Goal: Task Accomplishment & Management: Complete application form

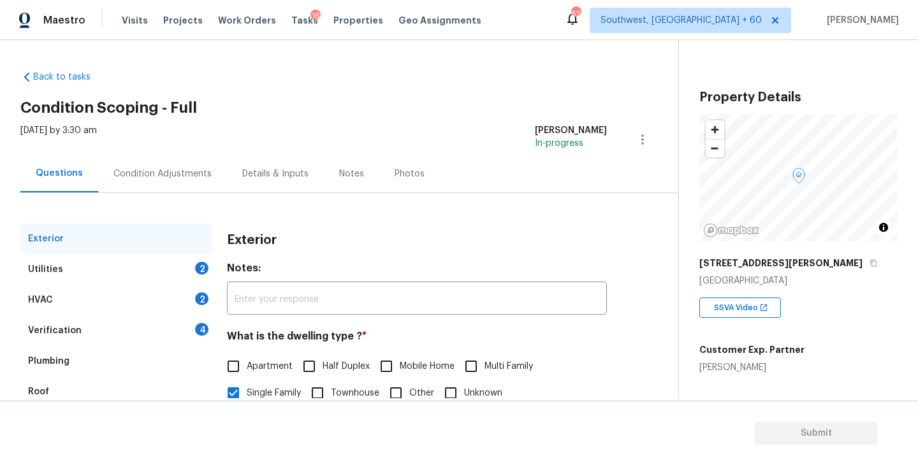
scroll to position [82, 0]
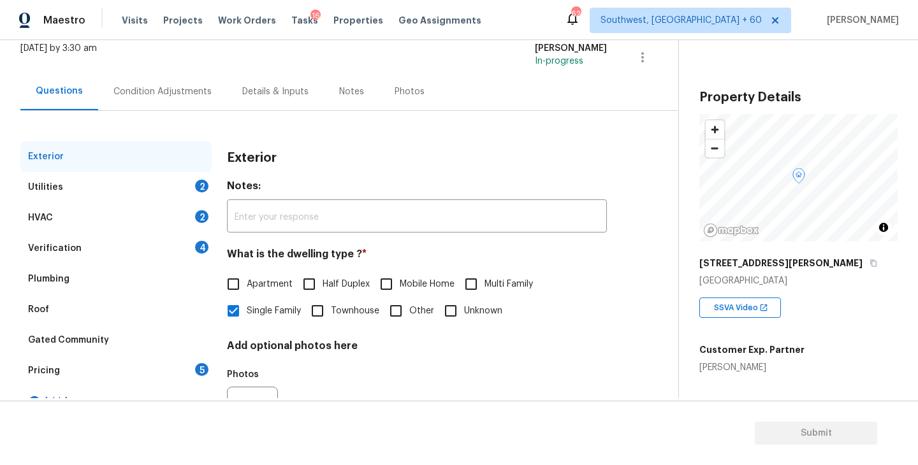
click at [113, 192] on div "Utilities 2" at bounding box center [115, 187] width 191 height 31
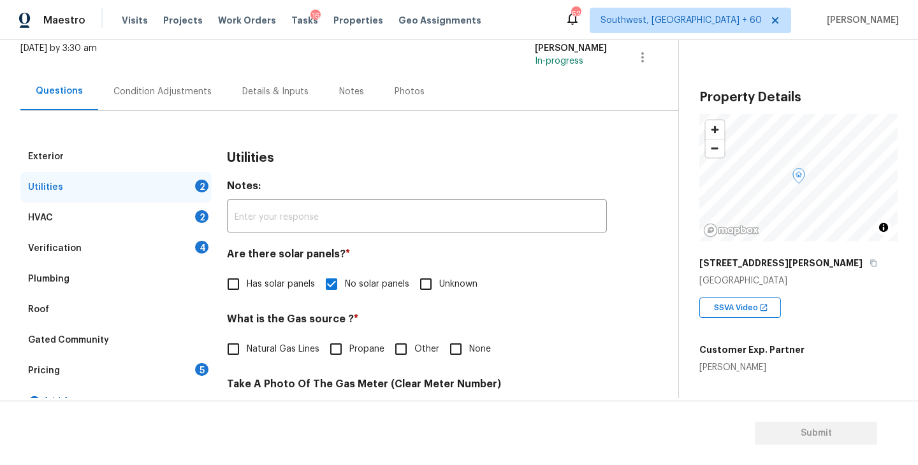
scroll to position [167, 0]
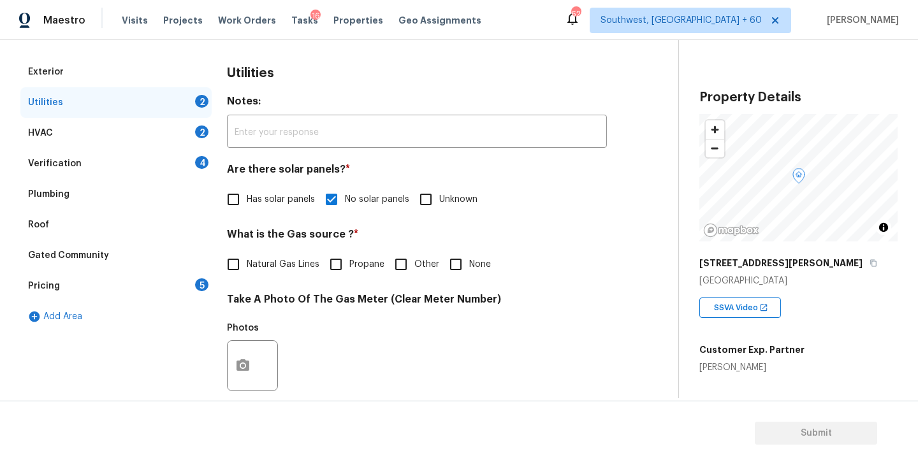
click at [479, 265] on span "None" at bounding box center [480, 264] width 22 height 13
click at [469, 265] on input "None" at bounding box center [455, 264] width 27 height 27
checkbox input "true"
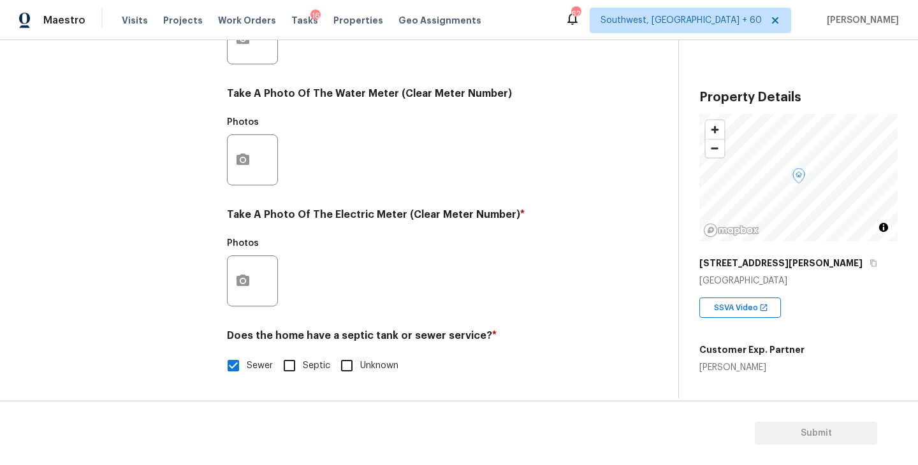
click at [258, 285] on div at bounding box center [252, 281] width 51 height 51
click at [486, 263] on div "Photos" at bounding box center [417, 272] width 380 height 83
click at [232, 292] on button "button" at bounding box center [243, 281] width 31 height 50
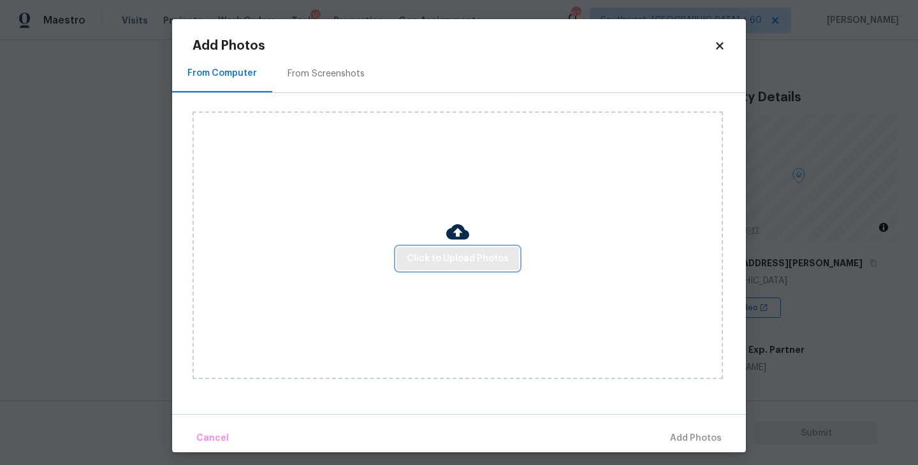
click at [499, 268] on button "Click to Upload Photos" at bounding box center [458, 259] width 122 height 24
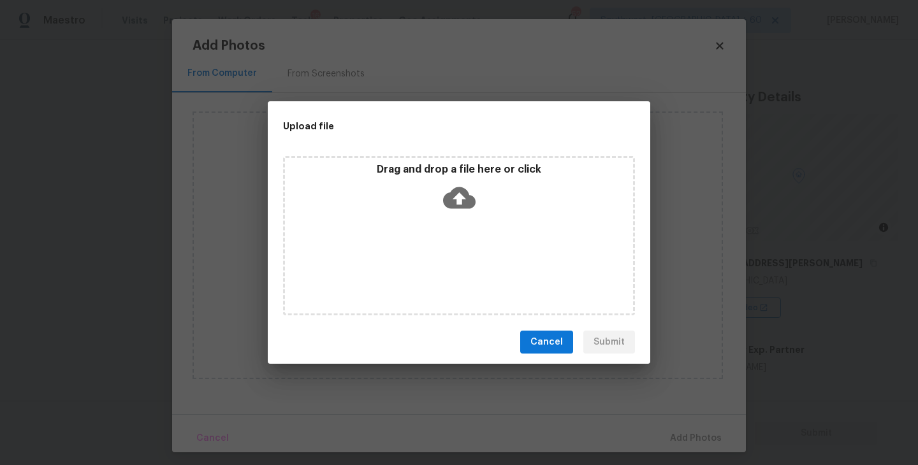
click at [486, 240] on div "Drag and drop a file here or click" at bounding box center [459, 235] width 352 height 159
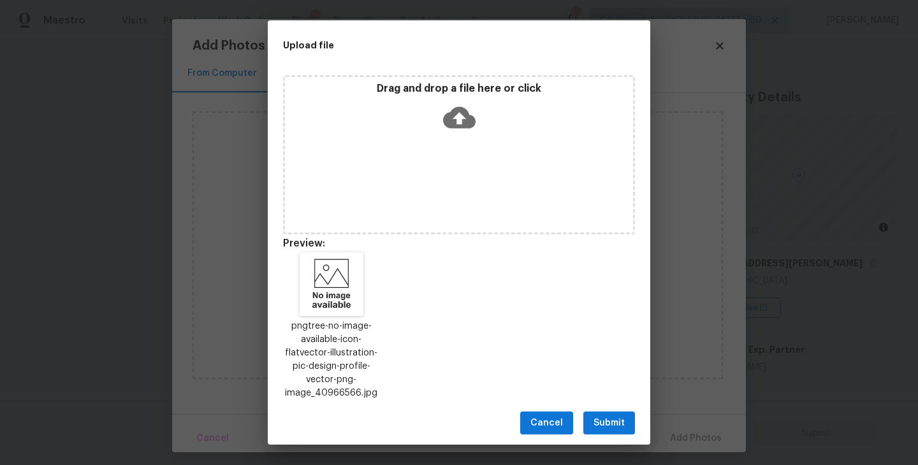
click at [614, 403] on div "Cancel Submit" at bounding box center [459, 424] width 383 height 44
click at [610, 412] on button "Submit" at bounding box center [609, 424] width 52 height 24
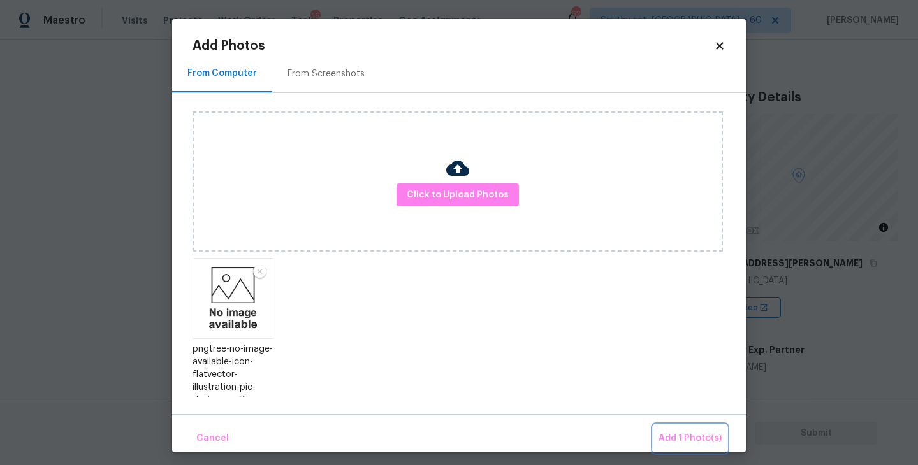
drag, startPoint x: 680, startPoint y: 441, endPoint x: 669, endPoint y: 438, distance: 11.3
click at [680, 441] on span "Add 1 Photo(s)" at bounding box center [690, 439] width 63 height 16
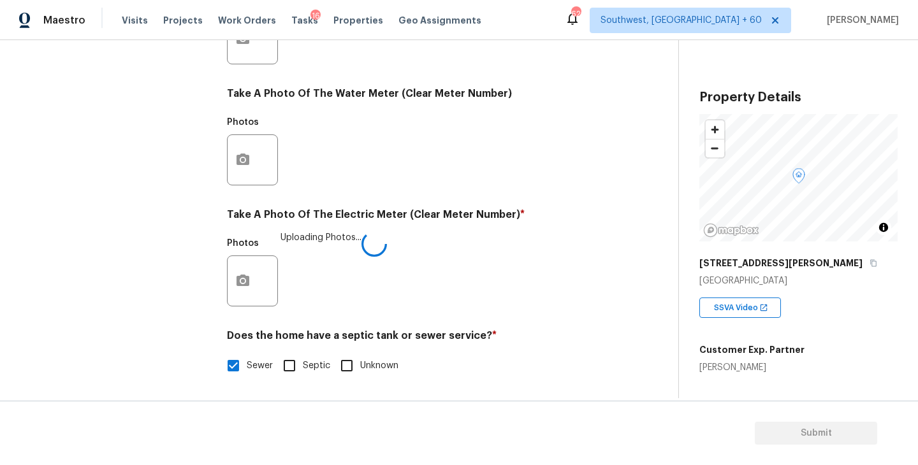
click at [544, 289] on div "Photos Uploading Photos..." at bounding box center [417, 272] width 380 height 83
drag, startPoint x: 544, startPoint y: 289, endPoint x: 545, endPoint y: 324, distance: 34.4
click at [545, 317] on div "Utilities Notes: ​ Are there solar panels? * Has solar panels No solar panels U…" at bounding box center [417, 62] width 380 height 665
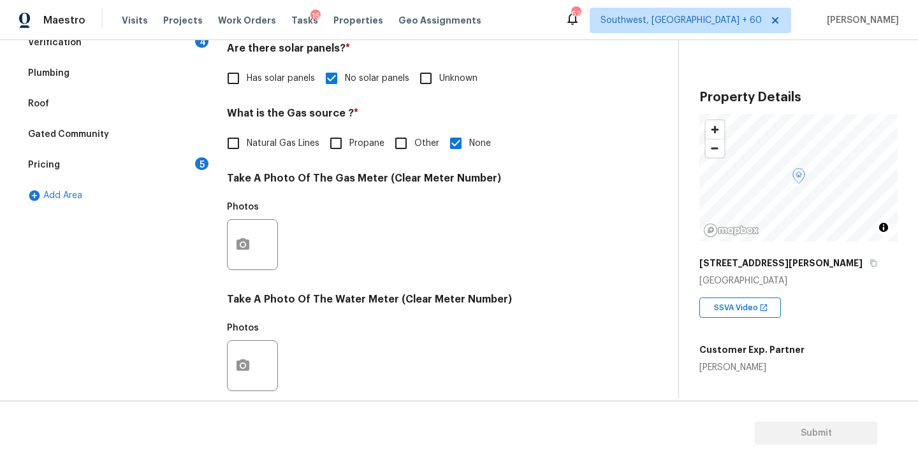
scroll to position [128, 0]
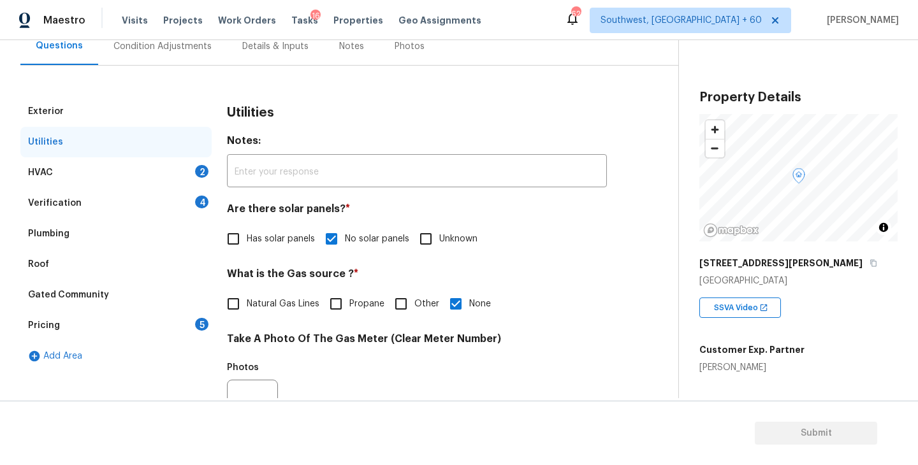
click at [154, 172] on div "HVAC 2" at bounding box center [115, 172] width 191 height 31
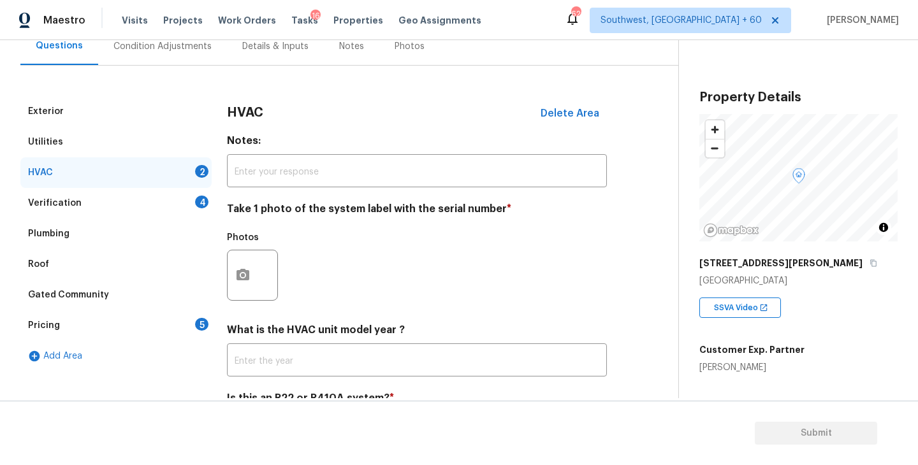
click at [259, 279] on div at bounding box center [252, 275] width 51 height 51
click at [273, 277] on div at bounding box center [252, 275] width 51 height 51
click at [245, 281] on icon "button" at bounding box center [242, 275] width 15 height 15
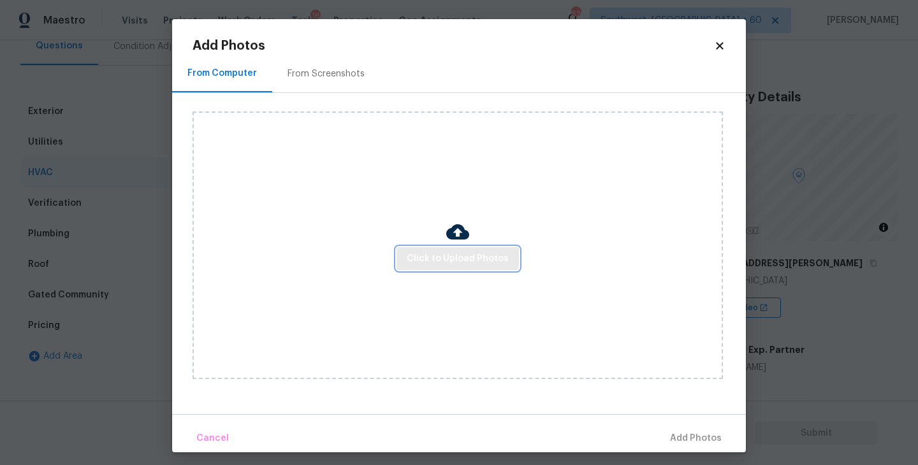
click at [412, 256] on span "Click to Upload Photos" at bounding box center [458, 259] width 102 height 16
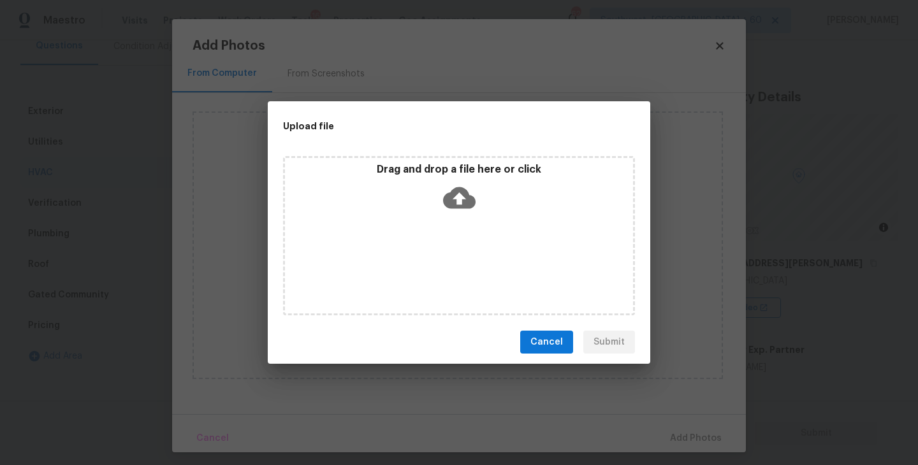
click at [455, 228] on div "Drag and drop a file here or click" at bounding box center [459, 235] width 352 height 159
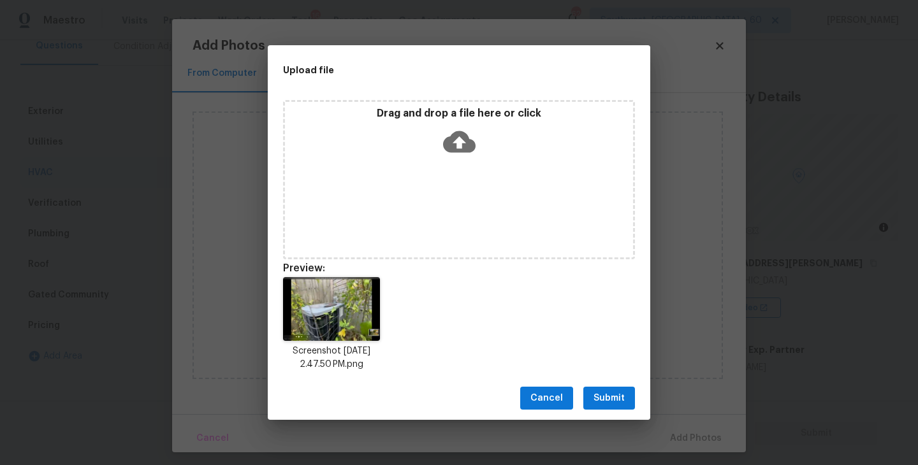
click at [608, 399] on span "Submit" at bounding box center [609, 399] width 31 height 16
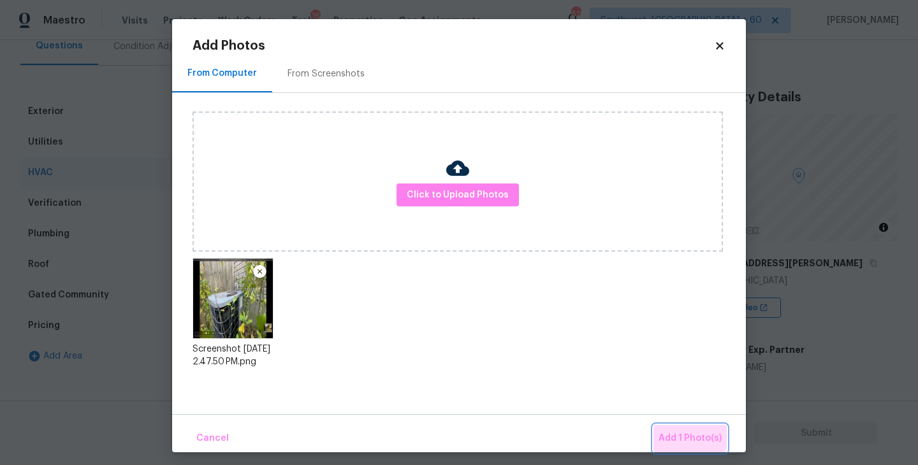
click at [663, 425] on button "Add 1 Photo(s)" at bounding box center [689, 438] width 73 height 27
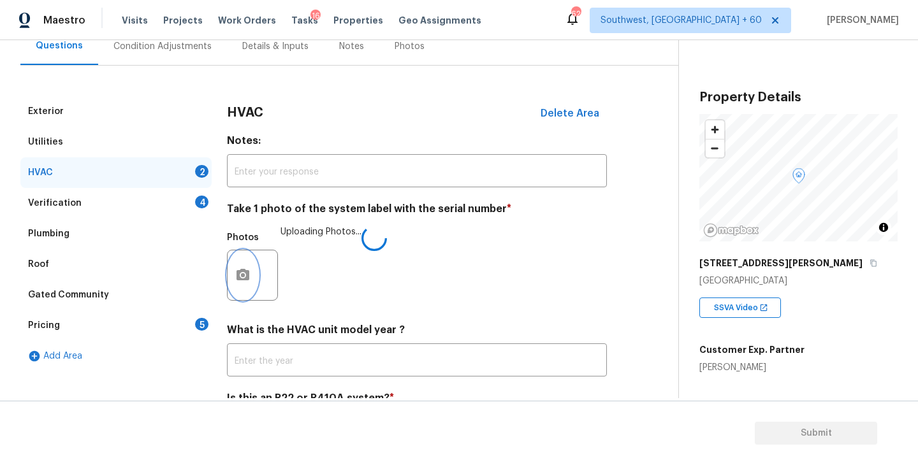
scroll to position [191, 0]
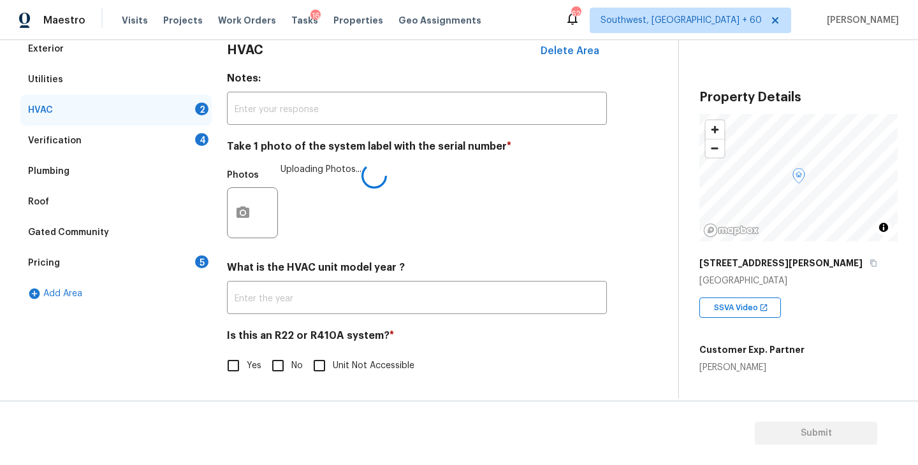
click at [294, 370] on span "No" at bounding box center [296, 366] width 11 height 13
click at [291, 370] on input "No" at bounding box center [278, 366] width 27 height 27
checkbox input "true"
click at [488, 334] on h4 "Is this an R22 or R410A system? *" at bounding box center [417, 339] width 380 height 18
click at [128, 140] on div "Verification 4" at bounding box center [115, 141] width 191 height 31
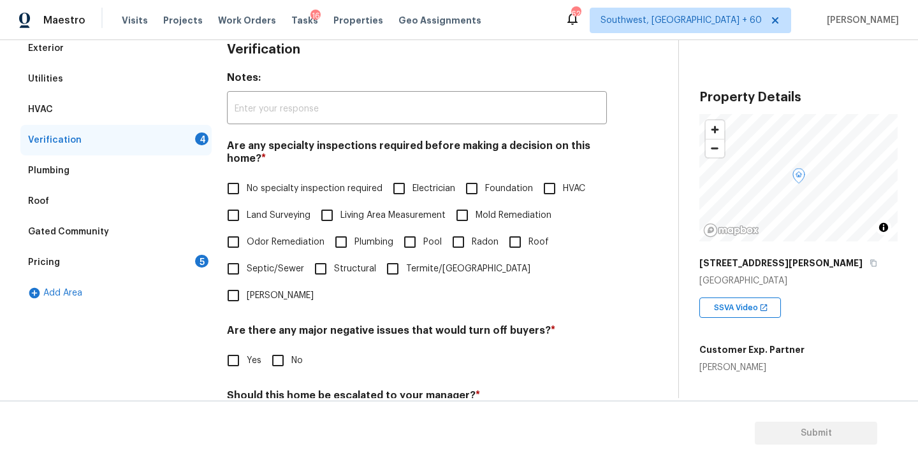
click at [263, 183] on span "No specialty inspection required" at bounding box center [315, 188] width 136 height 13
click at [247, 183] on input "No specialty inspection required" at bounding box center [233, 188] width 27 height 27
checkbox input "true"
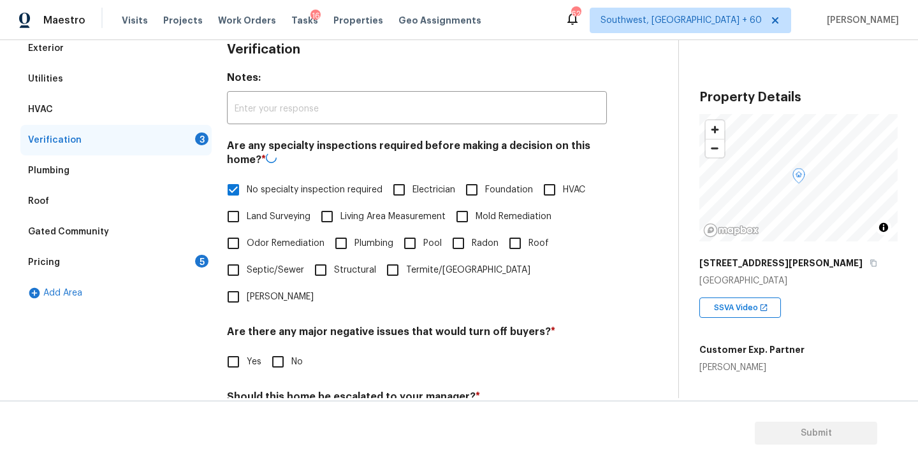
scroll to position [302, 0]
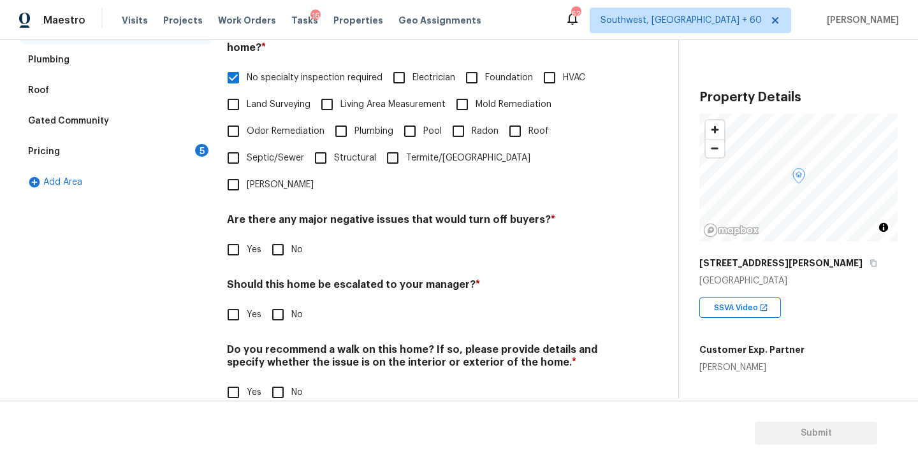
click at [290, 237] on input "No" at bounding box center [278, 250] width 27 height 27
checkbox input "true"
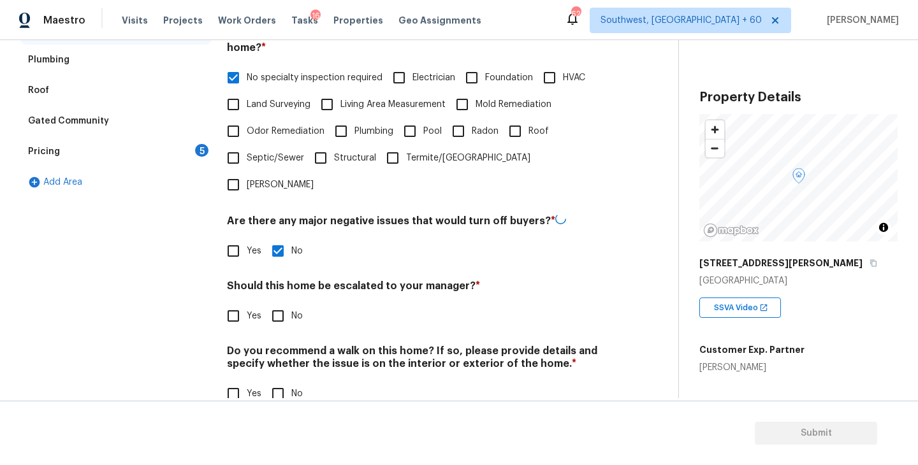
click at [290, 303] on input "No" at bounding box center [278, 316] width 27 height 27
checkbox input "true"
click at [287, 381] on input "No" at bounding box center [278, 394] width 27 height 27
checkbox input "true"
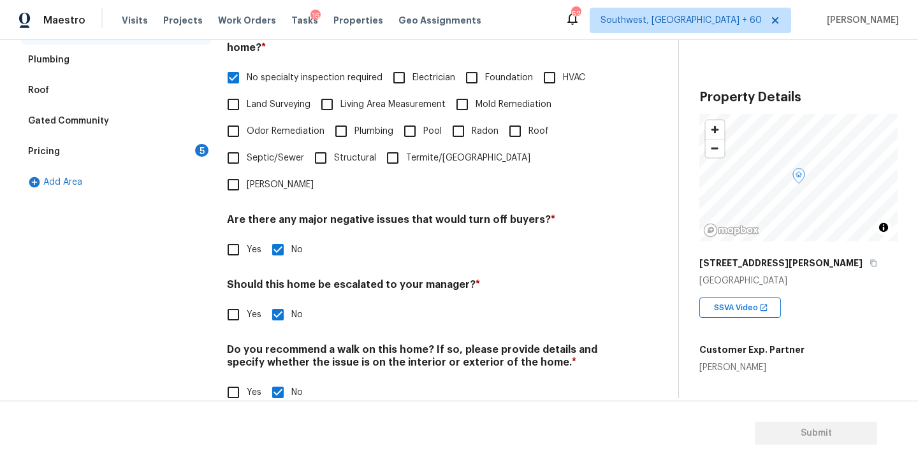
scroll to position [212, 0]
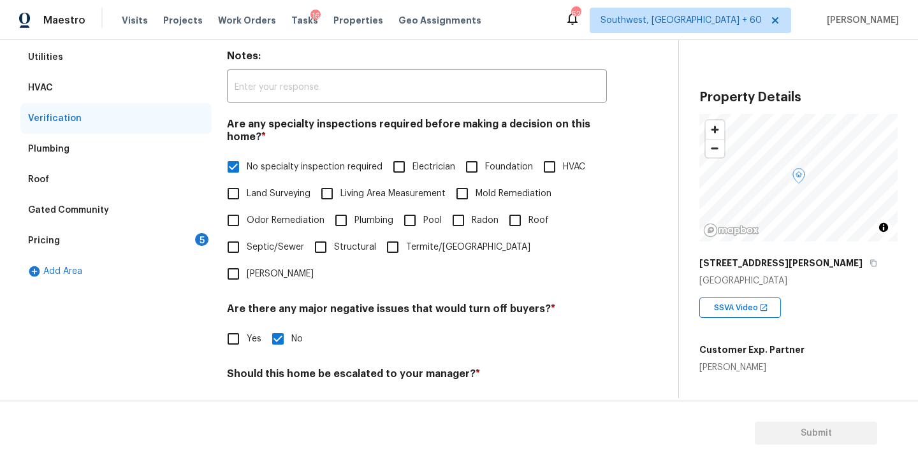
click at [198, 242] on div "5" at bounding box center [201, 239] width 13 height 13
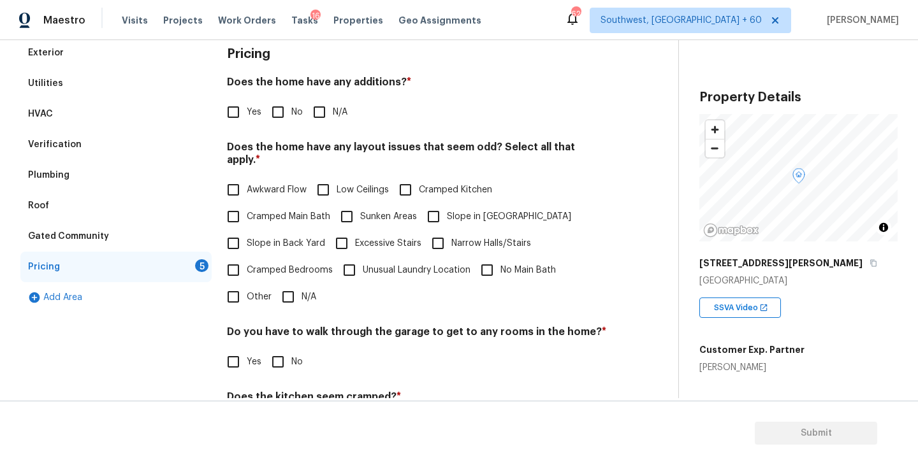
scroll to position [177, 0]
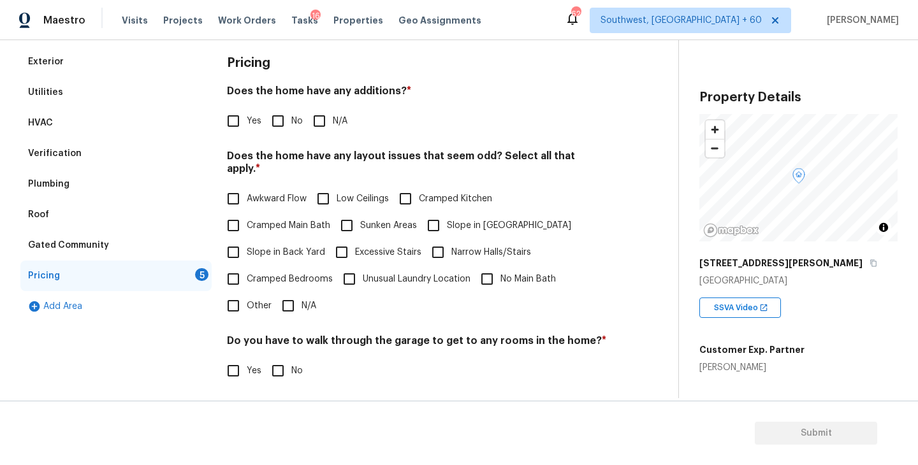
click at [324, 123] on input "N/A" at bounding box center [319, 121] width 27 height 27
checkbox input "true"
click at [434, 212] on input "Slope in Front Yard" at bounding box center [433, 225] width 27 height 27
checkbox input "true"
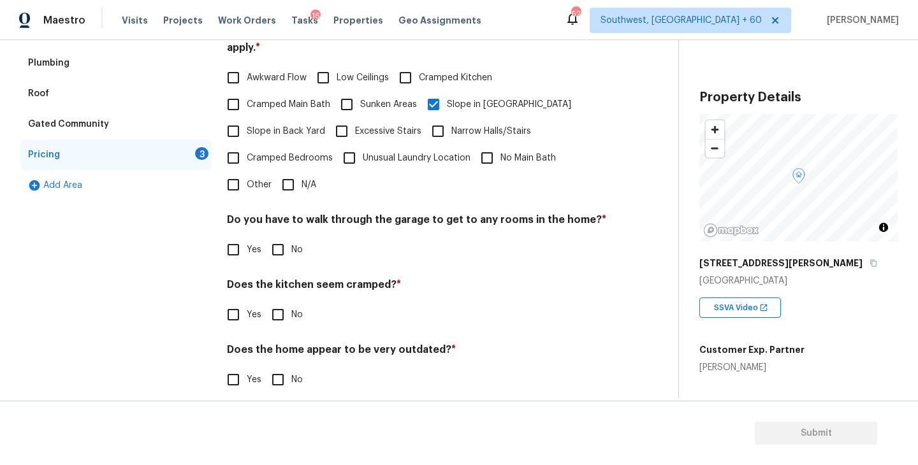
scroll to position [300, 0]
click at [282, 235] on input "No" at bounding box center [278, 248] width 27 height 27
checkbox input "true"
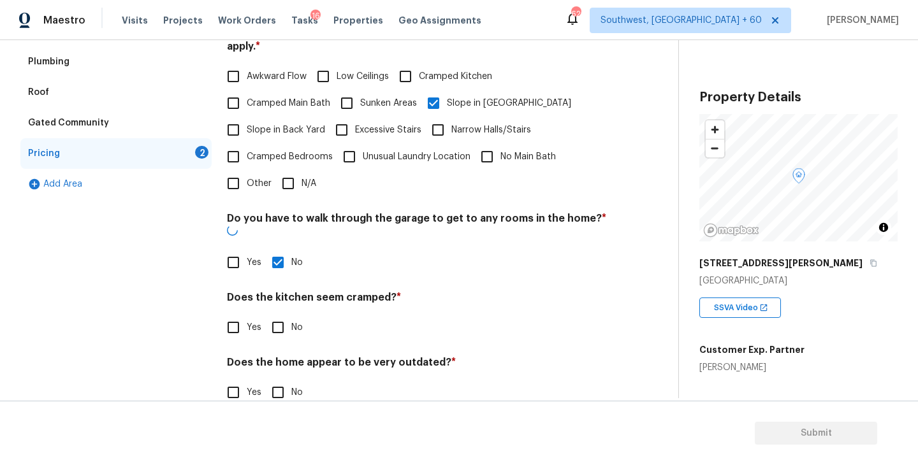
click at [282, 319] on div "Pricing Does the home have any additions? * Yes No N/A Does the home have any l…" at bounding box center [417, 172] width 380 height 497
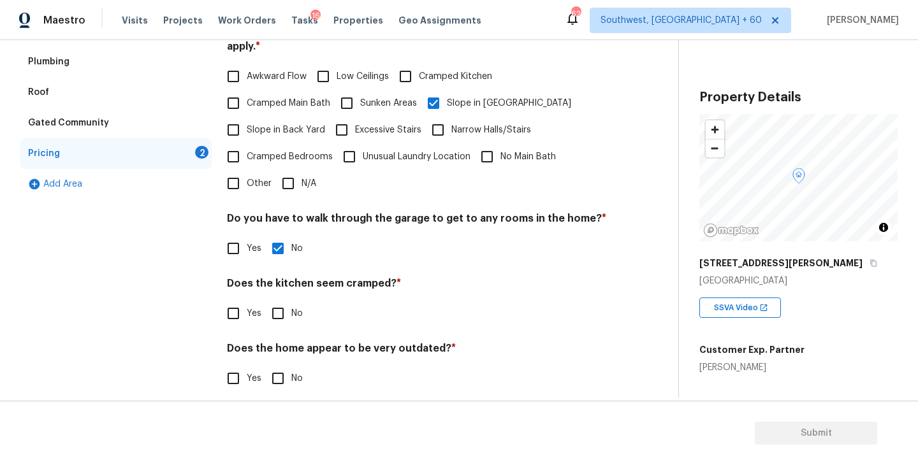
click at [282, 309] on input "No" at bounding box center [278, 313] width 27 height 27
checkbox input "true"
click at [277, 367] on input "No" at bounding box center [278, 380] width 27 height 27
checkbox input "true"
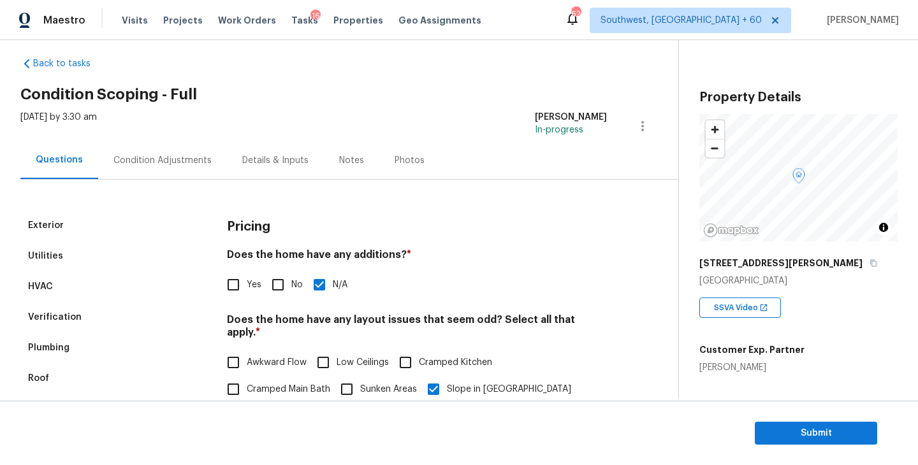
scroll to position [0, 0]
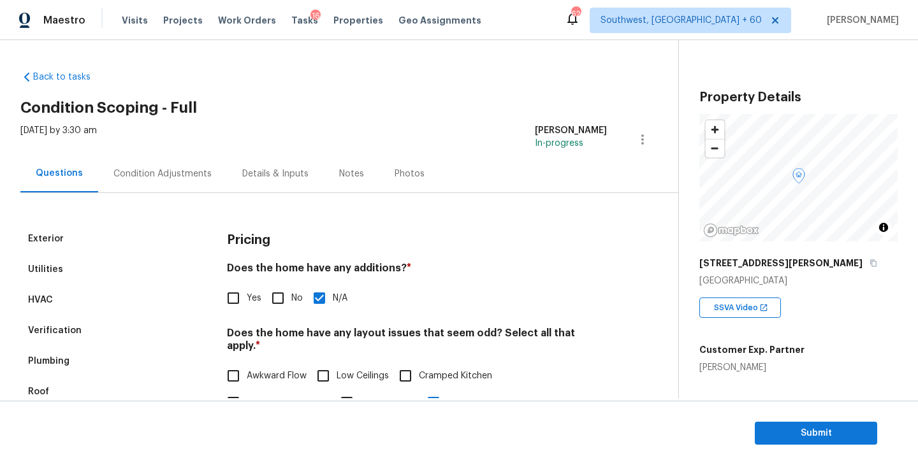
click at [186, 193] on div "Exterior Utilities HVAC Verification Plumbing Roof Gated Community Pricing Add …" at bounding box center [333, 450] width 627 height 514
click at [179, 166] on div "Condition Adjustments" at bounding box center [162, 174] width 129 height 38
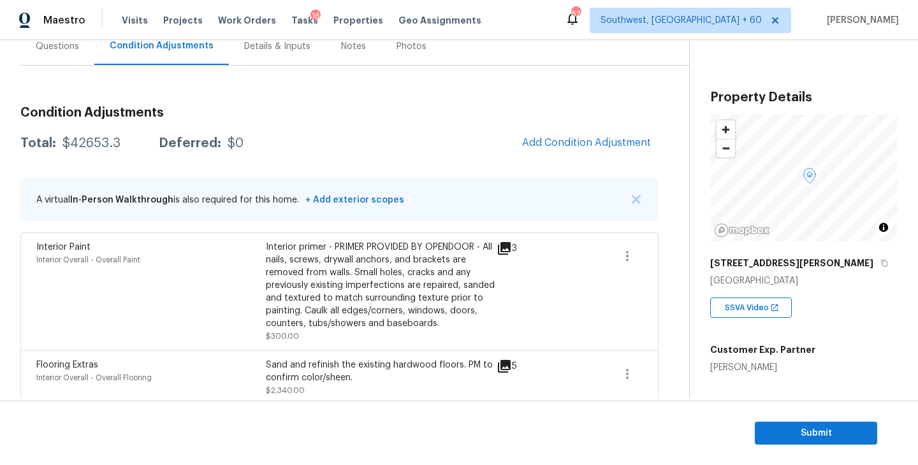
scroll to position [33, 0]
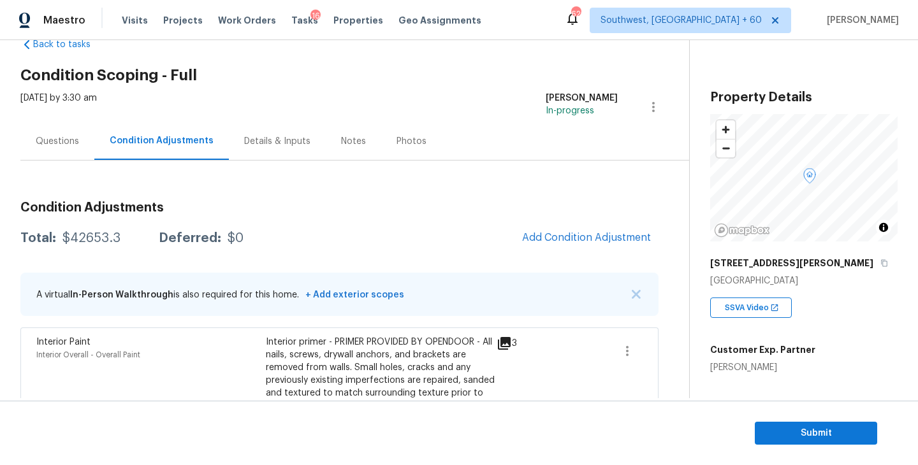
click at [70, 151] on div "Questions" at bounding box center [57, 141] width 74 height 38
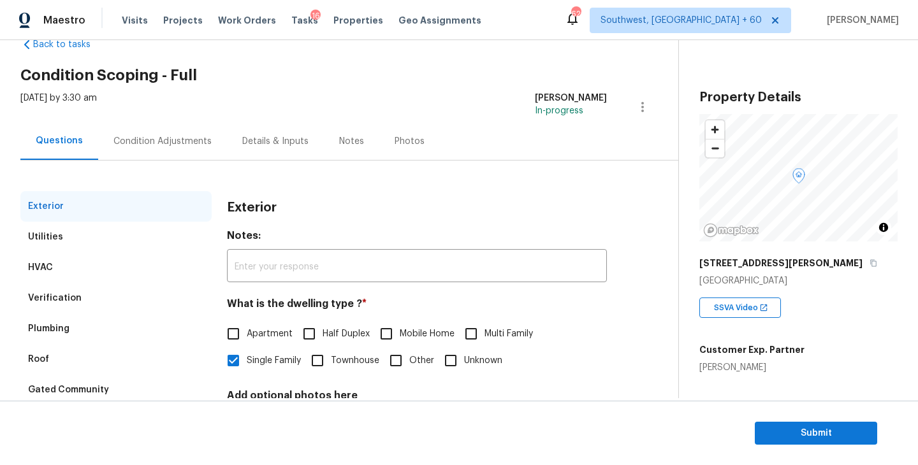
click at [117, 149] on div "Condition Adjustments" at bounding box center [162, 141] width 129 height 38
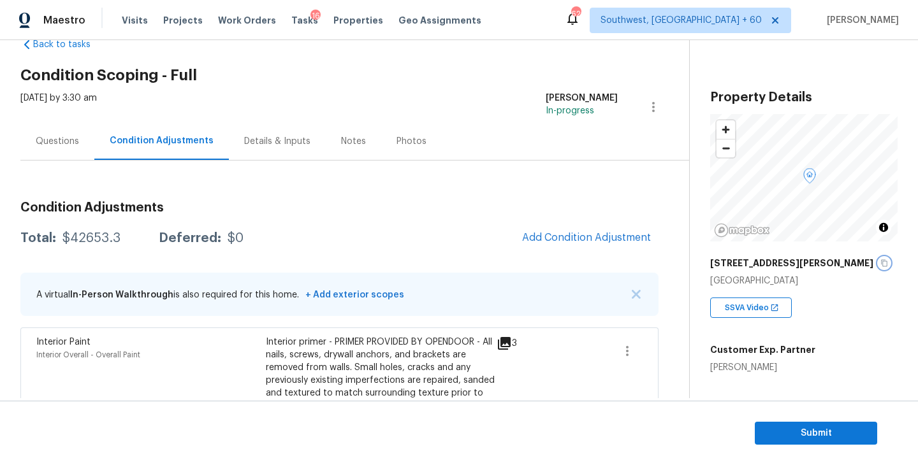
click at [879, 258] on button "button" at bounding box center [884, 263] width 11 height 11
click at [282, 77] on h2 "Condition Scoping - Full" at bounding box center [354, 75] width 669 height 13
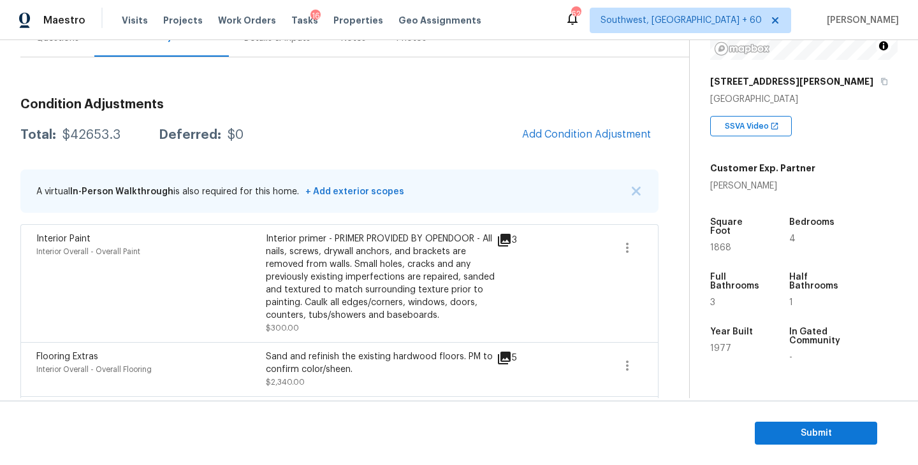
scroll to position [212, 0]
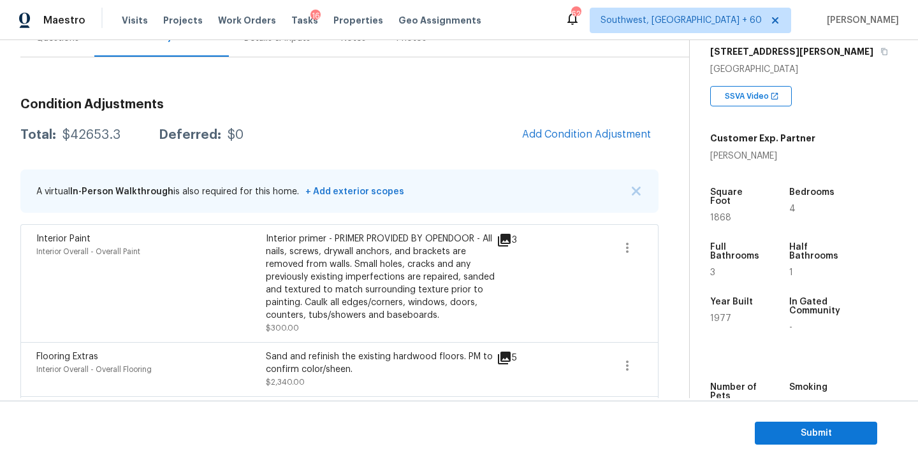
click at [96, 139] on div "$42653.3" at bounding box center [91, 135] width 58 height 13
copy div "$42653.3"
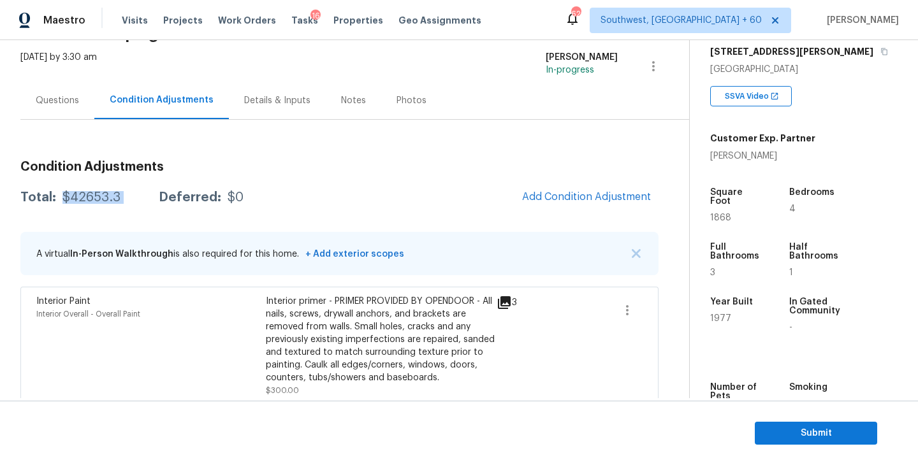
scroll to position [51, 0]
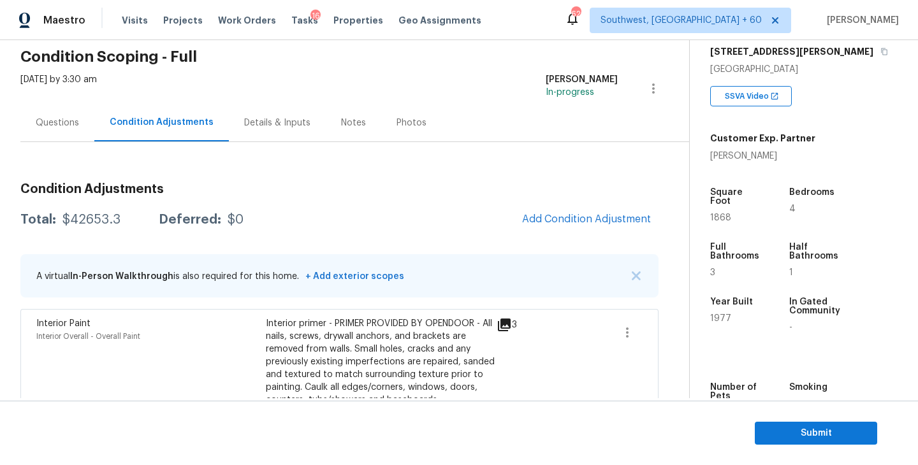
click at [68, 129] on div "Questions" at bounding box center [57, 123] width 74 height 38
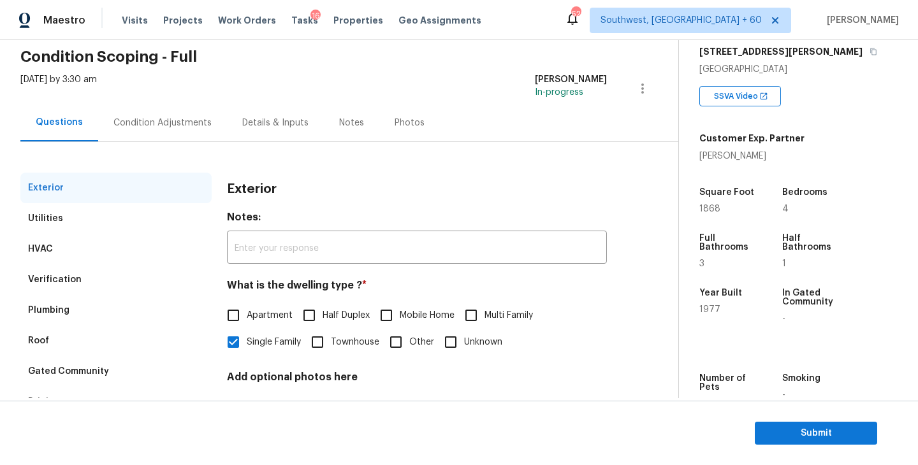
click at [80, 286] on div "Verification" at bounding box center [115, 280] width 191 height 31
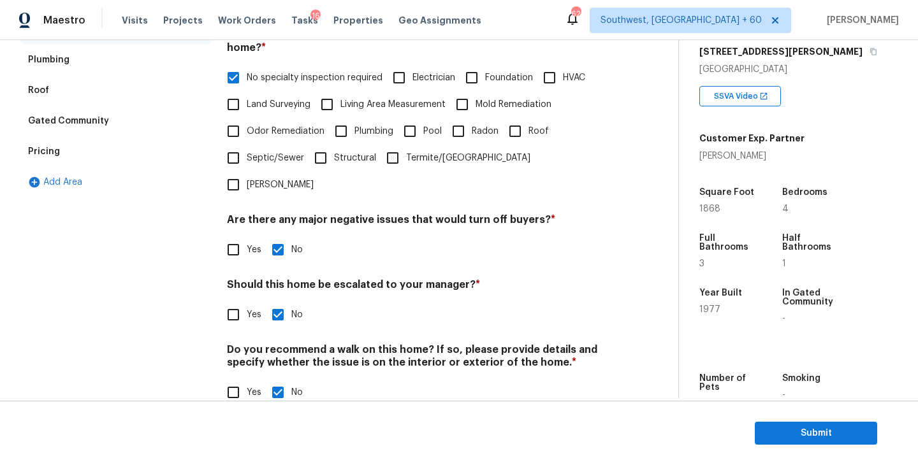
scroll to position [22, 0]
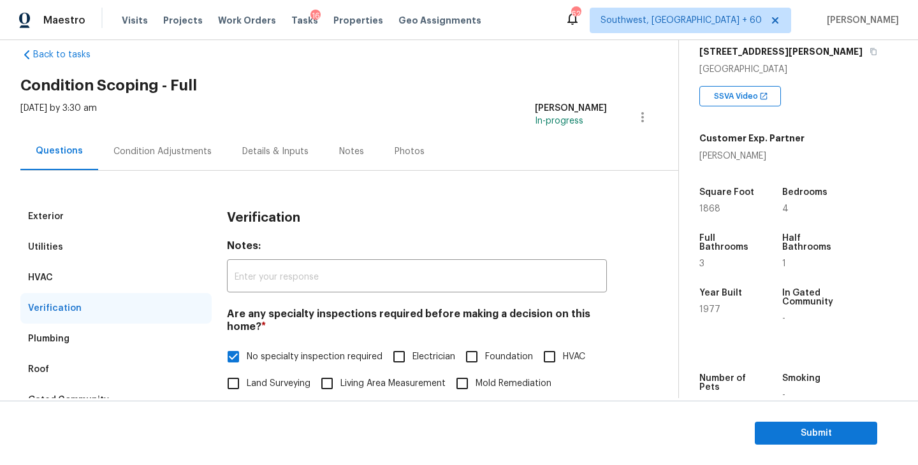
click at [191, 152] on div "Condition Adjustments" at bounding box center [162, 151] width 98 height 13
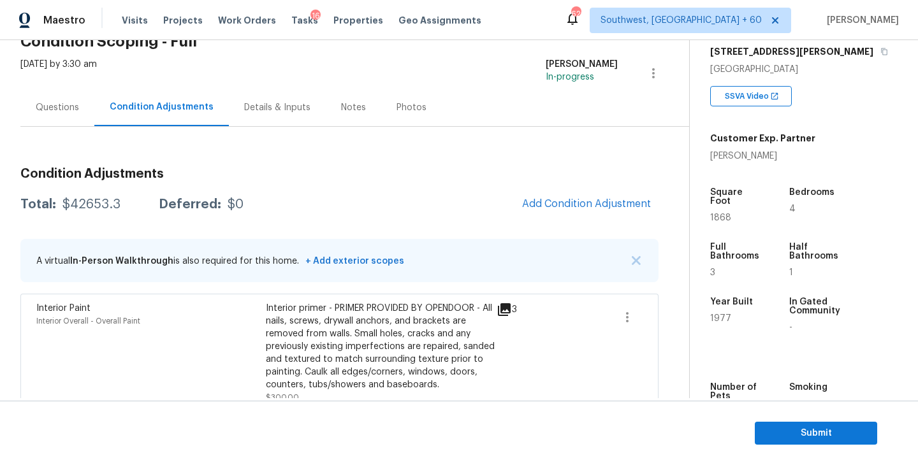
scroll to position [8, 0]
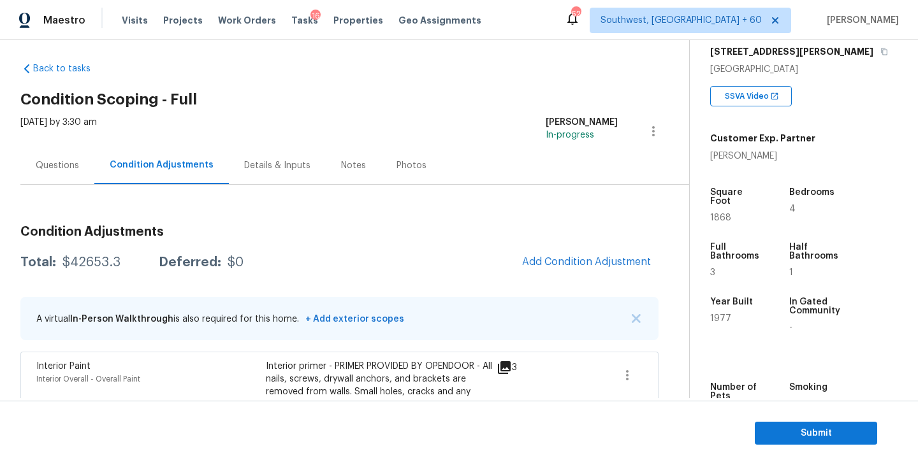
click at [59, 171] on div "Questions" at bounding box center [57, 165] width 43 height 13
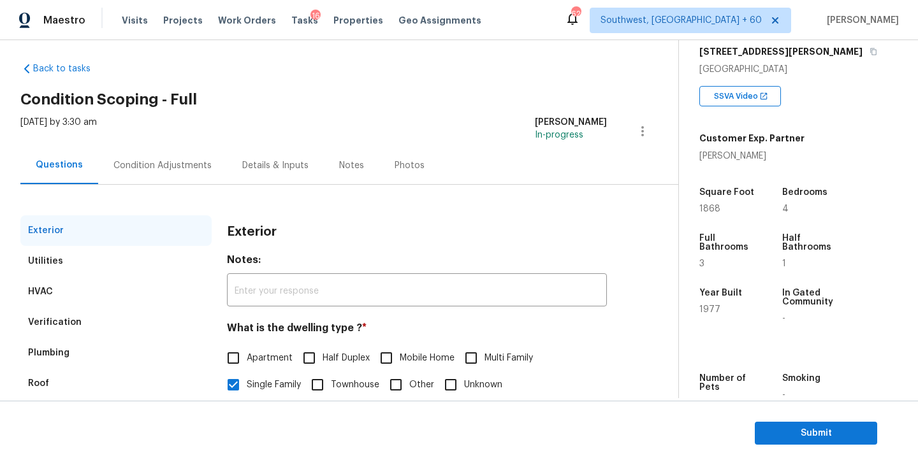
click at [178, 173] on div "Condition Adjustments" at bounding box center [162, 166] width 129 height 38
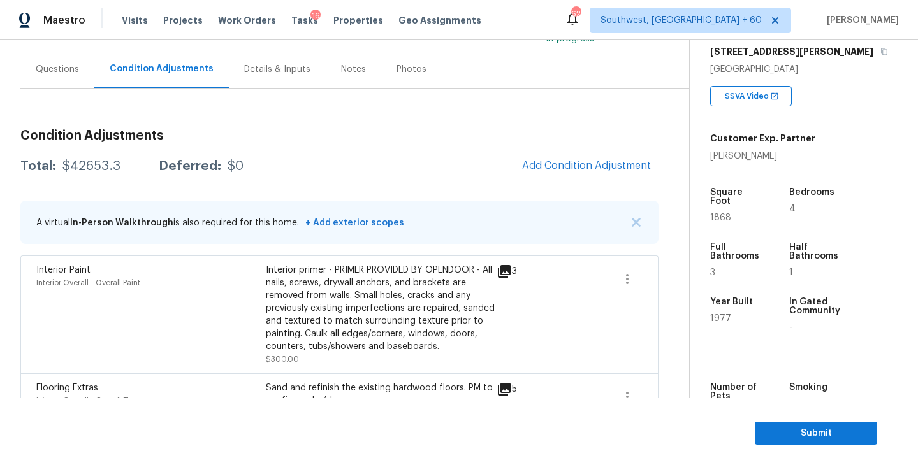
scroll to position [152, 0]
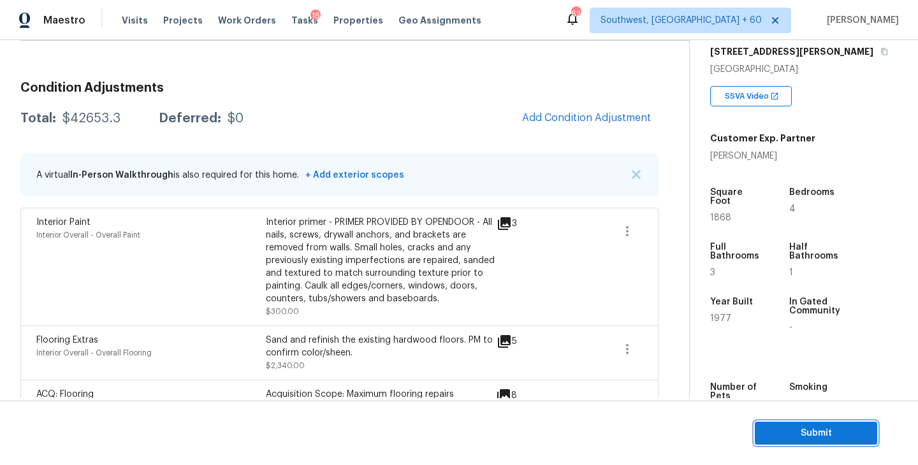
click at [775, 426] on span "Submit" at bounding box center [816, 434] width 102 height 16
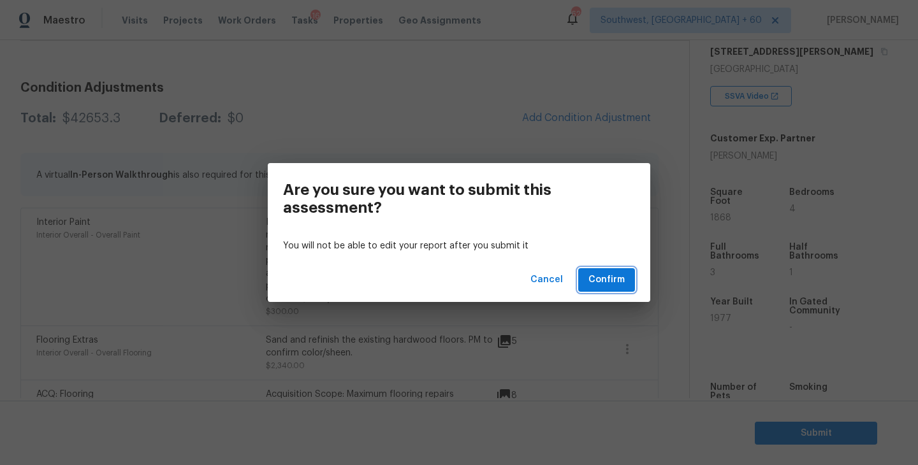
click at [607, 278] on span "Confirm" at bounding box center [606, 280] width 36 height 16
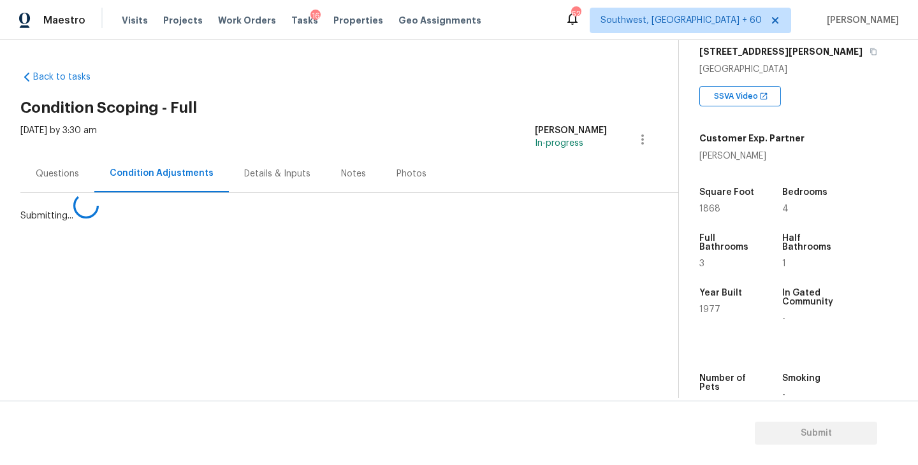
scroll to position [0, 0]
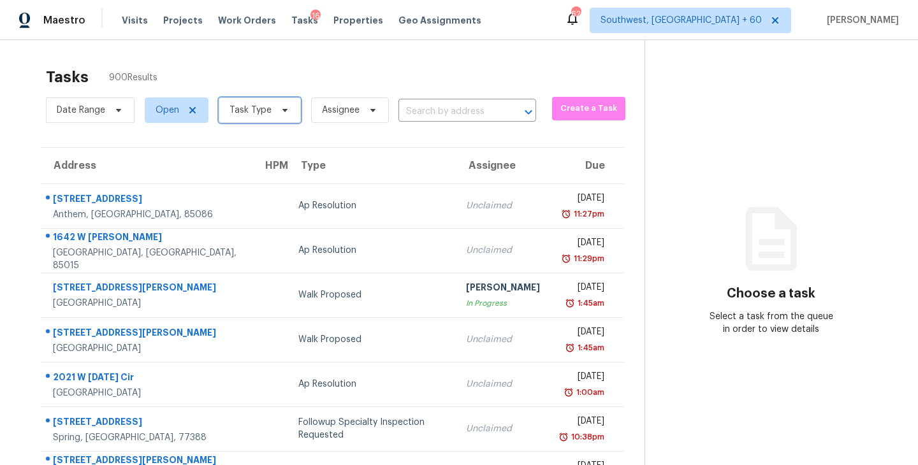
click at [251, 112] on span "Task Type" at bounding box center [251, 110] width 42 height 13
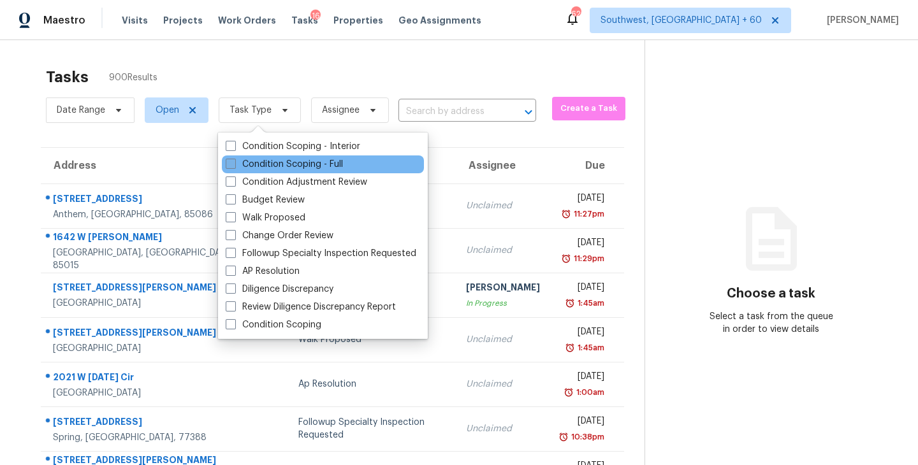
click at [259, 165] on label "Condition Scoping - Full" at bounding box center [284, 164] width 117 height 13
click at [234, 165] on input "Condition Scoping - Full" at bounding box center [230, 162] width 8 height 8
checkbox input "true"
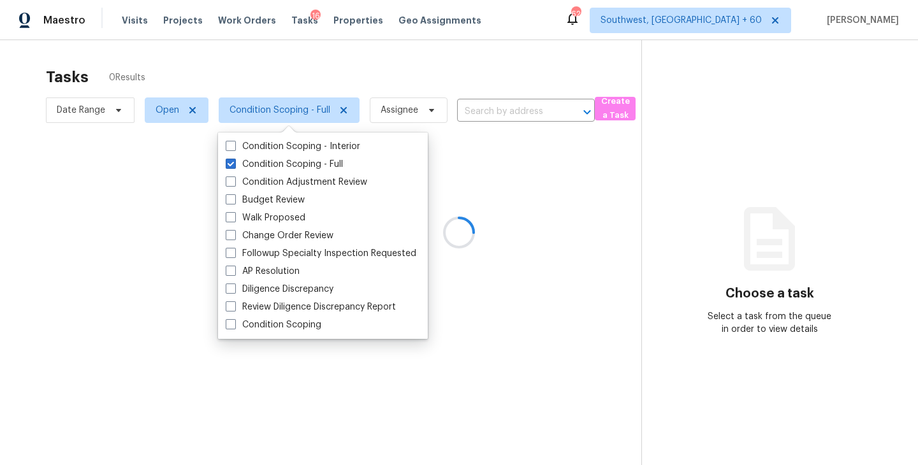
click at [323, 82] on div at bounding box center [459, 232] width 918 height 465
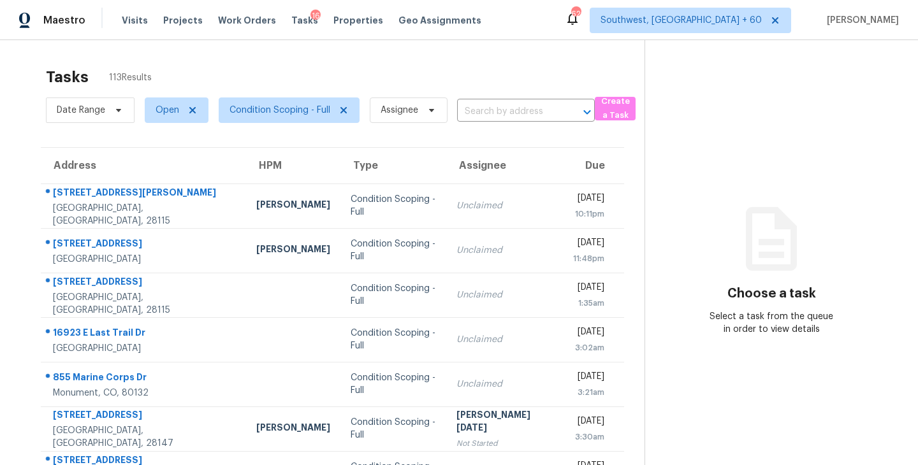
click at [410, 128] on section "Tasks 113 Results Date Range Open Condition Scoping - Full Assignee ​ Create a …" at bounding box center [332, 363] width 624 height 604
click at [410, 113] on span "Assignee" at bounding box center [400, 110] width 38 height 13
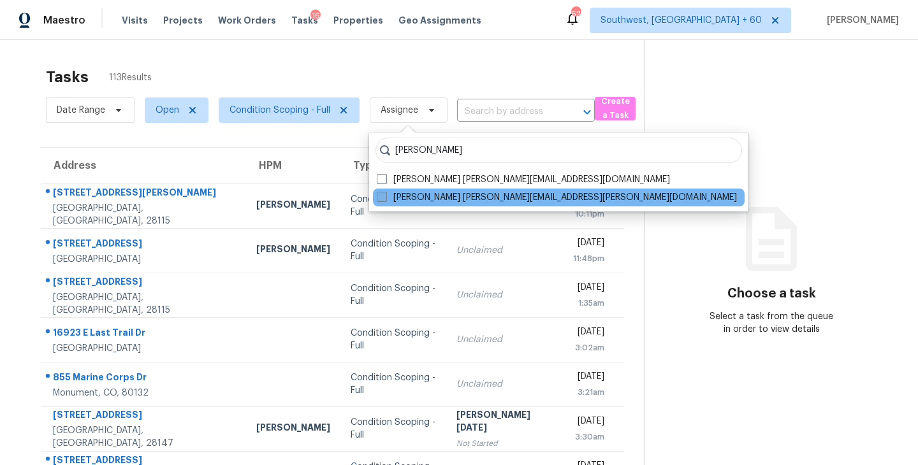
type input "sakthivel"
click at [409, 196] on label "Sakthivel Chandran sakthivel.chandran@opendoor.com" at bounding box center [557, 197] width 360 height 13
click at [385, 196] on input "Sakthivel Chandran sakthivel.chandran@opendoor.com" at bounding box center [381, 195] width 8 height 8
checkbox input "true"
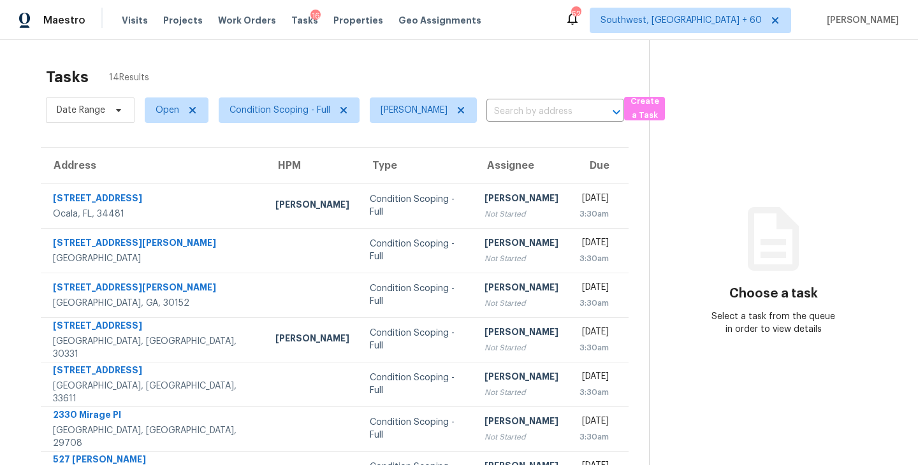
scroll to position [15, 0]
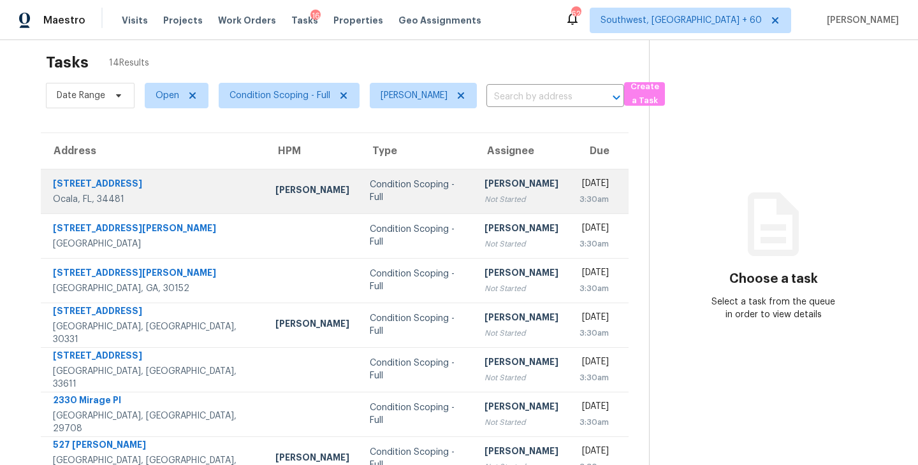
click at [474, 196] on td "Sakthivel Chandran Not Started" at bounding box center [521, 191] width 94 height 45
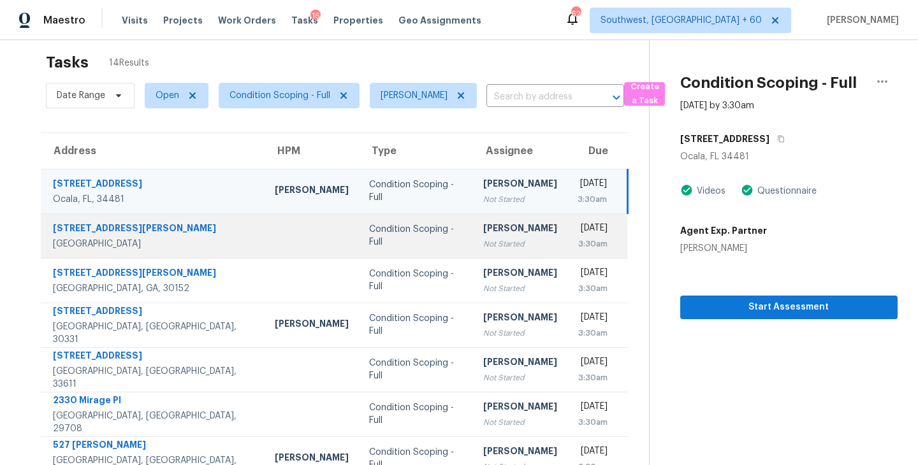
scroll to position [122, 0]
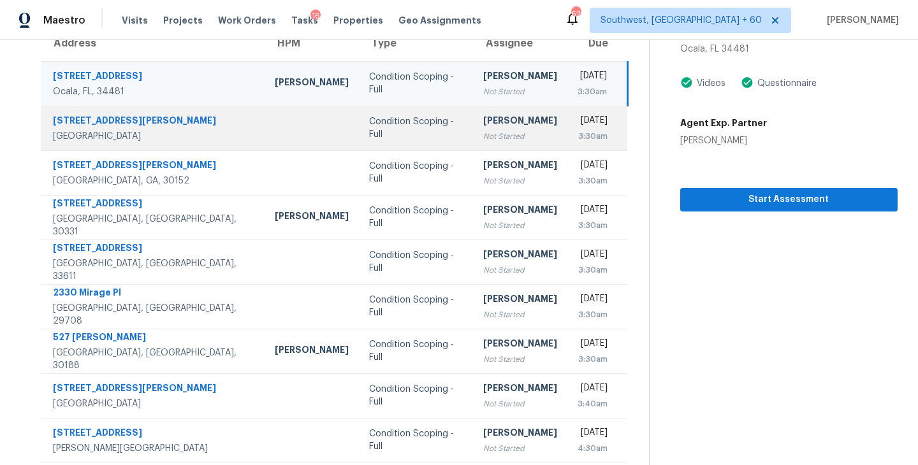
click at [483, 140] on div "Not Started" at bounding box center [520, 136] width 74 height 13
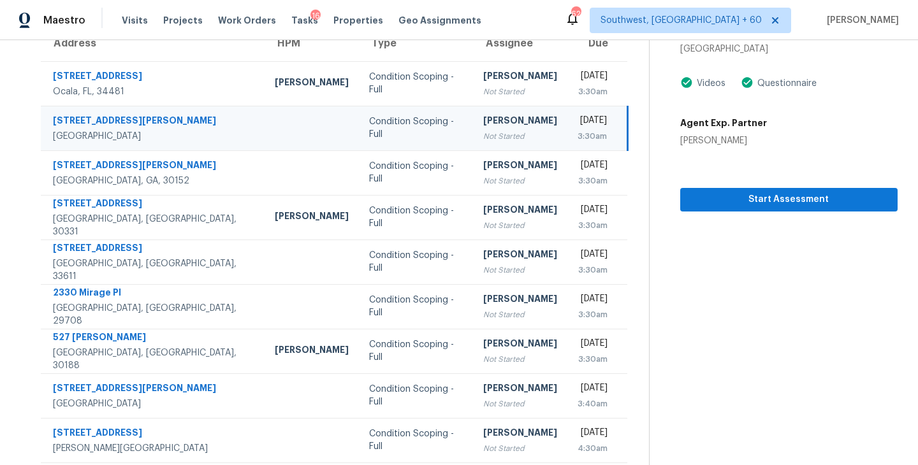
click at [483, 135] on div "Not Started" at bounding box center [520, 136] width 74 height 13
click at [736, 193] on span "Start Assessment" at bounding box center [788, 200] width 197 height 16
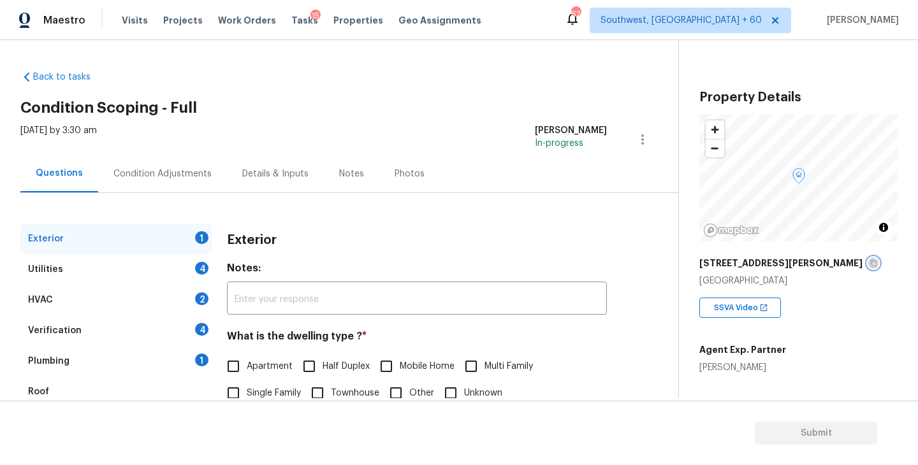
click at [870, 259] on icon "button" at bounding box center [874, 263] width 8 height 8
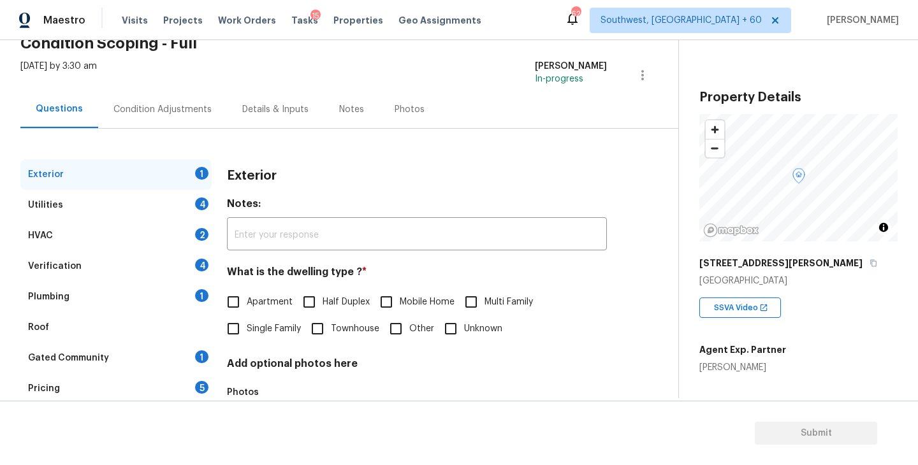
click at [265, 333] on span "Single Family" at bounding box center [274, 329] width 54 height 13
click at [247, 333] on input "Single Family" at bounding box center [233, 329] width 27 height 27
checkbox input "true"
click at [139, 205] on div "Utilities 4" at bounding box center [115, 205] width 191 height 31
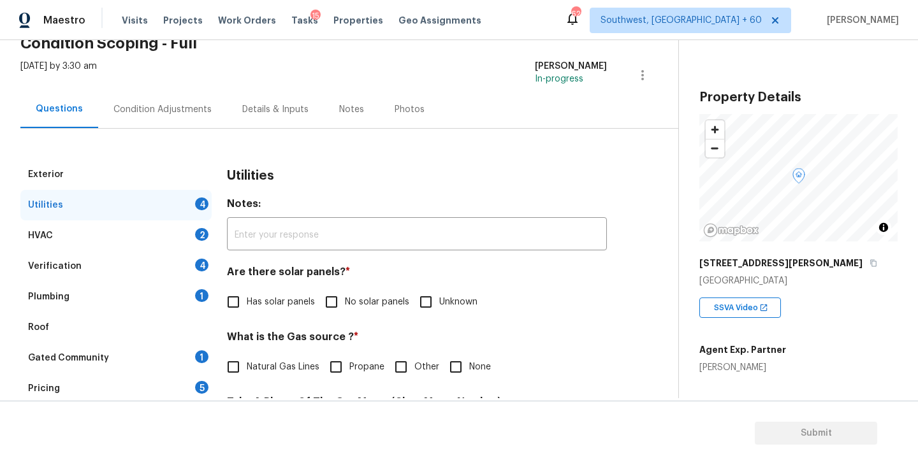
click at [358, 312] on label "No solar panels" at bounding box center [363, 302] width 91 height 27
click at [345, 312] on input "No solar panels" at bounding box center [331, 302] width 27 height 27
checkbox input "true"
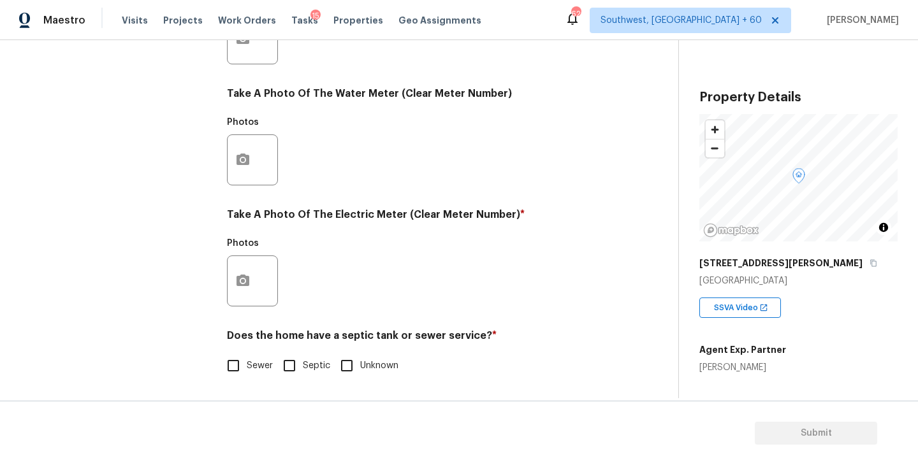
click at [251, 371] on span "Sewer" at bounding box center [260, 366] width 26 height 13
click at [247, 371] on input "Sewer" at bounding box center [233, 366] width 27 height 27
checkbox input "true"
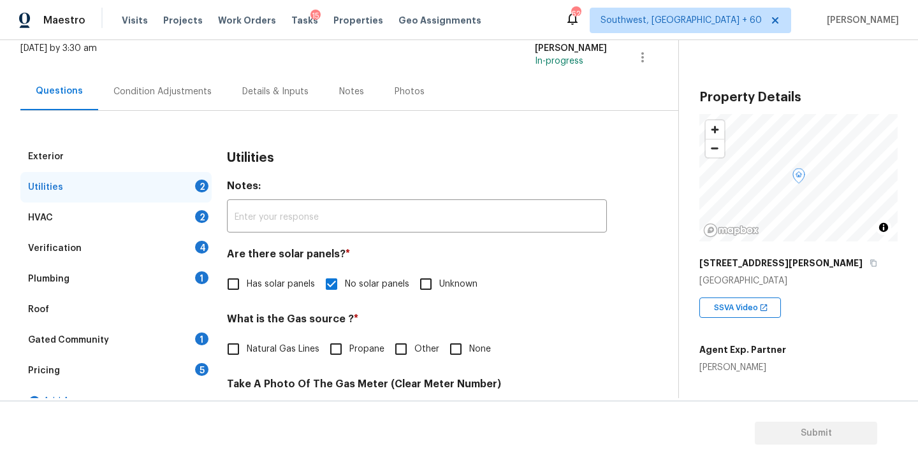
scroll to position [51, 0]
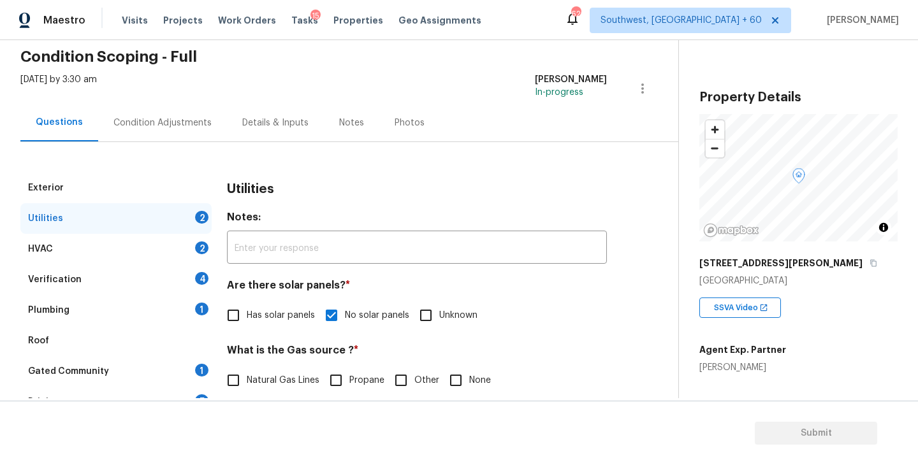
click at [157, 312] on div "Plumbing 1" at bounding box center [115, 310] width 191 height 31
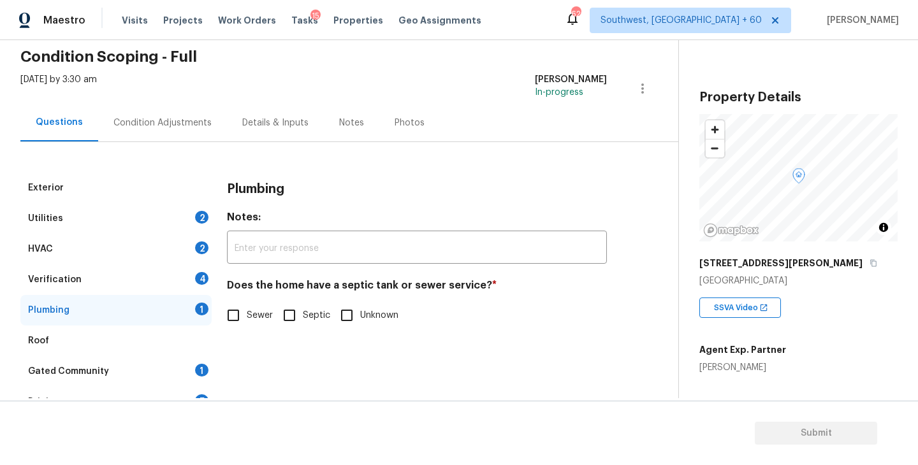
click at [246, 317] on input "Sewer" at bounding box center [233, 315] width 27 height 27
checkbox input "true"
click at [169, 363] on div "Gated Community 1" at bounding box center [115, 371] width 191 height 31
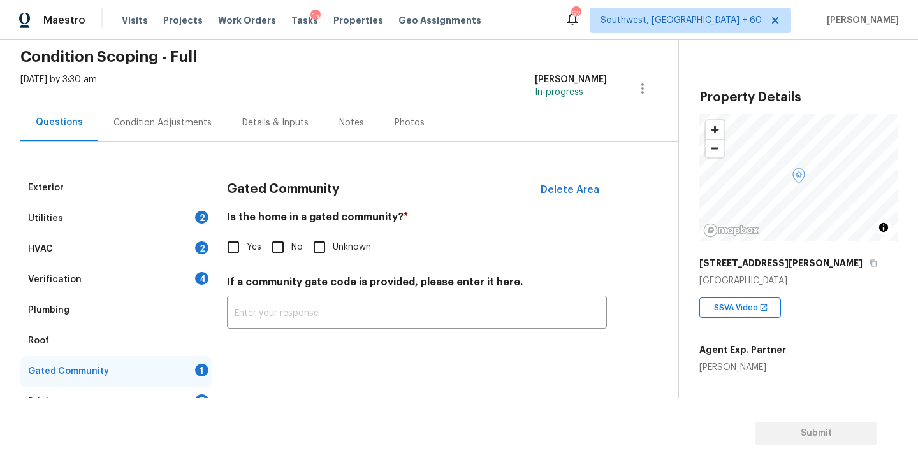
click at [279, 244] on input "No" at bounding box center [278, 247] width 27 height 27
checkbox input "true"
click at [180, 123] on div "Condition Adjustments" at bounding box center [162, 123] width 98 height 13
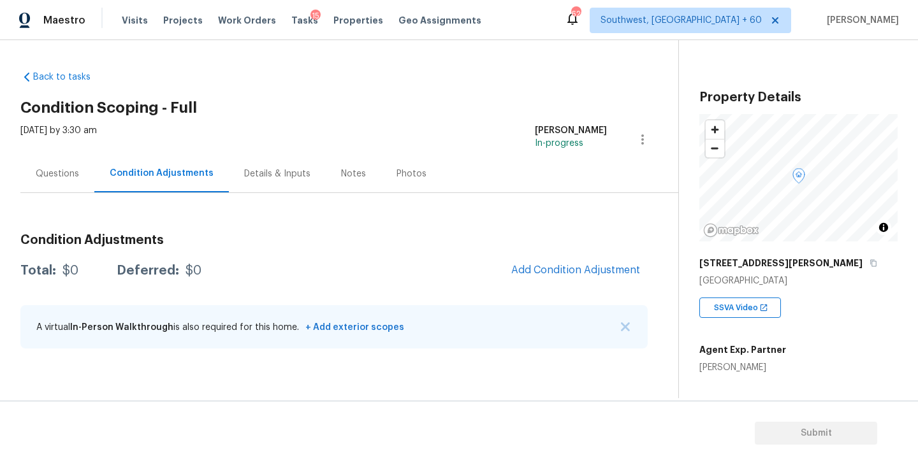
scroll to position [248, 0]
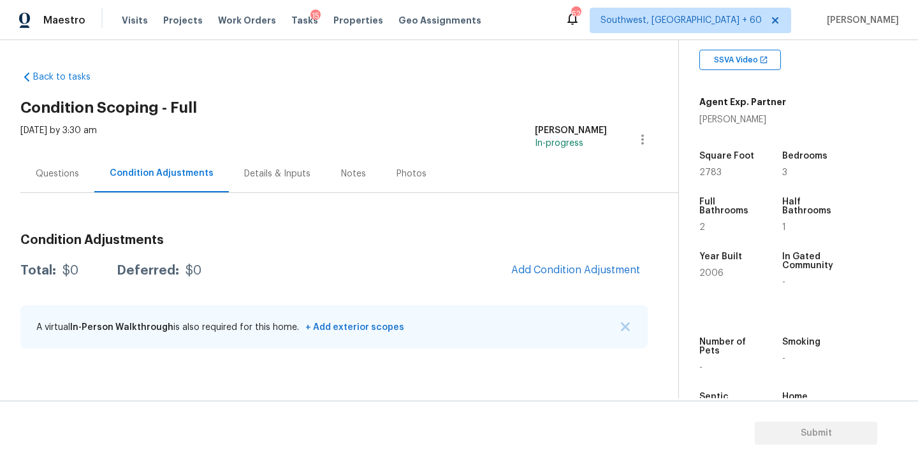
click at [620, 252] on div "Condition Adjustments Total: $0 Deferred: $0 Add Condition Adjustment A virtual…" at bounding box center [333, 292] width 627 height 136
click at [589, 270] on span "Add Condition Adjustment" at bounding box center [575, 270] width 129 height 11
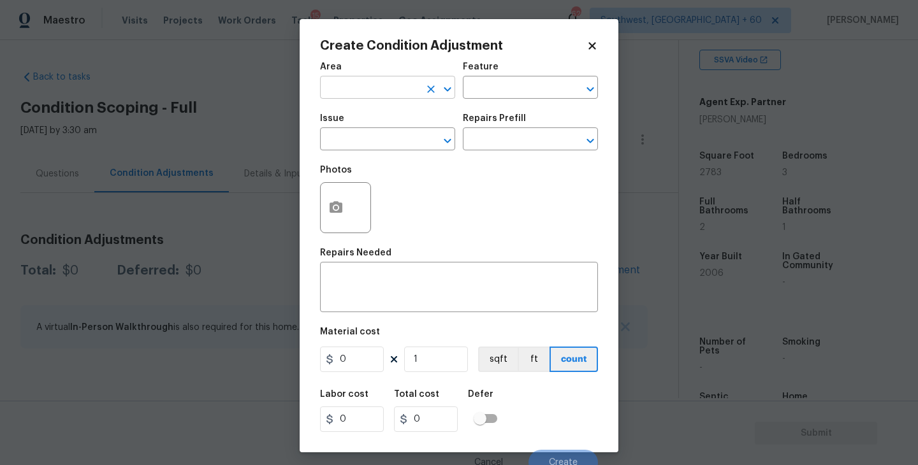
click at [376, 93] on input "text" at bounding box center [369, 89] width 99 height 20
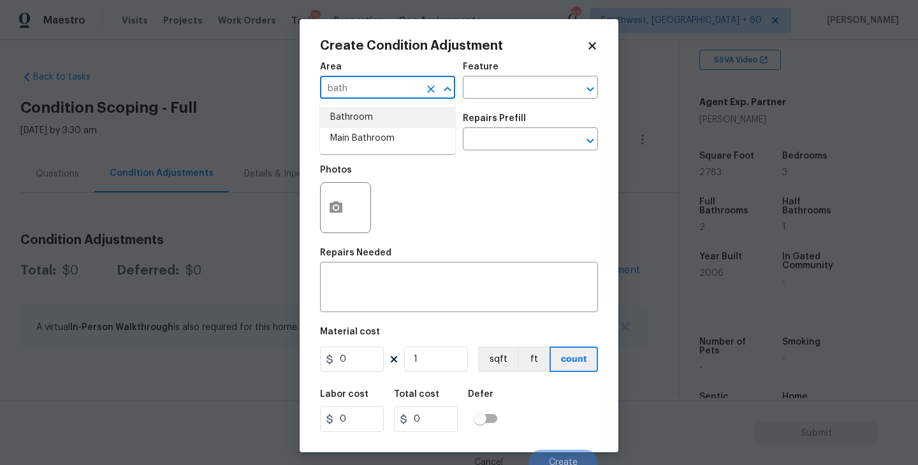
click at [369, 120] on li "Bathroom" at bounding box center [387, 117] width 135 height 21
type input "Bathroom"
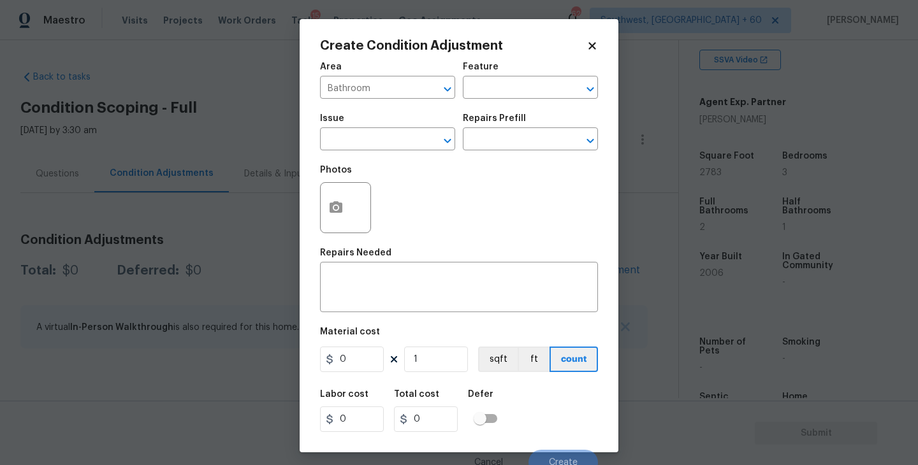
click at [472, 101] on div "Area Bathroom ​ Feature ​" at bounding box center [459, 81] width 278 height 52
click at [483, 98] on input "text" at bounding box center [512, 89] width 99 height 20
click at [479, 156] on li "Cabinets" at bounding box center [530, 148] width 135 height 21
click at [421, 145] on div "​" at bounding box center [387, 141] width 135 height 20
type input "Cabinets"
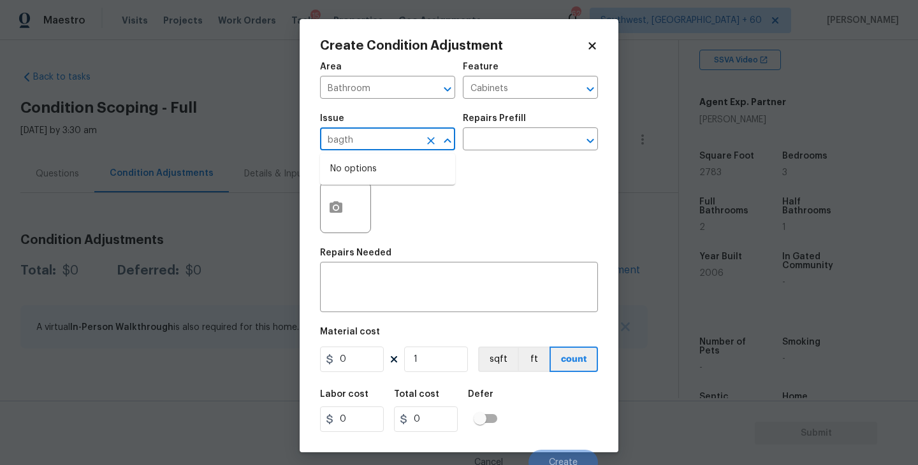
drag, startPoint x: 421, startPoint y: 145, endPoint x: 421, endPoint y: 174, distance: 29.3
click at [421, 149] on div "bagth ​" at bounding box center [387, 141] width 135 height 20
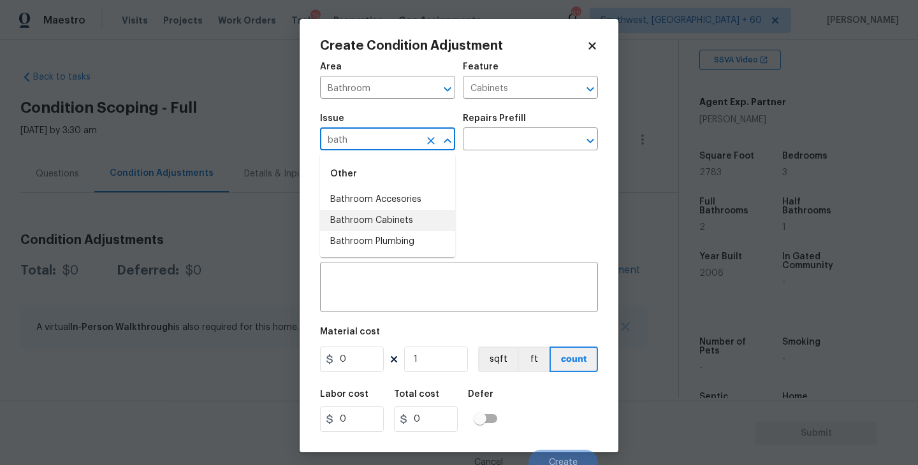
click at [401, 218] on li "Bathroom Cabinets" at bounding box center [387, 220] width 135 height 21
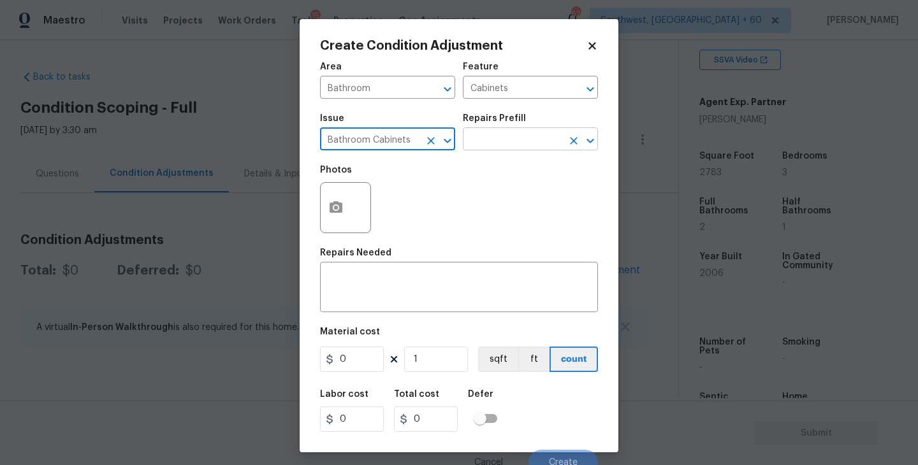
type input "Bathroom Cabinets"
click at [483, 148] on input "text" at bounding box center [512, 141] width 99 height 20
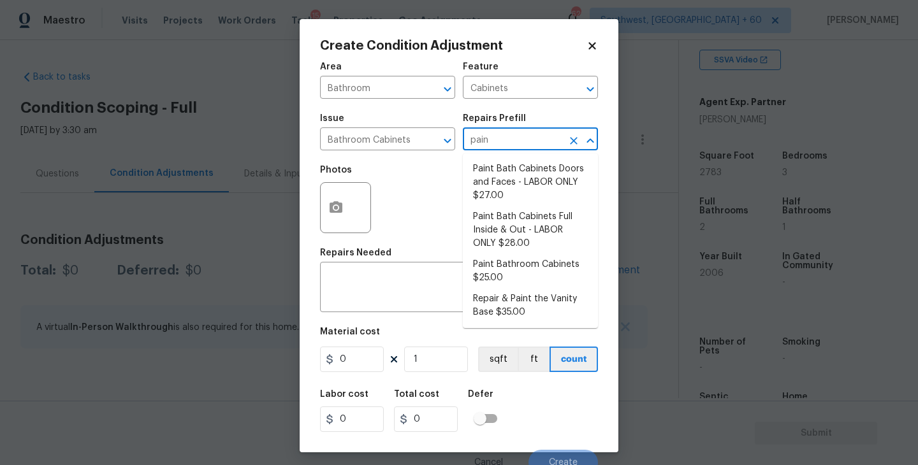
type input "paint"
click at [493, 276] on li "Paint Bathroom Cabinets $25.00" at bounding box center [530, 271] width 135 height 34
type textarea "Prep, sand, mask and apply 2 coats of paint to the bathroom cabinet doors, inte…"
type input "25"
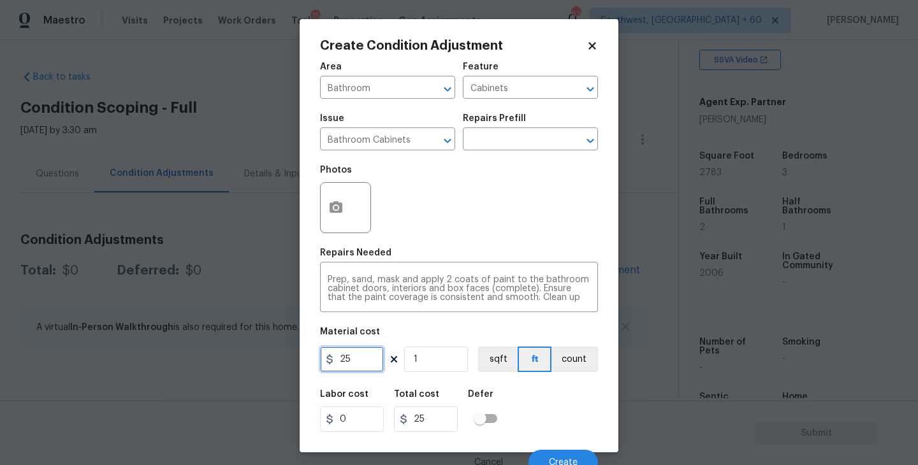
drag, startPoint x: 357, startPoint y: 350, endPoint x: 292, endPoint y: 358, distance: 65.6
click at [292, 358] on div "Create Condition Adjustment Area Bathroom ​ Feature Cabinets ​ Issue Bathroom C…" at bounding box center [459, 232] width 918 height 465
type input "1000"
click at [570, 361] on button "count" at bounding box center [574, 360] width 47 height 26
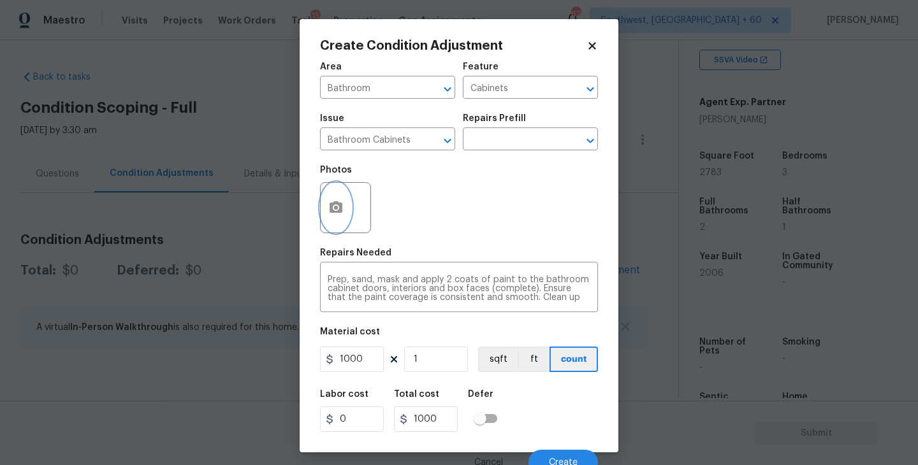
click at [323, 207] on button "button" at bounding box center [336, 208] width 31 height 50
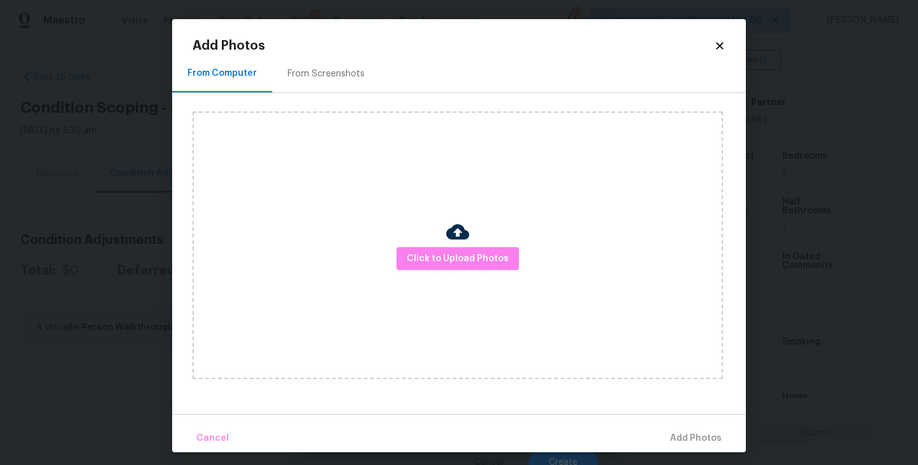
click at [421, 245] on div "Click to Upload Photos" at bounding box center [458, 246] width 530 height 268
click at [448, 265] on span "Click to Upload Photos" at bounding box center [458, 259] width 102 height 16
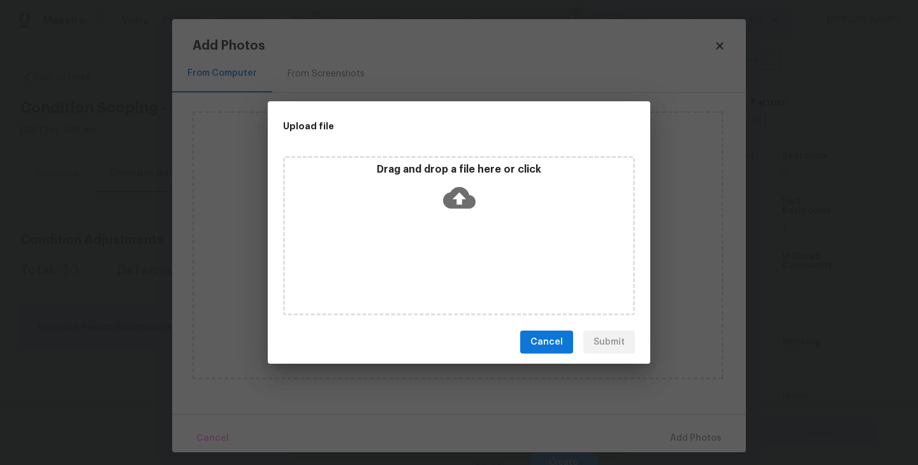
click at [460, 226] on div "Drag and drop a file here or click" at bounding box center [459, 235] width 352 height 159
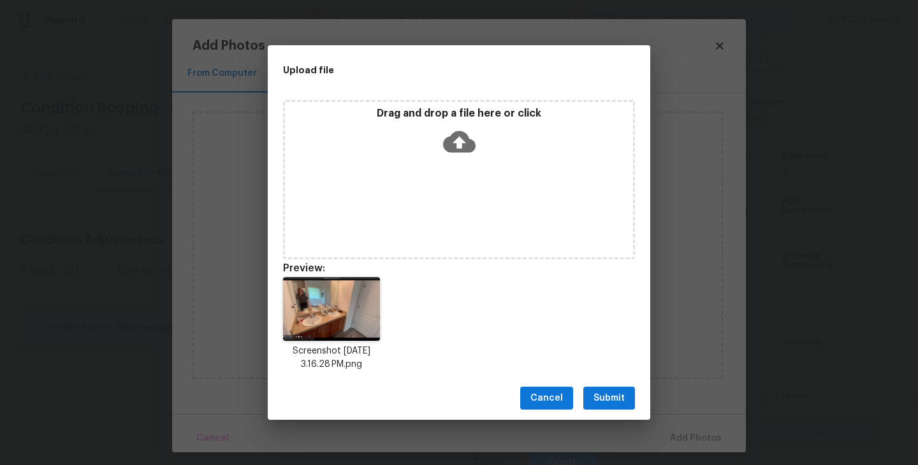
click at [615, 395] on span "Submit" at bounding box center [609, 399] width 31 height 16
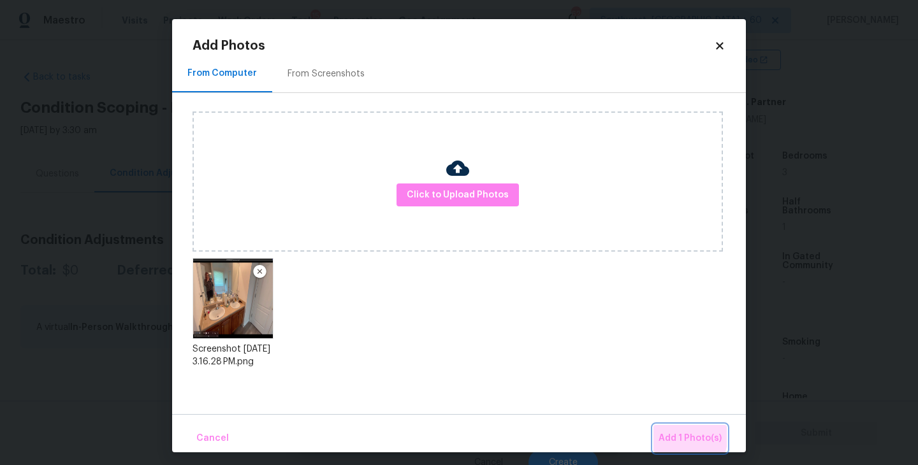
click at [667, 434] on span "Add 1 Photo(s)" at bounding box center [690, 439] width 63 height 16
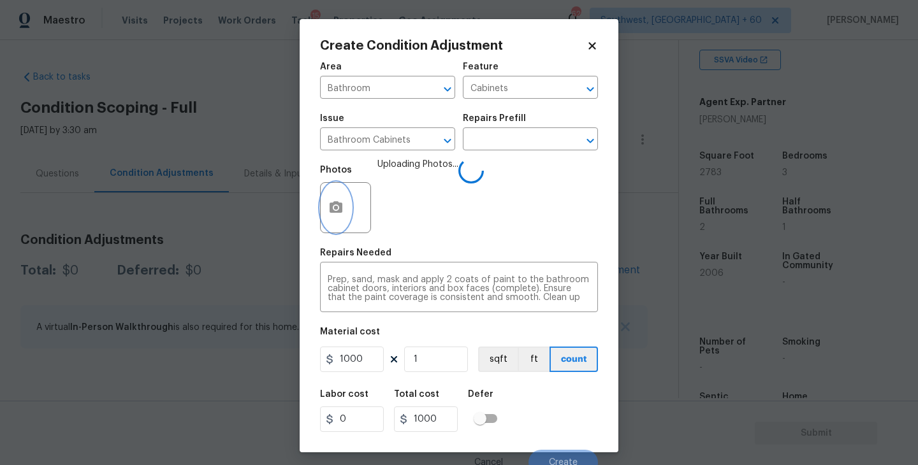
scroll to position [11, 0]
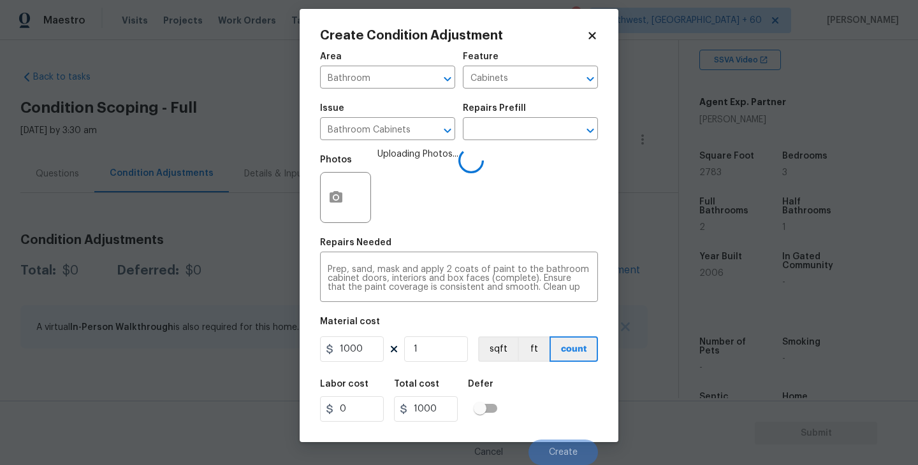
click at [558, 388] on div "Labor cost 0 Total cost 1000 Defer" at bounding box center [459, 400] width 278 height 57
click at [563, 391] on div "Labor cost 0 Total cost 1000 Defer" at bounding box center [459, 400] width 278 height 57
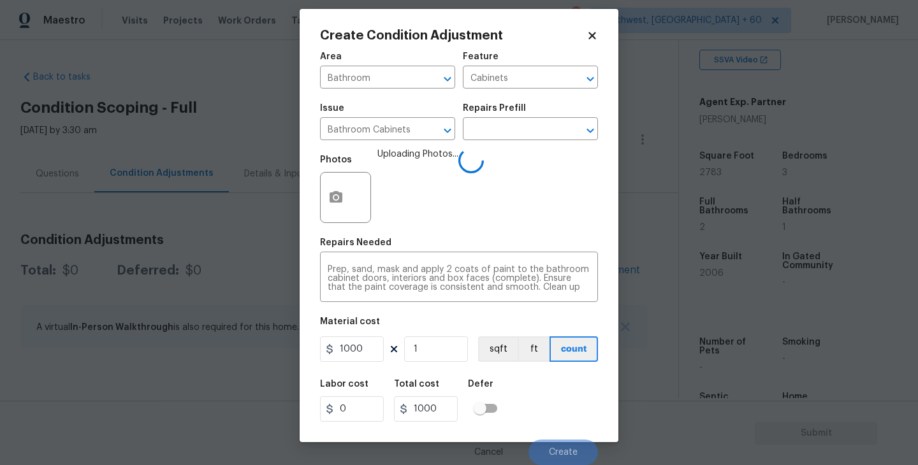
click at [563, 391] on div "Labor cost 0 Total cost 1000 Defer" at bounding box center [459, 400] width 278 height 57
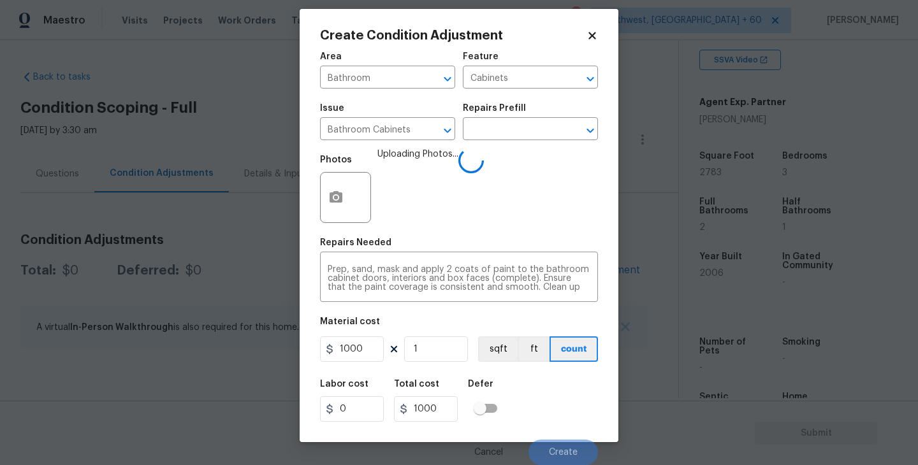
click at [563, 392] on div "Labor cost 0 Total cost 1000 Defer" at bounding box center [459, 400] width 278 height 57
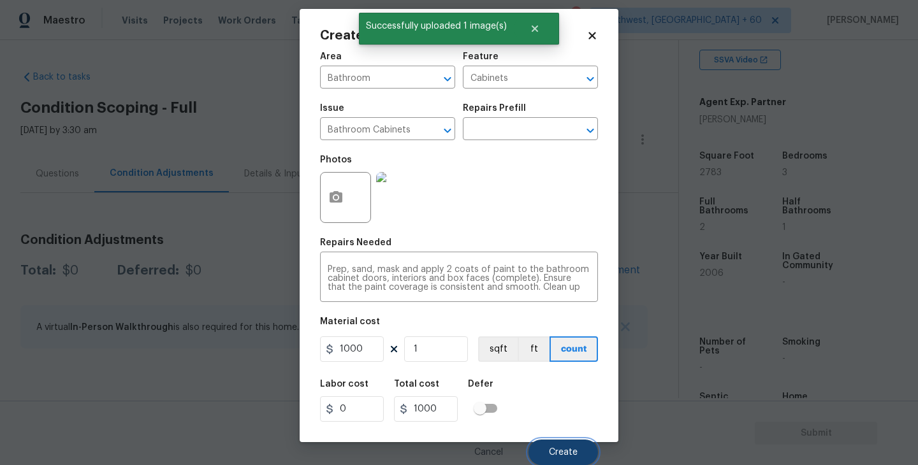
click at [567, 444] on button "Create" at bounding box center [563, 453] width 69 height 26
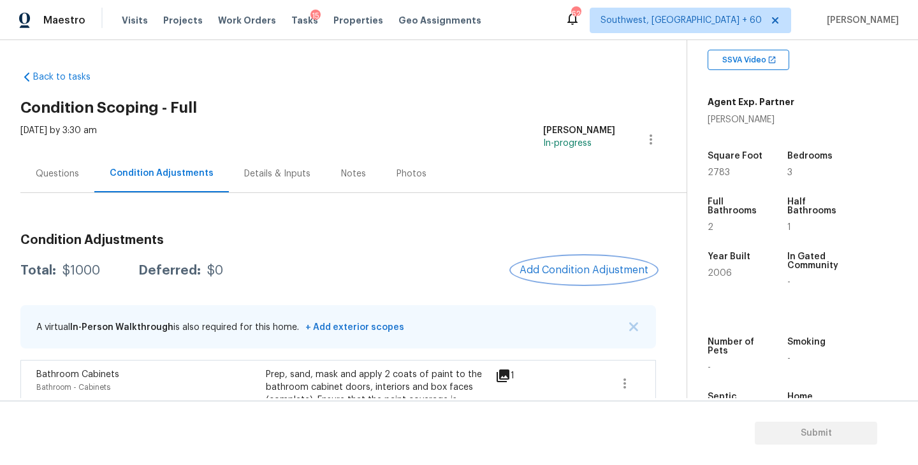
scroll to position [59, 0]
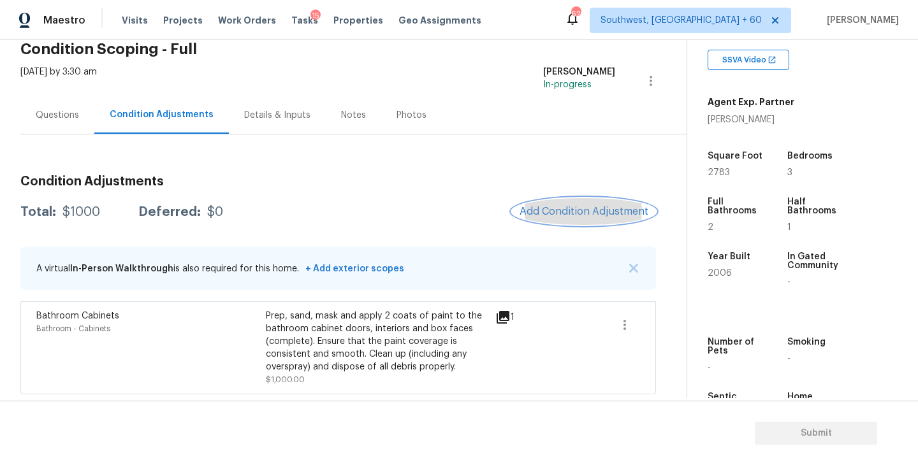
click at [551, 216] on span "Add Condition Adjustment" at bounding box center [584, 211] width 129 height 11
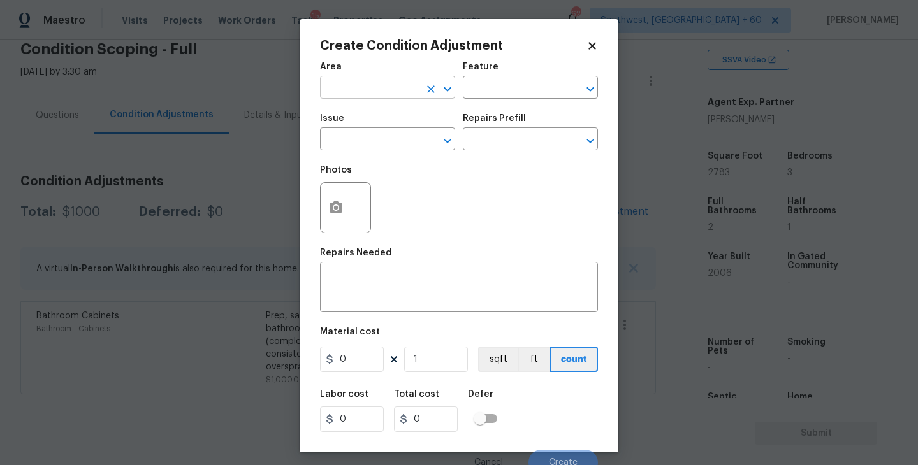
click at [363, 87] on input "text" at bounding box center [369, 89] width 99 height 20
click at [372, 142] on li "Exterior Overall" at bounding box center [387, 138] width 135 height 21
type input "Exterior Overall"
click at [479, 97] on input "text" at bounding box center [512, 89] width 99 height 20
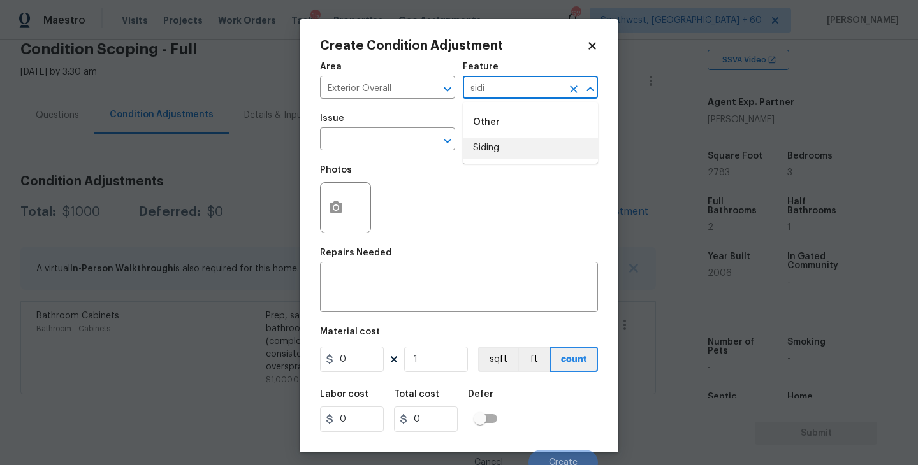
click at [484, 149] on li "Siding" at bounding box center [530, 148] width 135 height 21
type input "Siding"
click at [391, 145] on input "text" at bounding box center [369, 141] width 99 height 20
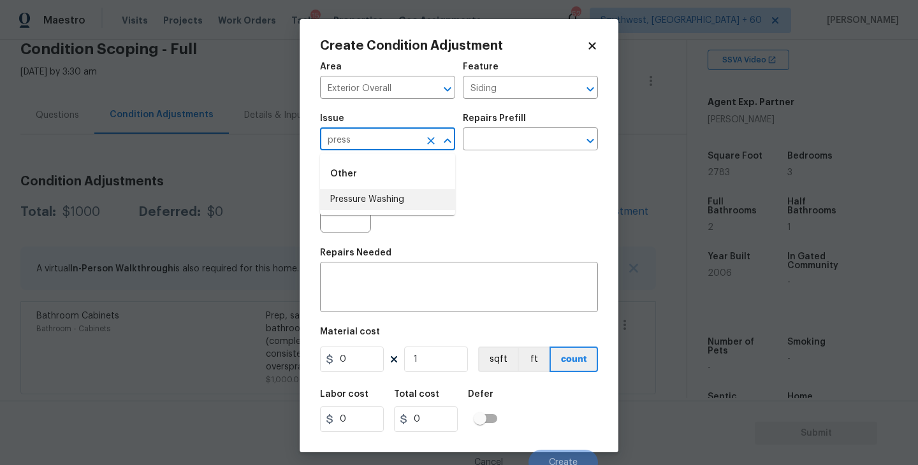
click at [381, 200] on li "Pressure Washing" at bounding box center [387, 199] width 135 height 21
type input "Pressure Washing"
click at [506, 149] on input "text" at bounding box center [512, 141] width 99 height 20
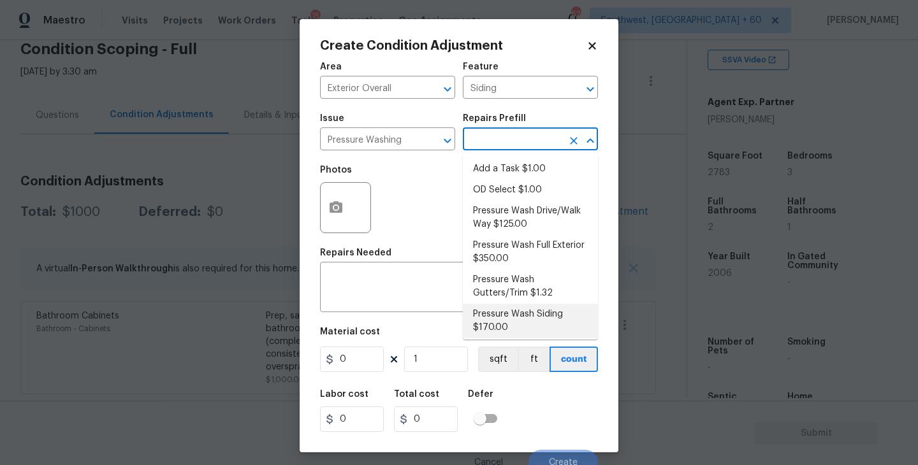
click at [507, 317] on li "Pressure Wash Siding $170.00" at bounding box center [530, 321] width 135 height 34
type textarea "Protect areas as needed for pressure washing. Pressure wash the siding on the h…"
type input "170"
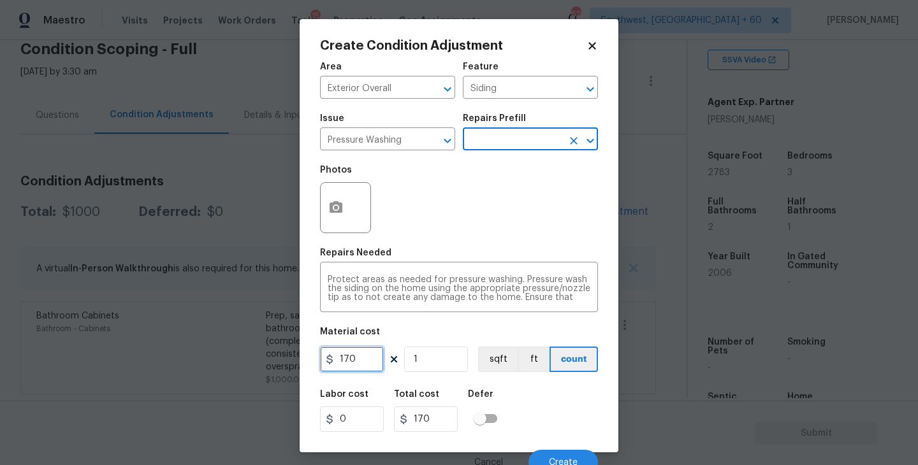
click at [279, 365] on div "Create Condition Adjustment Area Exterior Overall ​ Feature Siding ​ Issue Pres…" at bounding box center [459, 232] width 918 height 465
type input "200"
click at [446, 238] on div "Photos" at bounding box center [459, 199] width 278 height 83
click at [360, 214] on div at bounding box center [345, 207] width 51 height 51
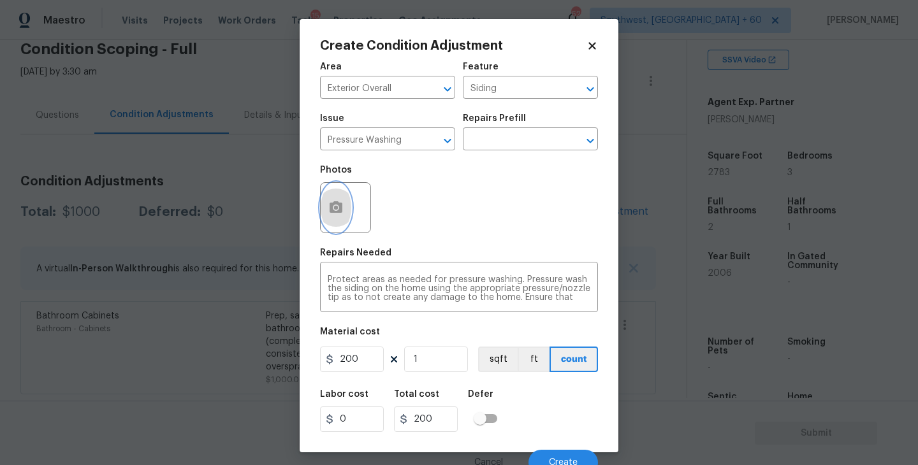
click at [331, 213] on icon "button" at bounding box center [336, 206] width 13 height 11
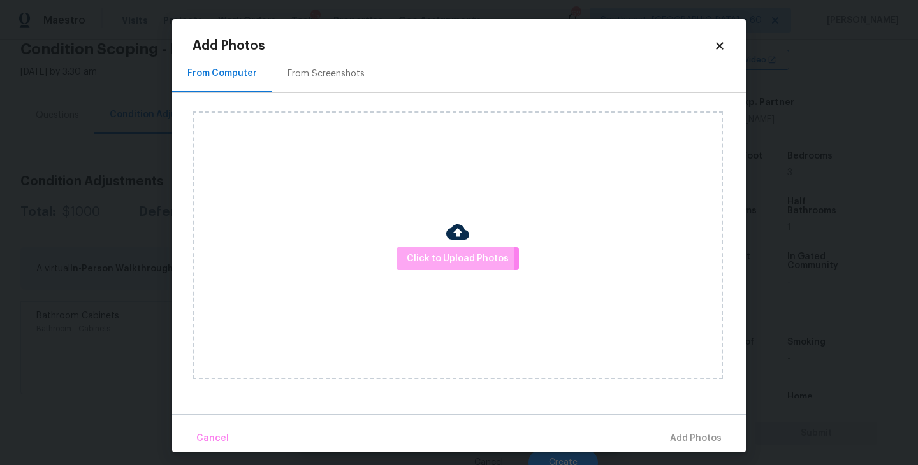
click at [418, 259] on span "Click to Upload Photos" at bounding box center [458, 259] width 102 height 16
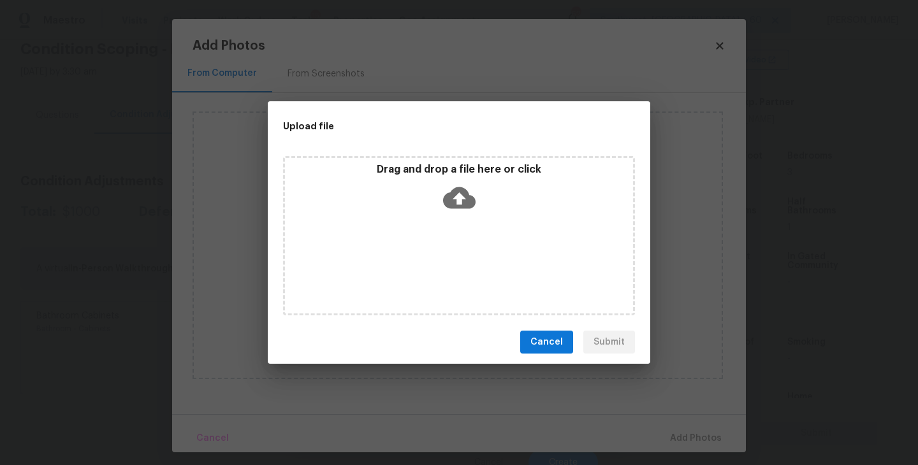
click at [447, 207] on icon at bounding box center [459, 198] width 33 height 33
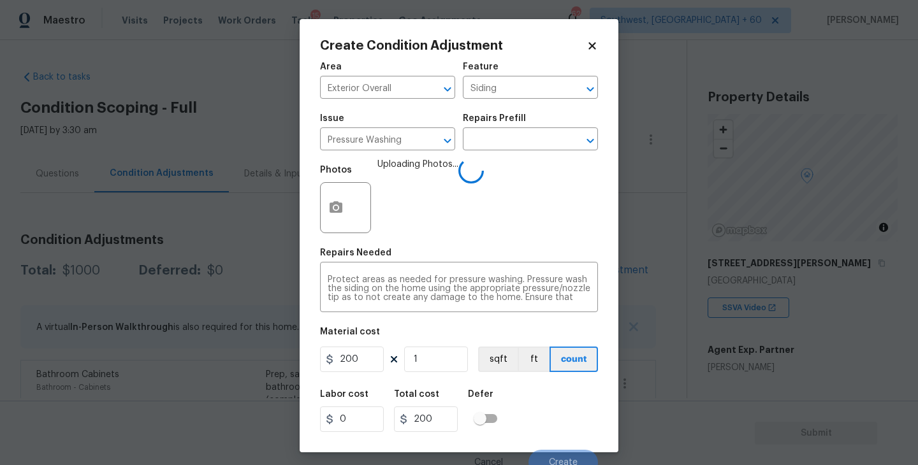
scroll to position [11, 0]
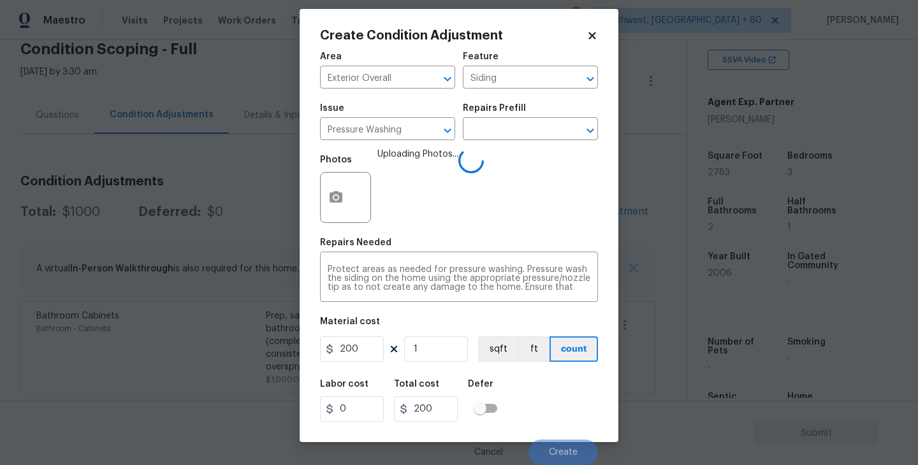
click at [540, 400] on div "Labor cost 0 Total cost 200 Defer" at bounding box center [459, 400] width 278 height 57
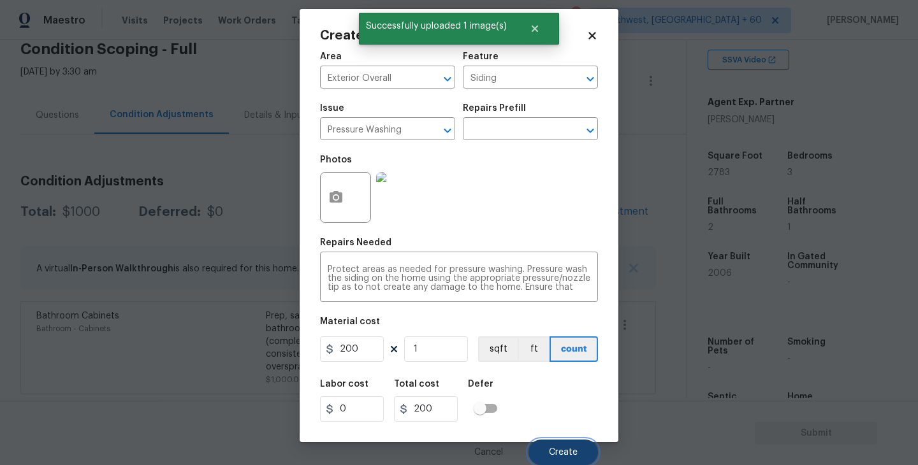
click at [554, 456] on span "Create" at bounding box center [563, 453] width 29 height 10
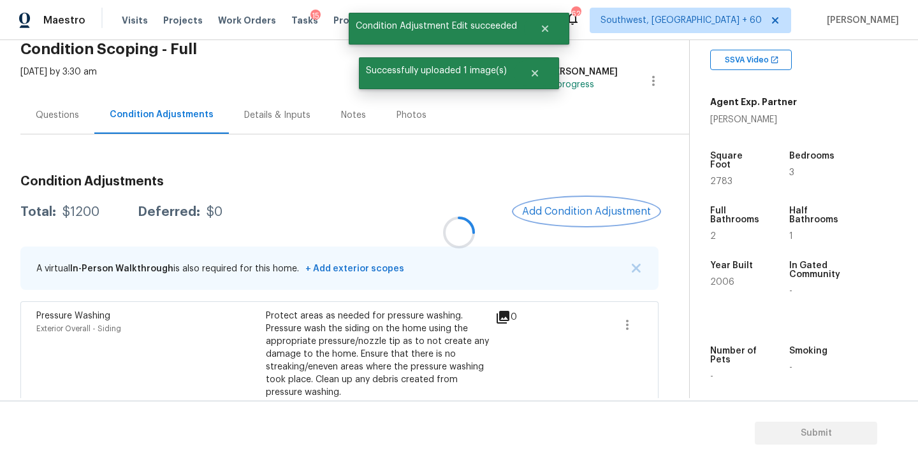
scroll to position [0, 0]
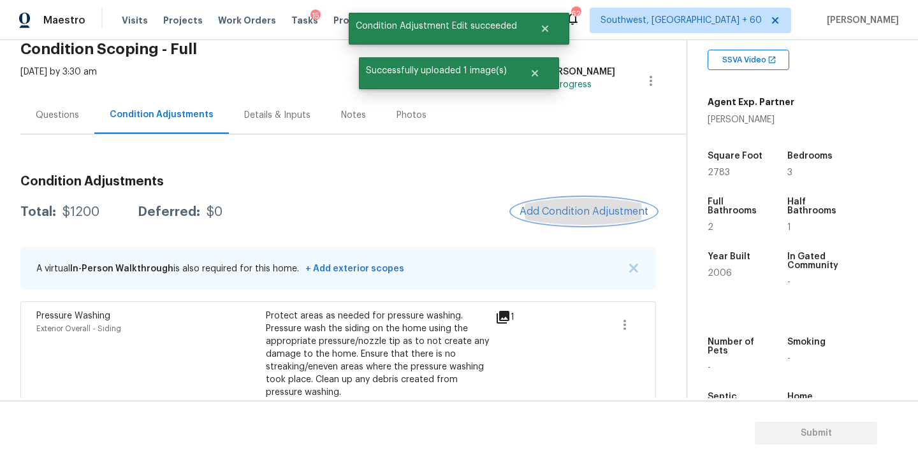
click at [616, 208] on span "Add Condition Adjustment" at bounding box center [584, 211] width 129 height 11
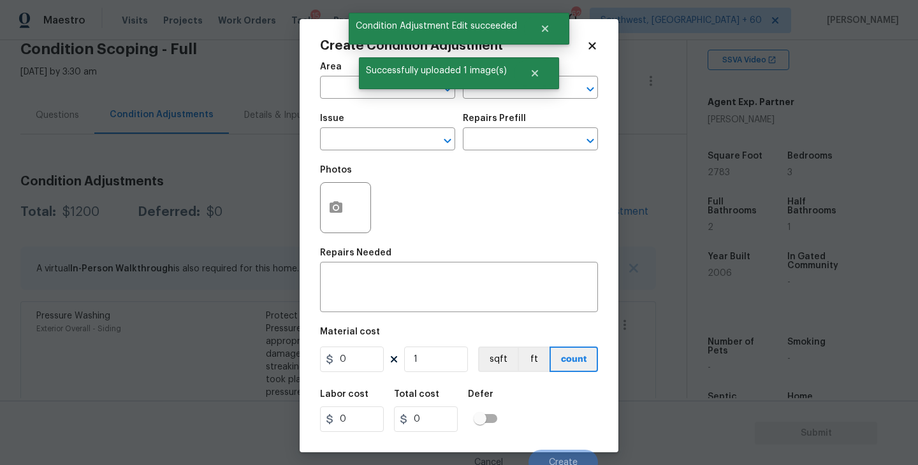
click at [345, 99] on span "Area ​" at bounding box center [387, 81] width 135 height 52
click at [338, 96] on input "text" at bounding box center [369, 89] width 99 height 20
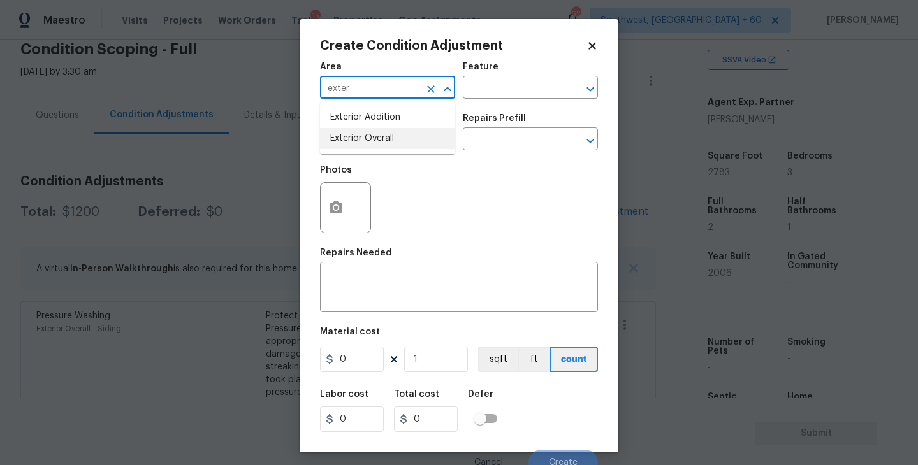
click at [363, 139] on li "Exterior Overall" at bounding box center [387, 138] width 135 height 21
type input "Exterior Overall"
click at [501, 98] on input "text" at bounding box center [512, 89] width 99 height 20
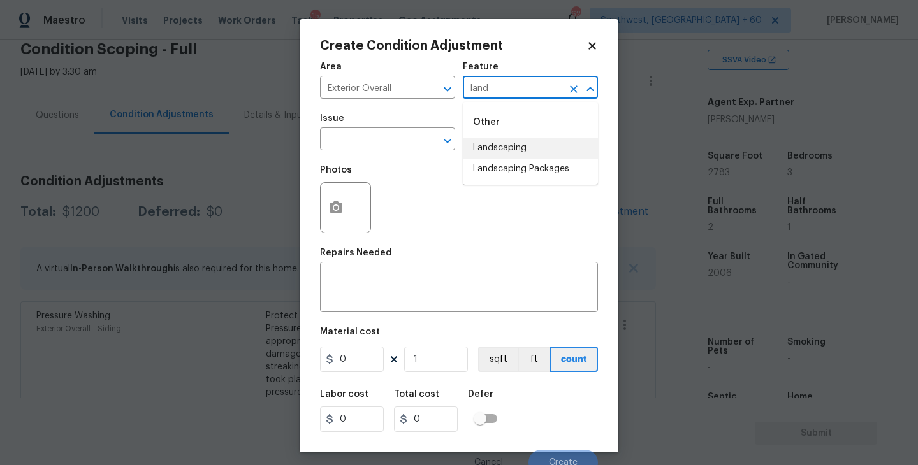
click at [505, 166] on li "Landscaping Packages" at bounding box center [530, 169] width 135 height 21
type input "Landscaping Packages"
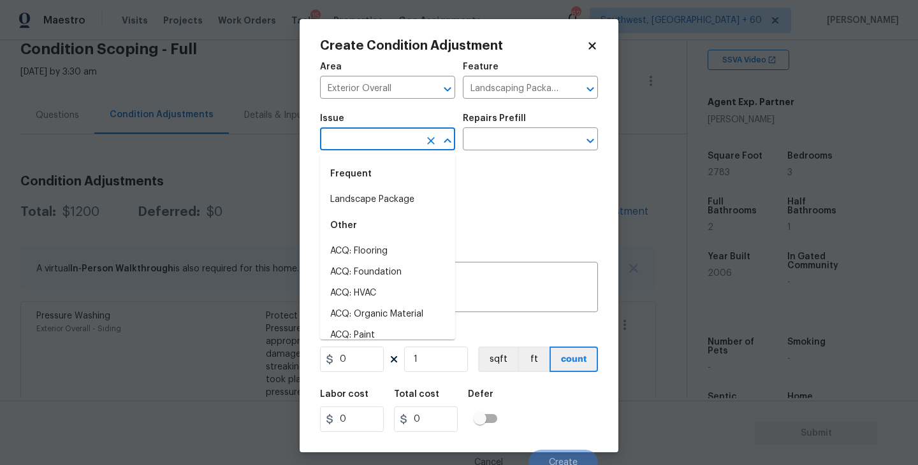
click at [401, 138] on input "text" at bounding box center [369, 141] width 99 height 20
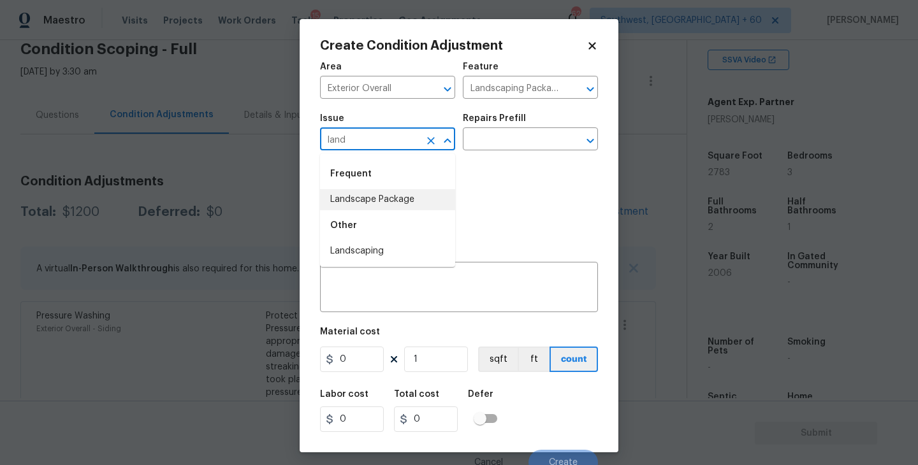
click at [414, 196] on li "Landscape Package" at bounding box center [387, 199] width 135 height 21
type input "Landscape Package"
click at [541, 110] on div "Issue Landscape Package ​ Repairs Prefill ​" at bounding box center [459, 132] width 278 height 52
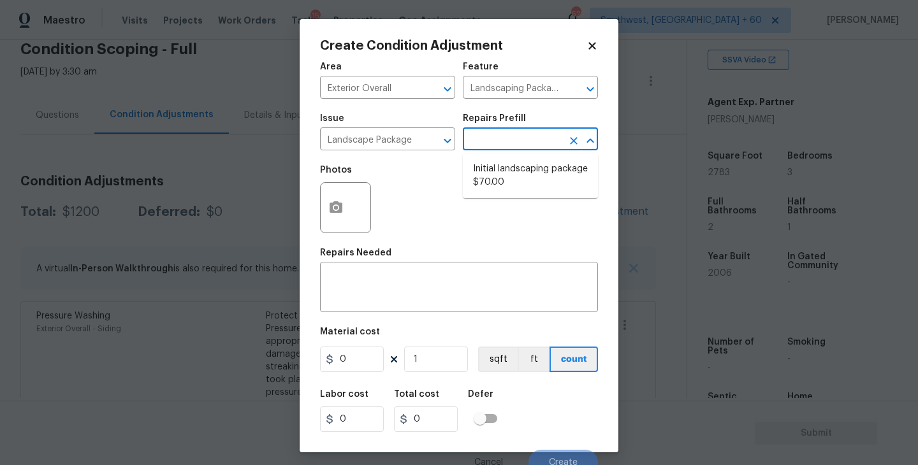
click at [529, 135] on input "text" at bounding box center [512, 141] width 99 height 20
click at [508, 168] on li "Initial landscaping package $70.00" at bounding box center [530, 176] width 135 height 34
type input "Home Readiness Packages"
type textarea "Mowing of grass up to 6" in height. Mow, edge along driveways & sidewalks, trim…"
type input "70"
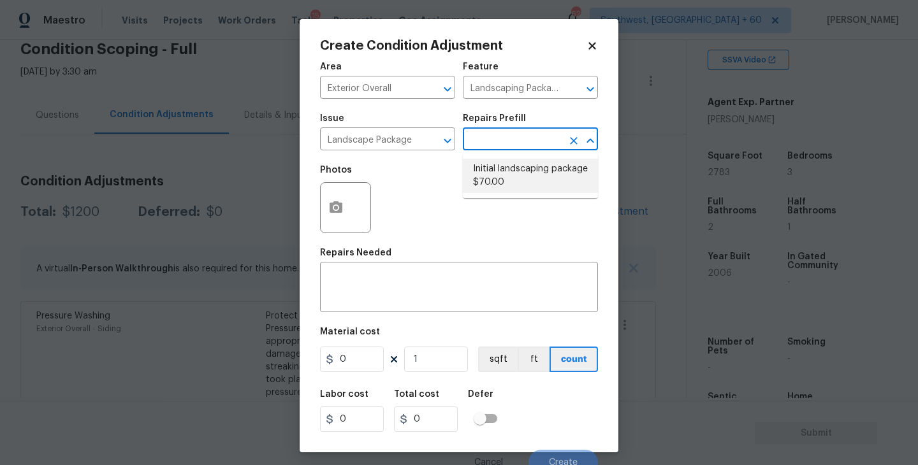
type input "70"
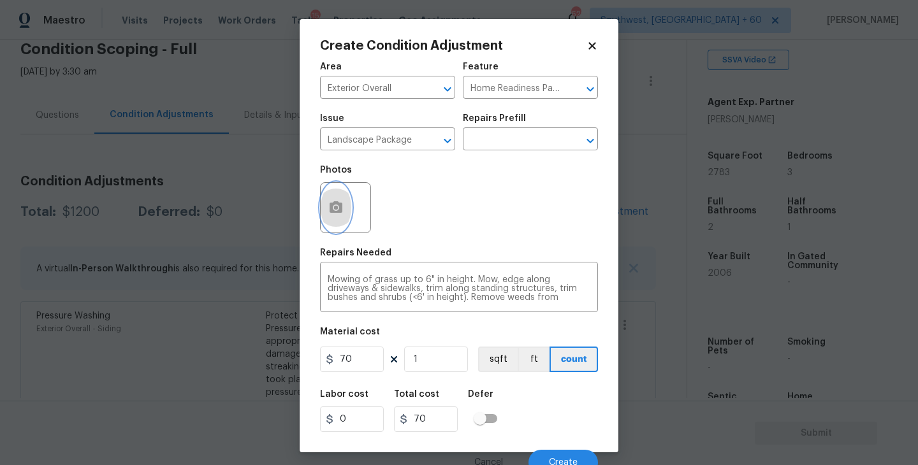
click at [333, 219] on button "button" at bounding box center [336, 208] width 31 height 50
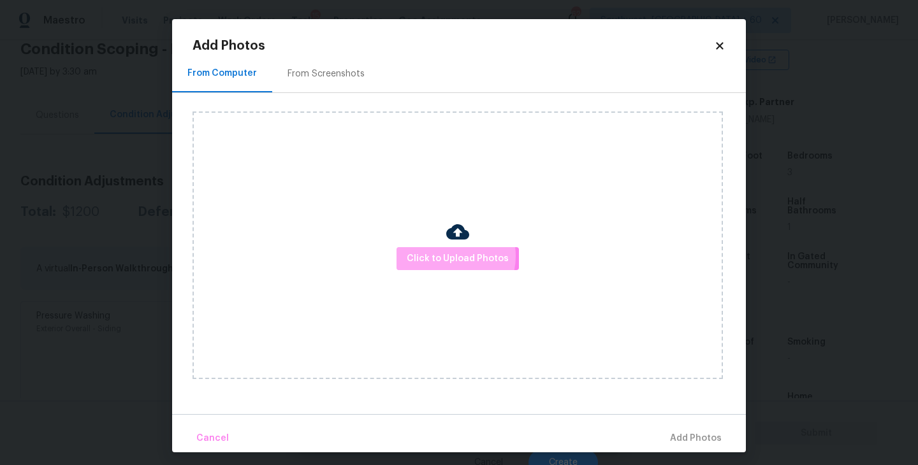
click at [451, 256] on span "Click to Upload Photos" at bounding box center [458, 259] width 102 height 16
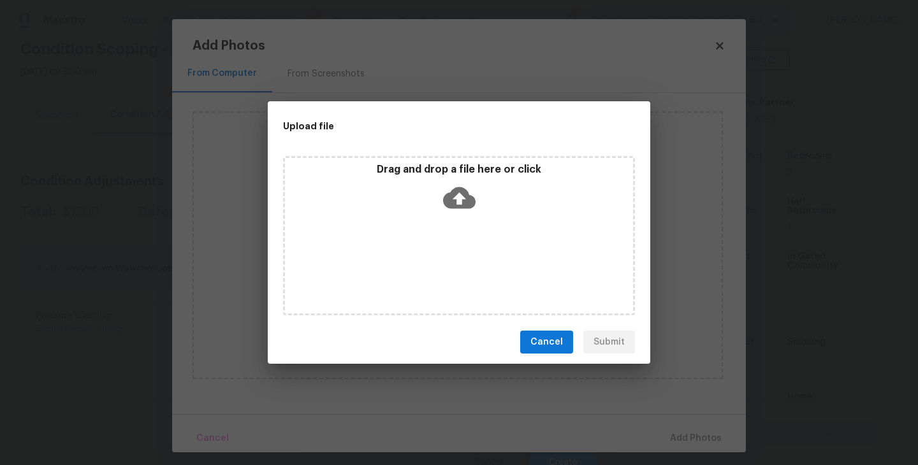
click at [455, 242] on div "Drag and drop a file here or click" at bounding box center [459, 235] width 352 height 159
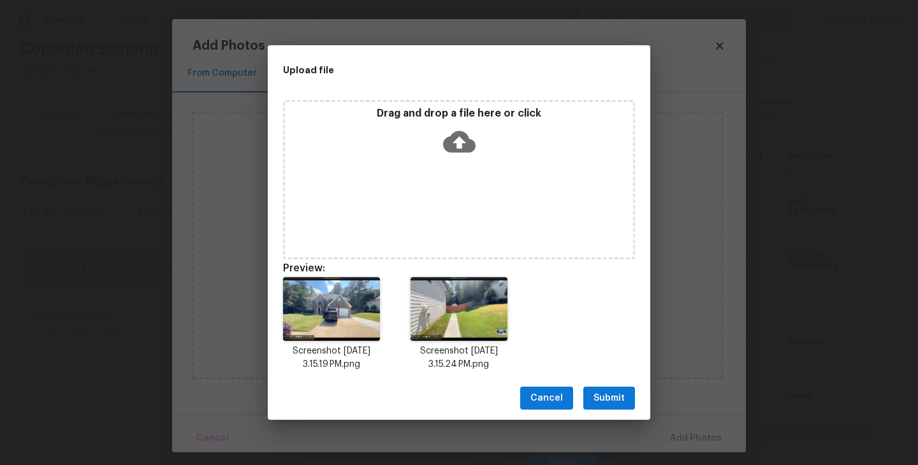
click at [610, 392] on span "Submit" at bounding box center [609, 399] width 31 height 16
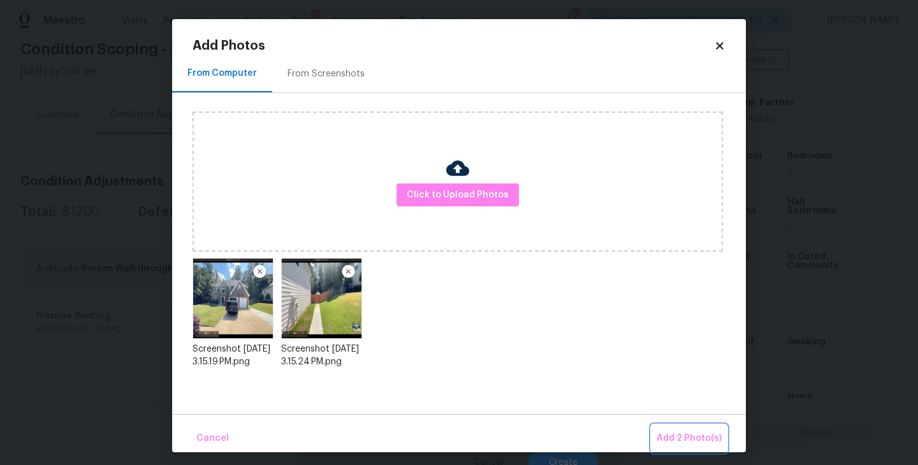
click at [668, 430] on button "Add 2 Photo(s)" at bounding box center [689, 438] width 75 height 27
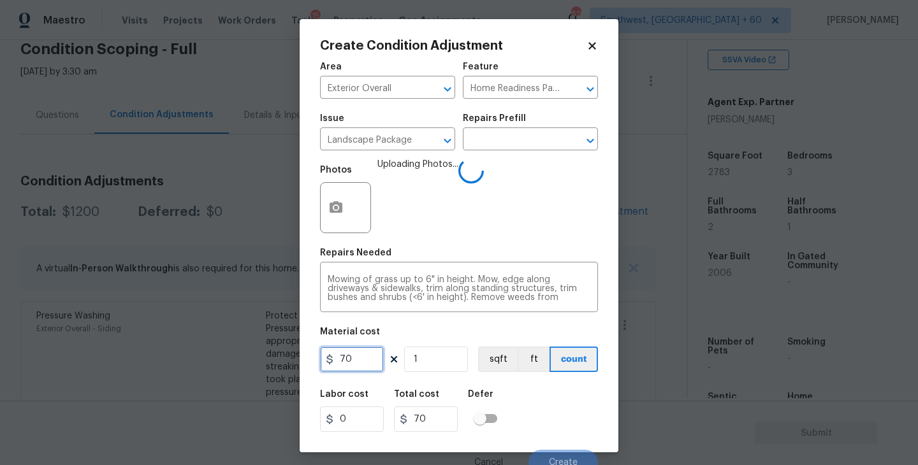
drag, startPoint x: 358, startPoint y: 360, endPoint x: 272, endPoint y: 358, distance: 86.1
click at [272, 358] on div "Create Condition Adjustment Area Exterior Overall ​ Feature Home Readiness Pack…" at bounding box center [459, 232] width 918 height 465
type input "300"
click at [567, 398] on div "Labor cost 0 Total cost 300 Defer" at bounding box center [459, 411] width 278 height 57
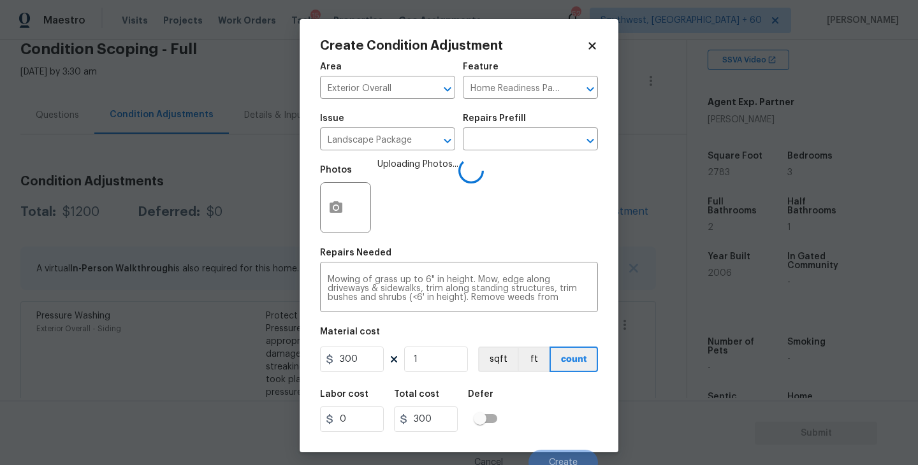
scroll to position [11, 0]
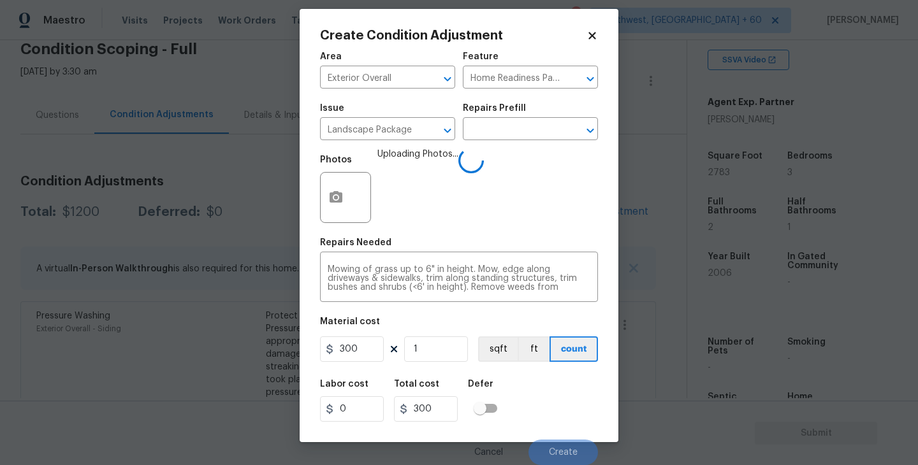
click at [567, 398] on div "Labor cost 0 Total cost 300 Defer" at bounding box center [459, 400] width 278 height 57
click at [561, 397] on div "Labor cost 0 Total cost 300 Defer" at bounding box center [459, 400] width 278 height 57
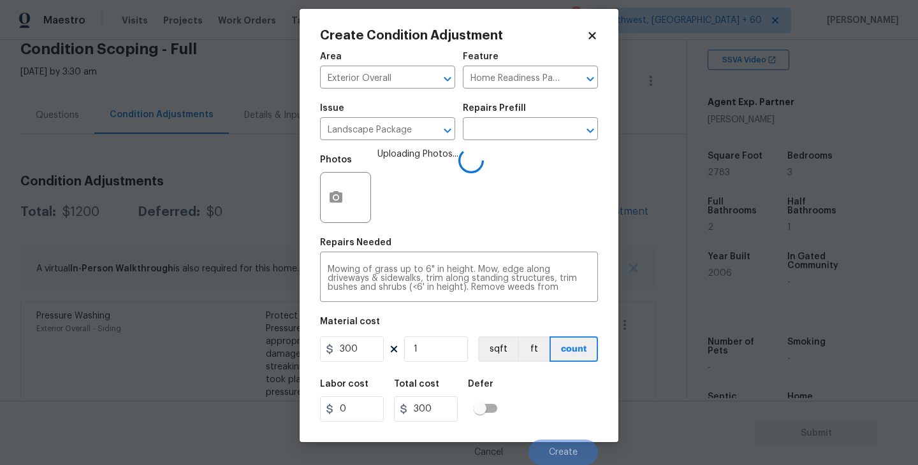
click at [561, 397] on div "Labor cost 0 Total cost 300 Defer" at bounding box center [459, 400] width 278 height 57
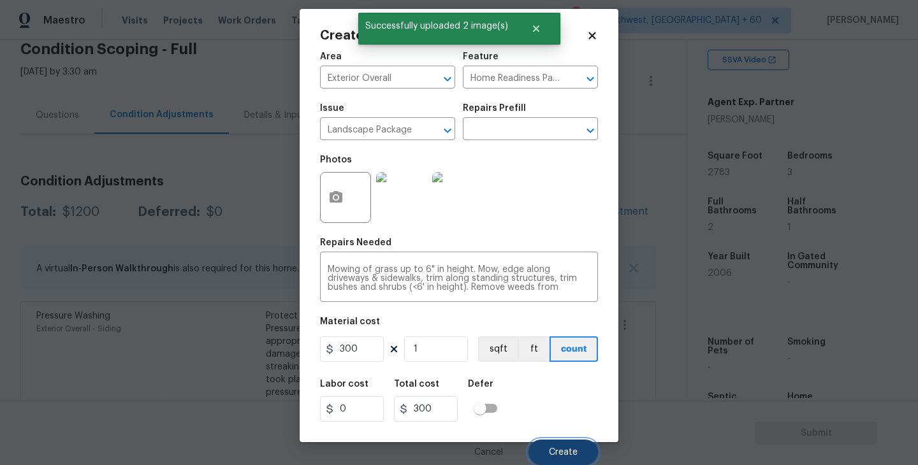
click at [560, 445] on button "Create" at bounding box center [563, 453] width 69 height 26
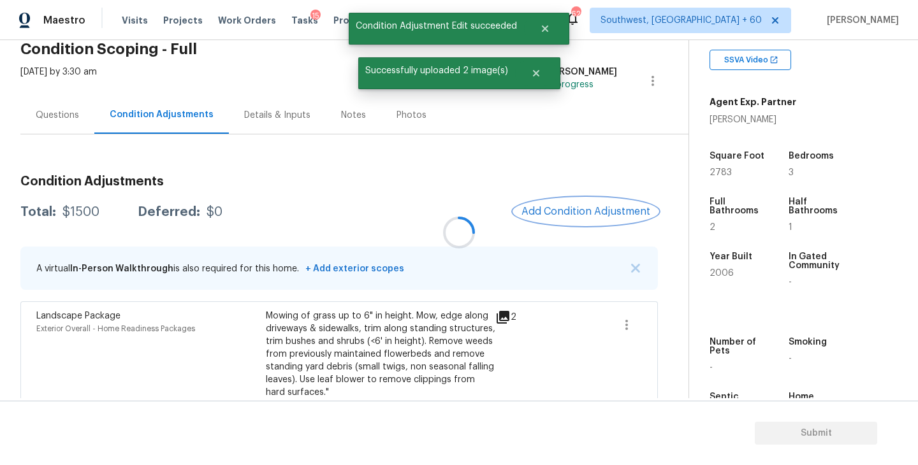
scroll to position [0, 0]
click at [585, 199] on button "Add Condition Adjustment" at bounding box center [586, 211] width 144 height 27
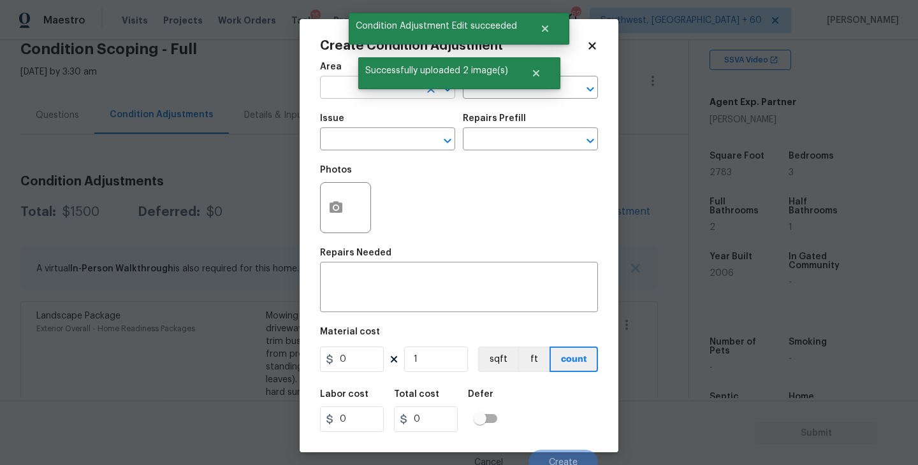
click at [332, 96] on input "text" at bounding box center [369, 89] width 99 height 20
click at [375, 140] on li "Exterior Overall" at bounding box center [387, 138] width 135 height 21
type input "Exterior Overall"
click at [375, 140] on input "text" at bounding box center [369, 141] width 99 height 20
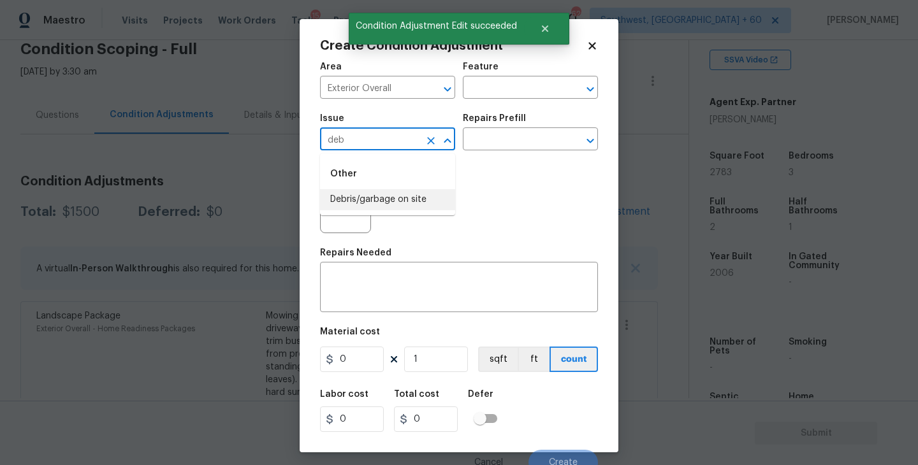
click at [391, 200] on li "Debris/garbage on site" at bounding box center [387, 199] width 135 height 21
type input "Debris/garbage on site"
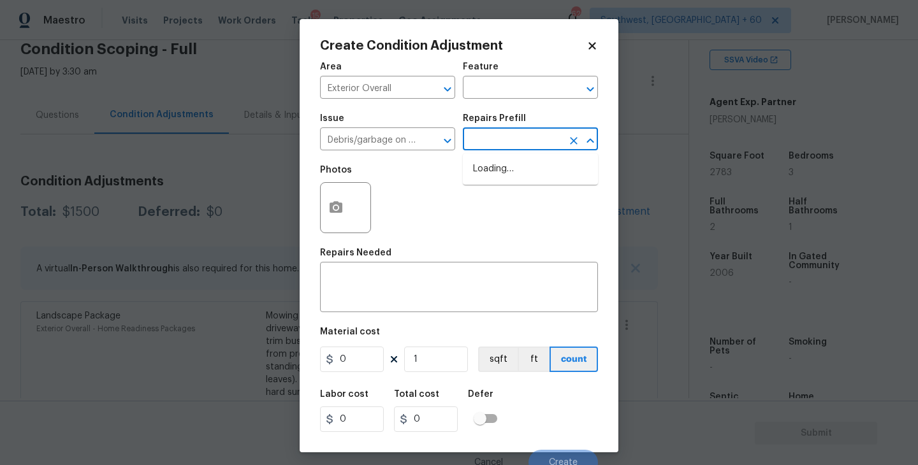
click at [515, 131] on input "text" at bounding box center [512, 141] width 99 height 20
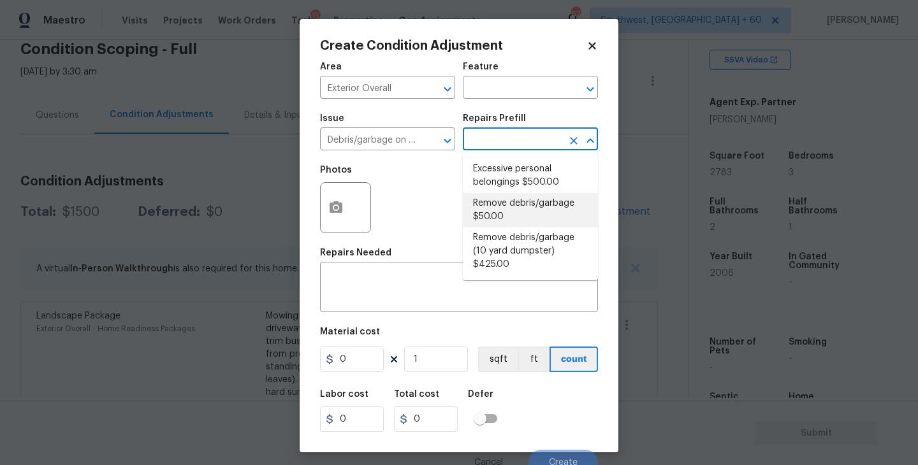
click at [513, 215] on li "Remove debris/garbage $50.00" at bounding box center [530, 210] width 135 height 34
type textarea "Remove, haul off, and properly dispose of any debris left by seller to offsite …"
type input "50"
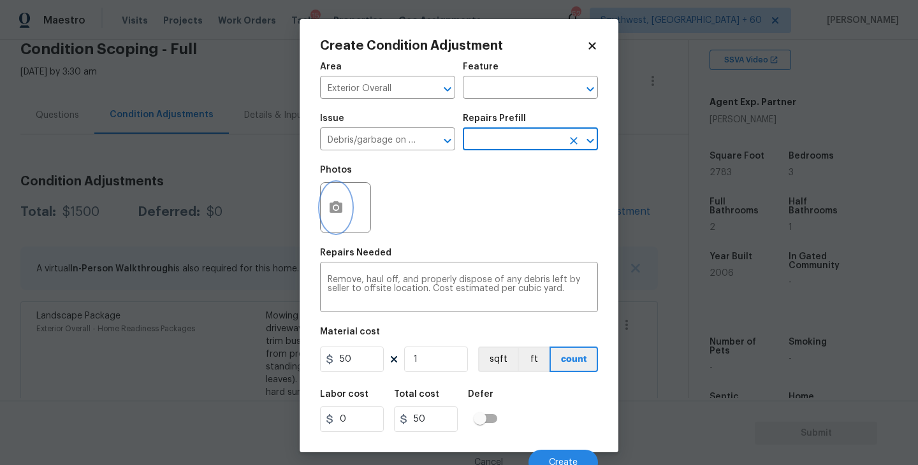
click at [338, 210] on icon "button" at bounding box center [336, 206] width 13 height 11
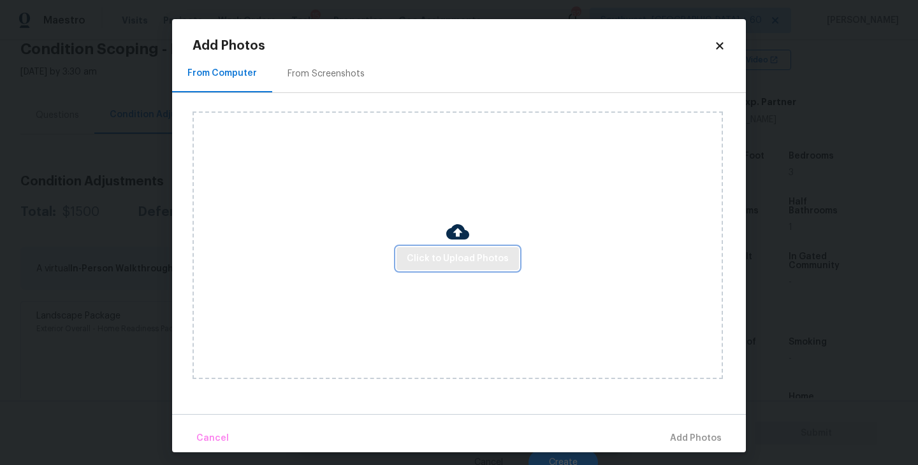
click at [459, 259] on span "Click to Upload Photos" at bounding box center [458, 259] width 102 height 16
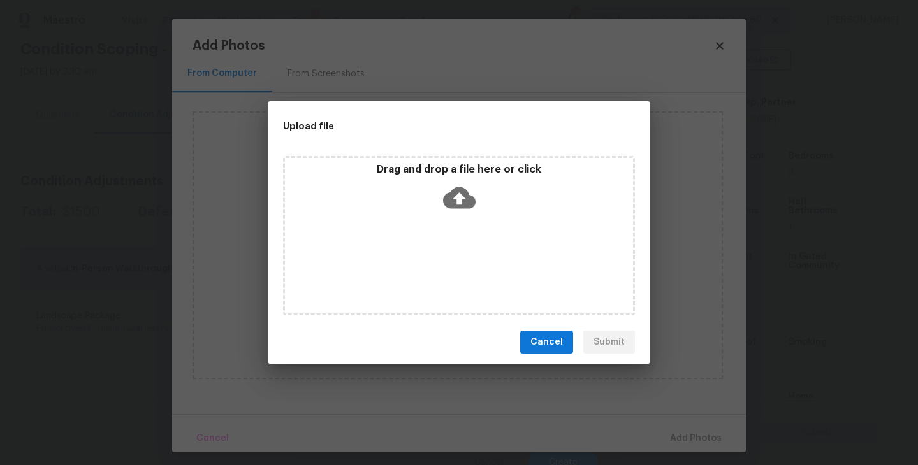
click at [461, 247] on div "Drag and drop a file here or click" at bounding box center [459, 235] width 352 height 159
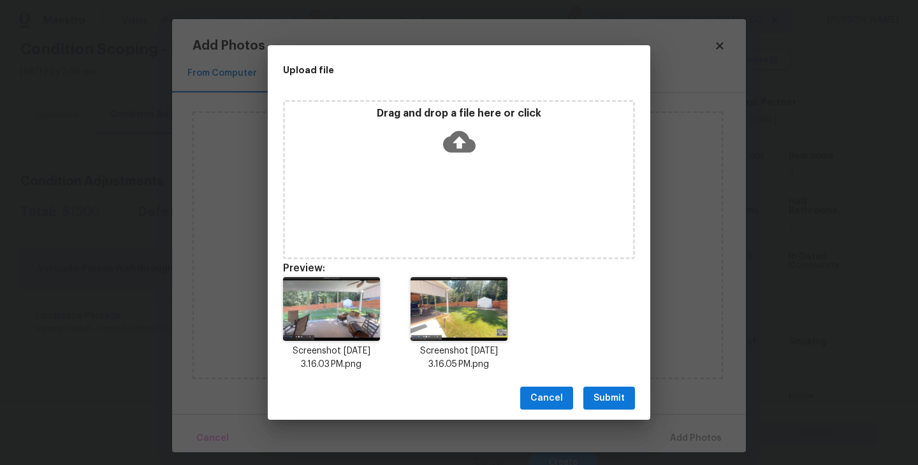
click at [607, 394] on span "Submit" at bounding box center [609, 399] width 31 height 16
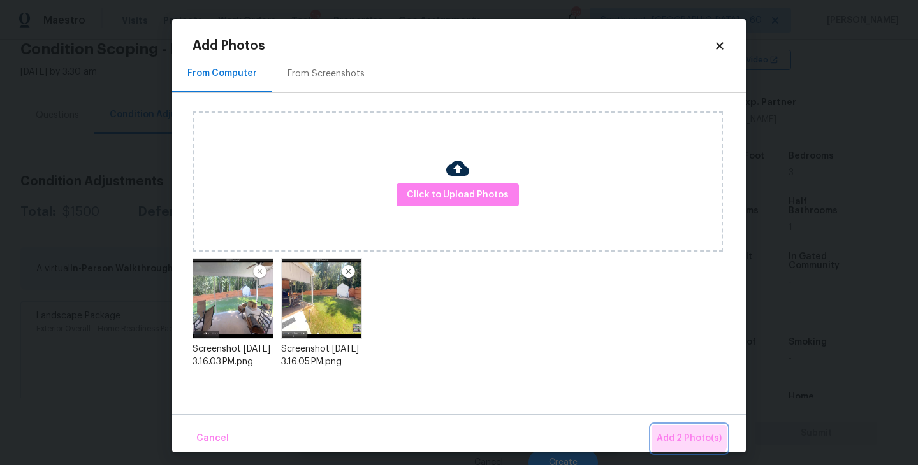
click at [671, 430] on button "Add 2 Photo(s)" at bounding box center [689, 438] width 75 height 27
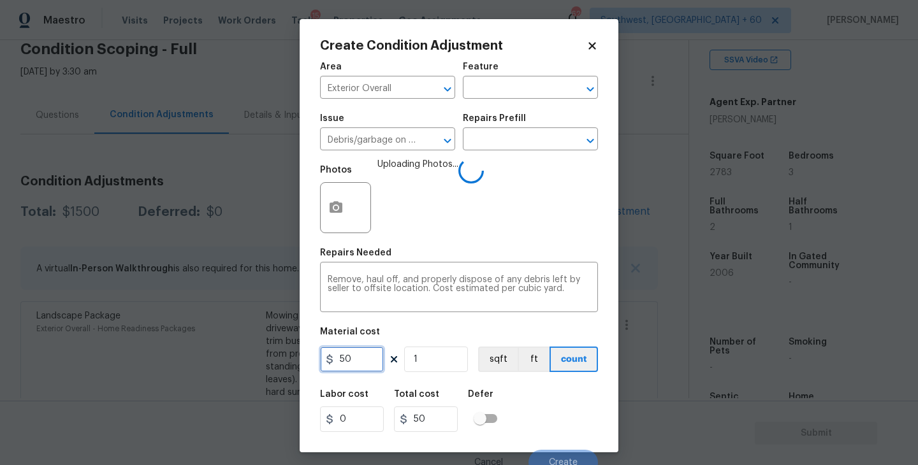
drag, startPoint x: 367, startPoint y: 361, endPoint x: 268, endPoint y: 361, distance: 98.8
click at [268, 361] on div "Create Condition Adjustment Area Exterior Overall ​ Feature ​ Issue Debris/garb…" at bounding box center [459, 232] width 918 height 465
type input "1300"
click at [499, 403] on div "Defer" at bounding box center [486, 398] width 37 height 17
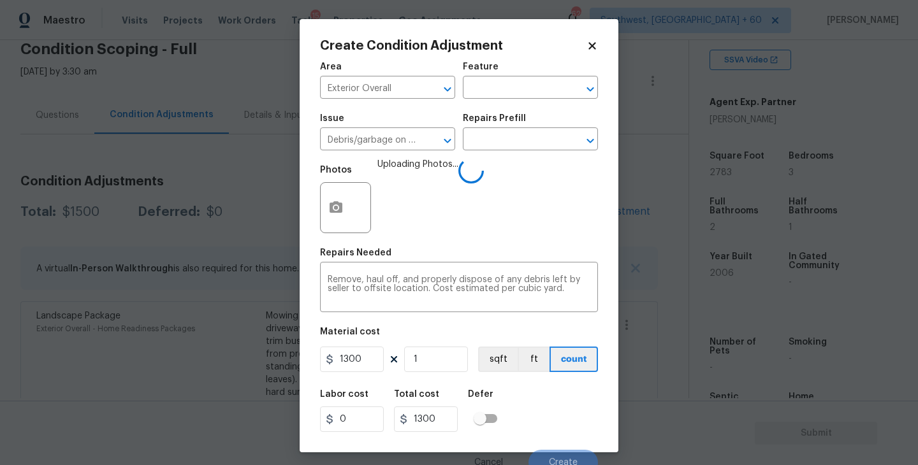
scroll to position [11, 0]
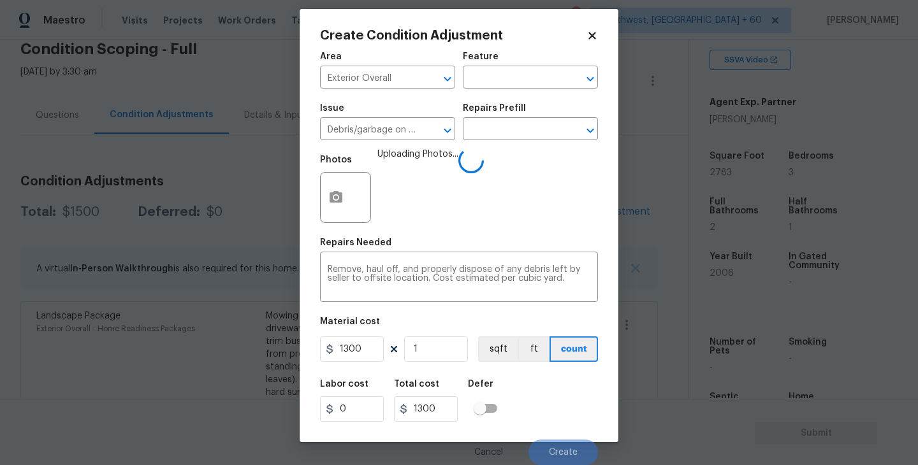
click at [529, 402] on div "Labor cost 0 Total cost 1300 Defer" at bounding box center [459, 400] width 278 height 57
click at [556, 414] on div "Labor cost 0 Total cost 1300 Defer" at bounding box center [459, 400] width 278 height 57
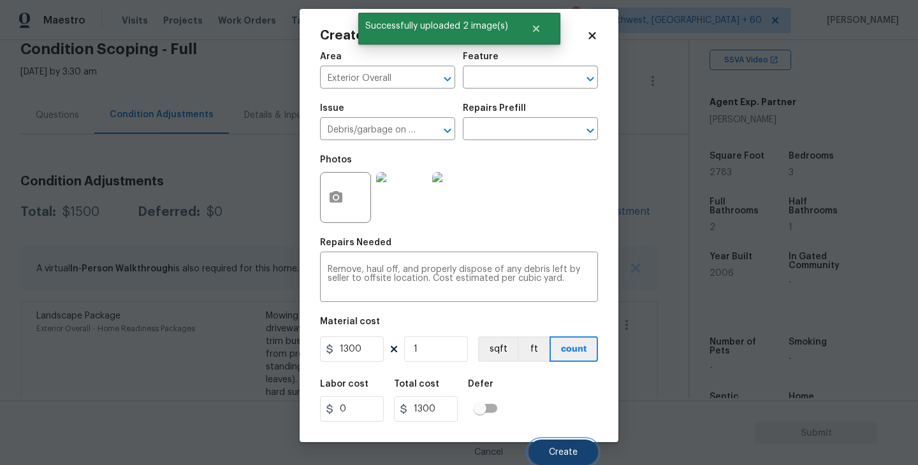
click at [567, 448] on span "Create" at bounding box center [563, 453] width 29 height 10
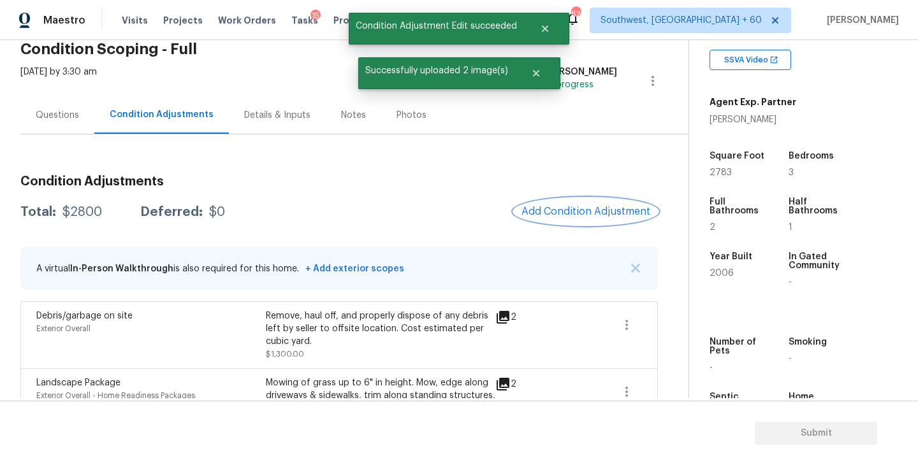
scroll to position [0, 0]
click at [562, 238] on div "Condition Adjustments Total: $2800 Deferred: $0 Add Condition Adjustment A virt…" at bounding box center [339, 431] width 638 height 532
click at [567, 212] on span "Add Condition Adjustment" at bounding box center [585, 211] width 129 height 11
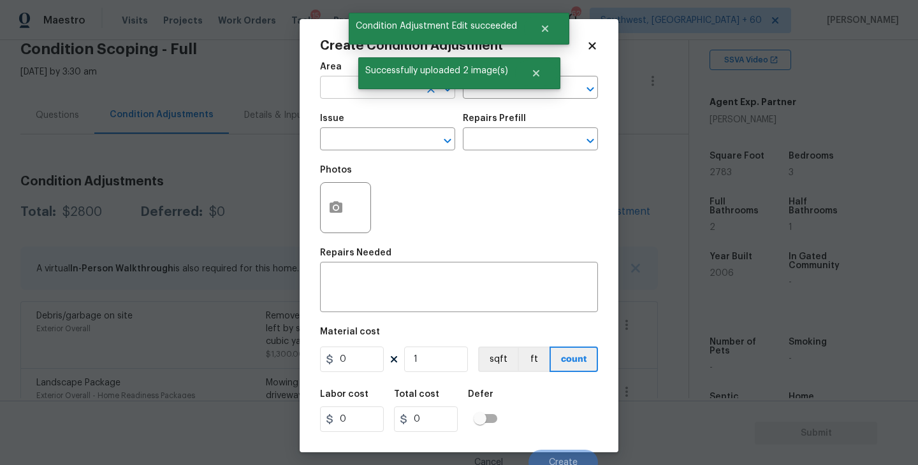
click at [336, 95] on input "text" at bounding box center [369, 89] width 99 height 20
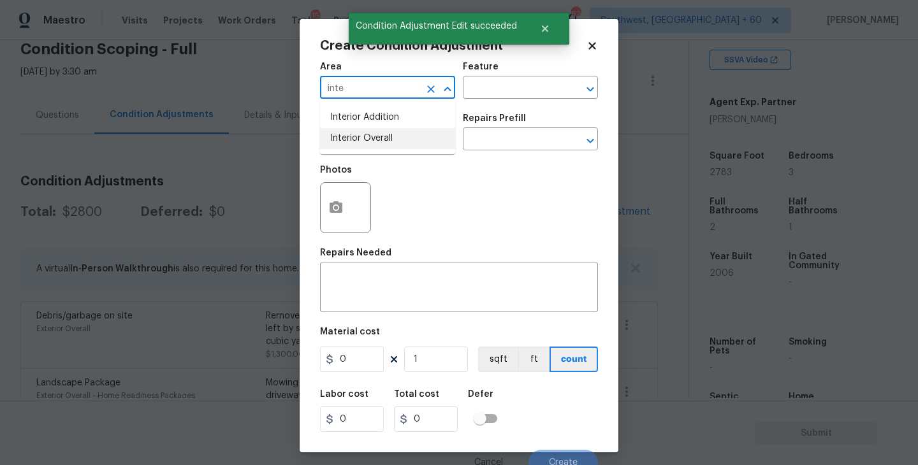
click at [365, 145] on li "Interior Overall" at bounding box center [387, 138] width 135 height 21
type input "Interior Overall"
click at [449, 119] on div "Issue" at bounding box center [387, 122] width 135 height 17
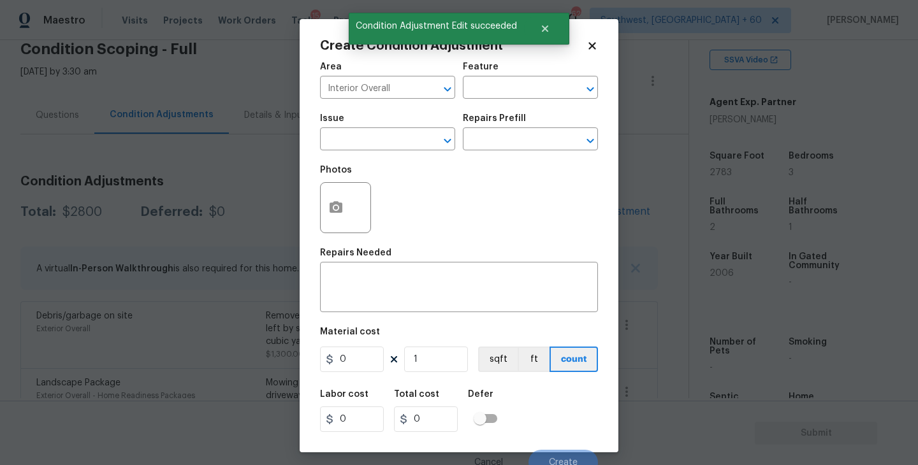
click at [481, 100] on div "Area Interior Overall ​ Feature ​" at bounding box center [459, 81] width 278 height 52
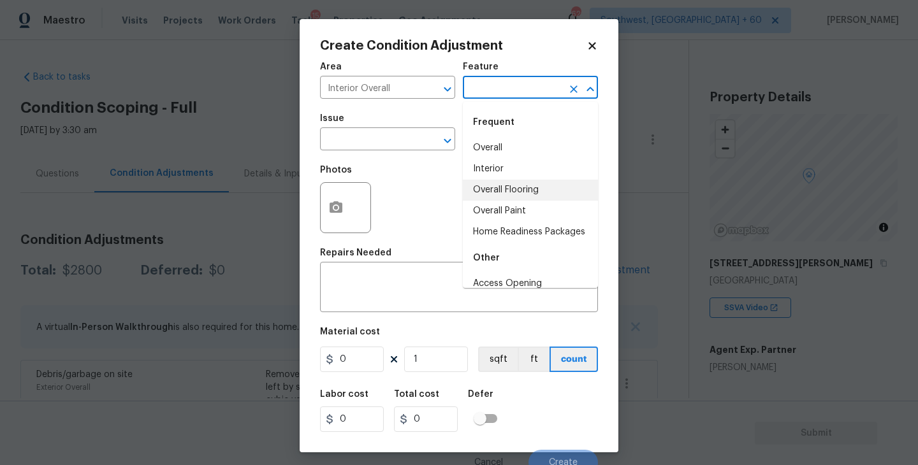
scroll to position [248, 0]
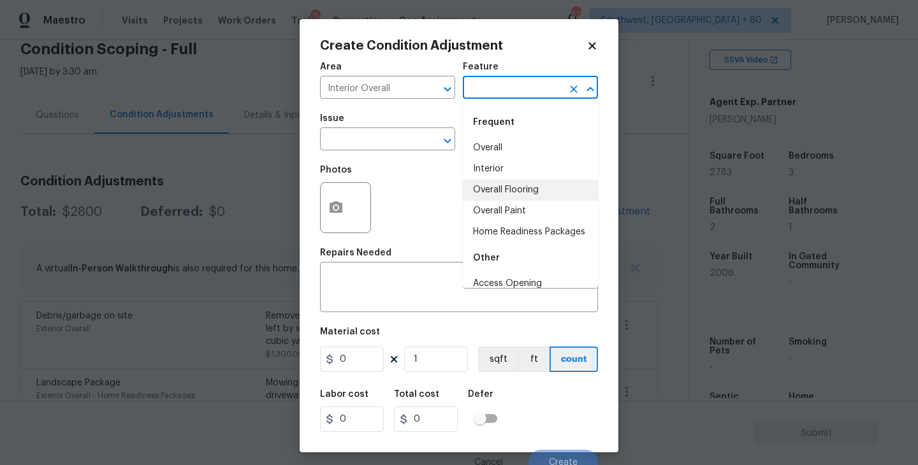
click at [499, 211] on li "Overall Paint" at bounding box center [530, 211] width 135 height 21
type input "Overall Paint"
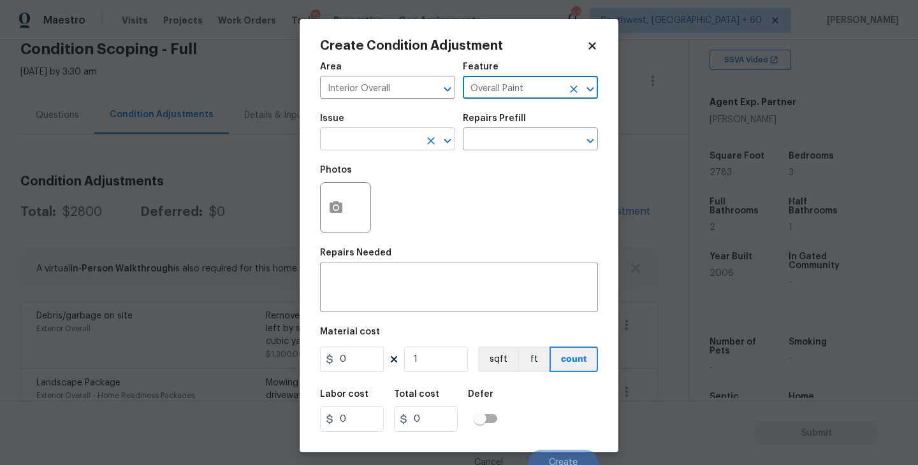
click at [390, 140] on input "text" at bounding box center [369, 141] width 99 height 20
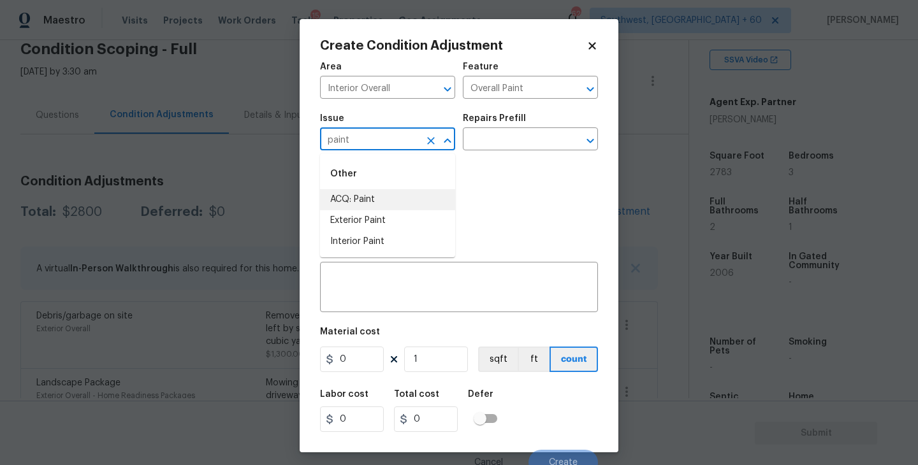
click at [385, 200] on li "ACQ: Paint" at bounding box center [387, 199] width 135 height 21
type input "ACQ: Paint"
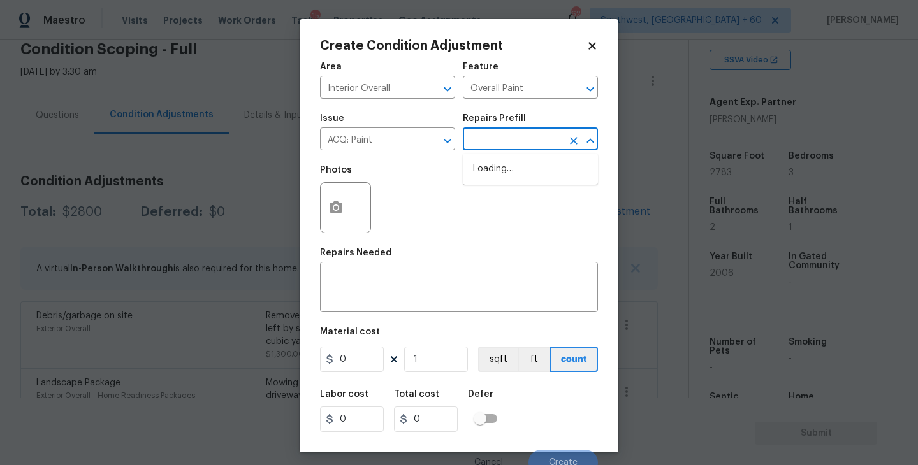
click at [501, 138] on input "text" at bounding box center [512, 141] width 99 height 20
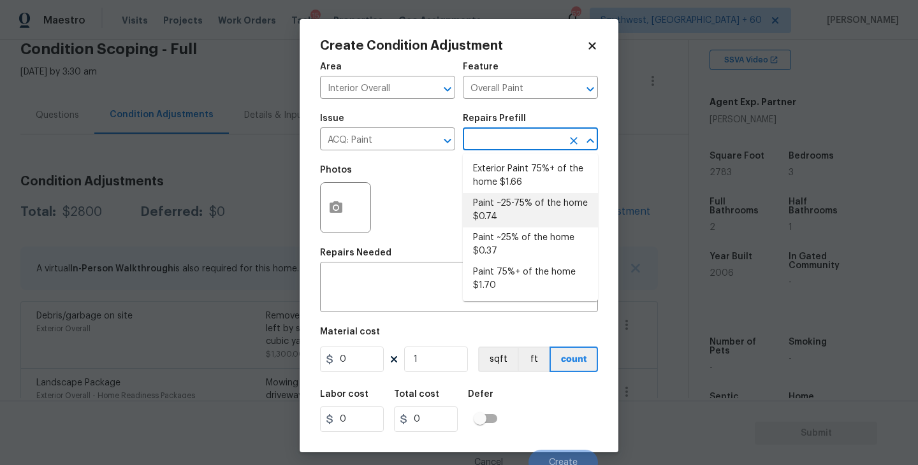
click at [523, 207] on li "Paint ~25-75% of the home $0.74" at bounding box center [530, 210] width 135 height 34
type input "Acquisition"
type input "0.74"
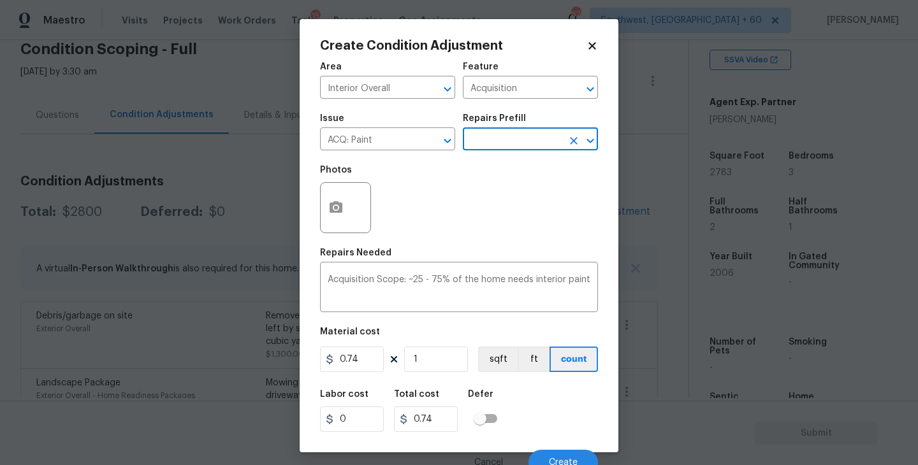
click at [519, 142] on input "text" at bounding box center [512, 141] width 99 height 20
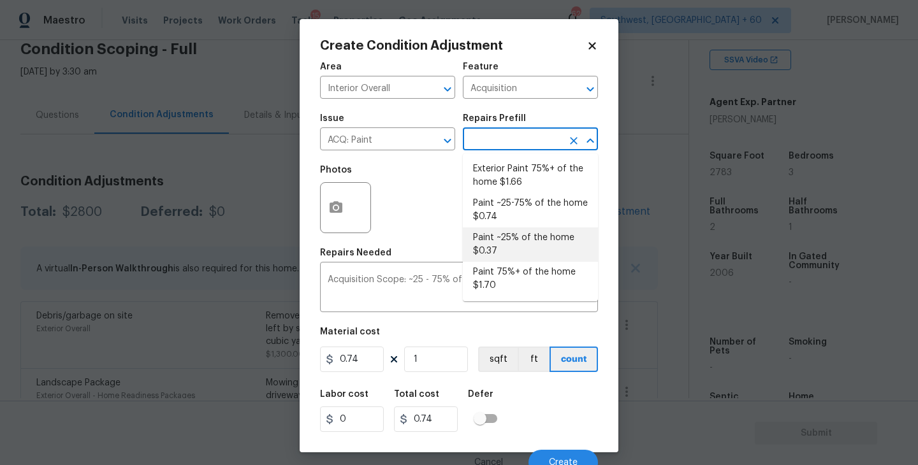
click at [507, 238] on li "Paint ~25% of the home $0.37" at bounding box center [530, 245] width 135 height 34
type input "0.37"
click at [432, 366] on input "1" at bounding box center [436, 360] width 64 height 26
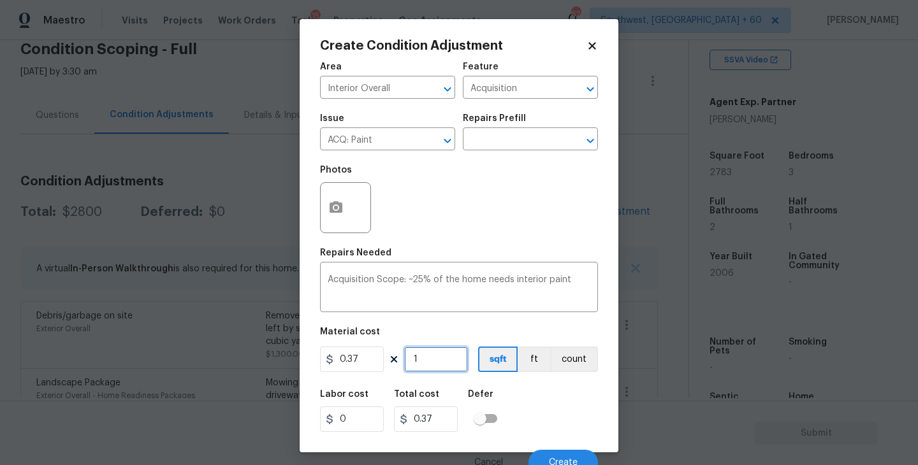
type input "0"
type input "2"
type input "0.74"
type input "27"
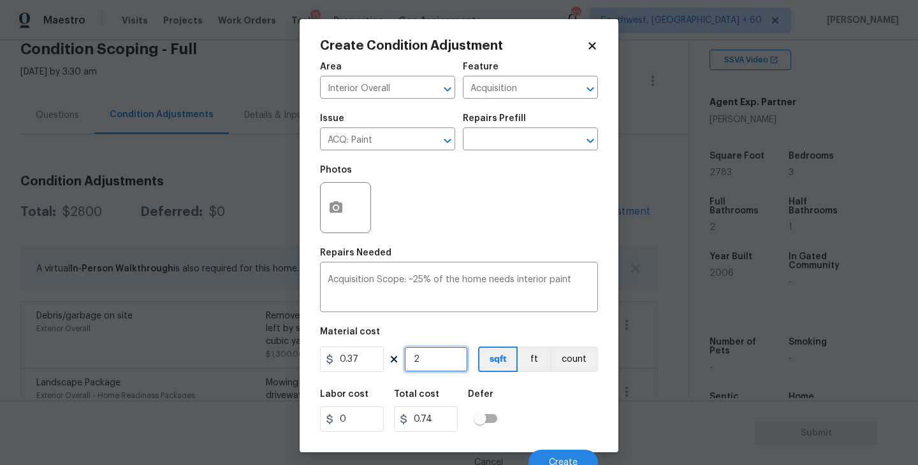
type input "9.99"
type input "278"
type input "102.86"
type input "2783"
type input "1029.71"
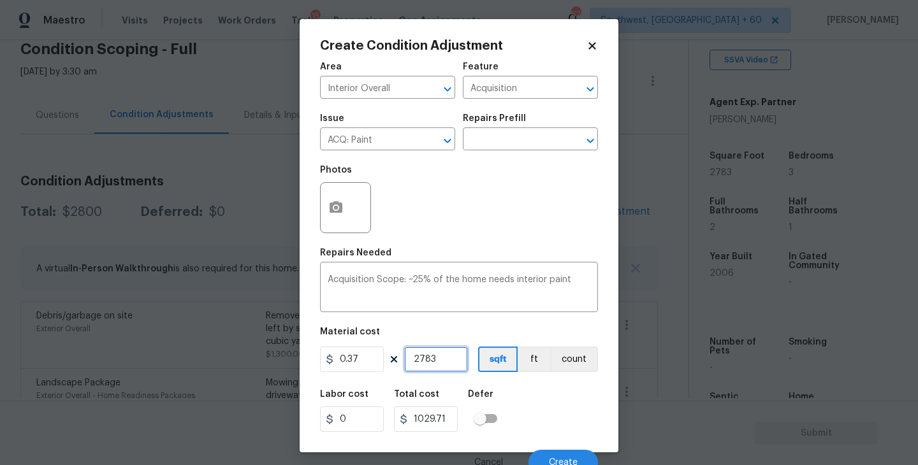
type input "2783"
click at [508, 399] on div "Labor cost 0 Total cost 1029.71 Defer" at bounding box center [459, 411] width 278 height 57
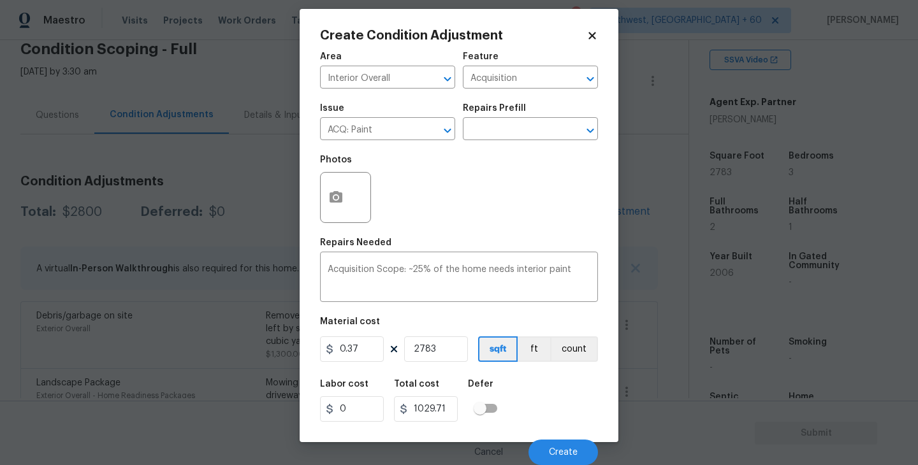
click at [542, 438] on div "Cancel Create" at bounding box center [459, 448] width 278 height 36
click at [560, 453] on span "Create" at bounding box center [563, 453] width 29 height 10
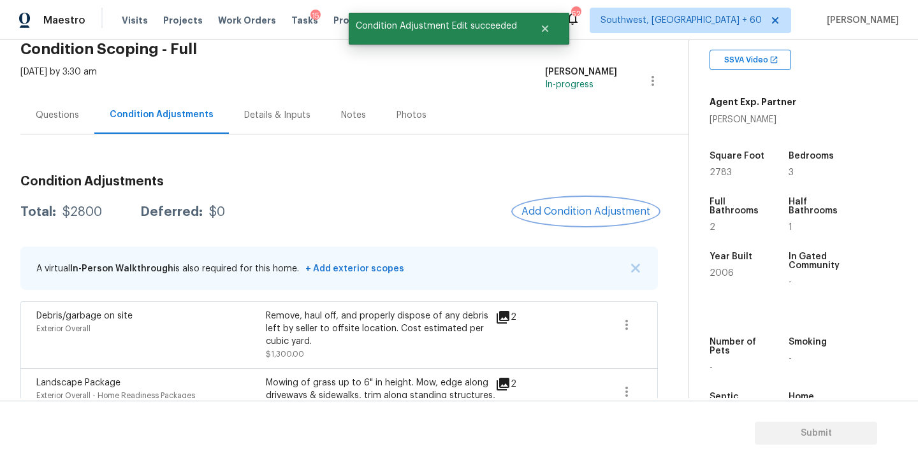
scroll to position [0, 0]
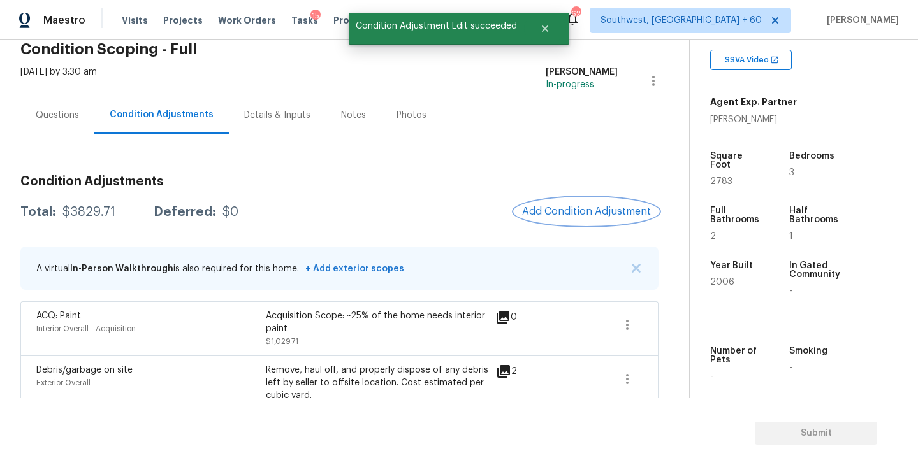
click at [563, 215] on span "Add Condition Adjustment" at bounding box center [586, 211] width 129 height 11
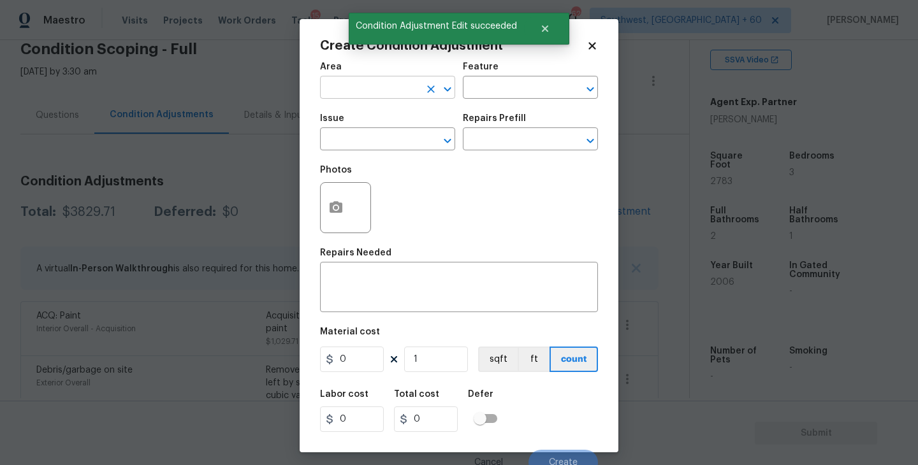
click at [356, 91] on input "text" at bounding box center [369, 89] width 99 height 20
click at [379, 135] on li "Interior Overall" at bounding box center [387, 138] width 135 height 21
type input "Interior Overall"
click at [488, 94] on input "text" at bounding box center [512, 89] width 99 height 20
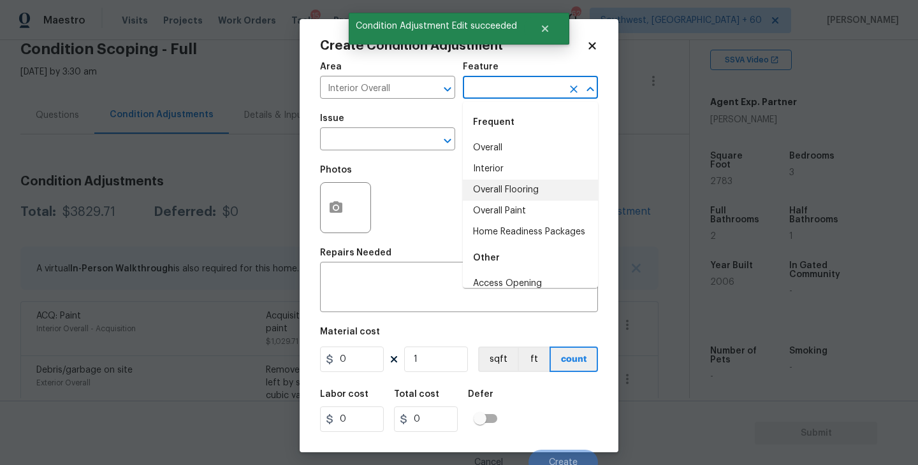
click at [505, 193] on li "Overall Flooring" at bounding box center [530, 190] width 135 height 21
type input "Overall Flooring"
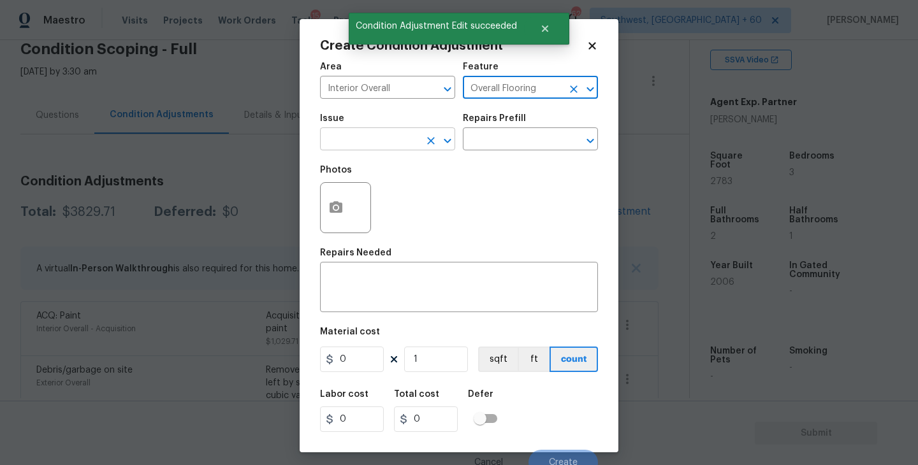
click at [396, 145] on input "text" at bounding box center [369, 141] width 99 height 20
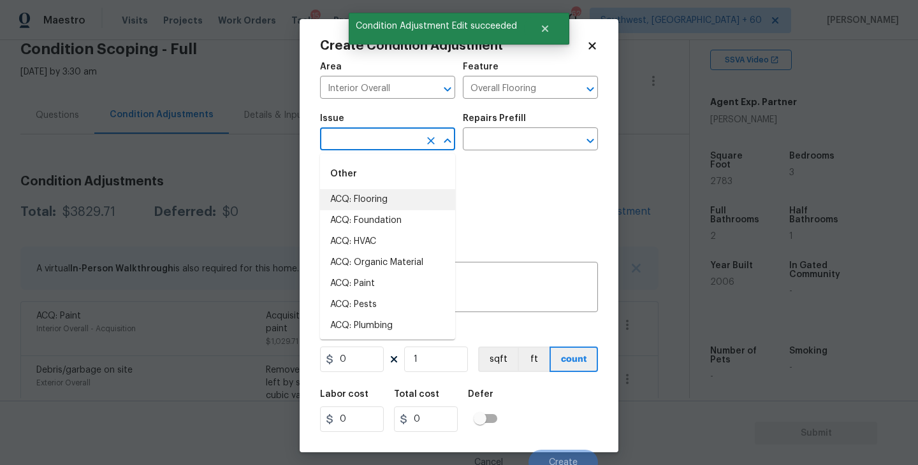
click at [393, 193] on li "ACQ: Flooring" at bounding box center [387, 199] width 135 height 21
type input "ACQ: Flooring"
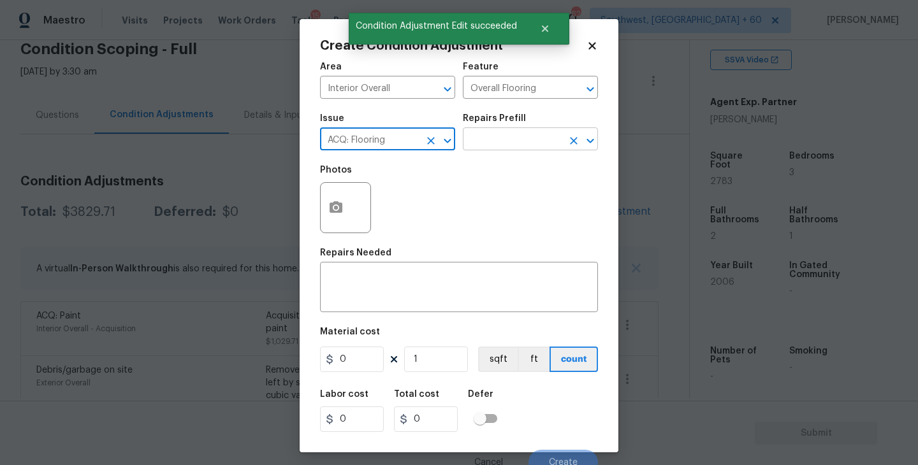
click at [499, 146] on input "text" at bounding box center [512, 141] width 99 height 20
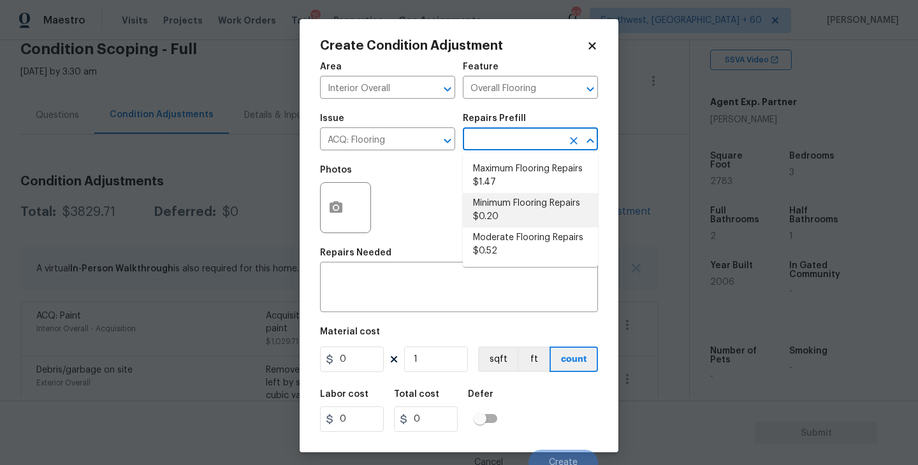
click at [518, 212] on li "Minimum Flooring Repairs $0.20" at bounding box center [530, 210] width 135 height 34
type input "Acquisition"
type textarea "Acquisition Scope: Minimum flooring repairs"
type input "0.2"
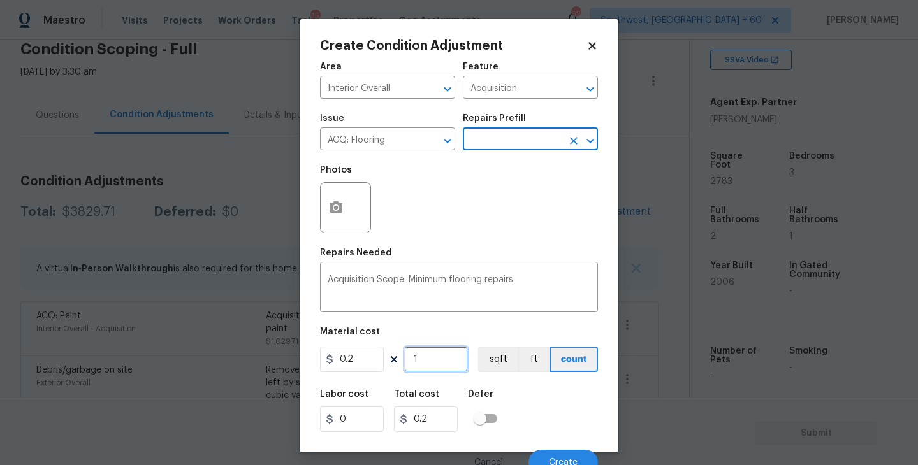
click at [444, 361] on input "1" at bounding box center [436, 360] width 64 height 26
type input "0"
type input "2"
type input "0.4"
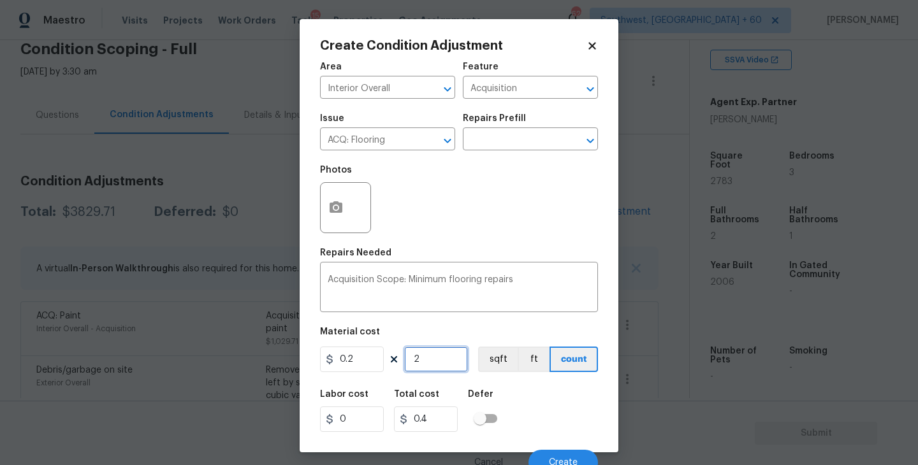
type input "27"
type input "5.4"
type input "278"
type input "55.6"
type input "2783"
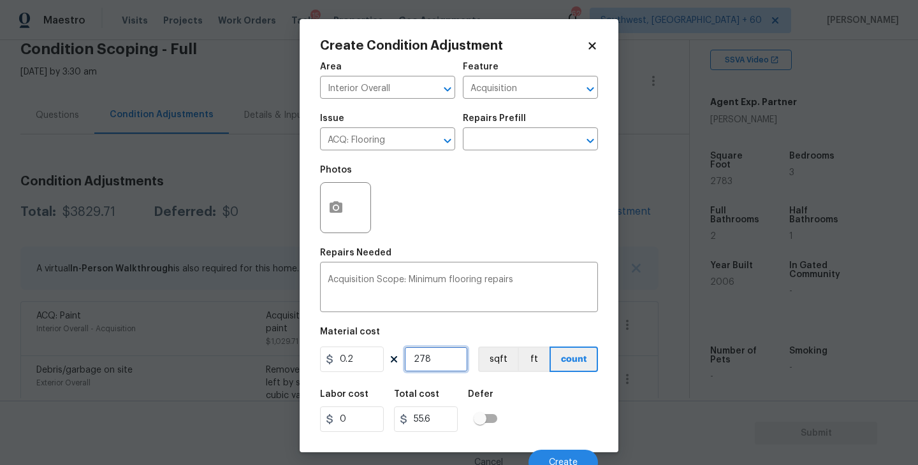
type input "556.6"
type input "2783"
click at [324, 211] on button "button" at bounding box center [336, 208] width 31 height 50
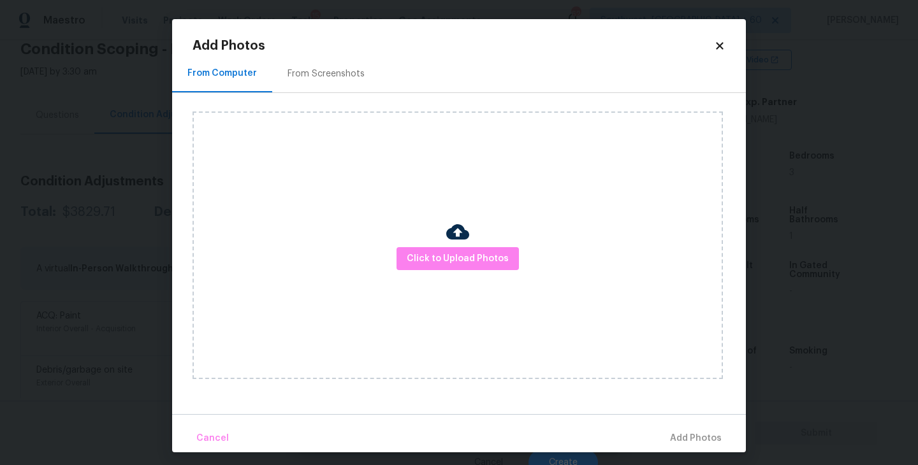
click at [457, 275] on div "Click to Upload Photos" at bounding box center [458, 246] width 530 height 268
click at [457, 251] on span "Click to Upload Photos" at bounding box center [458, 259] width 102 height 16
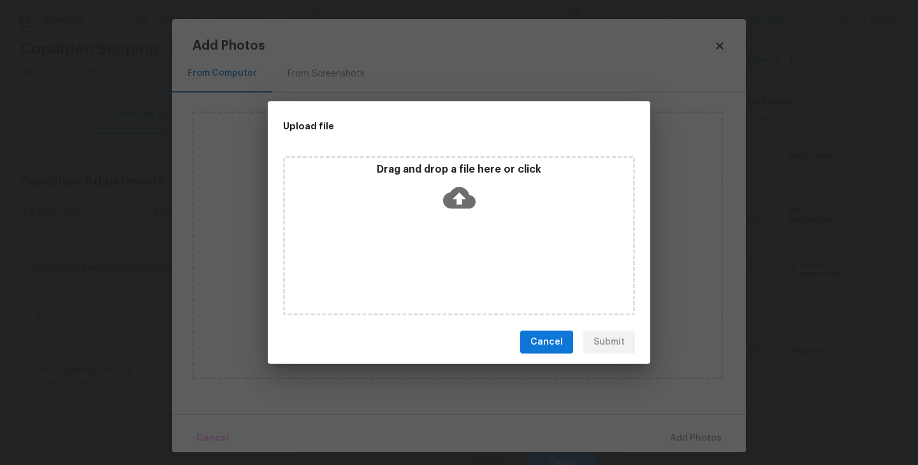
click at [453, 198] on icon at bounding box center [459, 198] width 33 height 33
click at [523, 351] on button "Cancel" at bounding box center [546, 343] width 53 height 24
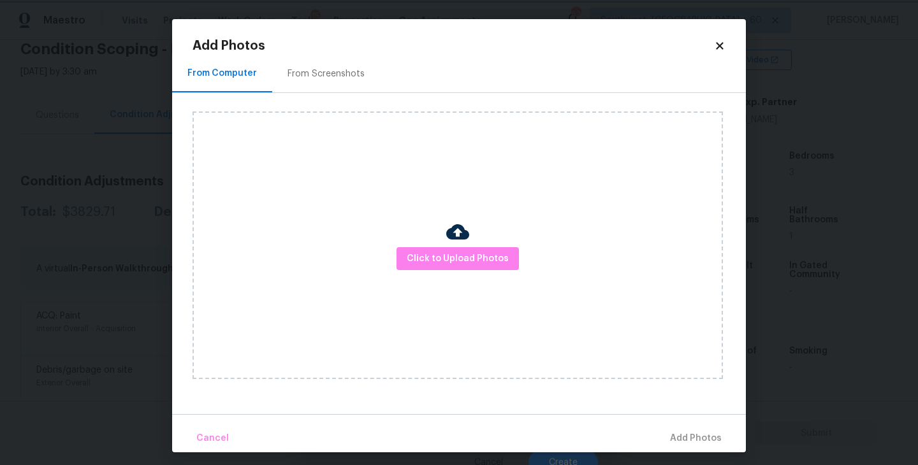
click at [766, 333] on body "Maestro Visits Projects Work Orders Tasks 15 Properties Geo Assignments 622 Sou…" at bounding box center [459, 232] width 918 height 465
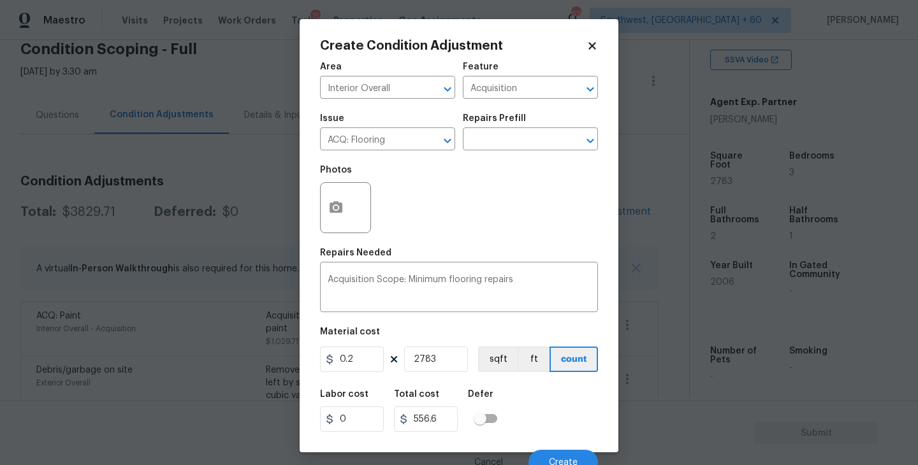
click at [580, 422] on div "Labor cost 0 Total cost 556.6 Defer" at bounding box center [459, 411] width 278 height 57
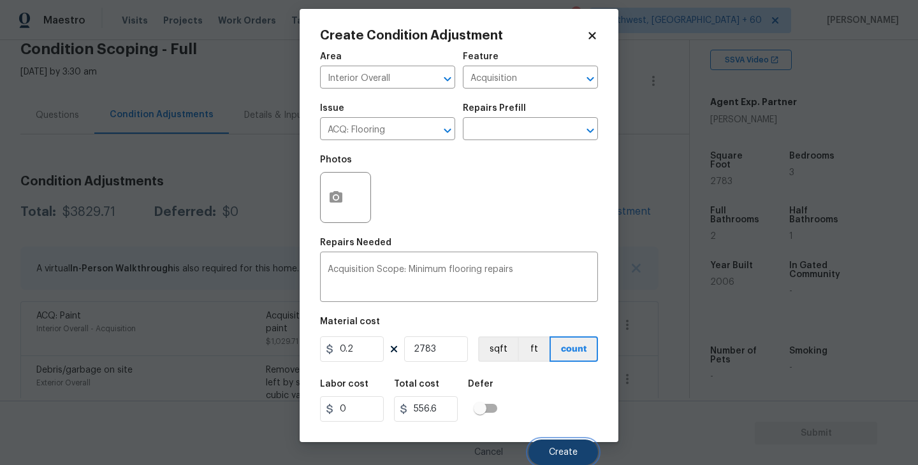
click at [571, 461] on button "Create" at bounding box center [563, 453] width 69 height 26
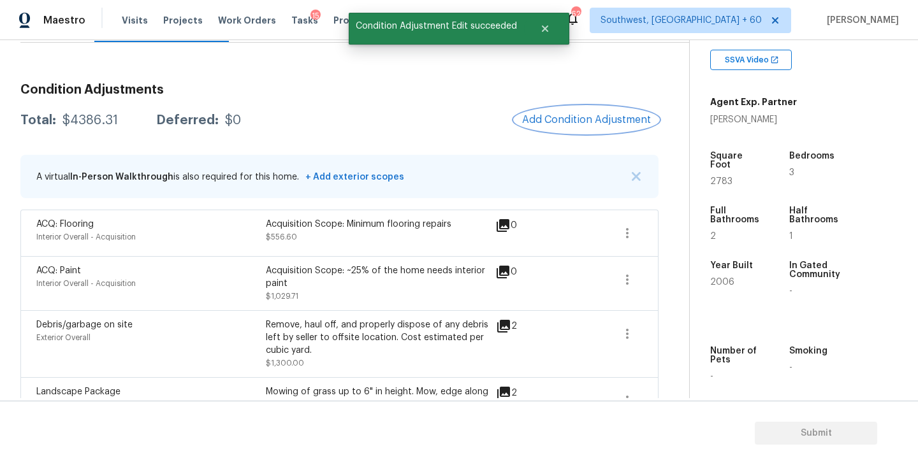
scroll to position [133, 0]
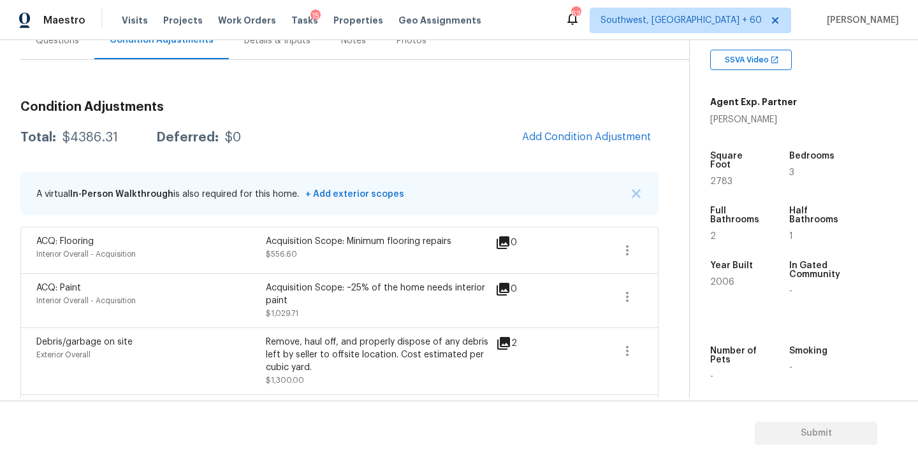
click at [365, 237] on div "Acquisition Scope: Minimum flooring repairs" at bounding box center [381, 241] width 230 height 13
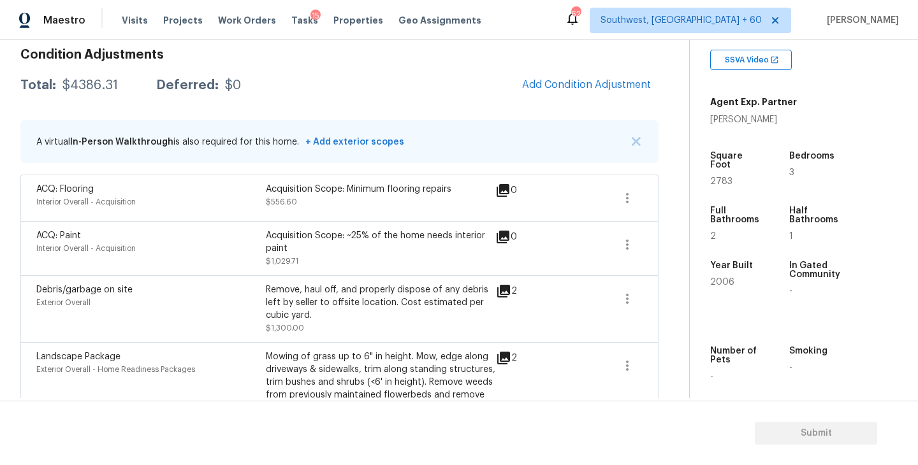
click at [405, 205] on div "Acquisition Scope: Minimum flooring repairs $556.60" at bounding box center [381, 198] width 230 height 31
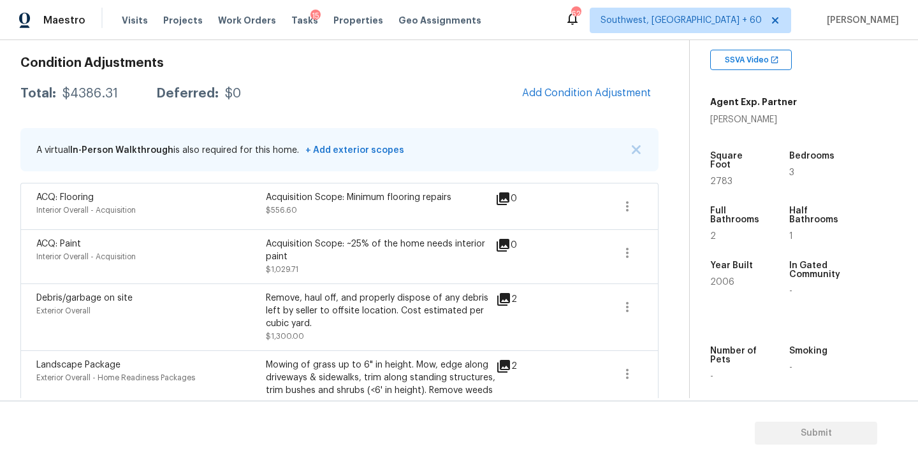
scroll to position [60, 0]
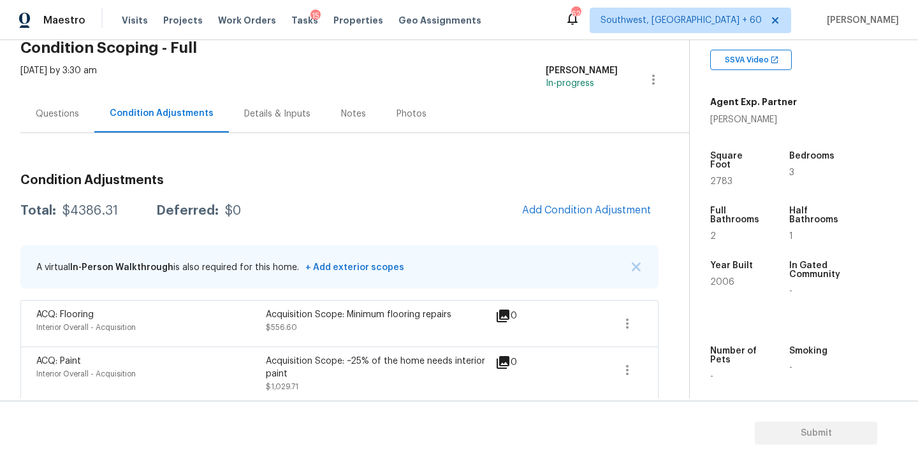
click at [61, 123] on div "Questions" at bounding box center [57, 114] width 74 height 38
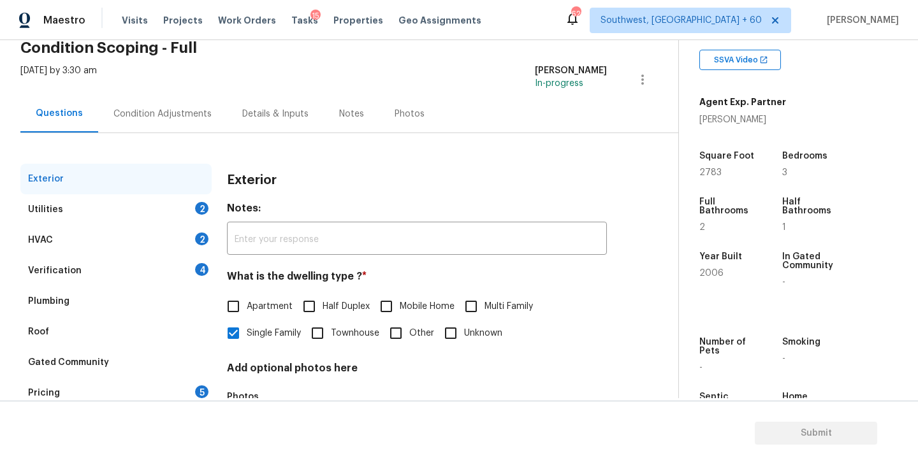
click at [156, 201] on div "Utilities 2" at bounding box center [115, 209] width 191 height 31
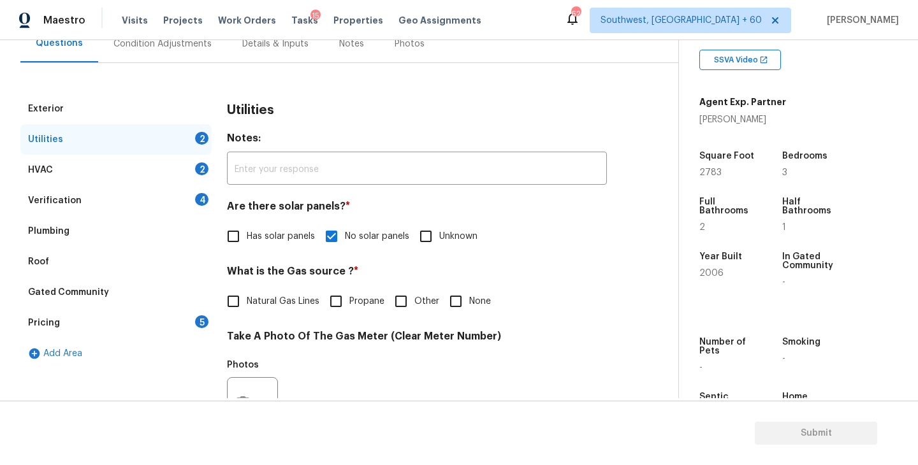
scroll to position [152, 0]
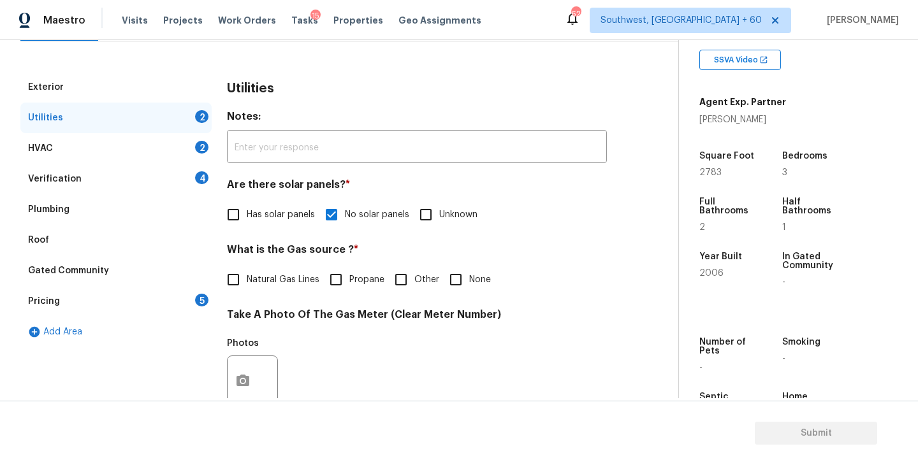
click at [306, 276] on span "Natural Gas Lines" at bounding box center [283, 279] width 73 height 13
click at [247, 276] on input "Natural Gas Lines" at bounding box center [233, 279] width 27 height 27
checkbox input "true"
click at [448, 287] on input "None" at bounding box center [455, 281] width 27 height 27
checkbox input "true"
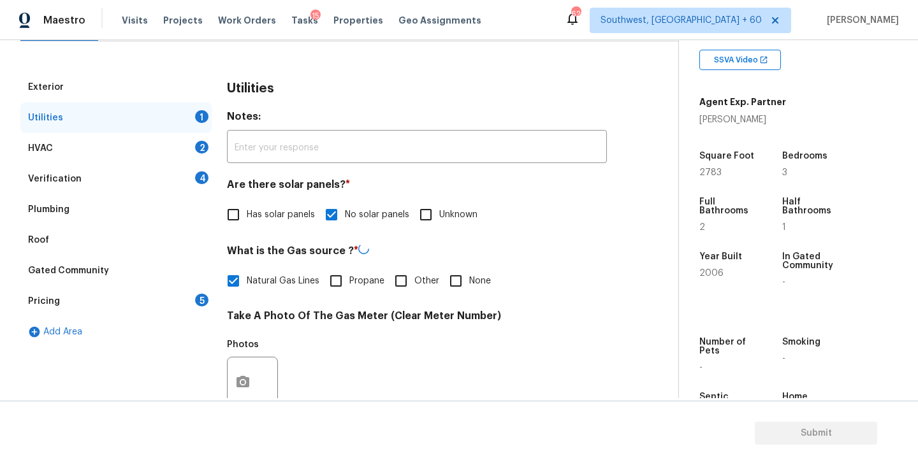
checkbox input "false"
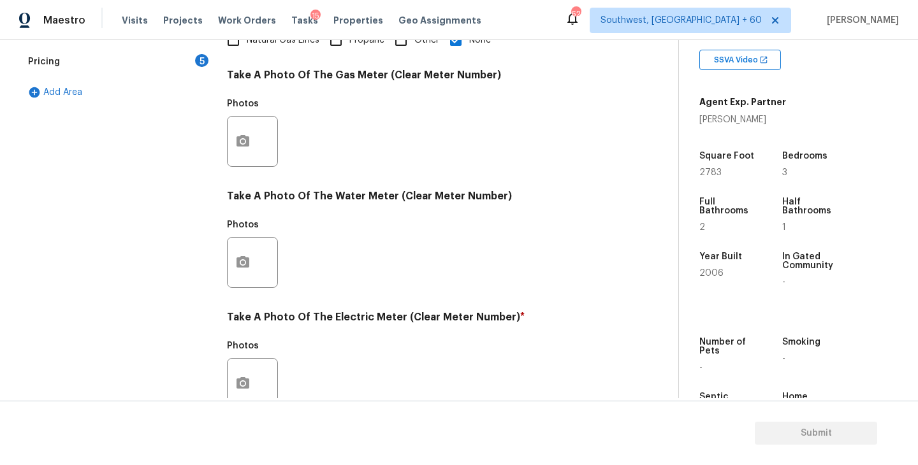
scroll to position [494, 0]
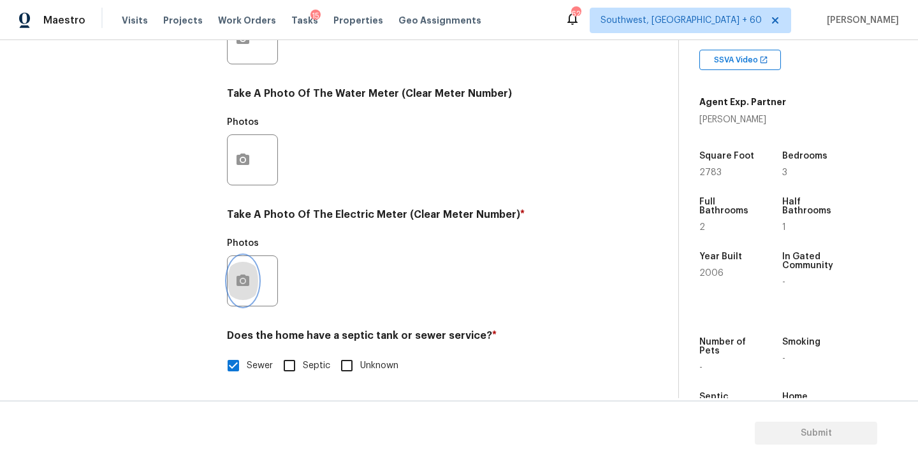
click at [254, 293] on button "button" at bounding box center [243, 281] width 31 height 50
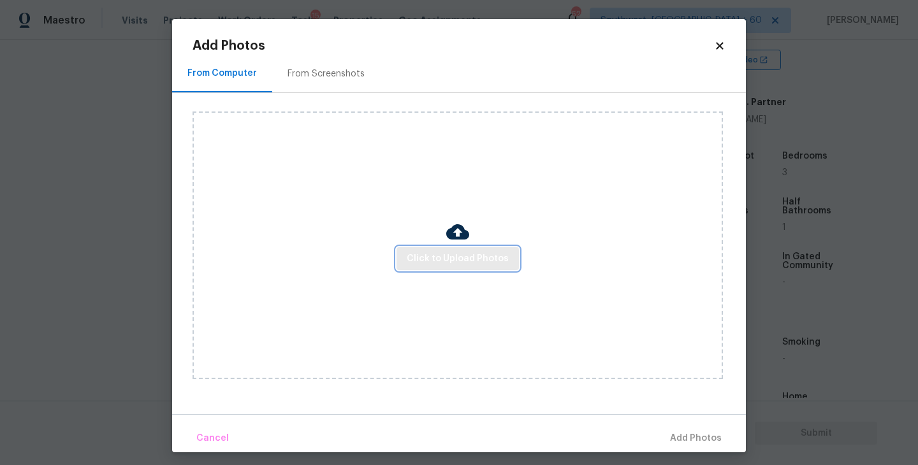
click at [431, 264] on span "Click to Upload Photos" at bounding box center [458, 259] width 102 height 16
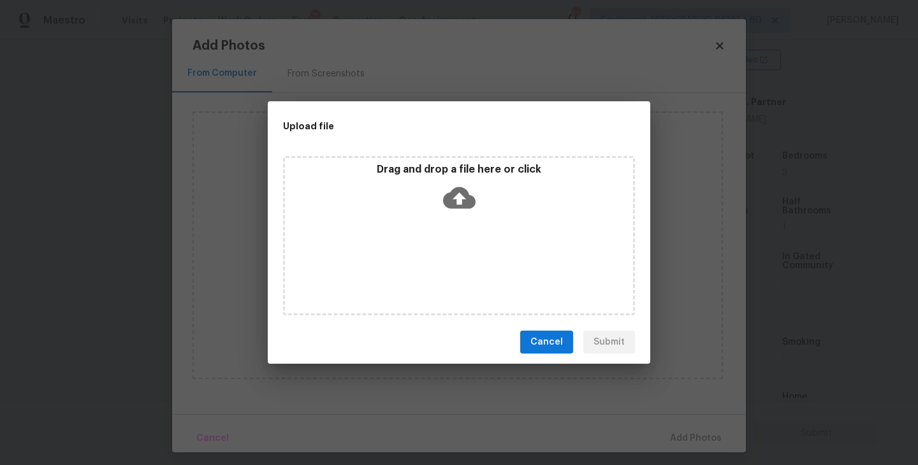
click at [445, 238] on div "Drag and drop a file here or click" at bounding box center [459, 235] width 352 height 159
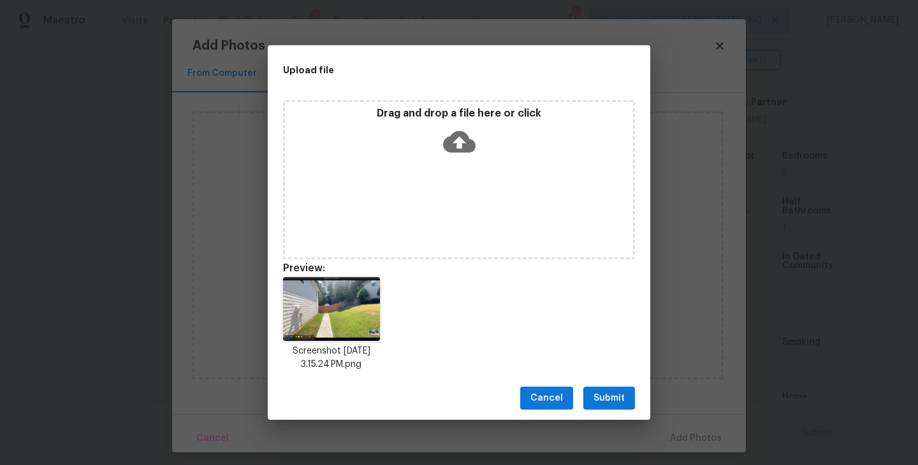
click at [602, 393] on span "Submit" at bounding box center [609, 399] width 31 height 16
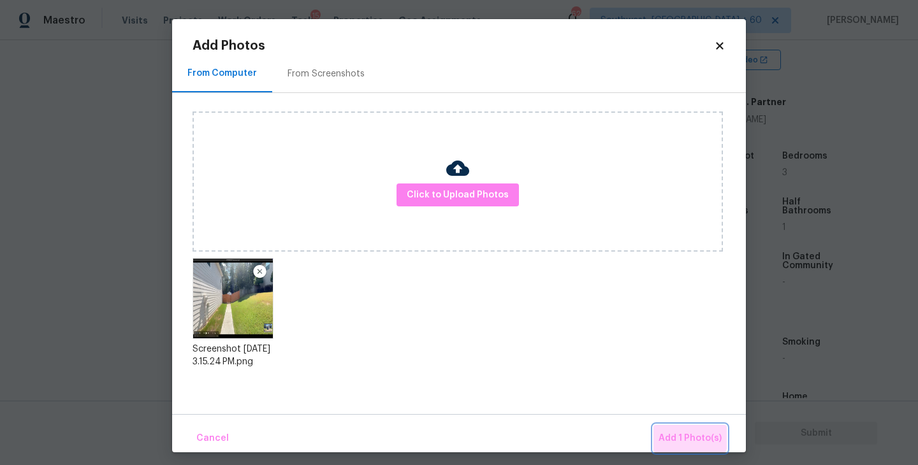
click at [669, 429] on button "Add 1 Photo(s)" at bounding box center [689, 438] width 73 height 27
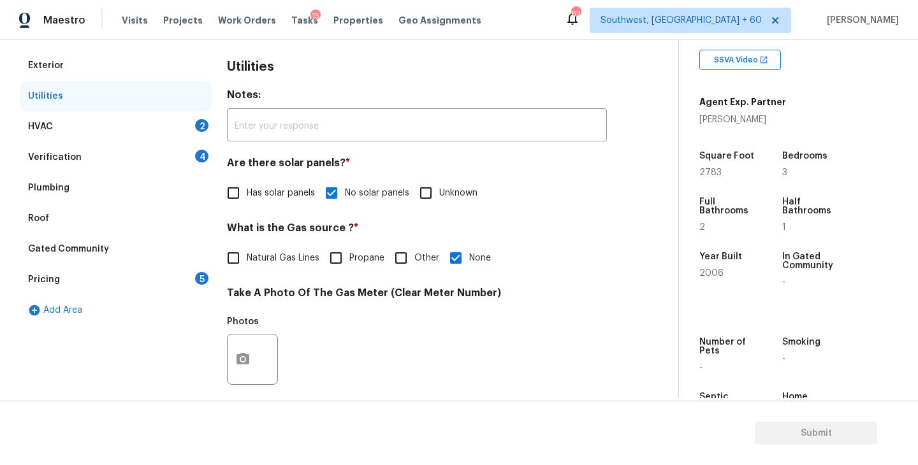
scroll to position [131, 0]
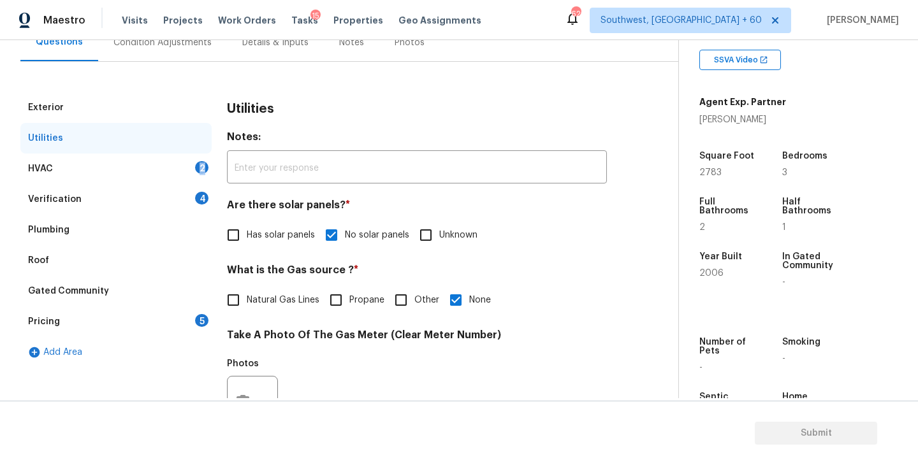
click at [170, 174] on div "HVAC 2" at bounding box center [115, 169] width 191 height 31
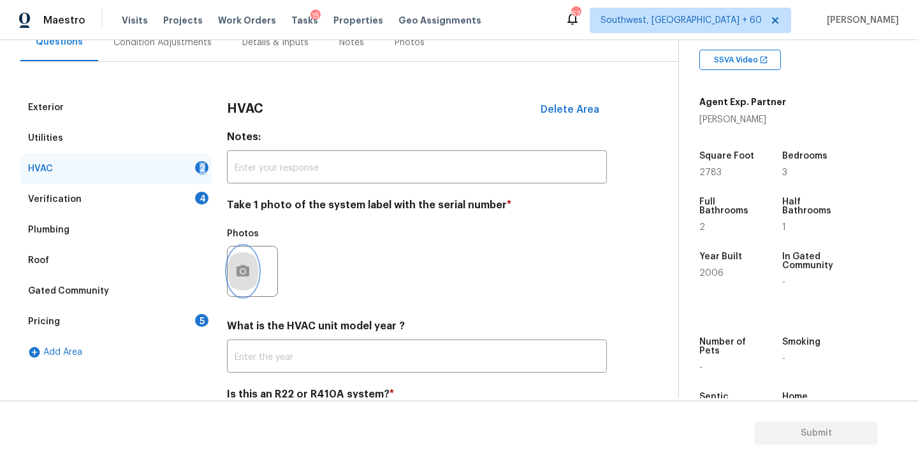
click at [242, 272] on circle "button" at bounding box center [243, 272] width 4 height 4
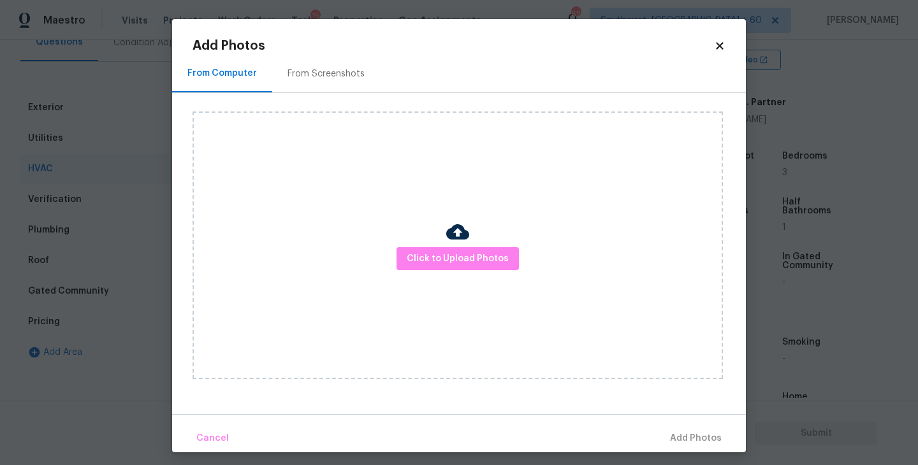
click at [407, 284] on div "Click to Upload Photos" at bounding box center [458, 246] width 530 height 268
click at [432, 272] on div "Click to Upload Photos" at bounding box center [458, 246] width 530 height 268
click at [451, 250] on button "Click to Upload Photos" at bounding box center [458, 259] width 122 height 24
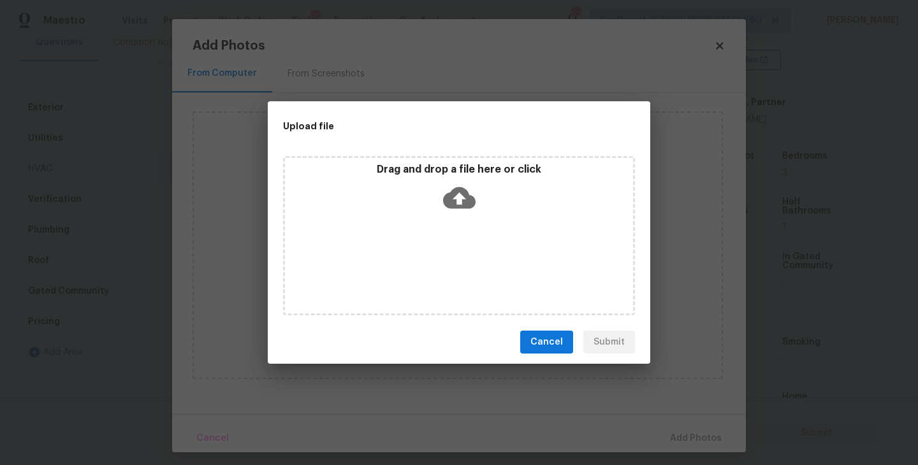
click at [457, 189] on icon at bounding box center [459, 198] width 33 height 22
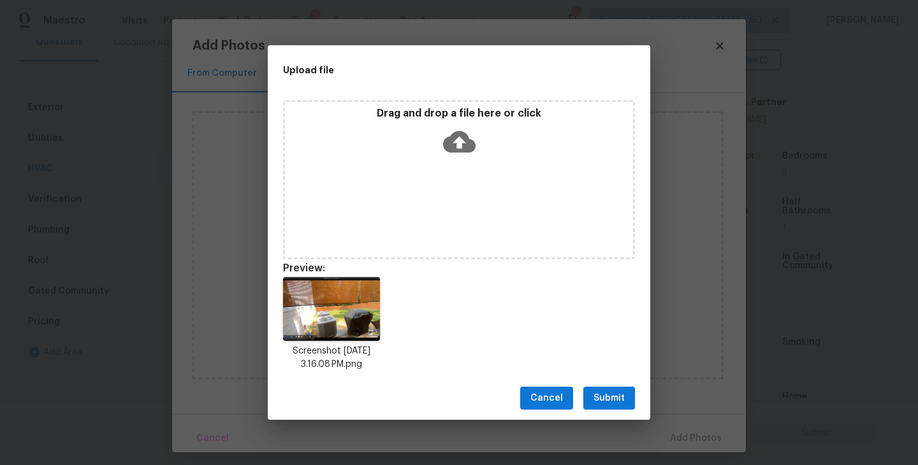
click at [604, 388] on button "Submit" at bounding box center [609, 399] width 52 height 24
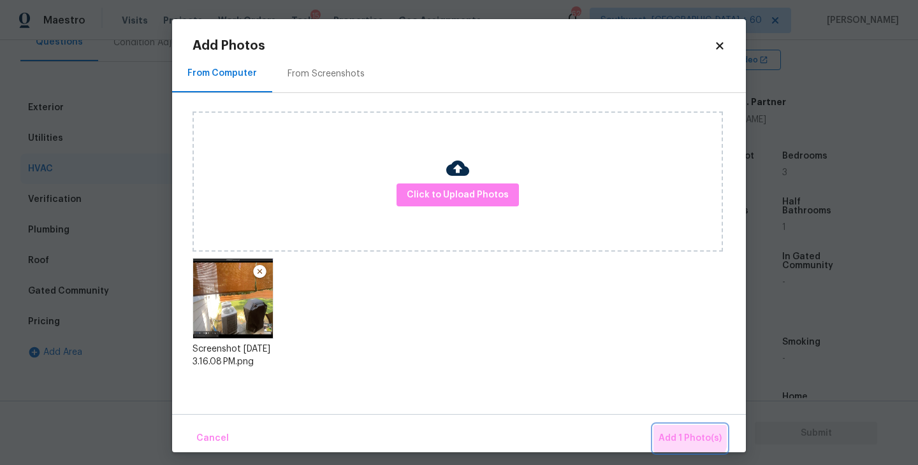
click at [673, 431] on span "Add 1 Photo(s)" at bounding box center [690, 439] width 63 height 16
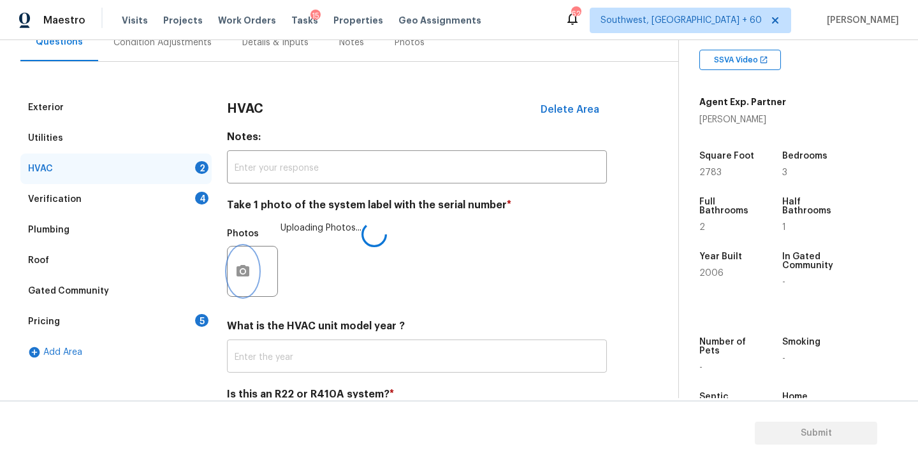
scroll to position [191, 0]
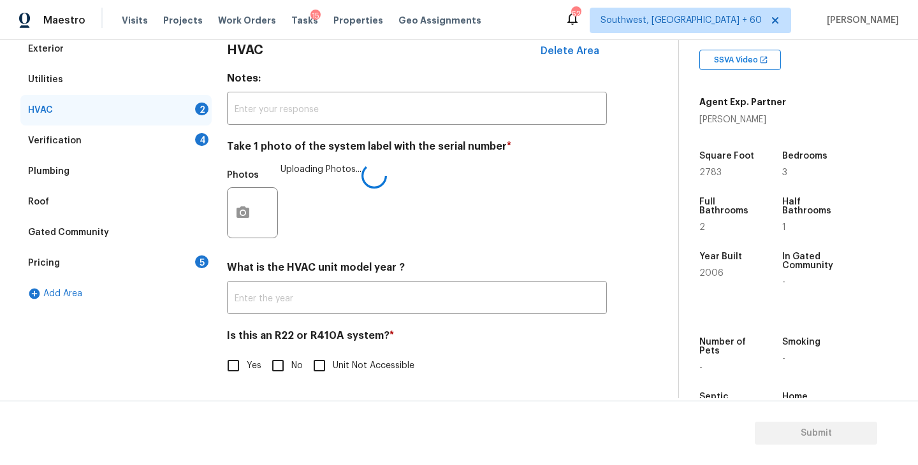
click at [274, 354] on input "No" at bounding box center [278, 366] width 27 height 27
checkbox input "true"
click at [462, 354] on div "Yes No Unit Not Accessible" at bounding box center [417, 366] width 380 height 27
click at [144, 131] on div "Verification 4" at bounding box center [115, 141] width 191 height 31
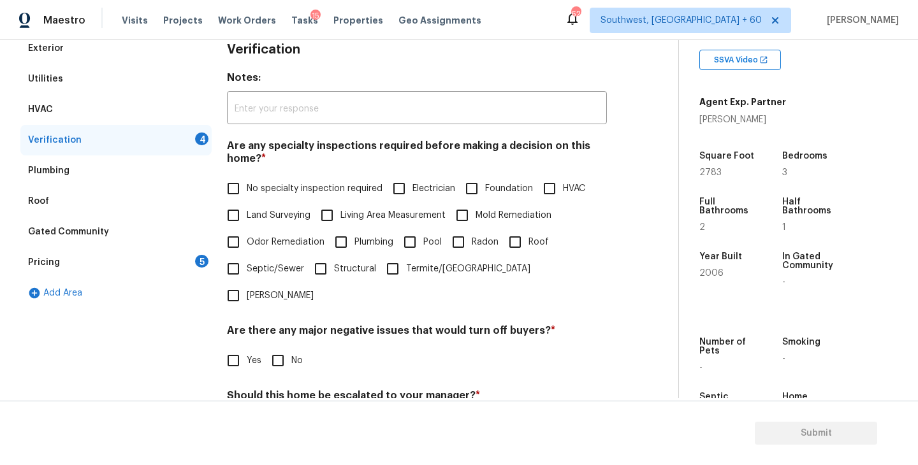
click at [274, 196] on label "No specialty inspection required" at bounding box center [301, 188] width 163 height 27
click at [247, 196] on input "No specialty inspection required" at bounding box center [233, 188] width 27 height 27
checkbox input "true"
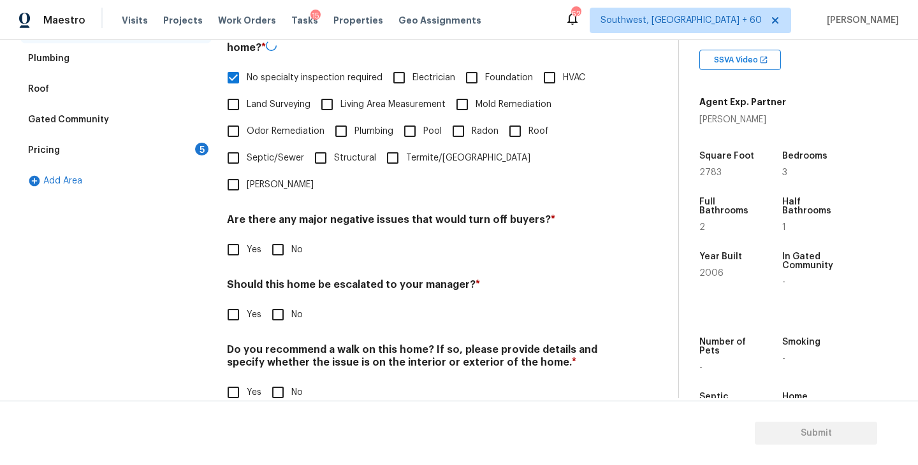
scroll to position [302, 0]
click at [282, 237] on input "No" at bounding box center [278, 250] width 27 height 27
checkbox input "true"
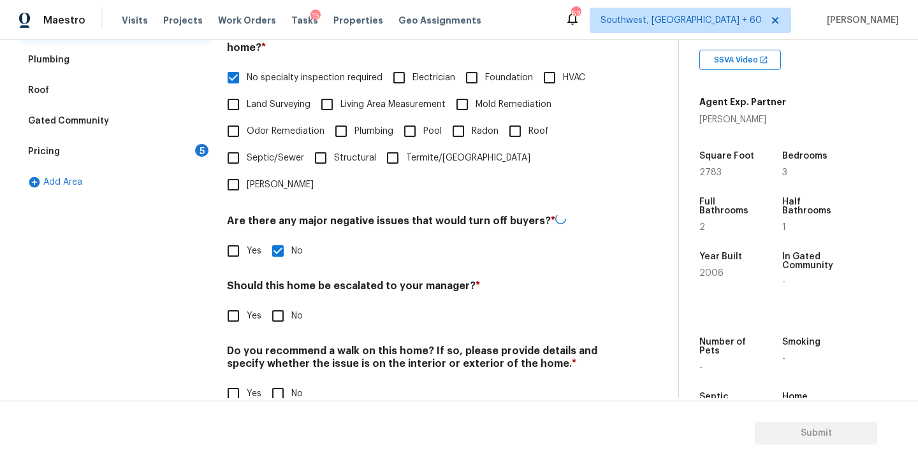
click at [271, 345] on h4 "Do you recommend a walk on this home? If so, please provide details and specify…" at bounding box center [417, 360] width 380 height 31
click at [279, 280] on h4 "Should this home be escalated to your manager? *" at bounding box center [417, 289] width 380 height 18
click at [279, 303] on input "No" at bounding box center [278, 316] width 27 height 27
checkbox input "true"
click at [279, 381] on input "No" at bounding box center [278, 394] width 27 height 27
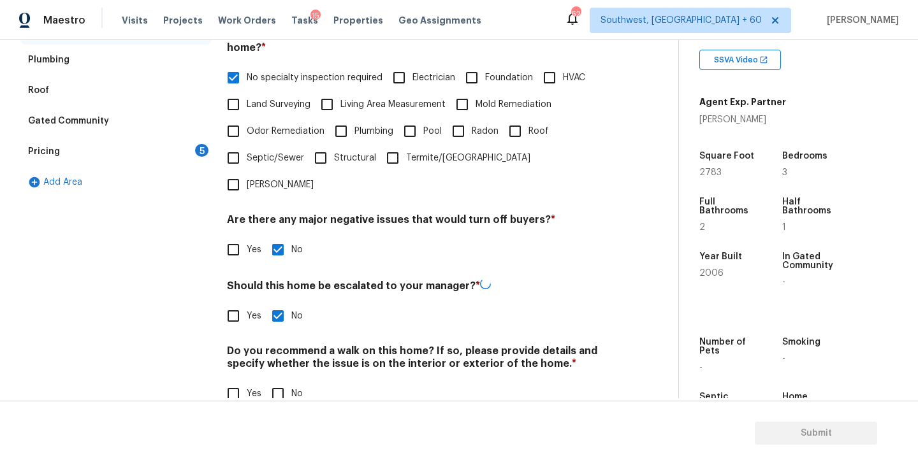
checkbox input "true"
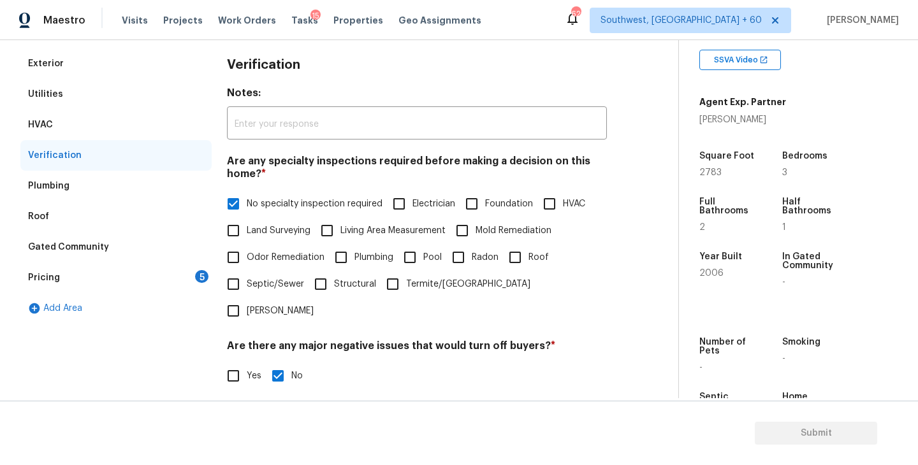
click at [170, 276] on div "Pricing 5" at bounding box center [115, 278] width 191 height 31
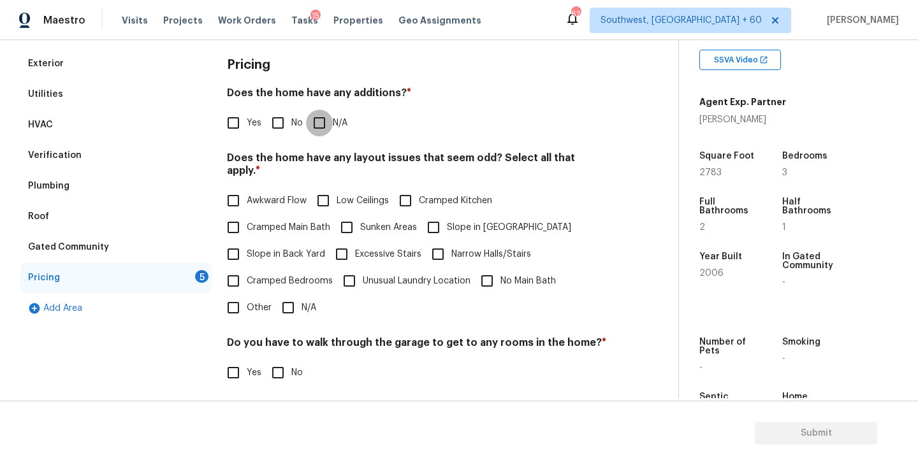
click at [328, 113] on input "N/A" at bounding box center [319, 123] width 27 height 27
checkbox input "true"
click at [432, 214] on input "Slope in Front Yard" at bounding box center [433, 227] width 27 height 27
checkbox input "true"
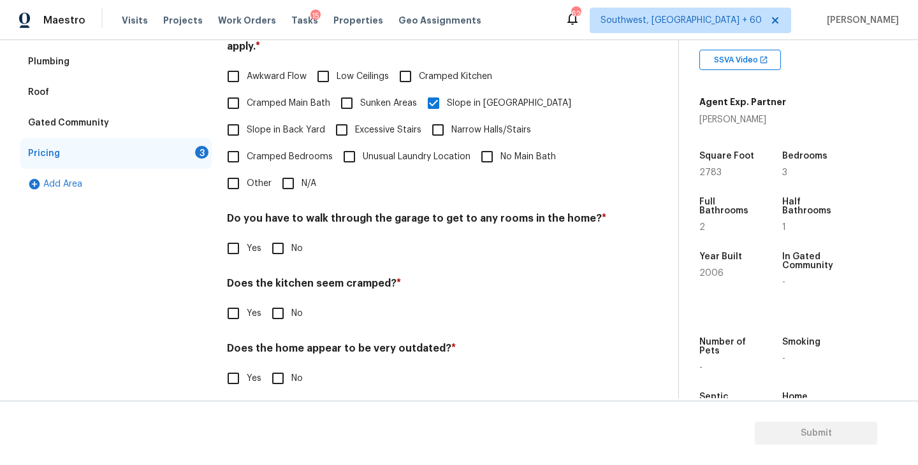
click at [282, 238] on input "No" at bounding box center [278, 248] width 27 height 27
checkbox input "true"
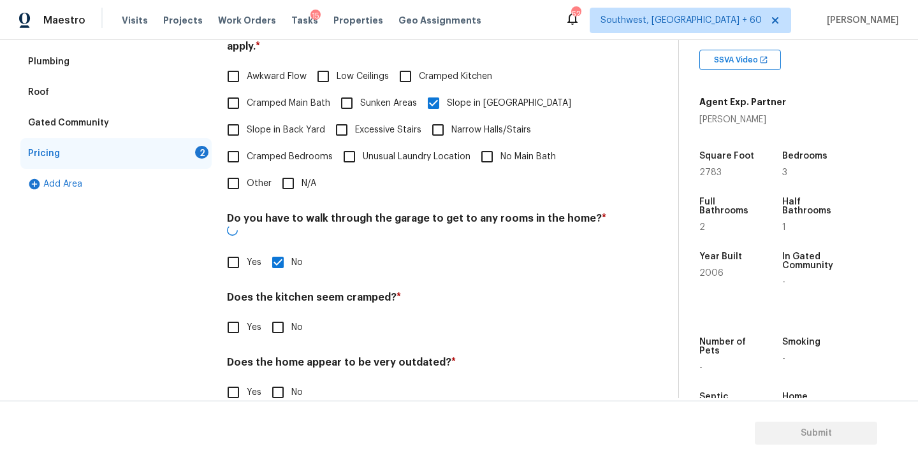
click at [280, 315] on input "No" at bounding box center [278, 327] width 27 height 27
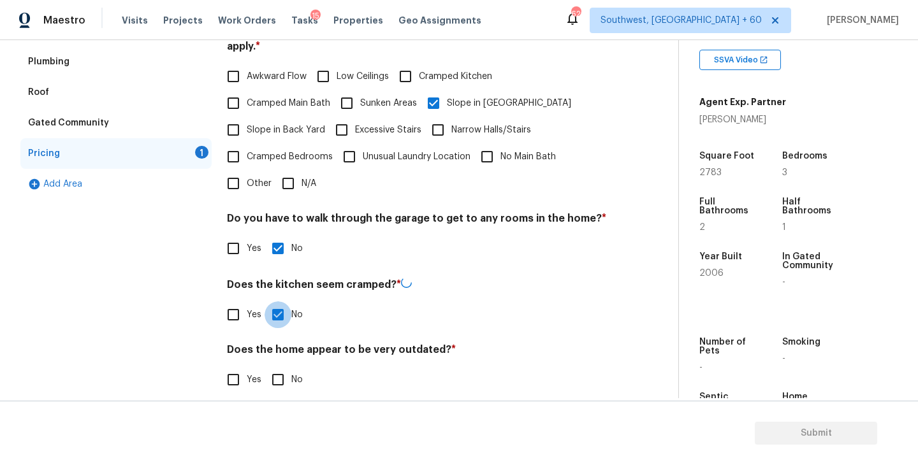
click at [281, 311] on input "No" at bounding box center [278, 315] width 27 height 27
click at [286, 385] on div "Pricing Does the home have any additions? * Yes No N/A Does the home have any l…" at bounding box center [417, 165] width 380 height 483
click at [282, 351] on div "Does the home appear to be very outdated? * Yes No" at bounding box center [417, 367] width 380 height 50
click at [284, 304] on input "No" at bounding box center [278, 313] width 27 height 27
checkbox input "true"
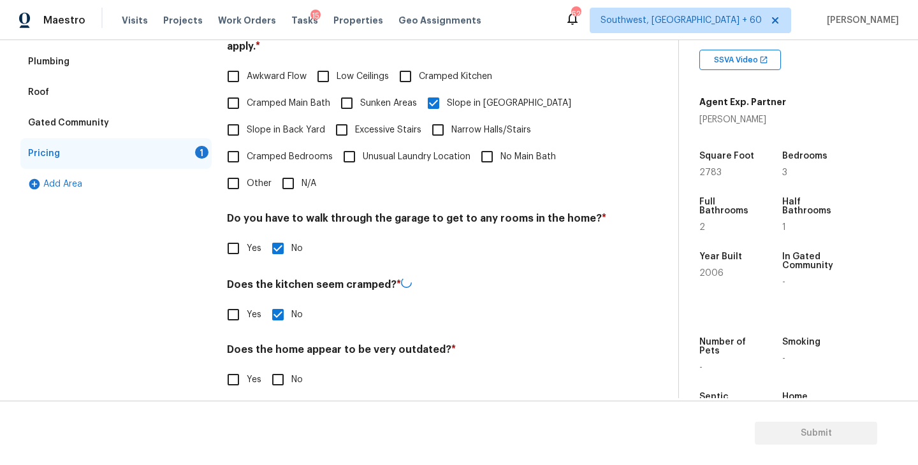
click at [279, 328] on div "Pricing Does the home have any additions? * Yes No N/A Does the home have any l…" at bounding box center [417, 166] width 380 height 485
click at [279, 365] on input "No" at bounding box center [278, 378] width 27 height 27
checkbox input "true"
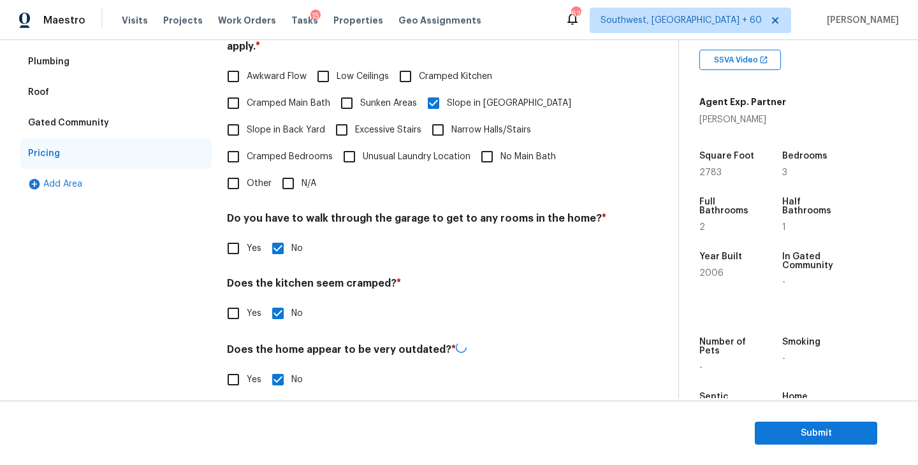
click at [428, 326] on div "Pricing Does the home have any additions? * Yes No N/A Does the home have any l…" at bounding box center [417, 166] width 380 height 485
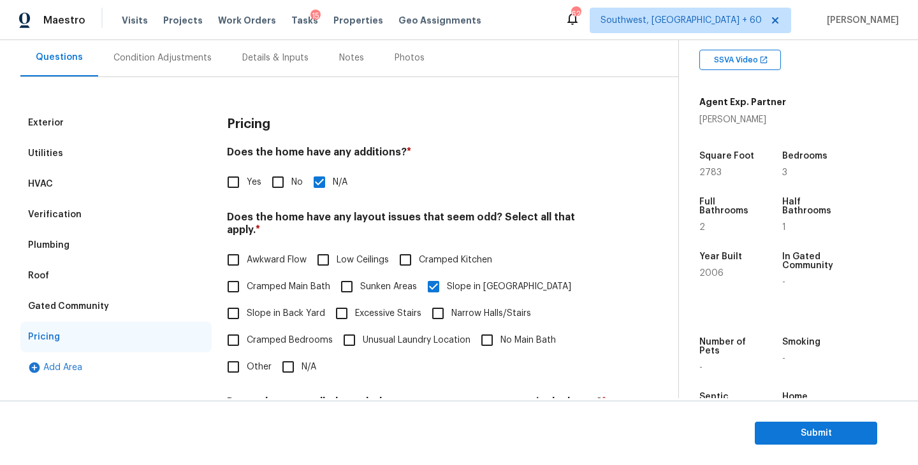
scroll to position [58, 0]
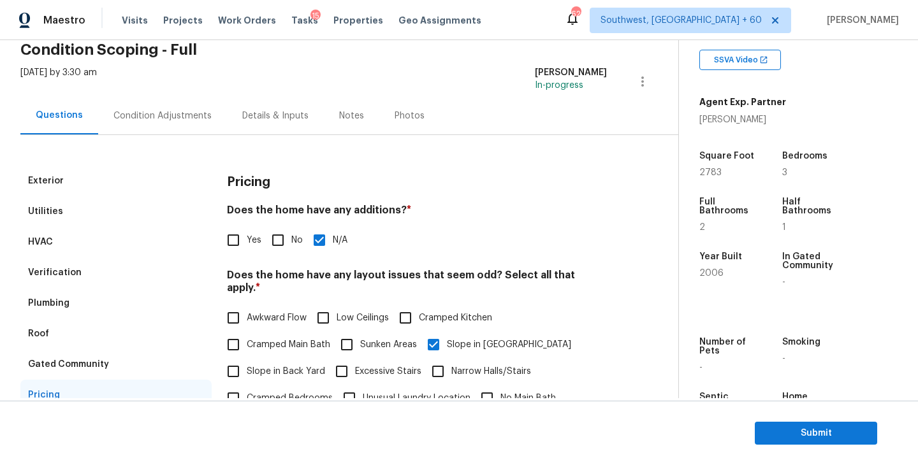
click at [196, 112] on div "Condition Adjustments" at bounding box center [162, 116] width 98 height 13
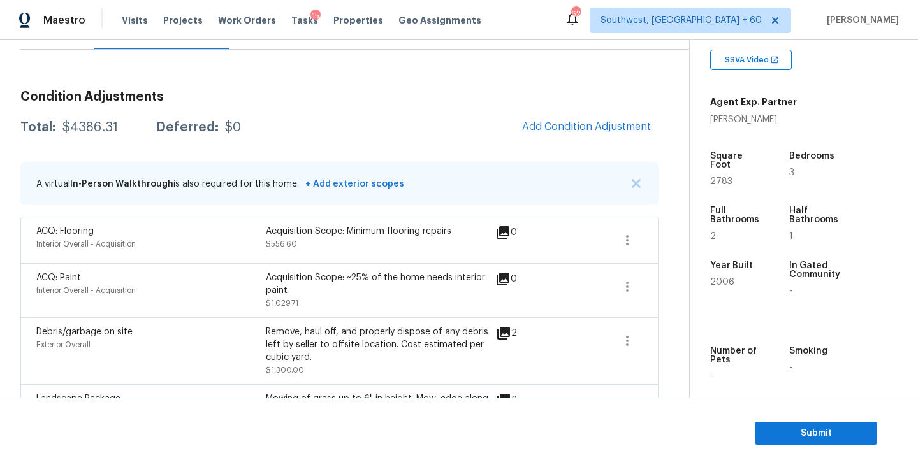
scroll to position [171, 0]
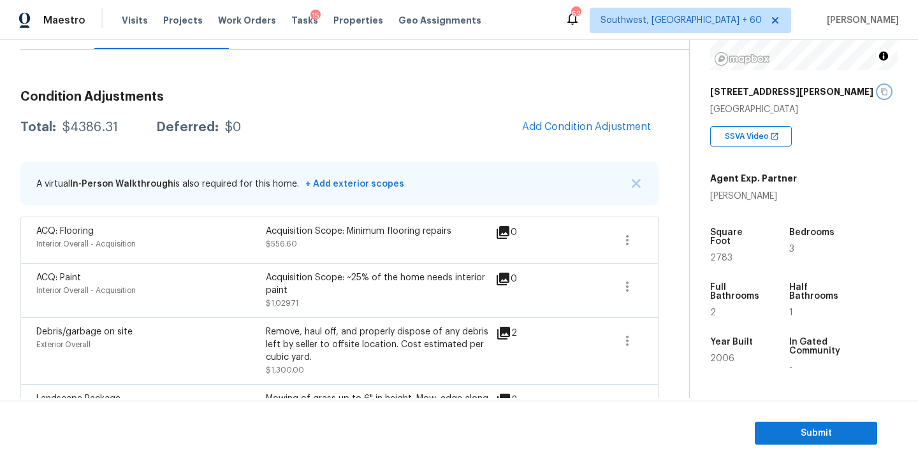
click at [880, 94] on icon "button" at bounding box center [884, 92] width 8 height 8
click at [289, 78] on div "Condition Adjustments Total: $4386.31 Deferred: $0 Add Condition Adjustment A v…" at bounding box center [339, 382] width 638 height 664
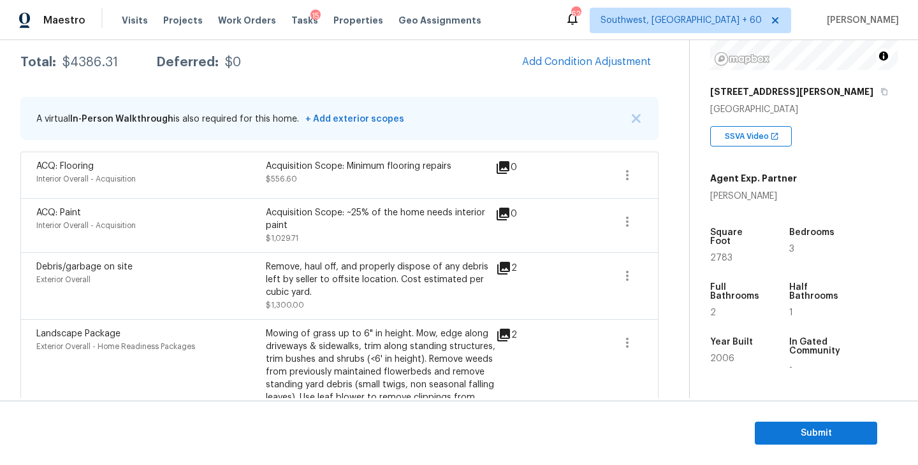
scroll to position [193, 0]
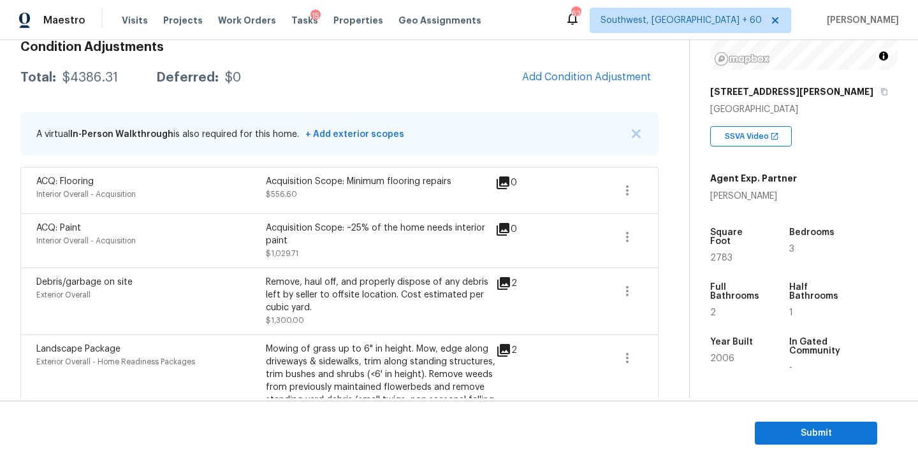
click at [92, 75] on div "$4386.31" at bounding box center [89, 77] width 55 height 13
copy div "$4386.31"
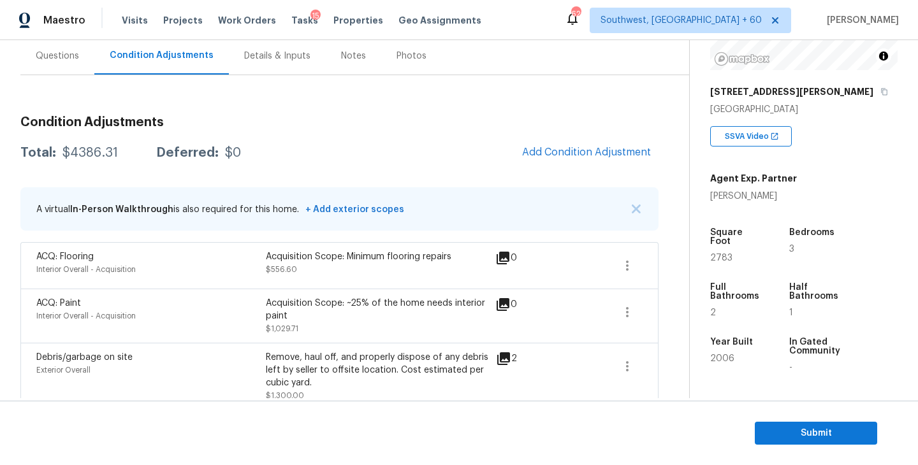
click at [64, 66] on div "Questions" at bounding box center [57, 56] width 74 height 38
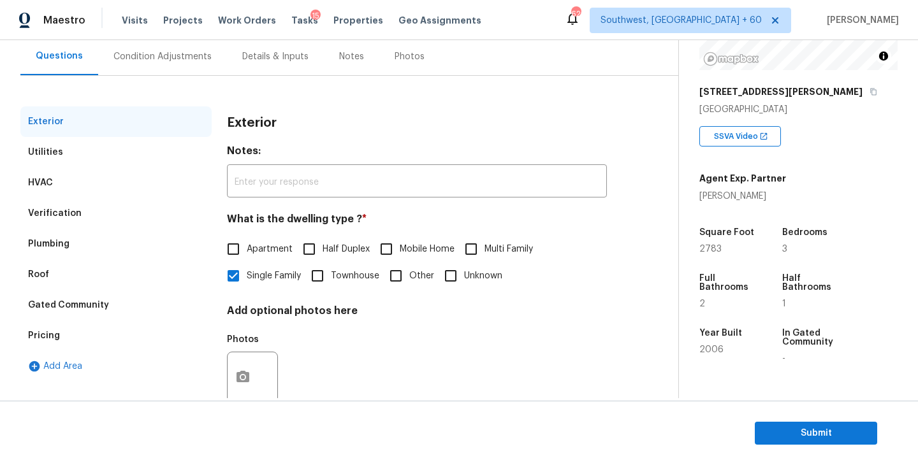
click at [183, 73] on div "Condition Adjustments" at bounding box center [162, 57] width 129 height 38
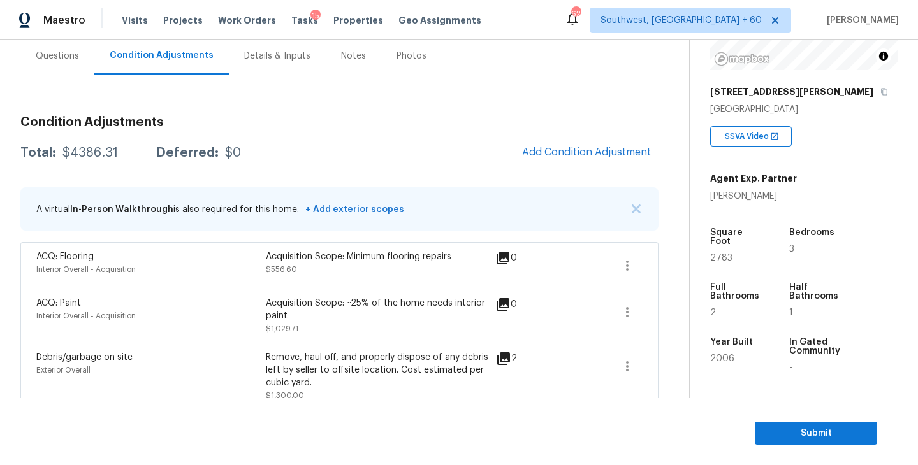
click at [374, 131] on div "Condition Adjustments Total: $4386.31 Deferred: $0 Add Condition Adjustment A v…" at bounding box center [339, 422] width 638 height 633
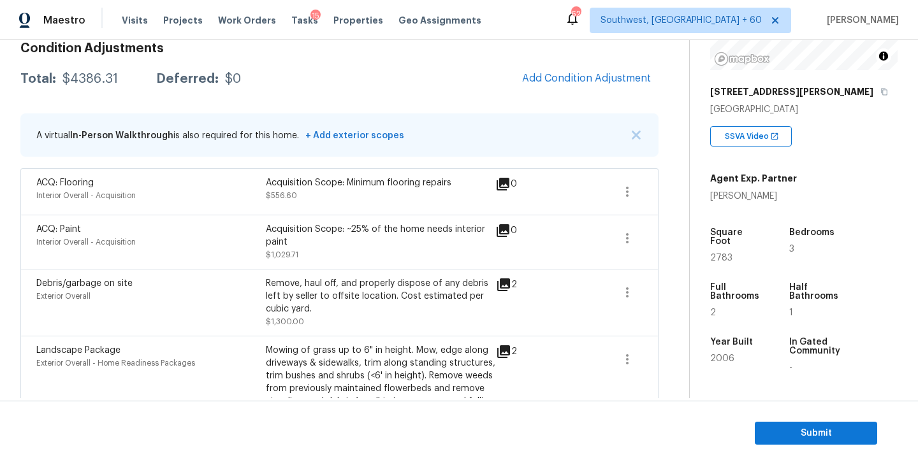
scroll to position [365, 0]
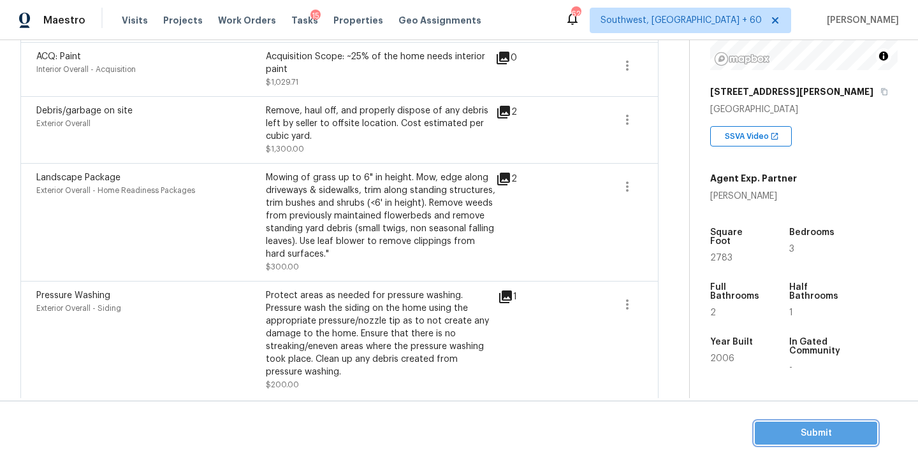
click at [766, 422] on button "Submit" at bounding box center [816, 434] width 122 height 24
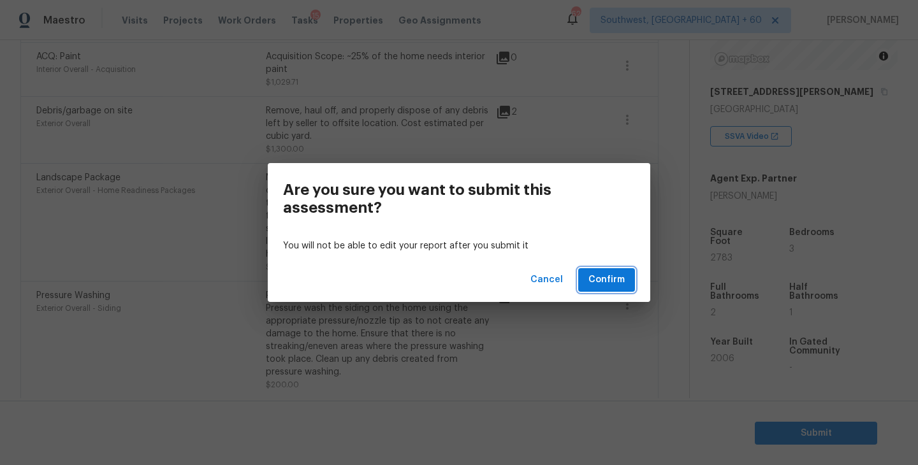
click at [601, 288] on button "Confirm" at bounding box center [606, 280] width 57 height 24
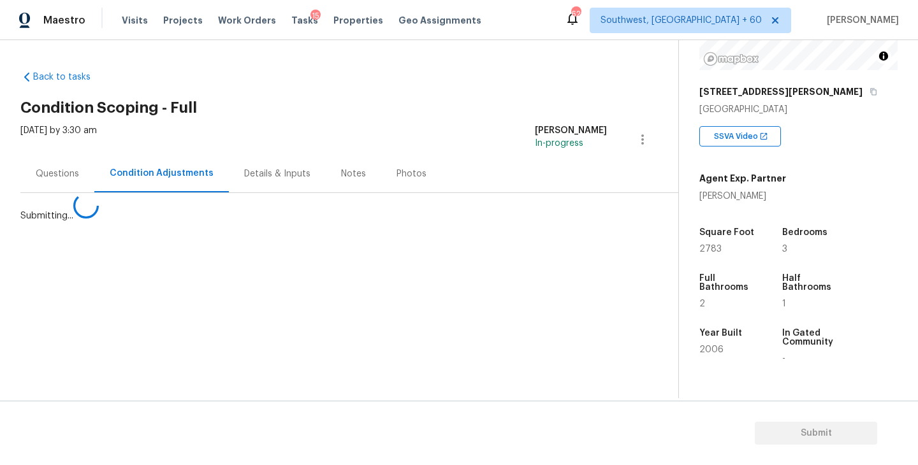
scroll to position [0, 0]
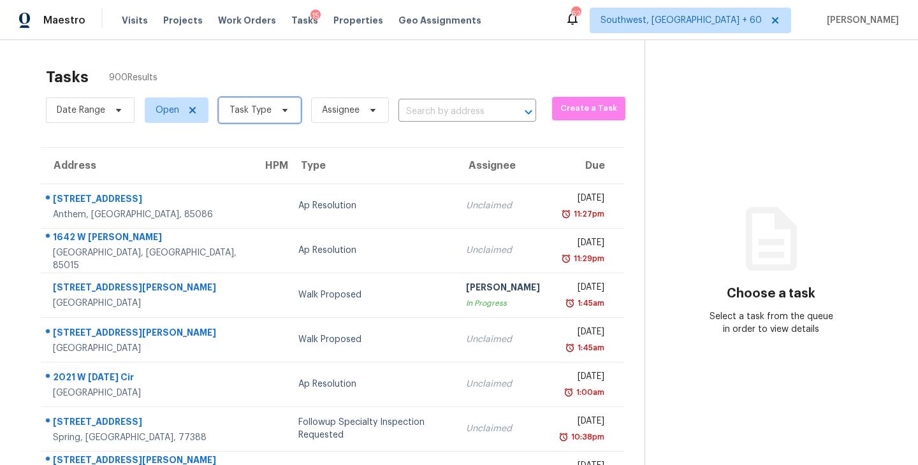
click at [268, 119] on span "Task Type" at bounding box center [260, 111] width 82 height 26
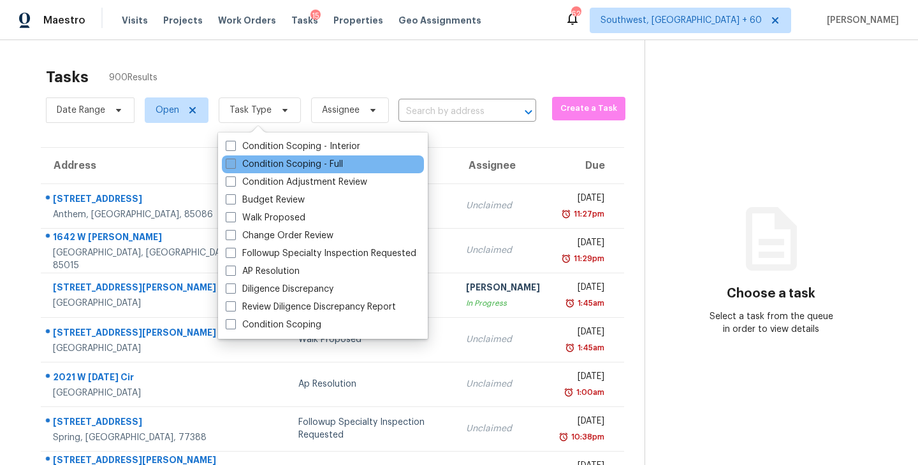
click at [284, 160] on label "Condition Scoping - Full" at bounding box center [284, 164] width 117 height 13
click at [234, 160] on input "Condition Scoping - Full" at bounding box center [230, 162] width 8 height 8
checkbox input "true"
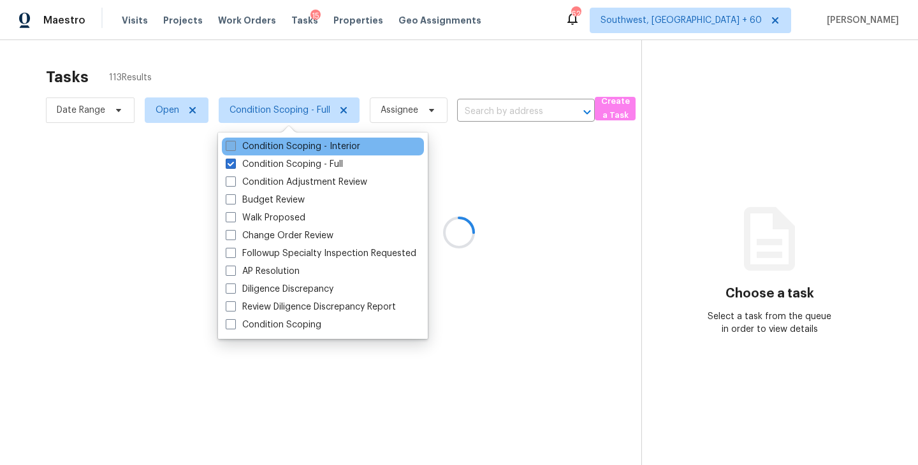
click at [364, 84] on div at bounding box center [459, 232] width 918 height 465
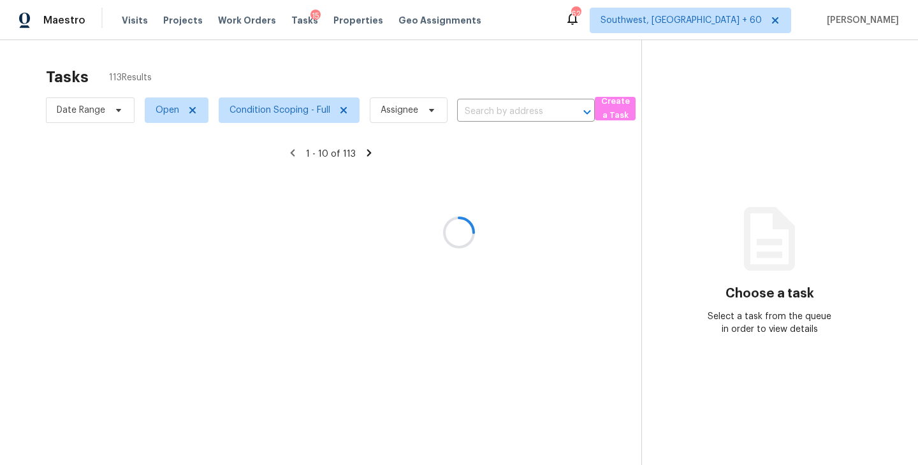
click at [364, 84] on div at bounding box center [459, 232] width 918 height 465
click at [407, 98] on div at bounding box center [459, 232] width 918 height 465
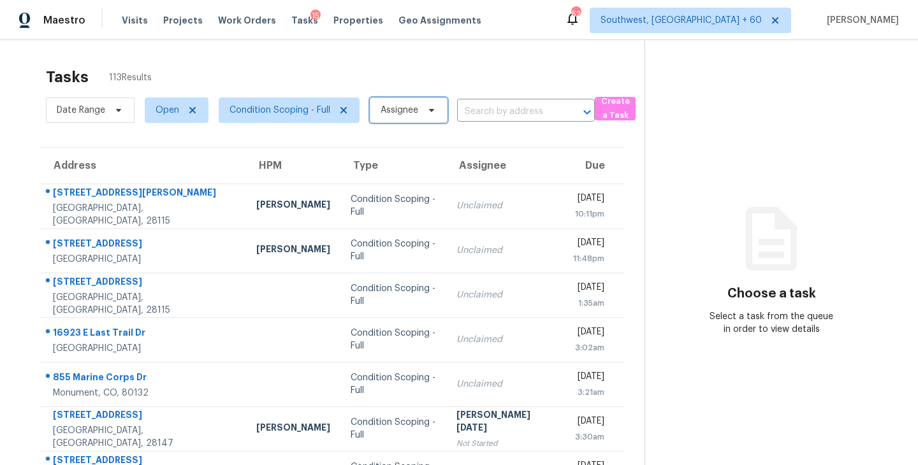
click at [398, 120] on span "Assignee" at bounding box center [409, 111] width 78 height 26
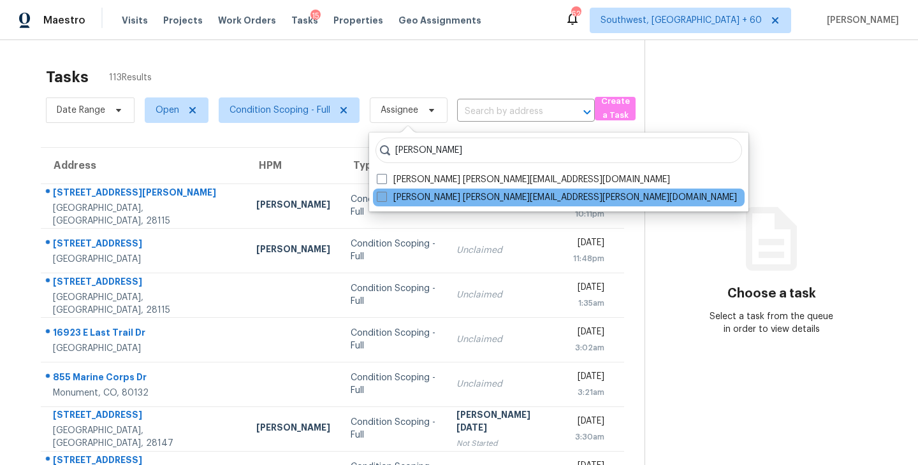
type input "sakthivel"
click at [402, 193] on label "Sakthivel Chandran sakthivel.chandran@opendoor.com" at bounding box center [557, 197] width 360 height 13
click at [385, 193] on input "Sakthivel Chandran sakthivel.chandran@opendoor.com" at bounding box center [381, 195] width 8 height 8
checkbox input "true"
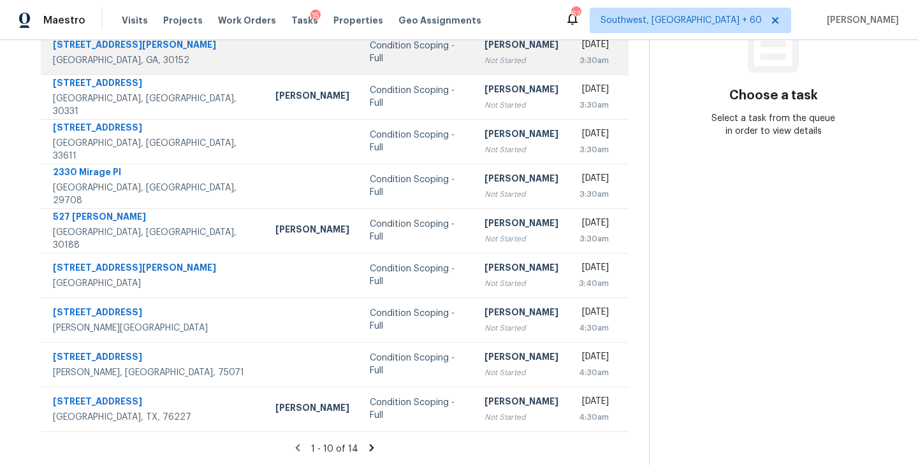
scroll to position [78, 0]
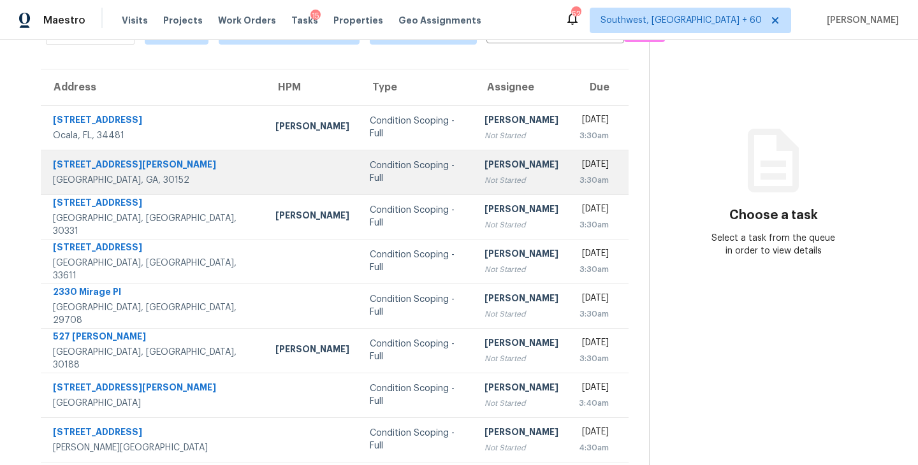
click at [485, 159] on div "[PERSON_NAME]" at bounding box center [522, 166] width 74 height 16
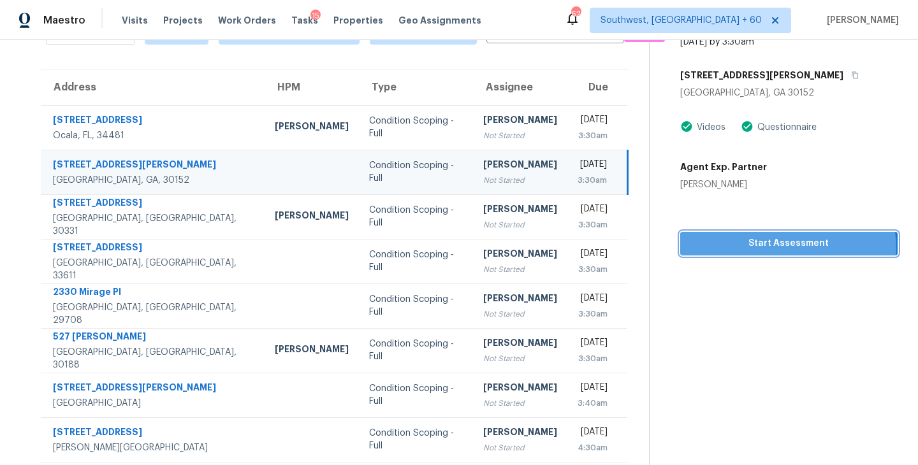
click at [791, 247] on span "Start Assessment" at bounding box center [788, 244] width 197 height 16
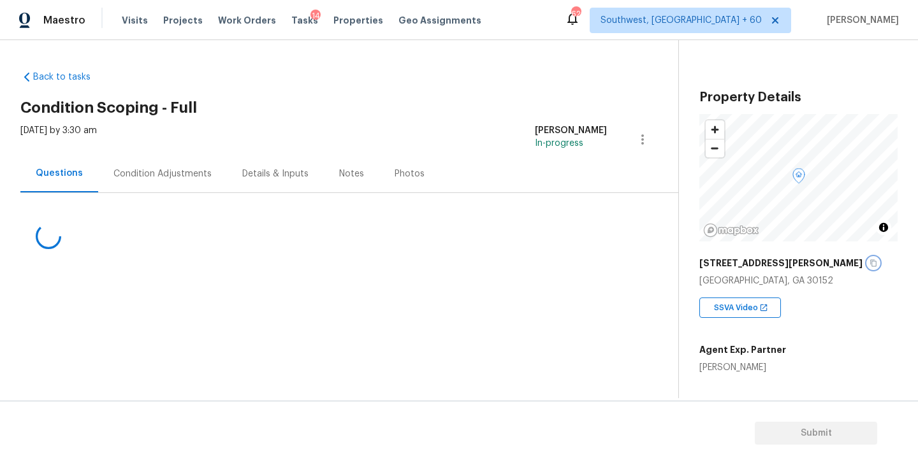
click at [870, 265] on icon "button" at bounding box center [873, 263] width 6 height 7
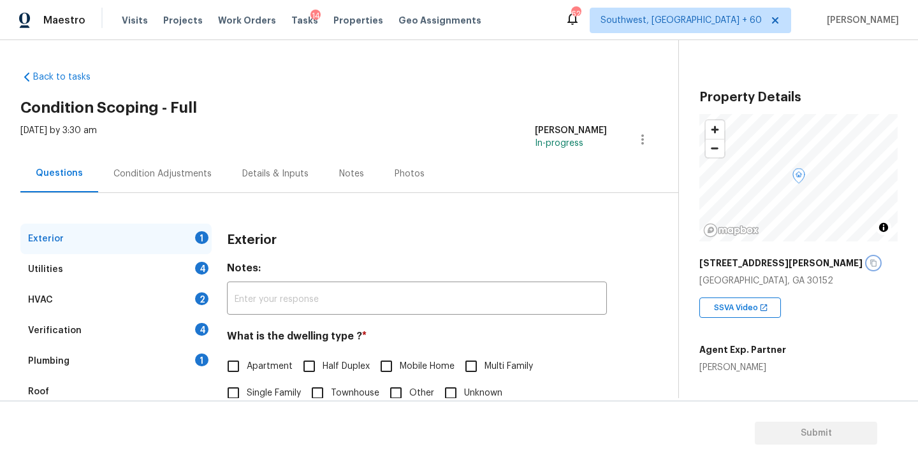
scroll to position [81, 0]
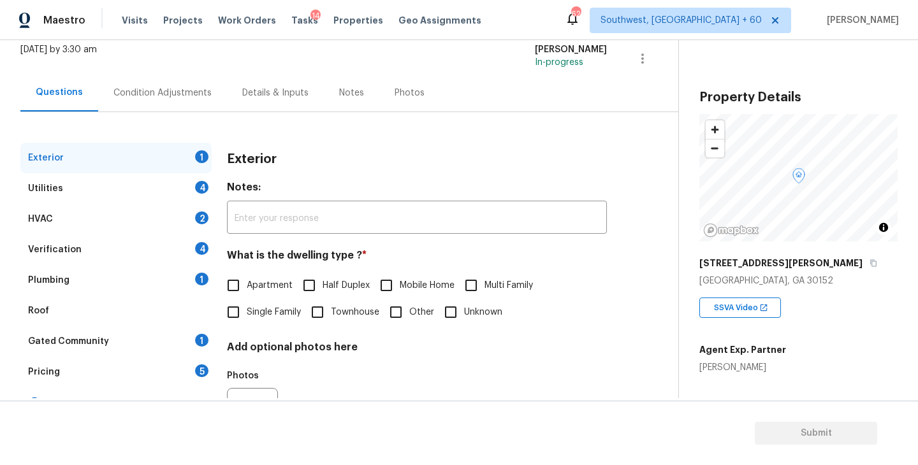
click at [259, 301] on label "Single Family" at bounding box center [260, 312] width 81 height 27
click at [247, 301] on input "Single Family" at bounding box center [233, 312] width 27 height 27
checkbox input "true"
click at [168, 193] on div "Utilities 4" at bounding box center [115, 188] width 191 height 31
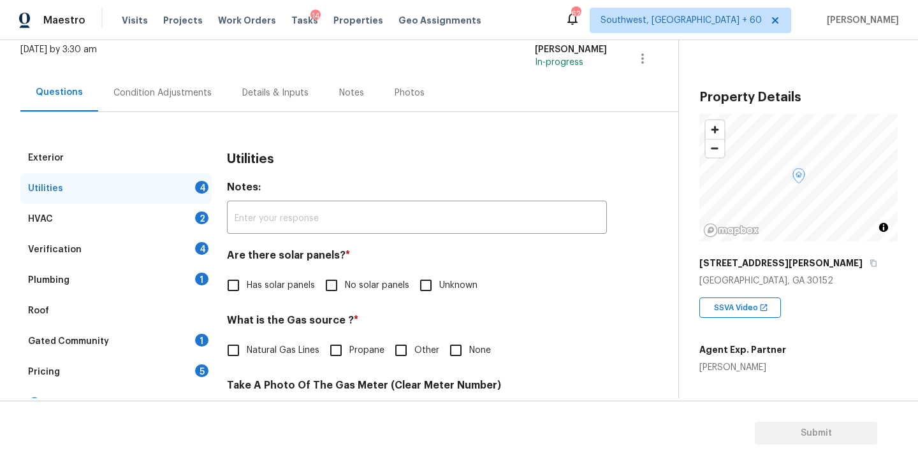
click at [373, 268] on div "Are there solar panels? * Has solar panels No solar panels Unknown" at bounding box center [417, 274] width 380 height 50
click at [373, 282] on span "No solar panels" at bounding box center [377, 285] width 64 height 13
click at [345, 282] on input "No solar panels" at bounding box center [331, 285] width 27 height 27
checkbox input "true"
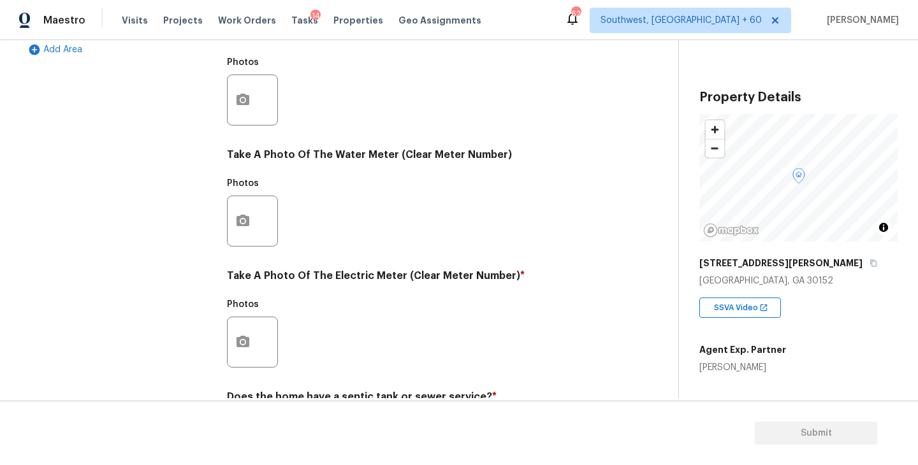
scroll to position [494, 0]
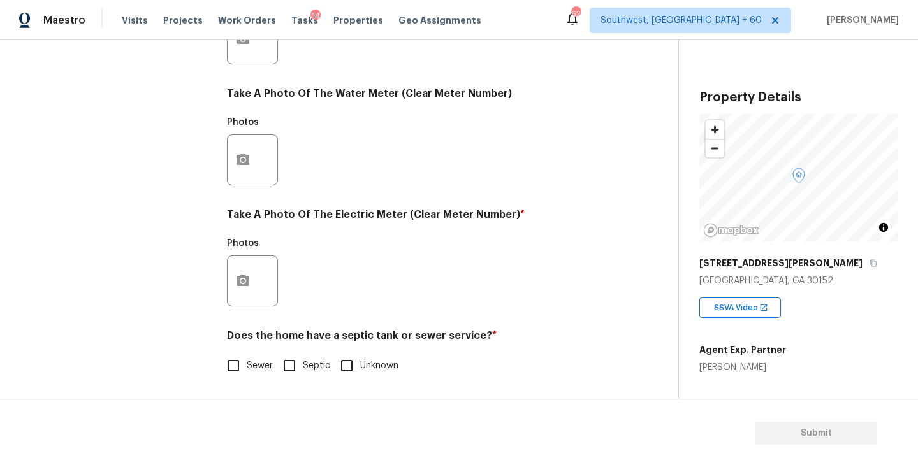
click at [266, 376] on label "Sewer" at bounding box center [246, 366] width 53 height 27
click at [247, 376] on input "Sewer" at bounding box center [233, 366] width 27 height 27
checkbox input "true"
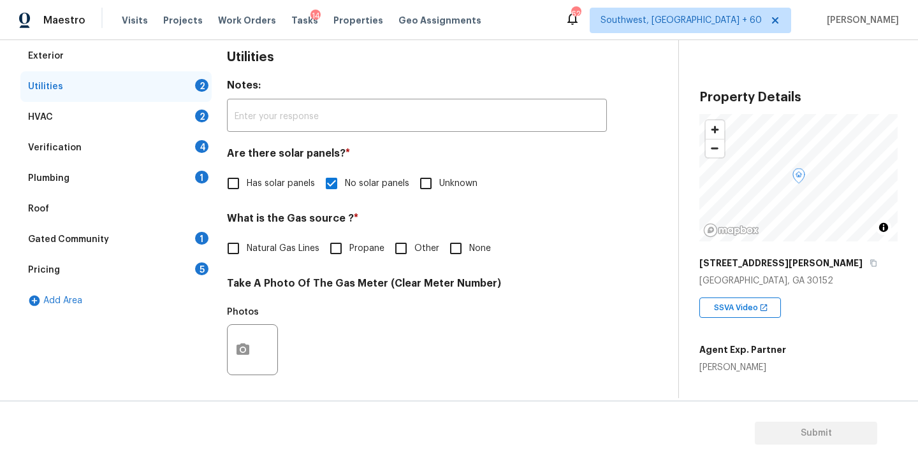
click at [140, 170] on div "Plumbing 1" at bounding box center [115, 178] width 191 height 31
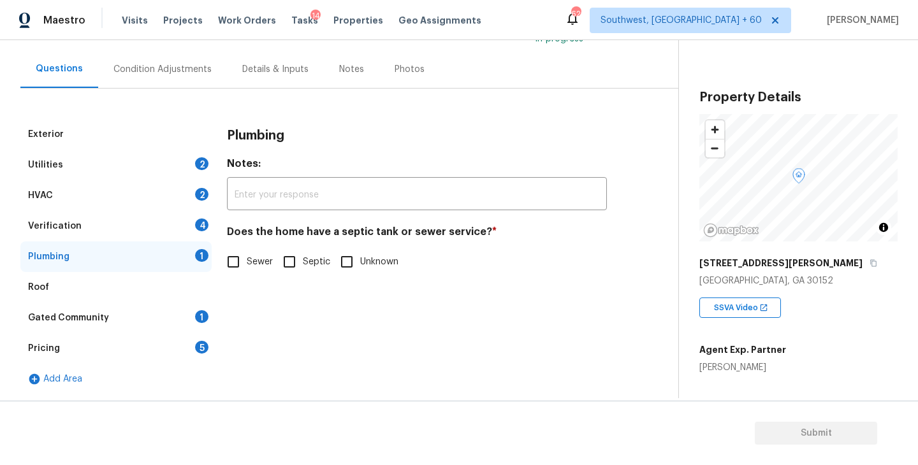
scroll to position [105, 0]
click at [257, 261] on span "Sewer" at bounding box center [260, 262] width 26 height 13
click at [247, 261] on input "Sewer" at bounding box center [233, 262] width 27 height 27
checkbox input "true"
click at [150, 316] on div "Gated Community 1" at bounding box center [115, 318] width 191 height 31
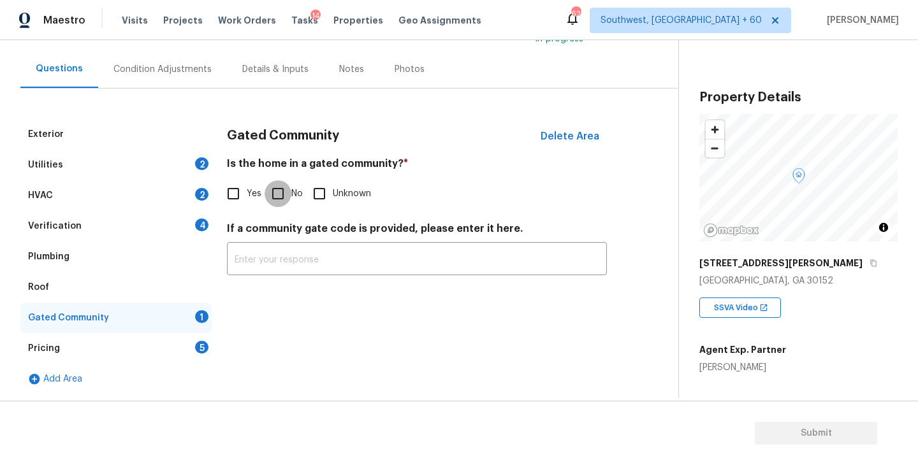
click at [272, 198] on input "No" at bounding box center [278, 193] width 27 height 27
checkbox input "true"
click at [186, 68] on div "Condition Adjustments" at bounding box center [162, 69] width 98 height 13
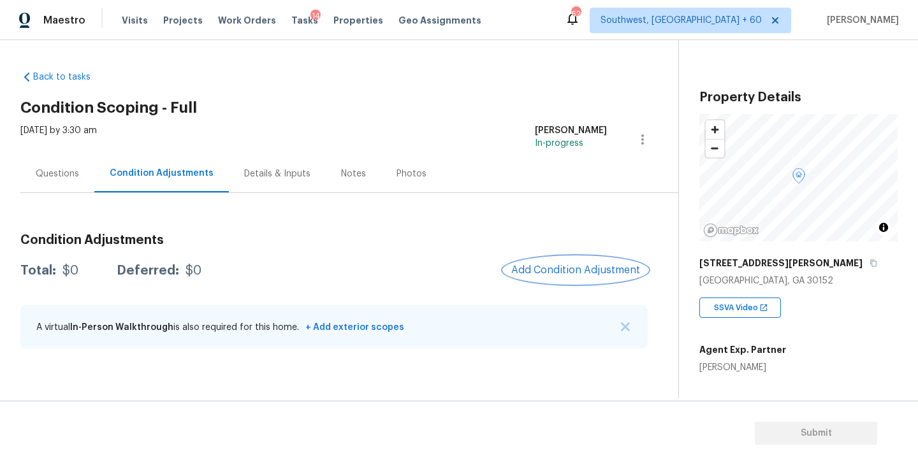
click at [530, 272] on span "Add Condition Adjustment" at bounding box center [575, 270] width 129 height 11
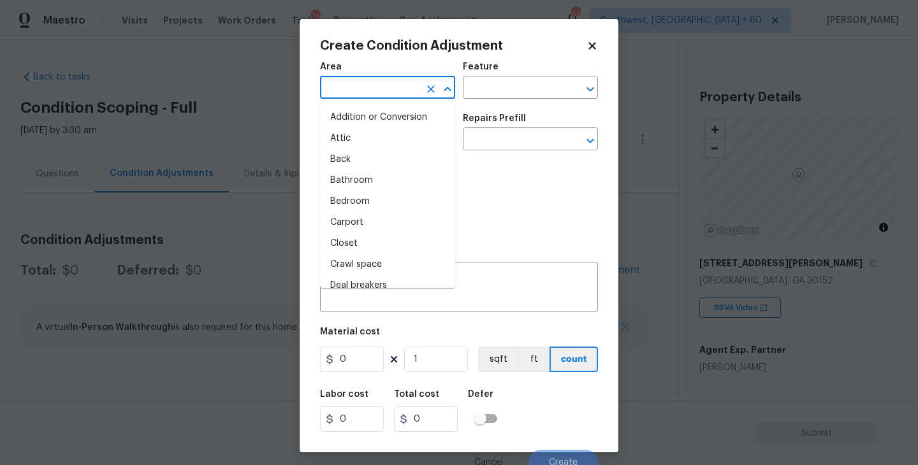
click at [348, 82] on input "text" at bounding box center [369, 89] width 99 height 20
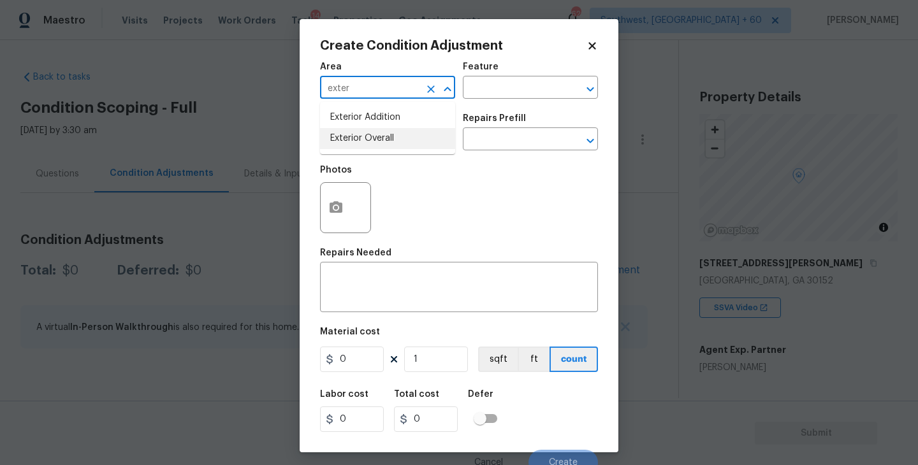
click at [352, 138] on li "Exterior Overall" at bounding box center [387, 138] width 135 height 21
type input "Exterior Overall"
click at [514, 77] on div "Feature" at bounding box center [530, 70] width 135 height 17
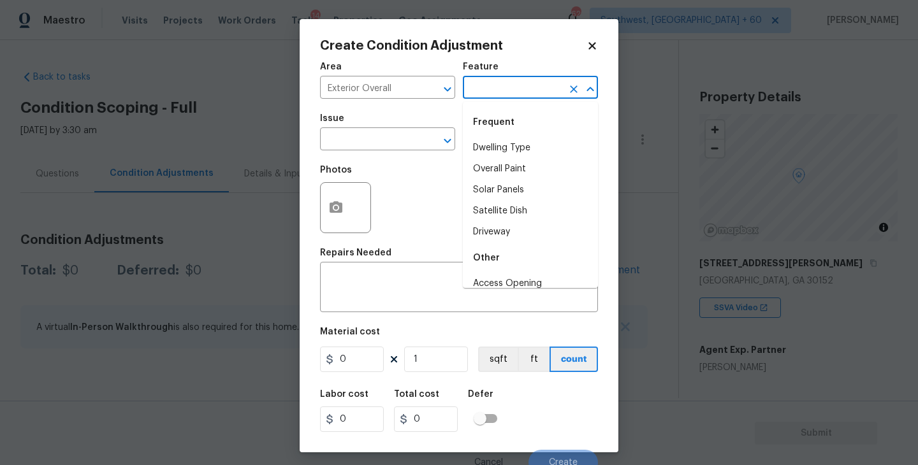
click at [509, 81] on input "text" at bounding box center [512, 89] width 99 height 20
type input "d"
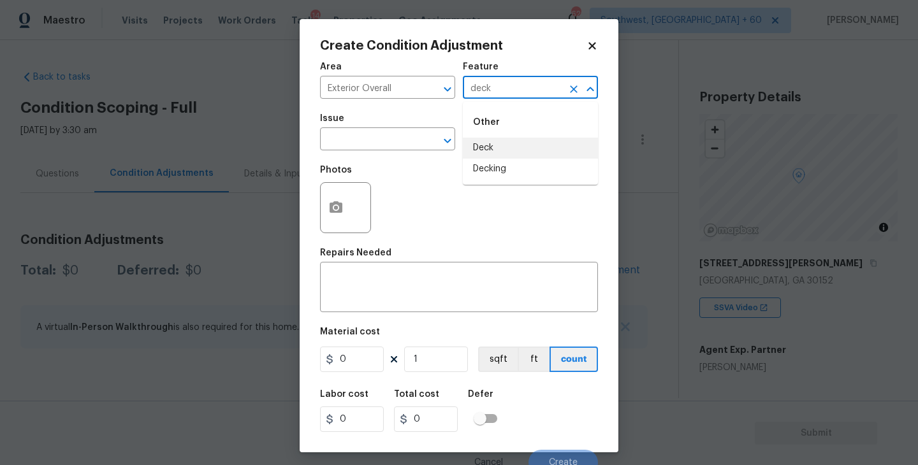
click at [493, 147] on li "Deck" at bounding box center [530, 148] width 135 height 21
type input "Deck"
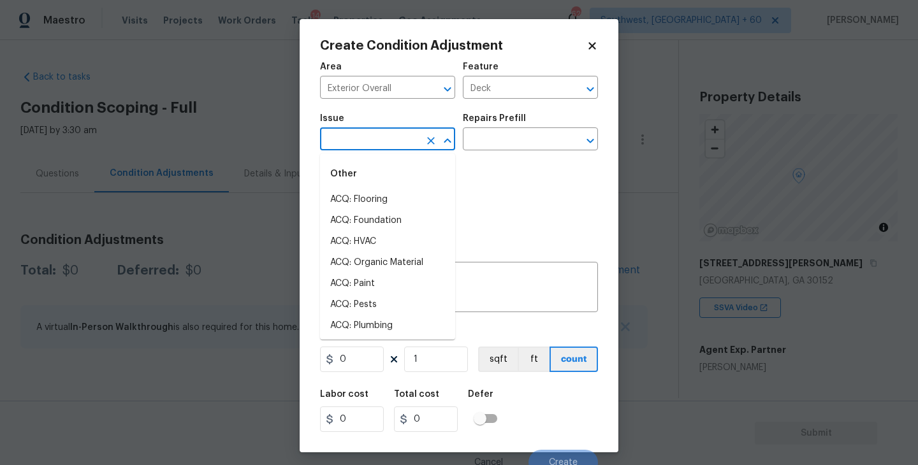
click at [404, 143] on input "text" at bounding box center [369, 141] width 99 height 20
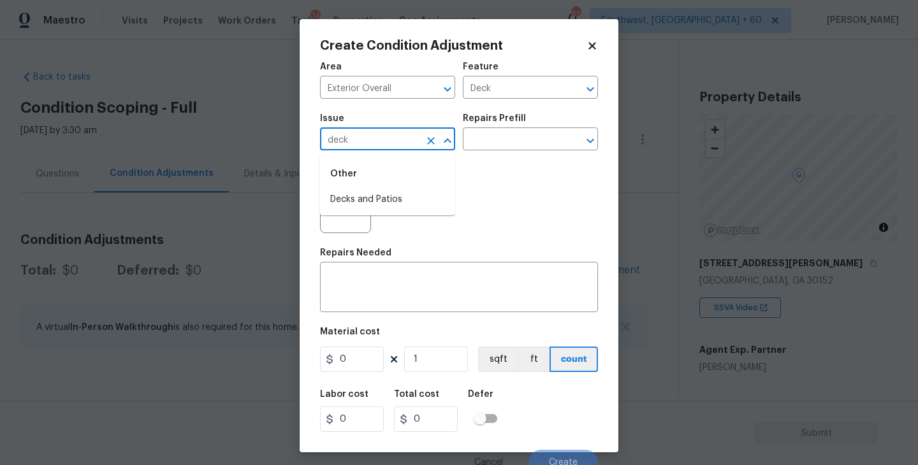
click at [396, 189] on div "Other" at bounding box center [387, 174] width 135 height 31
click at [395, 191] on li "Decks and Patios" at bounding box center [387, 199] width 135 height 21
type input "Decks and Patios"
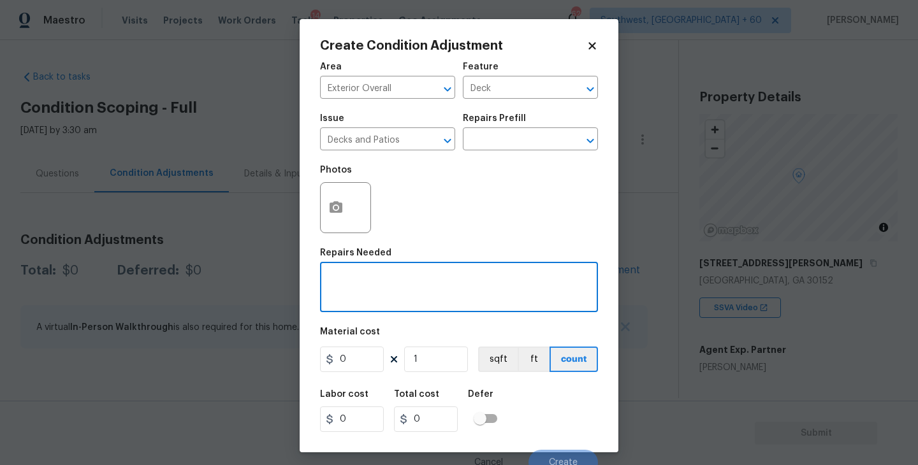
click at [377, 285] on textarea at bounding box center [459, 288] width 263 height 27
type textarea "Decking repaint"
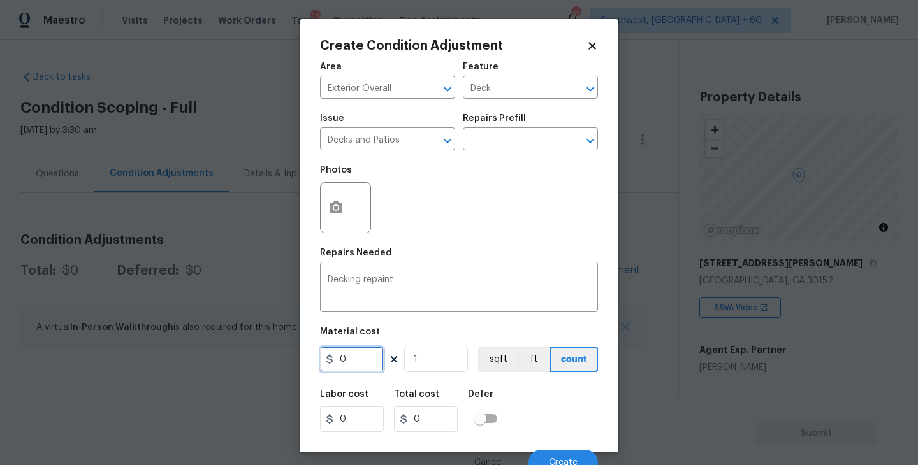
drag, startPoint x: 352, startPoint y: 366, endPoint x: 270, endPoint y: 365, distance: 81.6
click at [270, 365] on div "Create Condition Adjustment Area Exterior Overall ​ Feature Deck ​ Issue Decks …" at bounding box center [459, 232] width 918 height 465
type input "800"
click at [339, 205] on icon "button" at bounding box center [336, 206] width 13 height 11
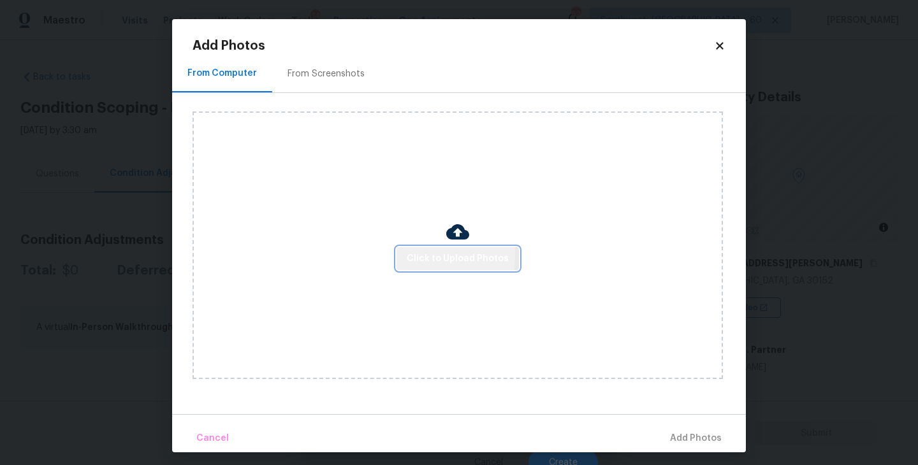
click at [403, 256] on button "Click to Upload Photos" at bounding box center [458, 259] width 122 height 24
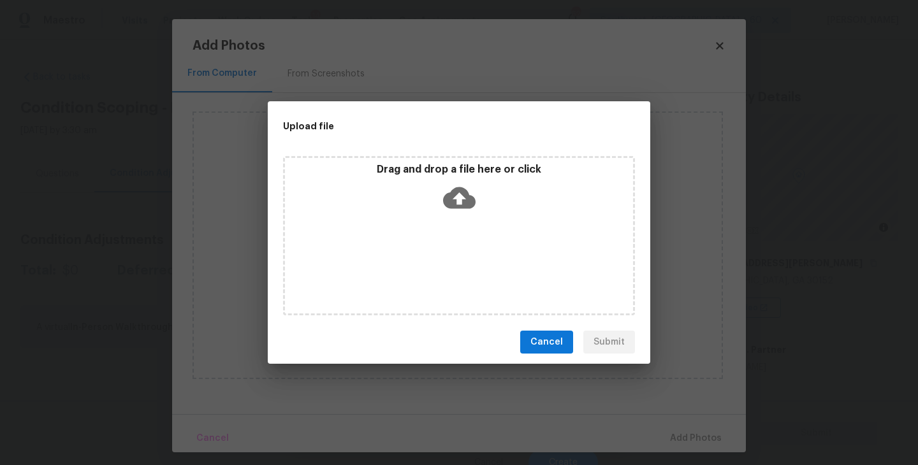
click at [442, 221] on div "Drag and drop a file here or click" at bounding box center [459, 235] width 352 height 159
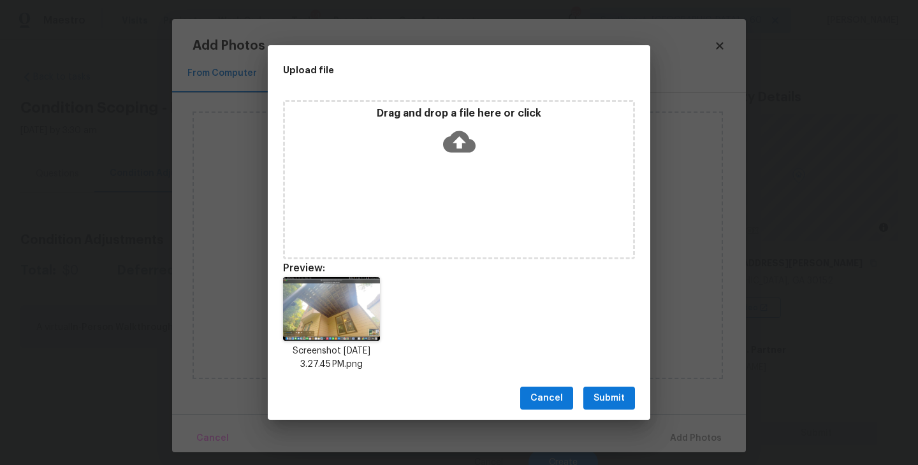
click at [606, 405] on span "Submit" at bounding box center [609, 399] width 31 height 16
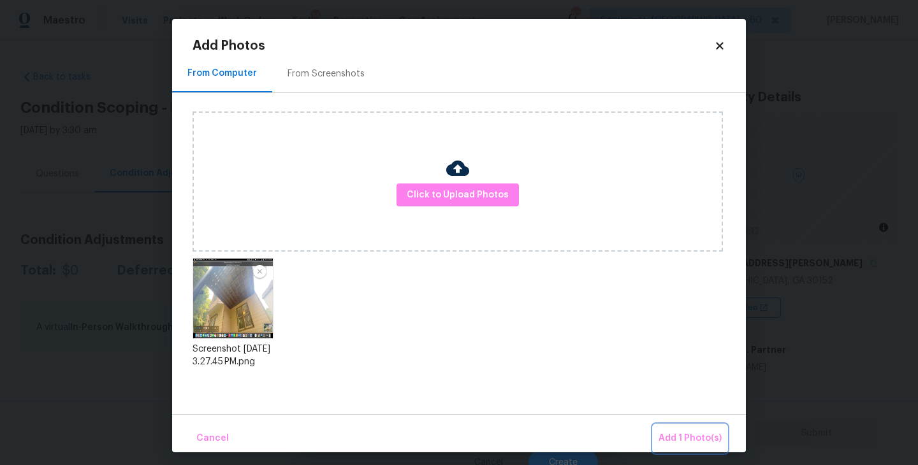
click at [664, 429] on button "Add 1 Photo(s)" at bounding box center [689, 438] width 73 height 27
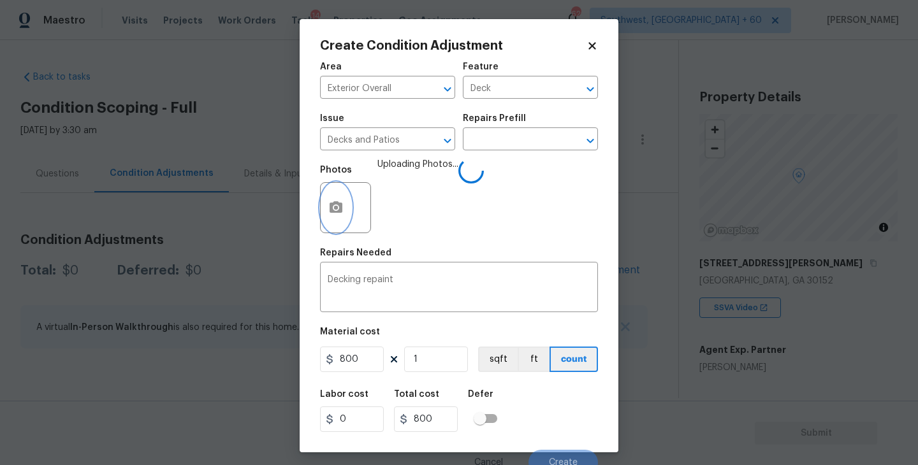
scroll to position [11, 0]
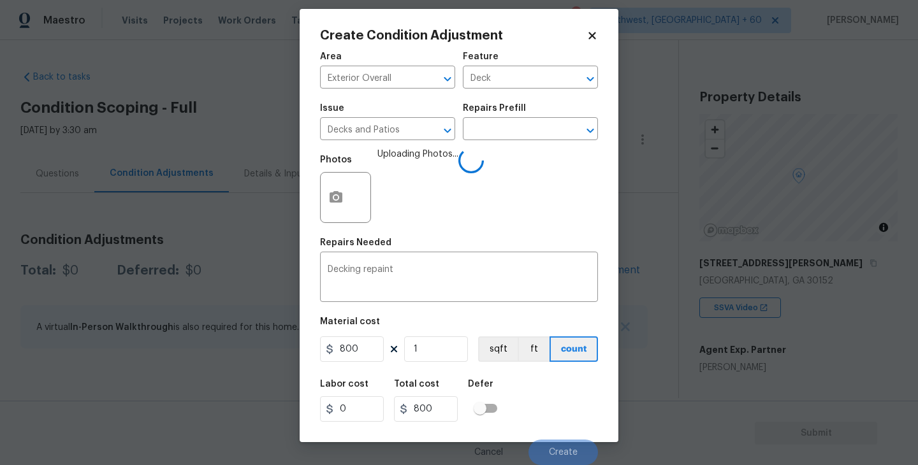
click at [552, 387] on div "Labor cost 0 Total cost 800 Defer" at bounding box center [459, 400] width 278 height 57
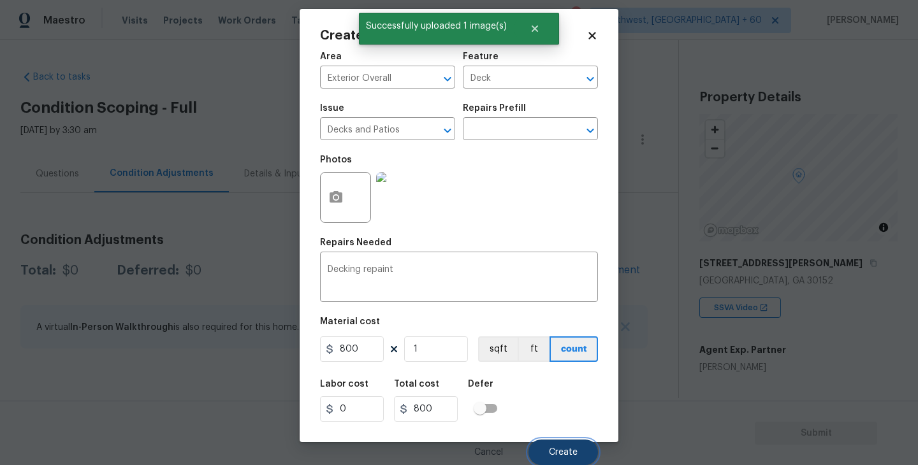
click at [553, 449] on span "Create" at bounding box center [563, 453] width 29 height 10
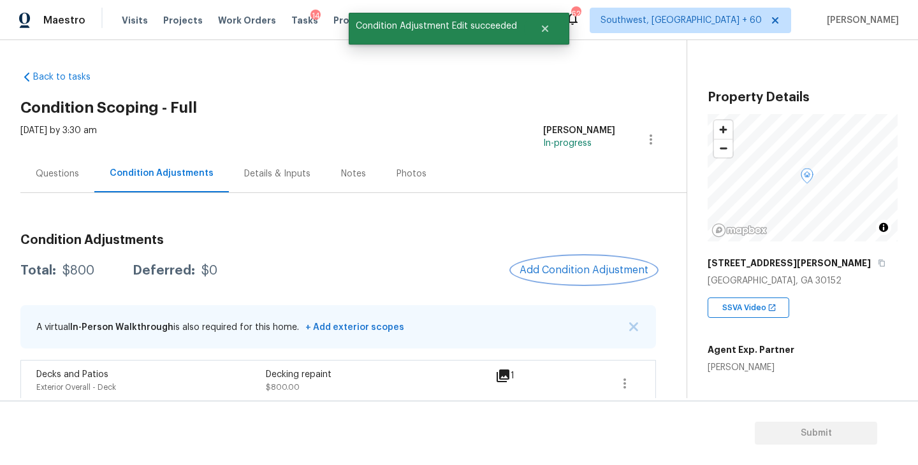
scroll to position [13, 0]
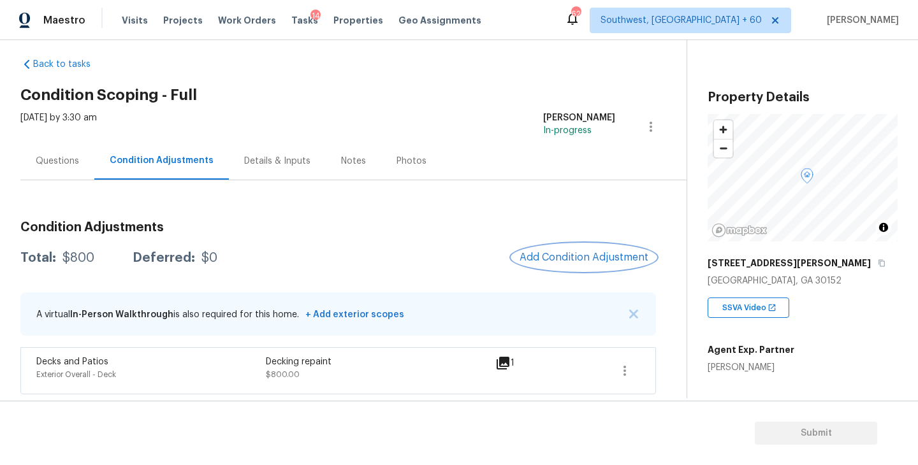
click at [546, 259] on span "Add Condition Adjustment" at bounding box center [584, 257] width 129 height 11
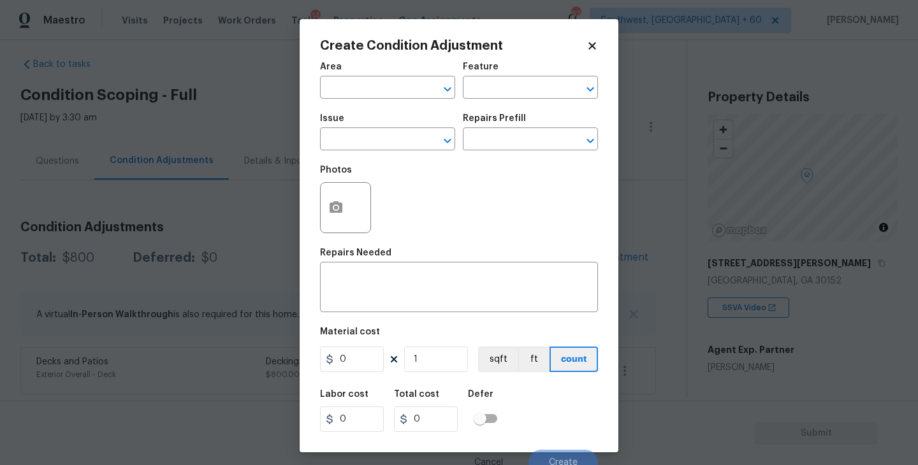
click at [368, 78] on div "Area" at bounding box center [387, 70] width 135 height 17
click at [363, 83] on input "text" at bounding box center [369, 89] width 99 height 20
click at [362, 128] on li "Kitchen" at bounding box center [387, 117] width 135 height 21
type input "Kitchen"
click at [492, 79] on input "text" at bounding box center [512, 89] width 99 height 20
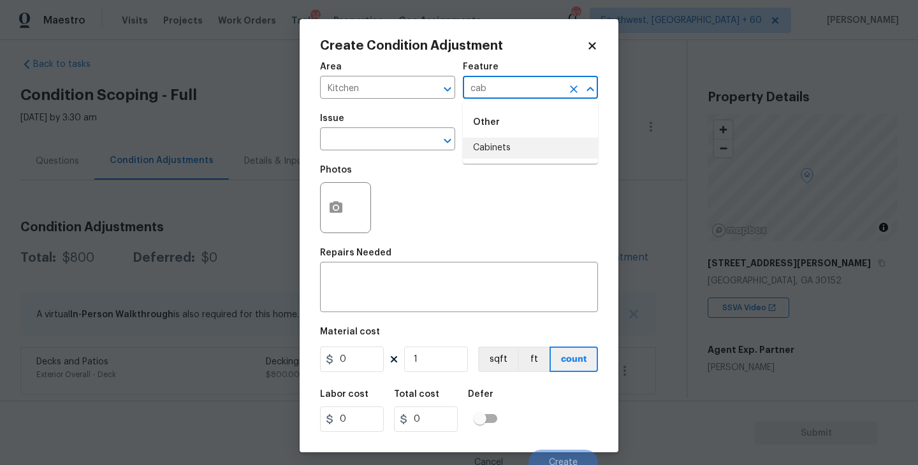
click at [492, 157] on li "Cabinets" at bounding box center [530, 148] width 135 height 21
type input "Cabinets"
click at [395, 138] on input "text" at bounding box center [369, 141] width 99 height 20
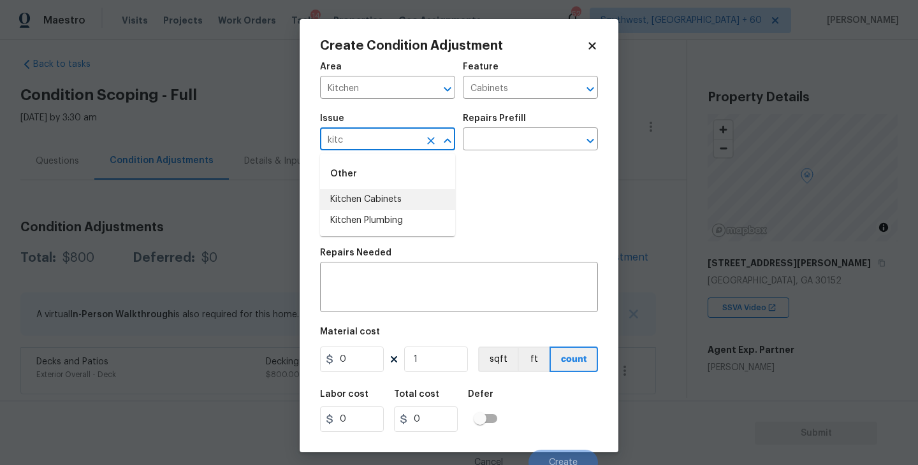
click at [402, 206] on li "Kitchen Cabinets" at bounding box center [387, 199] width 135 height 21
type input "Kitchen Cabinets"
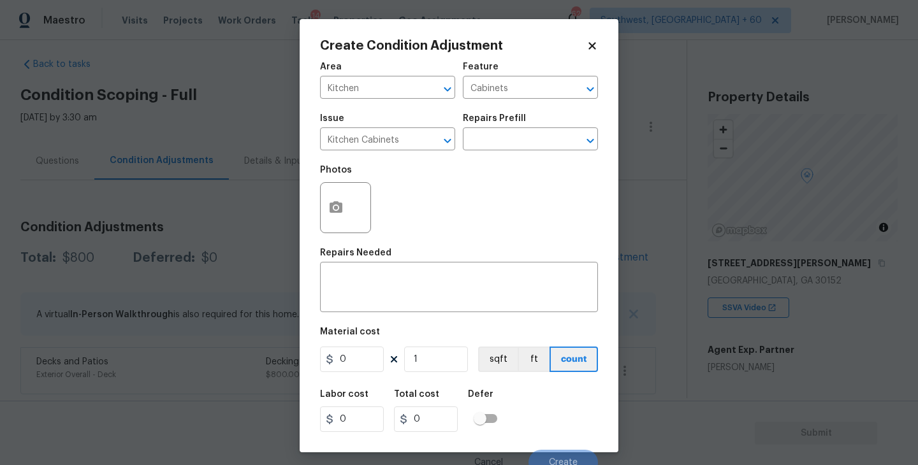
click at [492, 162] on div "Photos" at bounding box center [459, 199] width 278 height 83
click at [513, 141] on input "text" at bounding box center [512, 141] width 99 height 20
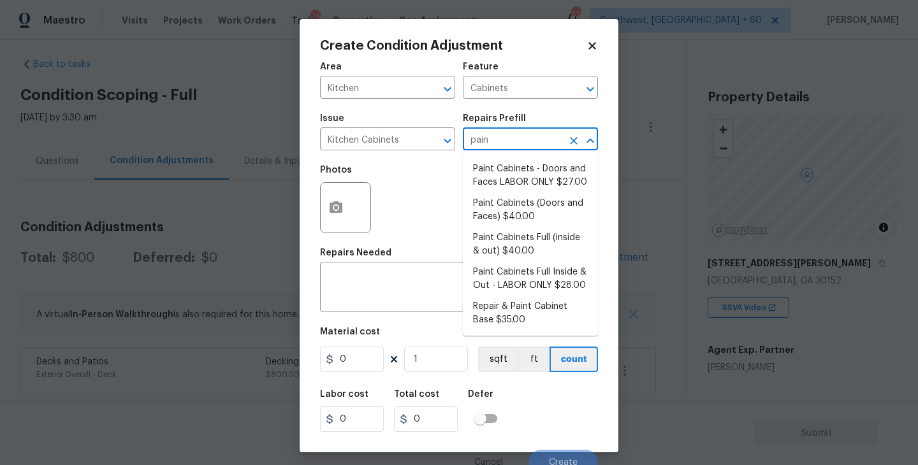
type input "paint"
click at [514, 246] on li "Paint Cabinets Full (inside & out) $40.00" at bounding box center [530, 245] width 135 height 34
type textarea "Prep, sand, mask and apply 2 coats of paint to the kitchen cabinet doors, inter…"
type input "40"
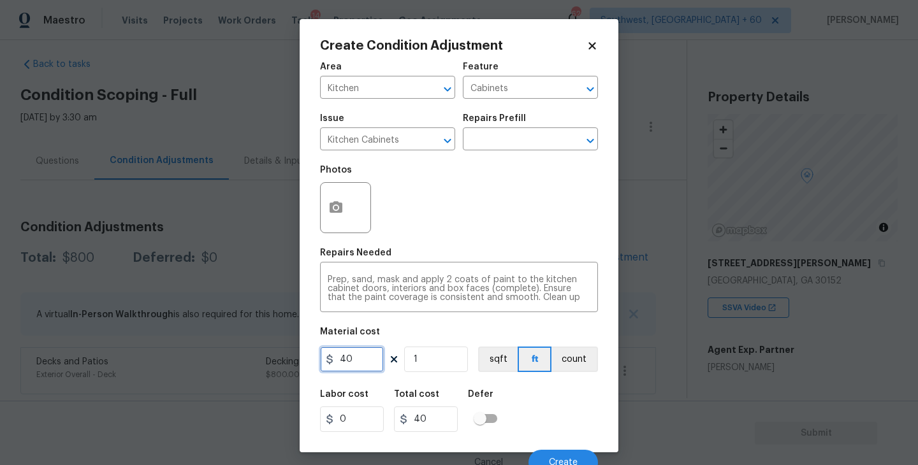
drag, startPoint x: 357, startPoint y: 365, endPoint x: 277, endPoint y: 365, distance: 80.3
click at [277, 365] on div "Create Condition Adjustment Area Kitchen ​ Feature Cabinets ​ Issue Kitchen Cab…" at bounding box center [459, 232] width 918 height 465
type input "1200"
click at [588, 360] on button "count" at bounding box center [574, 360] width 47 height 26
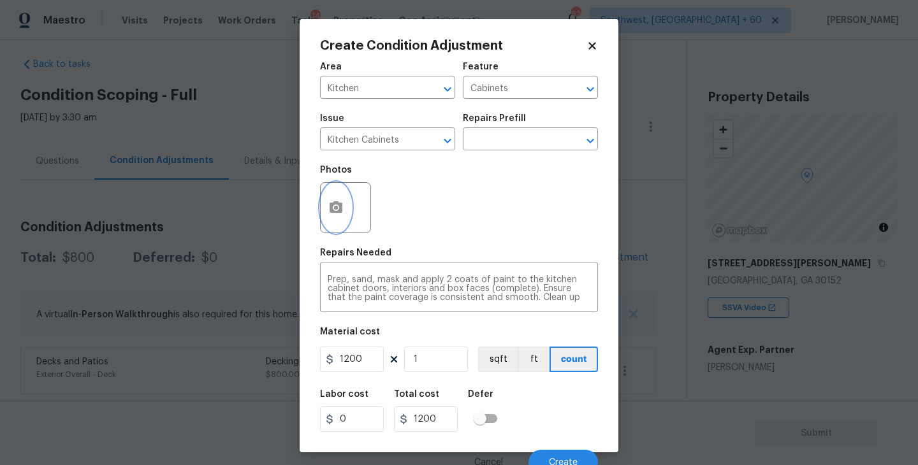
click at [342, 205] on icon "button" at bounding box center [336, 206] width 13 height 11
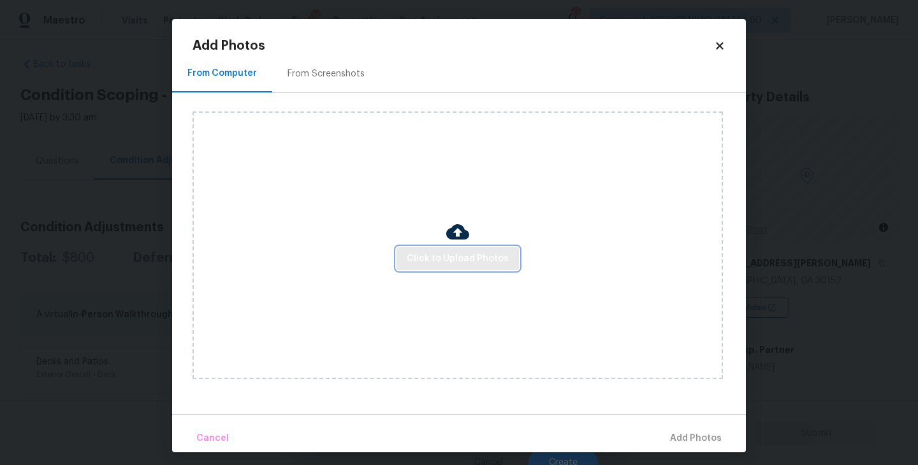
click at [439, 255] on span "Click to Upload Photos" at bounding box center [458, 259] width 102 height 16
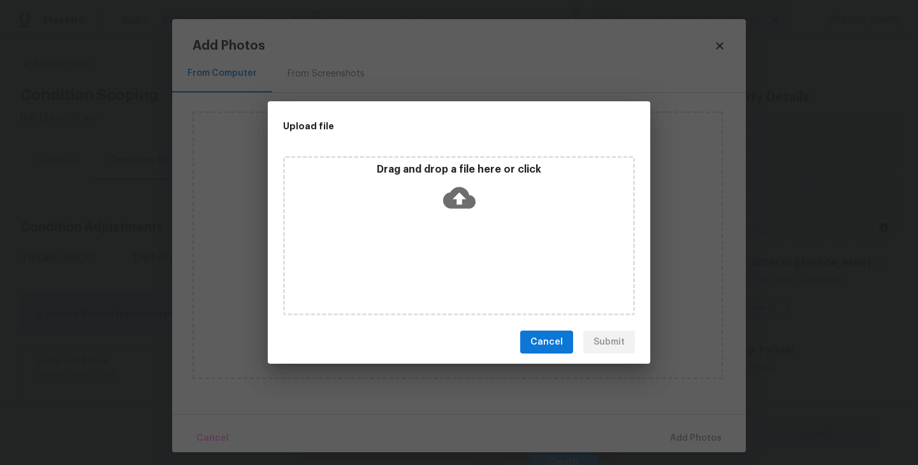
click at [477, 180] on div "Drag and drop a file here or click" at bounding box center [459, 190] width 348 height 55
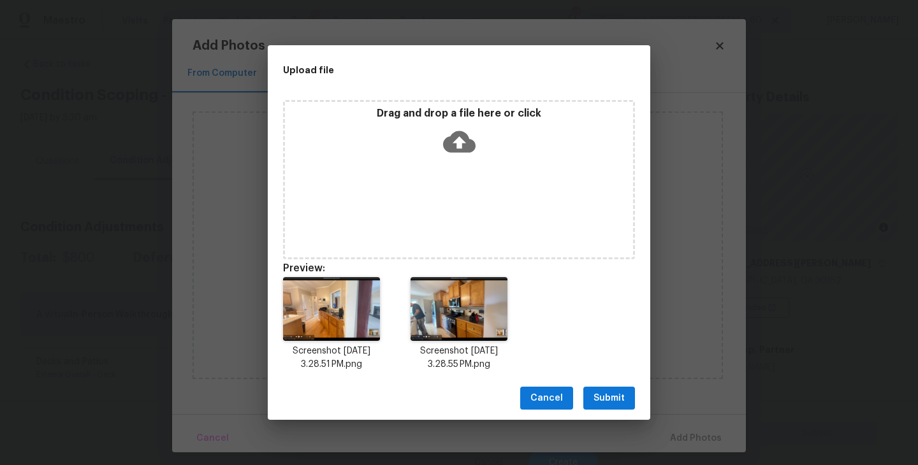
click at [612, 400] on span "Submit" at bounding box center [609, 399] width 31 height 16
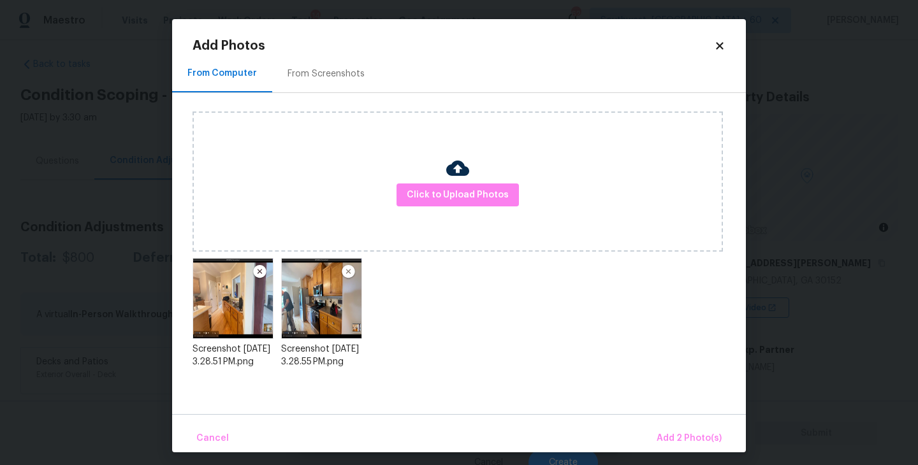
click at [654, 419] on div "Cancel Add 2 Photo(s)" at bounding box center [459, 433] width 574 height 38
click at [674, 441] on span "Add 2 Photo(s)" at bounding box center [689, 439] width 65 height 16
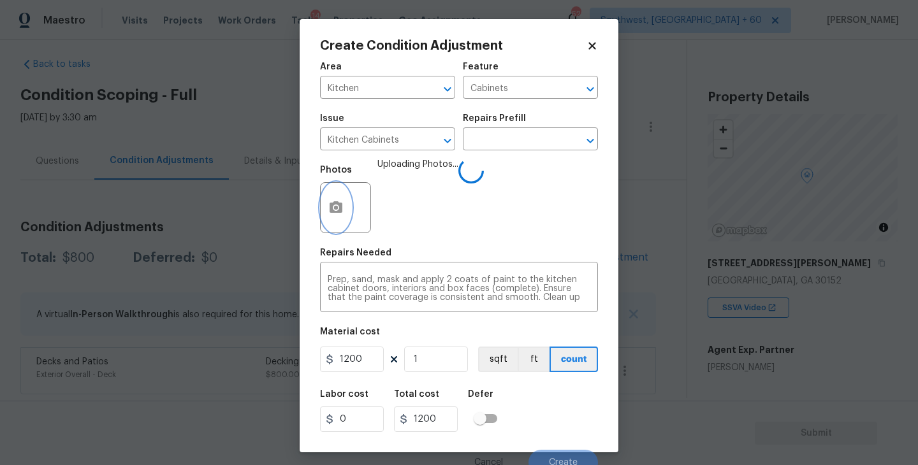
scroll to position [11, 0]
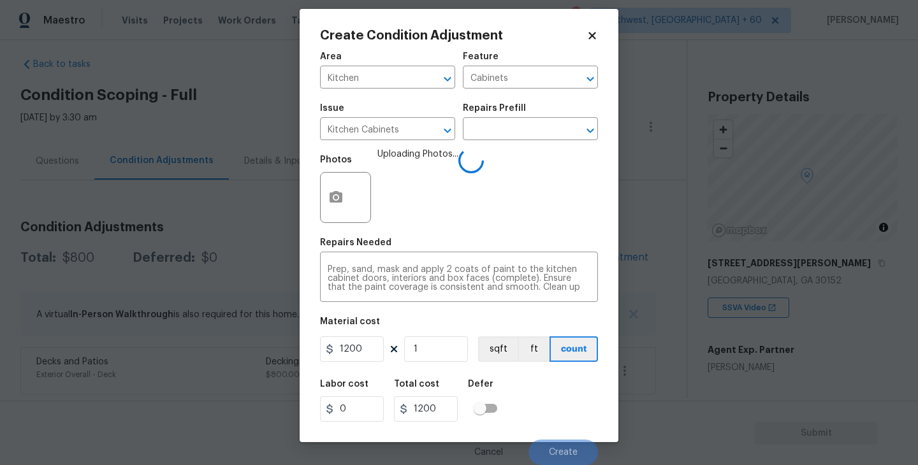
click at [569, 397] on div "Labor cost 0 Total cost 1200 Defer" at bounding box center [459, 400] width 278 height 57
click at [562, 412] on div "Labor cost 0 Total cost 1200 Defer" at bounding box center [459, 400] width 278 height 57
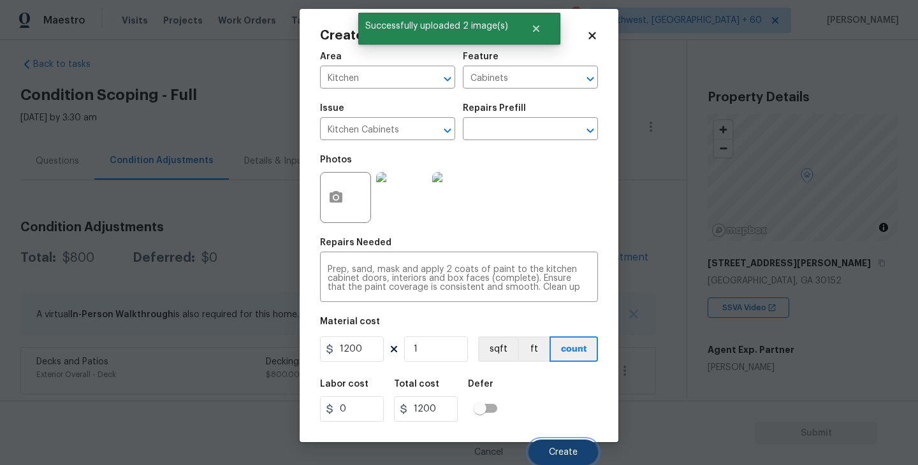
click at [560, 441] on button "Create" at bounding box center [563, 453] width 69 height 26
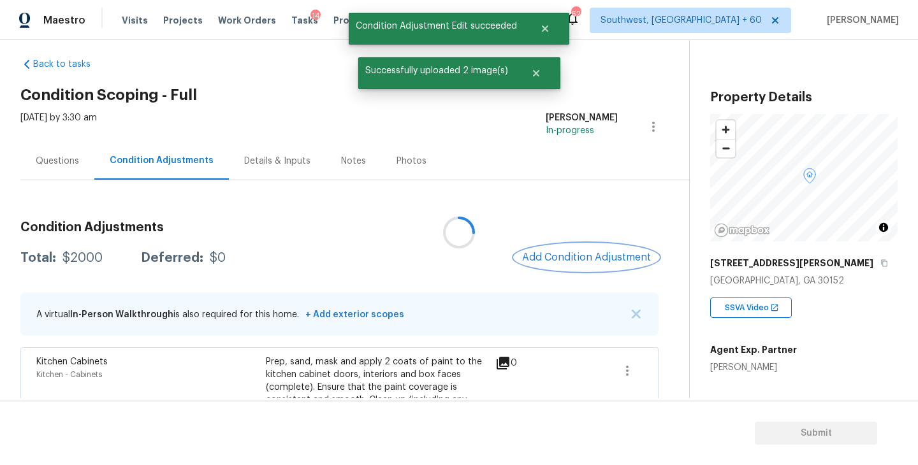
scroll to position [0, 0]
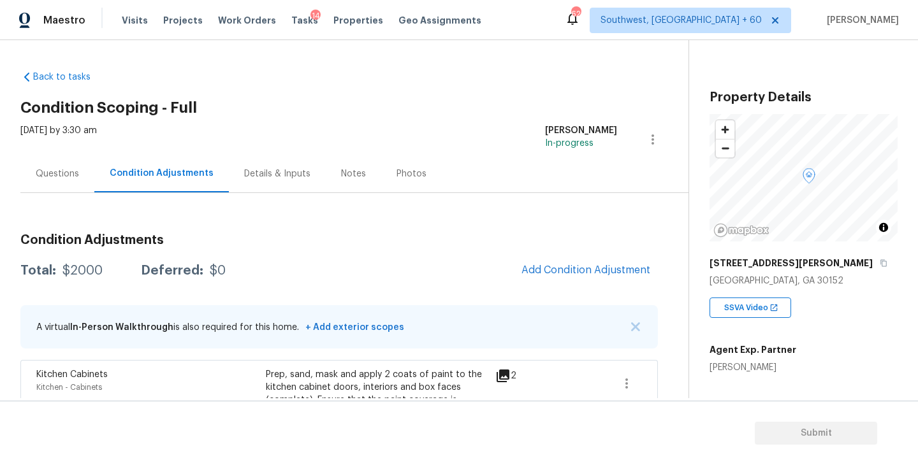
scroll to position [13, 0]
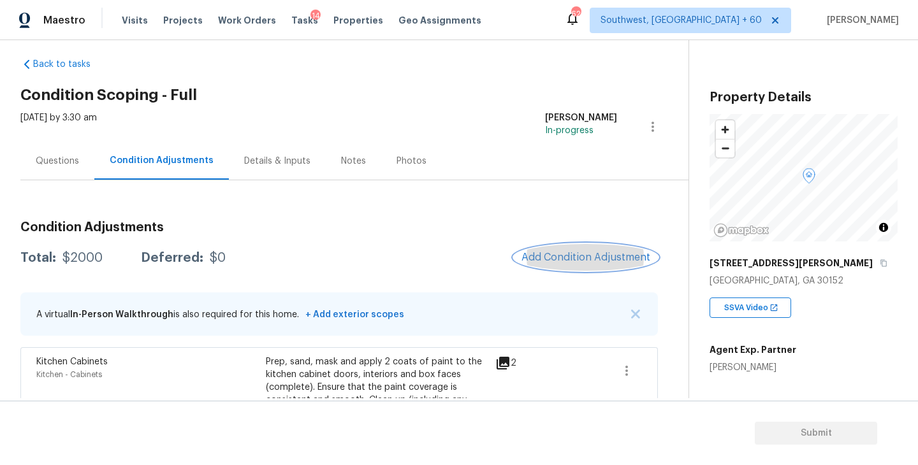
click at [541, 266] on button "Add Condition Adjustment" at bounding box center [586, 257] width 144 height 27
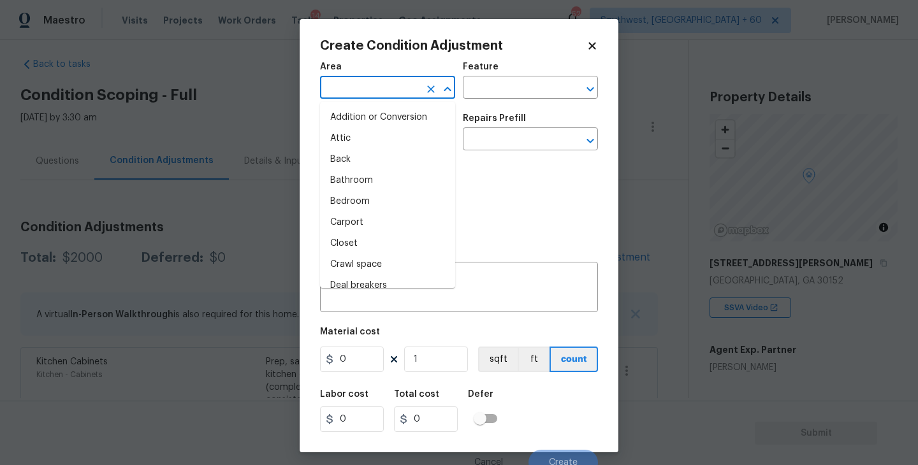
click at [378, 85] on input "text" at bounding box center [369, 89] width 99 height 20
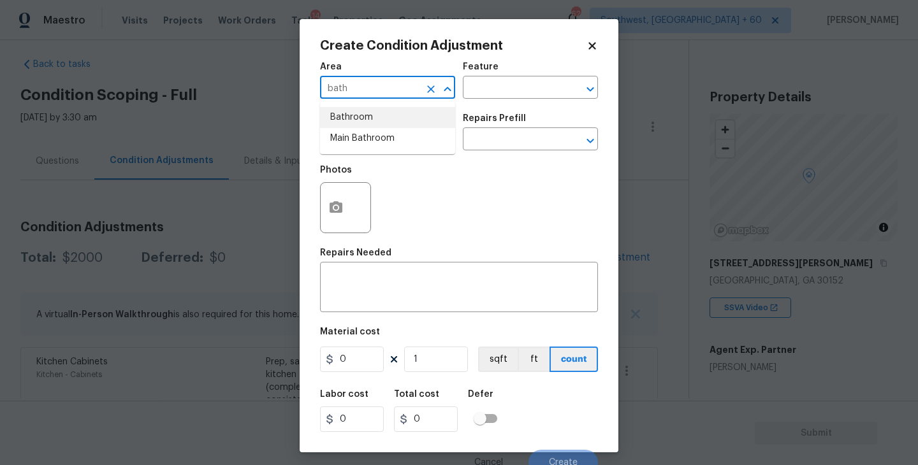
click at [378, 110] on li "Bathroom" at bounding box center [387, 117] width 135 height 21
type input "Bathroom"
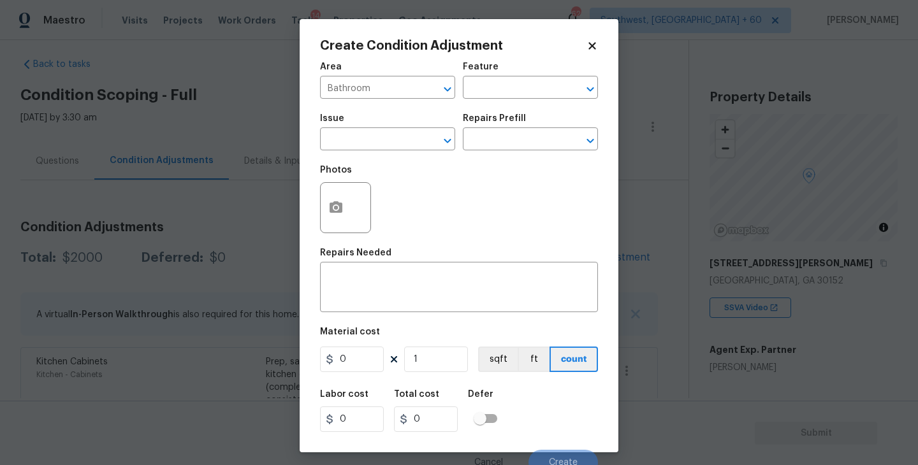
click at [497, 99] on div "Area Bathroom ​ Feature ​" at bounding box center [459, 81] width 278 height 52
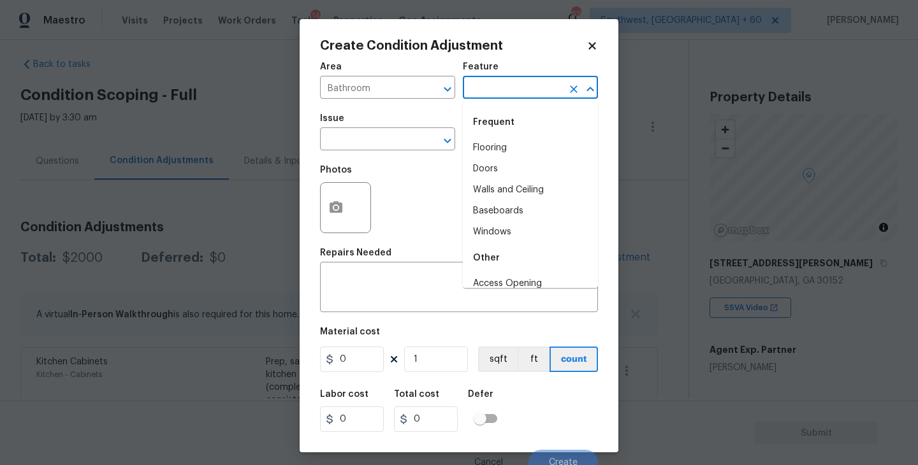
click at [507, 94] on input "text" at bounding box center [512, 89] width 99 height 20
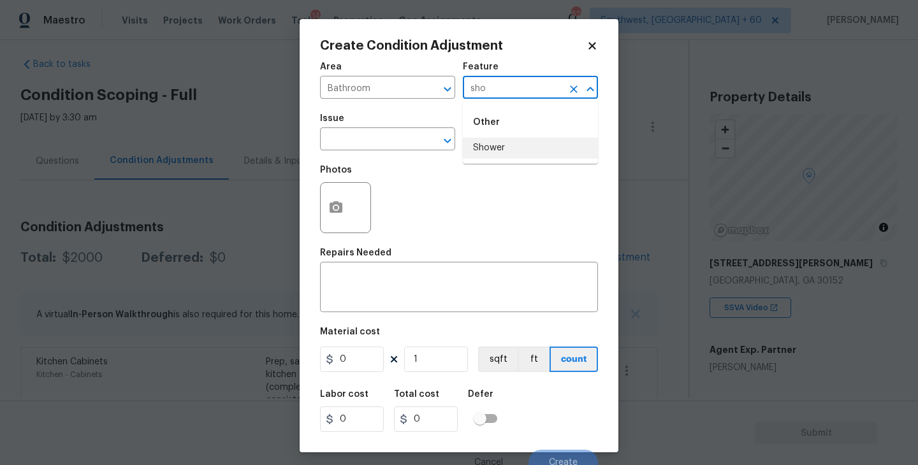
click at [505, 149] on li "Shower" at bounding box center [530, 148] width 135 height 21
type input "Shower"
click at [405, 140] on input "text" at bounding box center [369, 141] width 99 height 20
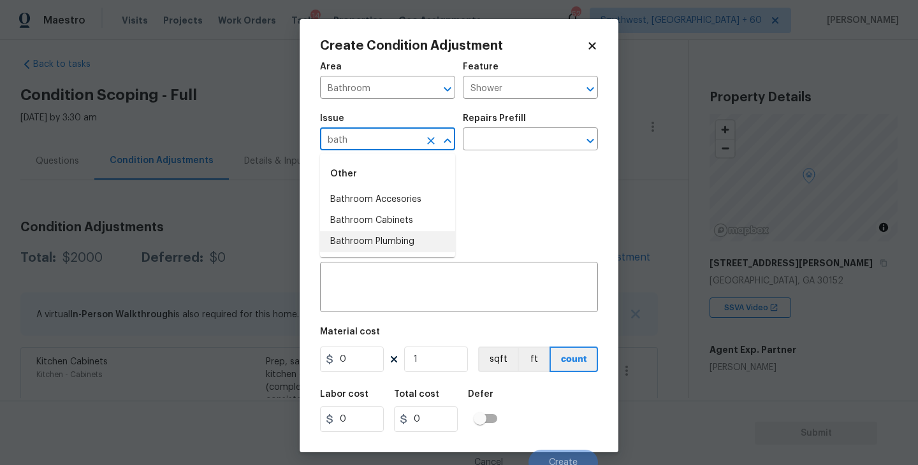
click at [401, 242] on li "Bathroom Plumbing" at bounding box center [387, 241] width 135 height 21
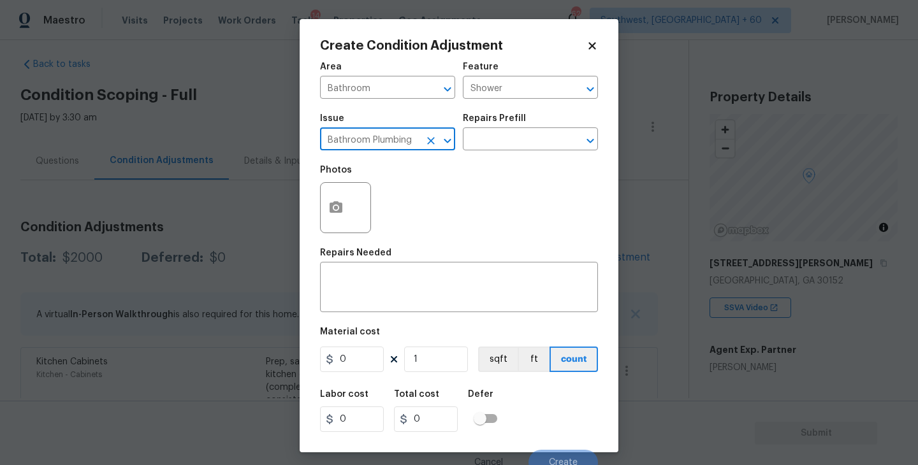
type input "Bathroom Plumbing"
click at [487, 162] on div "Photos" at bounding box center [459, 199] width 278 height 83
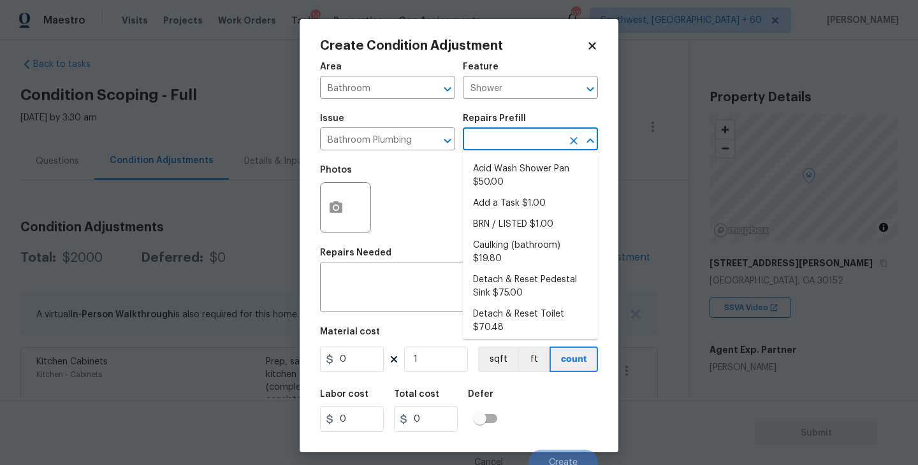
click at [504, 145] on input "text" at bounding box center [512, 141] width 99 height 20
type input "doo"
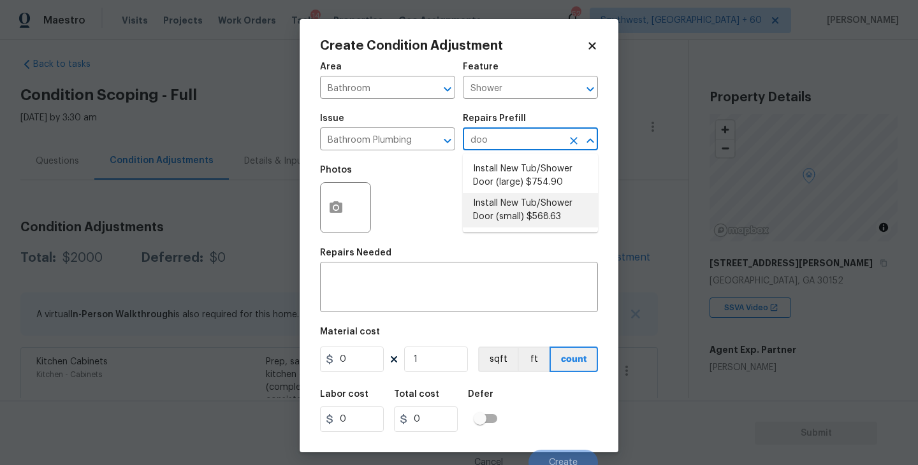
click at [512, 204] on li "Install New Tub/Shower Door (small) $568.63" at bounding box center [530, 210] width 135 height 34
type input "Plumbing"
type textarea "Prep the tub/shower surround and install a new 32''-36'' tempered shower door. …"
type input "568.63"
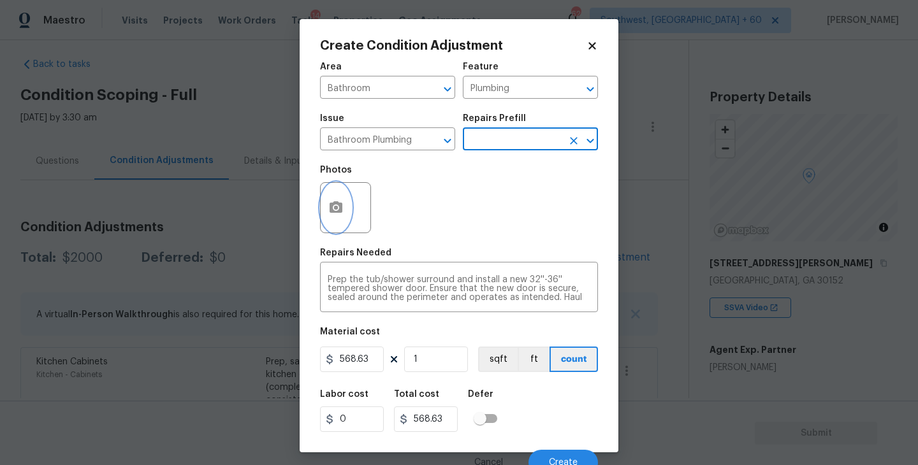
click at [344, 201] on button "button" at bounding box center [336, 208] width 31 height 50
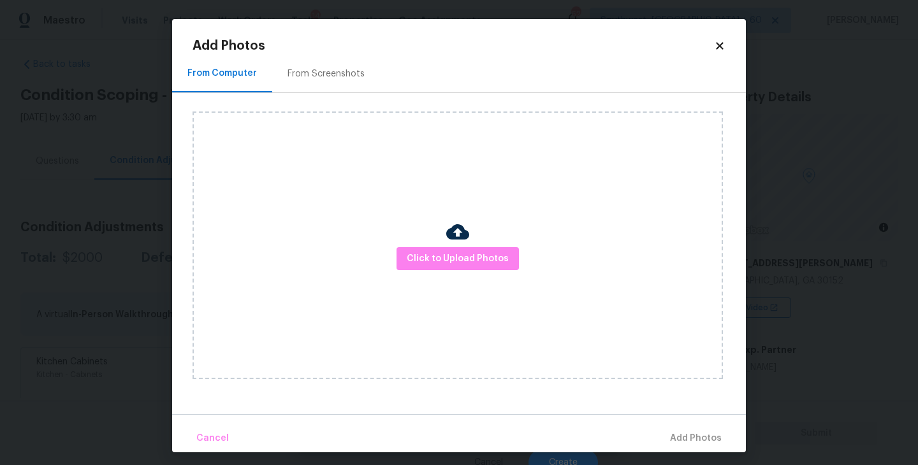
click at [463, 275] on div "Click to Upload Photos" at bounding box center [458, 246] width 530 height 268
click at [465, 268] on button "Click to Upload Photos" at bounding box center [458, 259] width 122 height 24
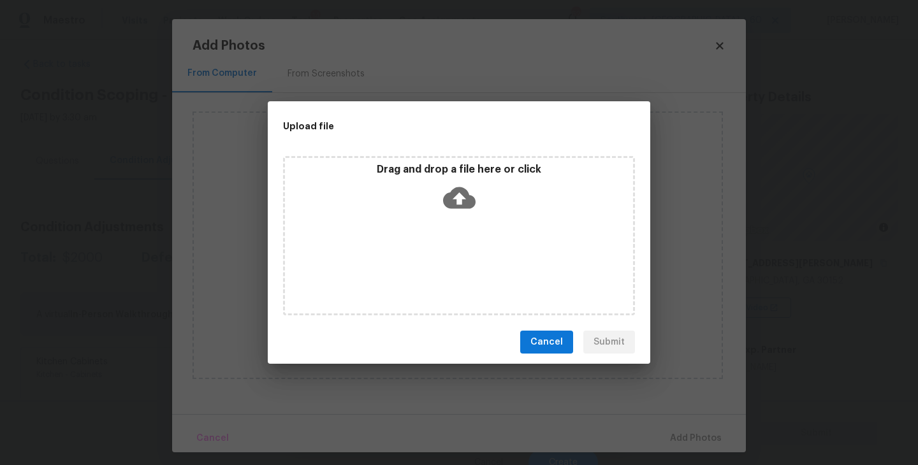
click at [463, 221] on div "Drag and drop a file here or click" at bounding box center [459, 235] width 352 height 159
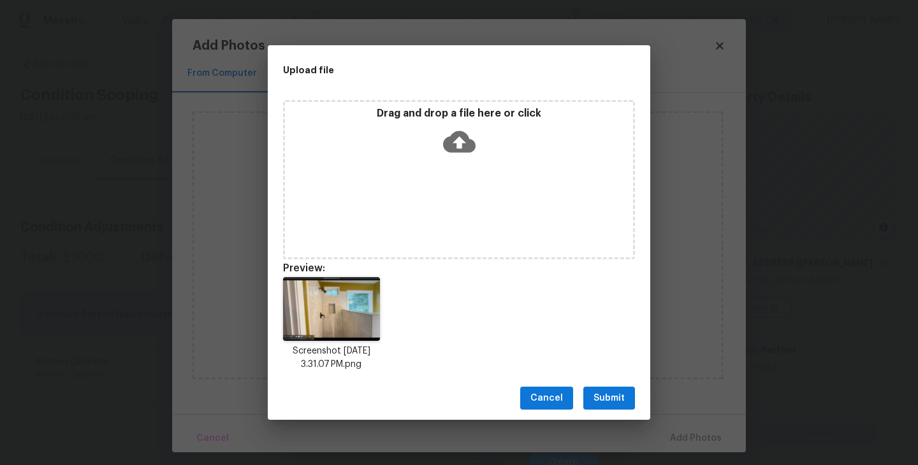
click at [617, 407] on button "Submit" at bounding box center [609, 399] width 52 height 24
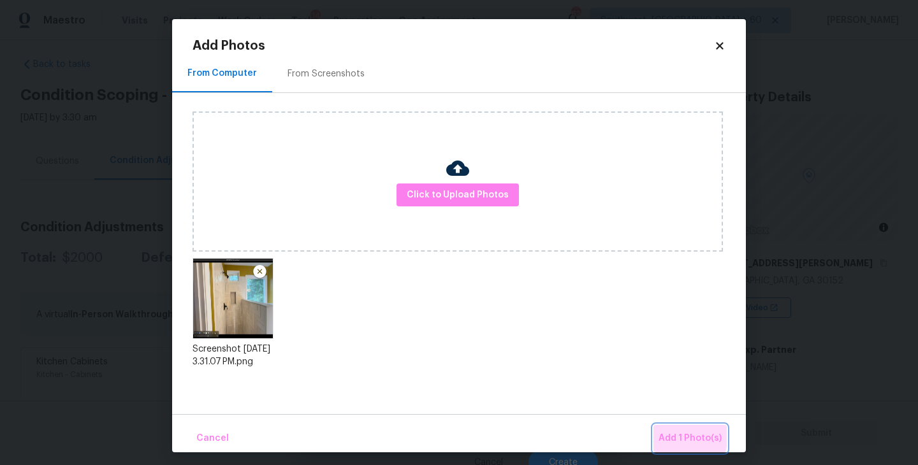
drag, startPoint x: 667, startPoint y: 434, endPoint x: 656, endPoint y: 429, distance: 12.6
click at [667, 434] on span "Add 1 Photo(s)" at bounding box center [690, 439] width 63 height 16
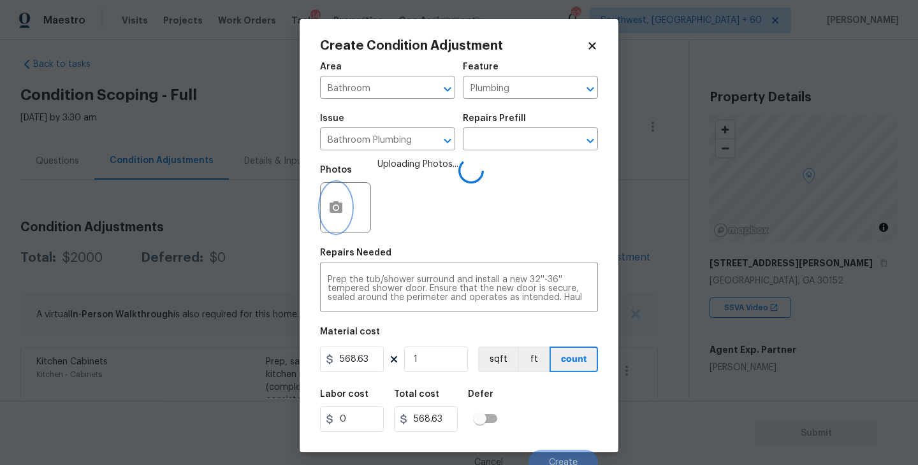
scroll to position [11, 0]
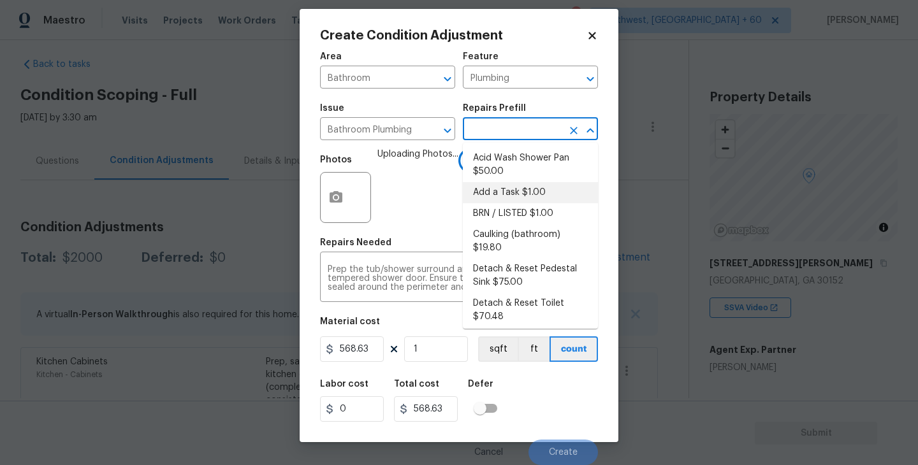
click at [507, 136] on input "text" at bounding box center [512, 130] width 99 height 20
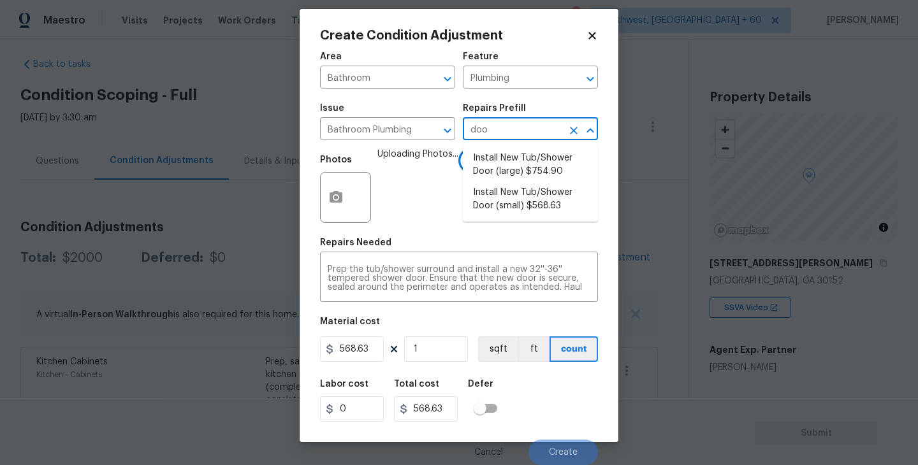
type input "door"
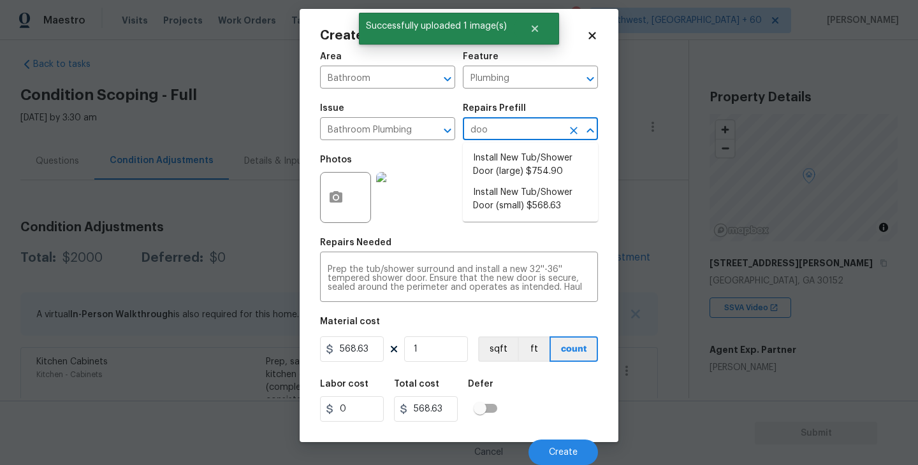
type input "door"
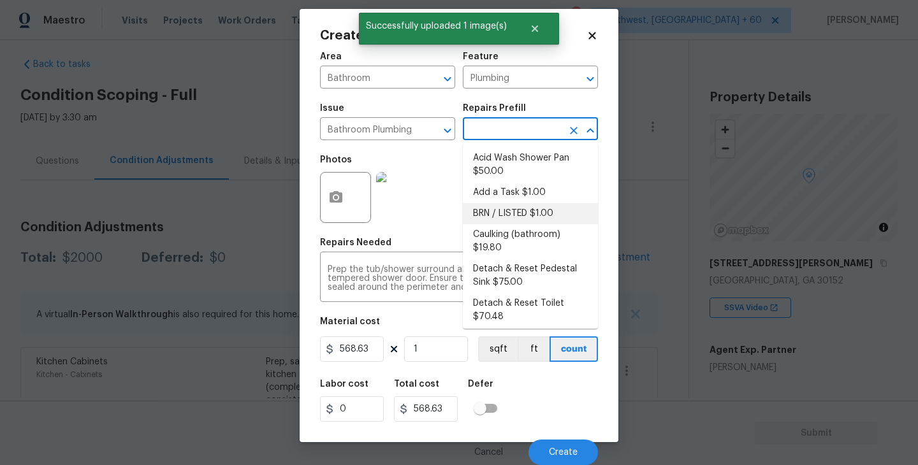
click at [541, 201] on li "Add a Task $1.00" at bounding box center [530, 192] width 135 height 21
type textarea "HPM to detail"
type input "1"
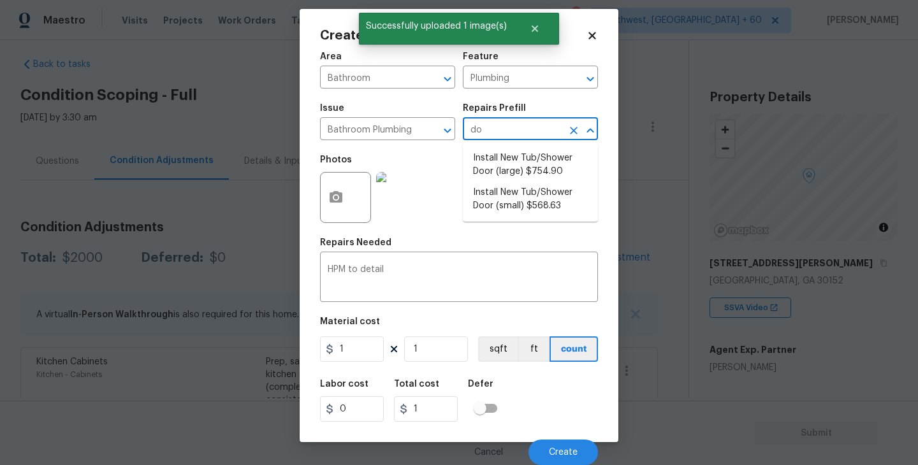
type input "doo"
click at [534, 202] on li "Install New Tub/Shower Door (small) $568.63" at bounding box center [530, 199] width 135 height 34
type textarea "Prep the tub/shower surround and install a new 32''-36'' tempered shower door. …"
type input "568.63"
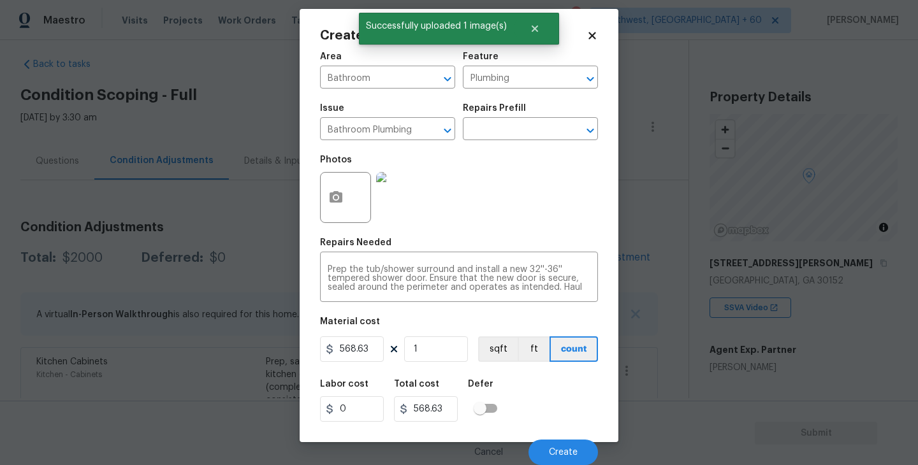
click at [534, 391] on div "Labor cost 0 Total cost 568.63 Defer" at bounding box center [459, 400] width 278 height 57
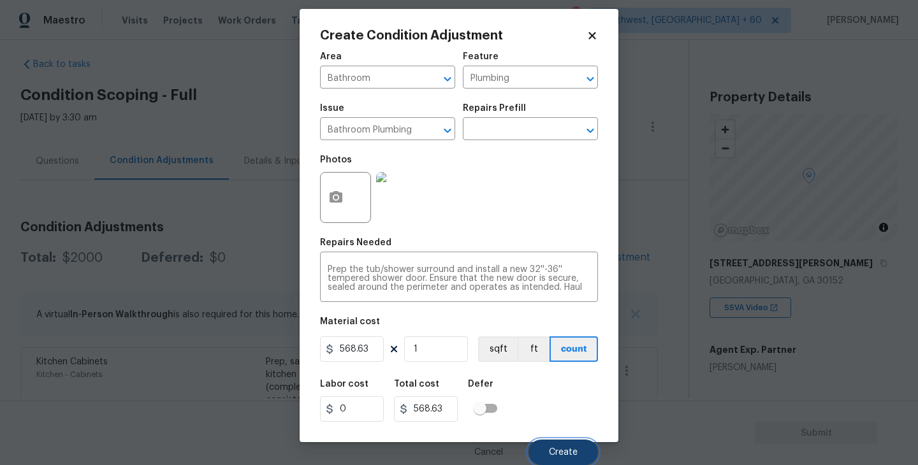
click at [565, 450] on span "Create" at bounding box center [563, 453] width 29 height 10
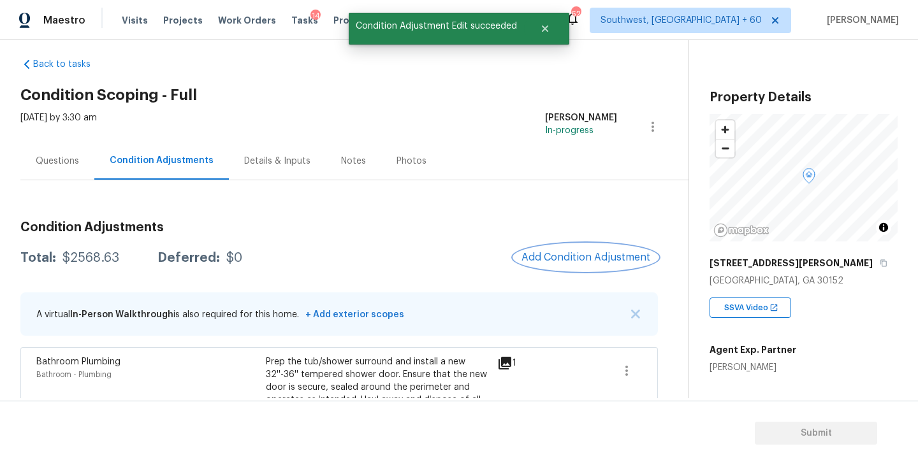
scroll to position [104, 0]
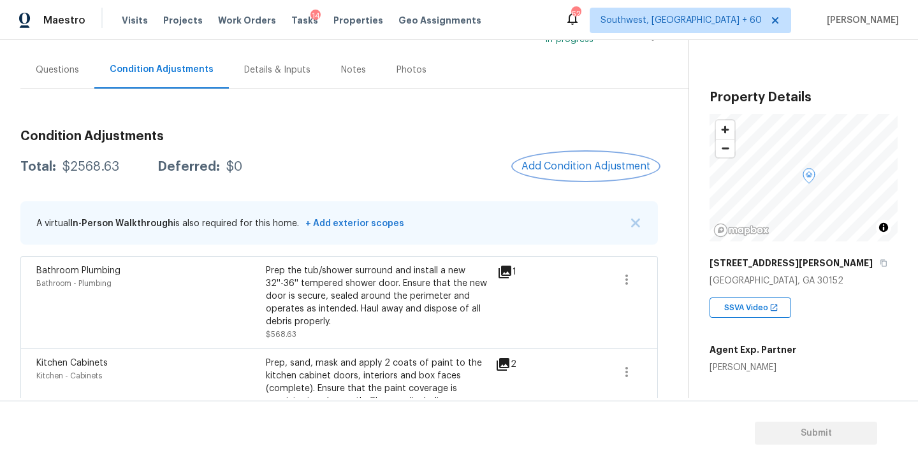
click at [576, 173] on button "Add Condition Adjustment" at bounding box center [586, 166] width 144 height 27
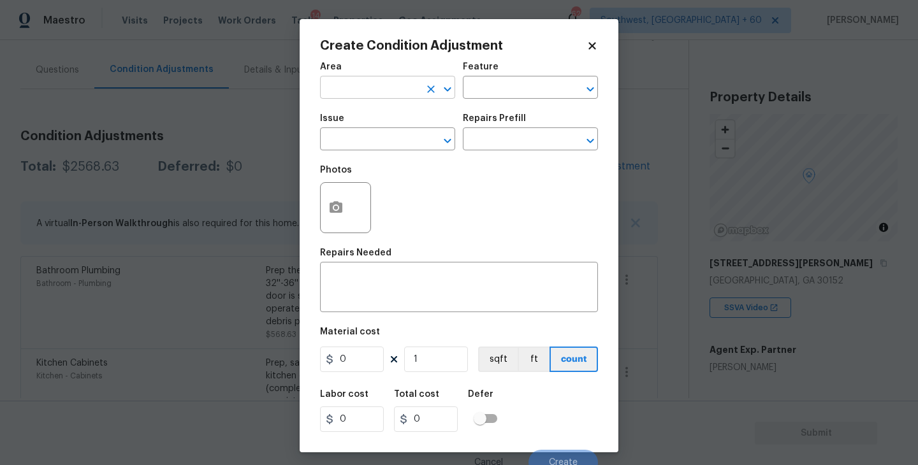
click at [365, 96] on input "text" at bounding box center [369, 89] width 99 height 20
click at [366, 131] on li "Interior Overall" at bounding box center [387, 138] width 135 height 21
type input "Interior Overall"
click at [473, 98] on input "text" at bounding box center [512, 89] width 99 height 20
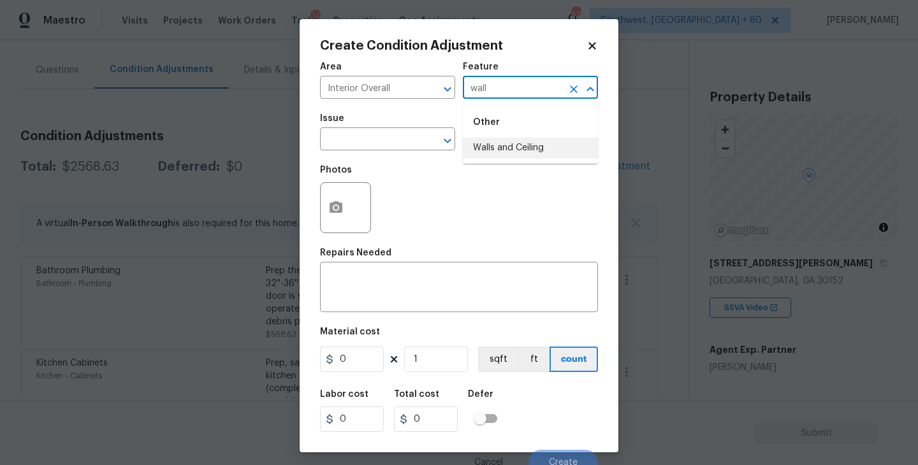
click at [488, 149] on li "Walls and Ceiling" at bounding box center [530, 148] width 135 height 21
type input "Walls and Ceiling"
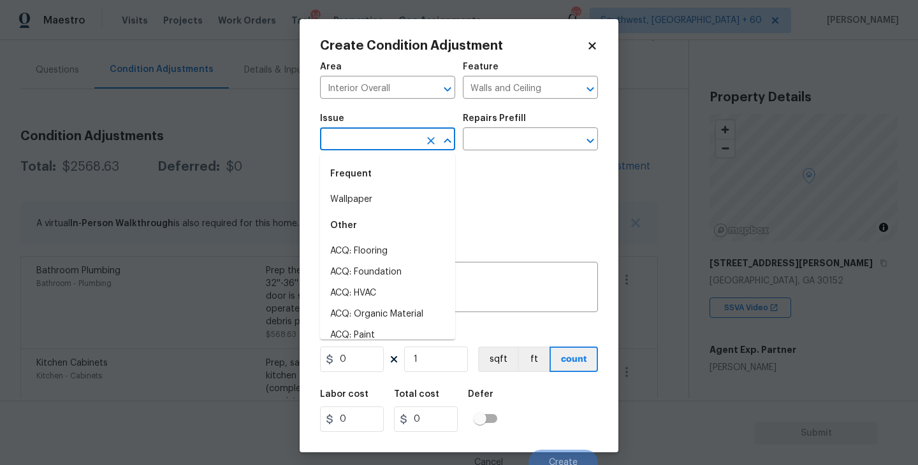
click at [381, 131] on input "text" at bounding box center [369, 141] width 99 height 20
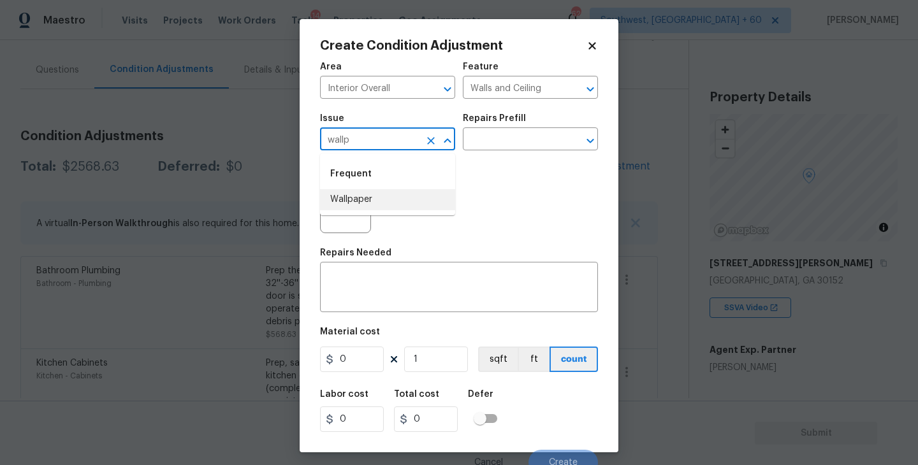
click at [386, 196] on li "Wallpaper" at bounding box center [387, 199] width 135 height 21
type input "Wallpaper"
click at [525, 150] on input "text" at bounding box center [512, 141] width 99 height 20
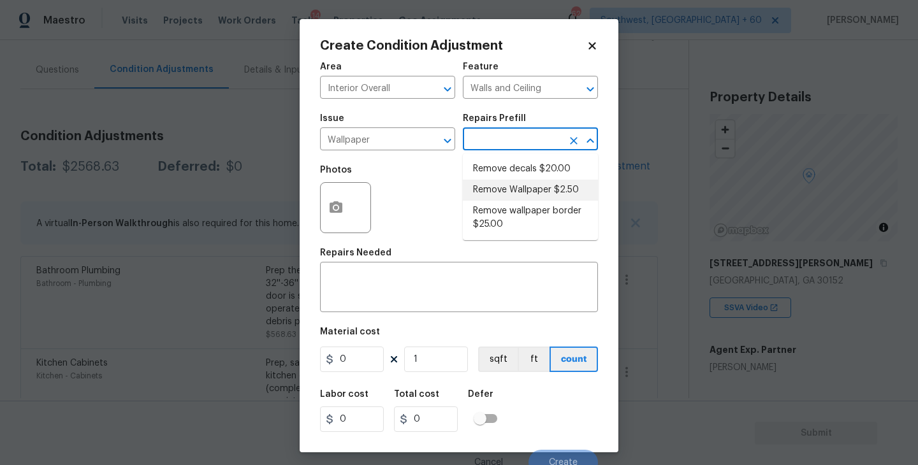
click at [530, 189] on li "Remove Wallpaper $2.50" at bounding box center [530, 190] width 135 height 21
type textarea "Remove wallpaper and texture walls to best match existing conditions"
type input "2.5"
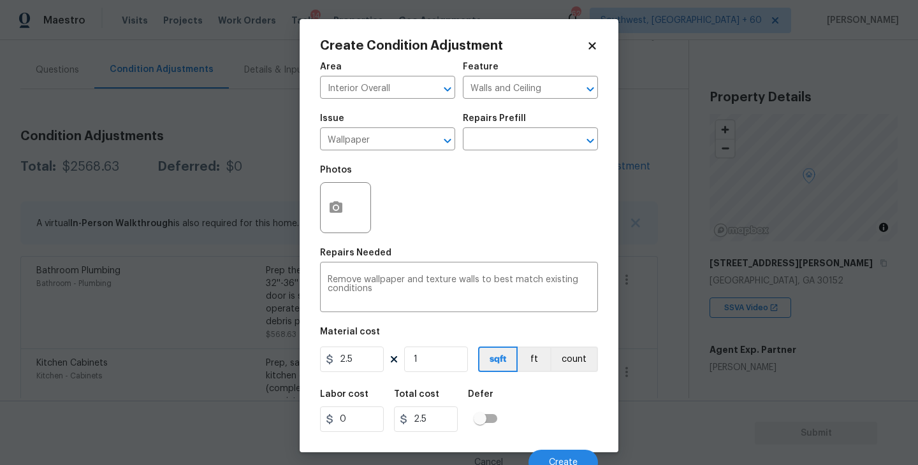
click at [320, 210] on div at bounding box center [345, 207] width 51 height 51
click at [351, 217] on div at bounding box center [345, 207] width 51 height 51
click at [428, 258] on div "Repairs Needed" at bounding box center [459, 257] width 278 height 17
click at [333, 214] on icon "button" at bounding box center [335, 207] width 15 height 15
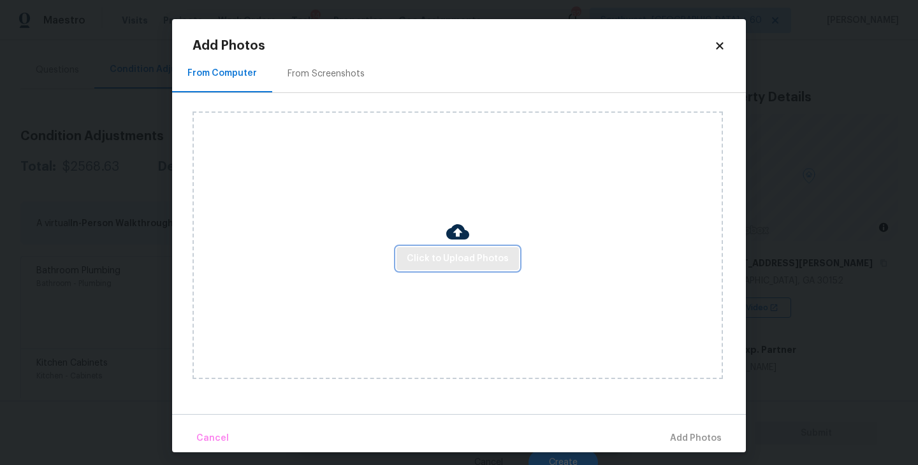
drag, startPoint x: 333, startPoint y: 214, endPoint x: 446, endPoint y: 250, distance: 117.9
click at [446, 250] on button "Click to Upload Photos" at bounding box center [458, 259] width 122 height 24
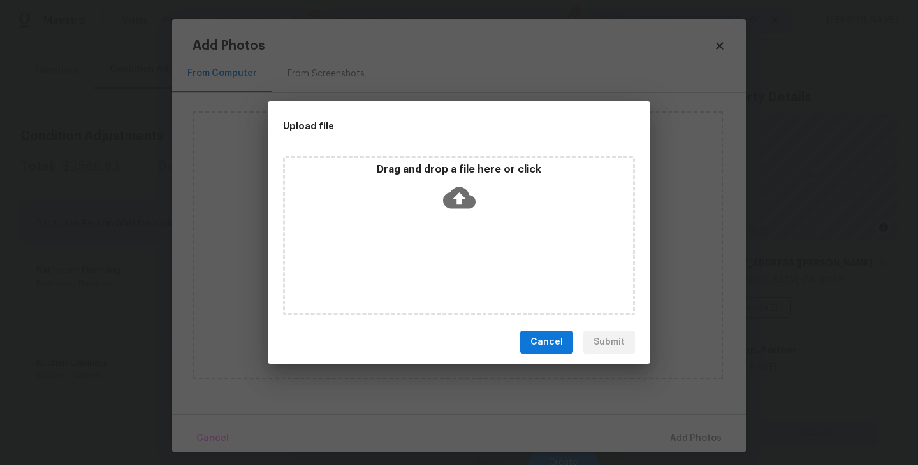
click at [463, 203] on icon at bounding box center [459, 198] width 33 height 22
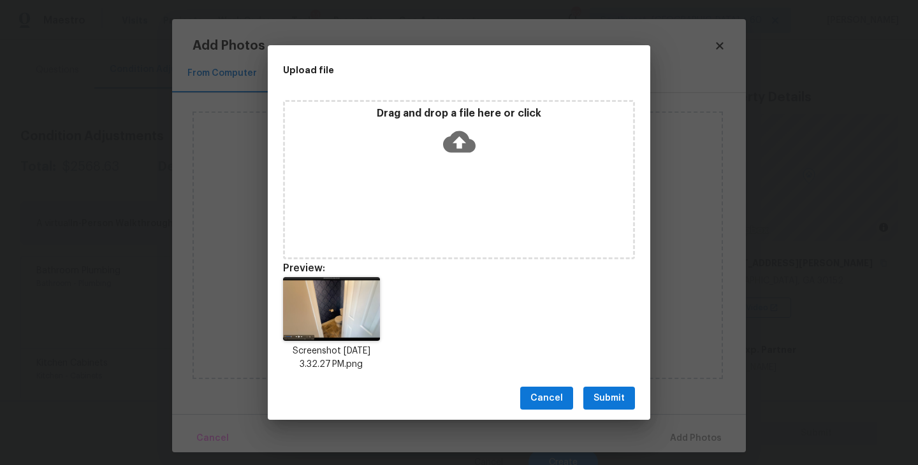
click at [620, 390] on button "Submit" at bounding box center [609, 399] width 52 height 24
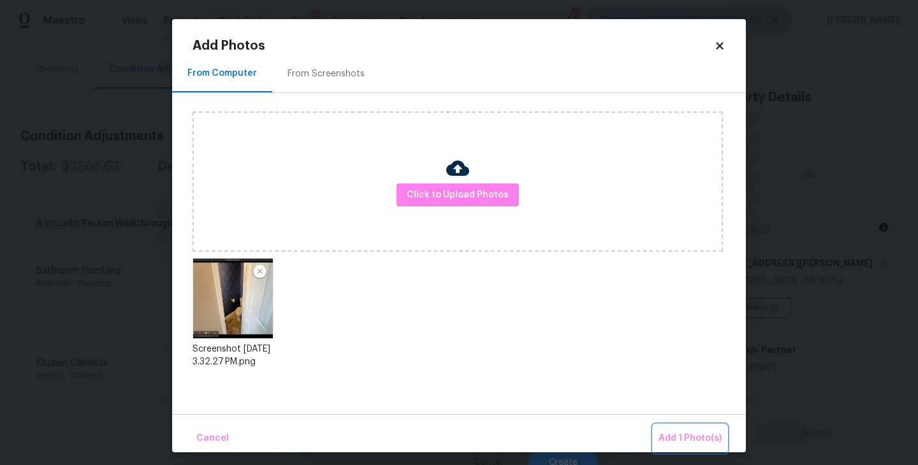
click at [672, 431] on span "Add 1 Photo(s)" at bounding box center [690, 439] width 63 height 16
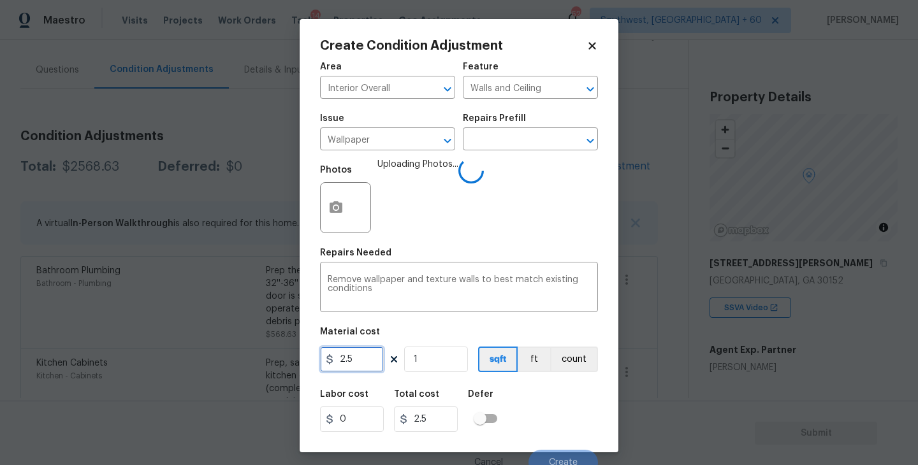
drag, startPoint x: 365, startPoint y: 353, endPoint x: 258, endPoint y: 353, distance: 107.7
click at [258, 353] on div "Create Condition Adjustment Area Interior Overall ​ Feature Walls and Ceiling ​…" at bounding box center [459, 232] width 918 height 465
type input "300"
click at [550, 371] on button "count" at bounding box center [574, 360] width 48 height 26
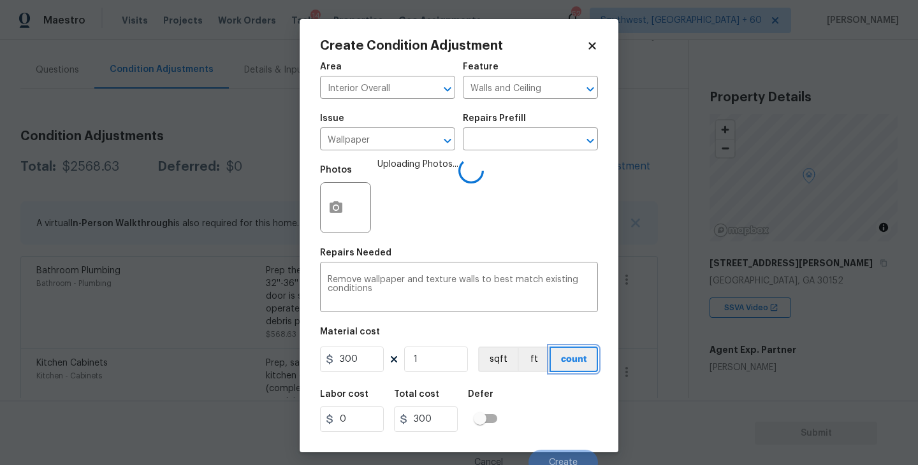
click at [564, 368] on button "count" at bounding box center [574, 360] width 48 height 26
click at [563, 386] on div "Labor cost 0 Total cost 300 Defer" at bounding box center [459, 411] width 278 height 57
click at [563, 390] on div "Labor cost 0 Total cost 300 Defer" at bounding box center [459, 411] width 278 height 57
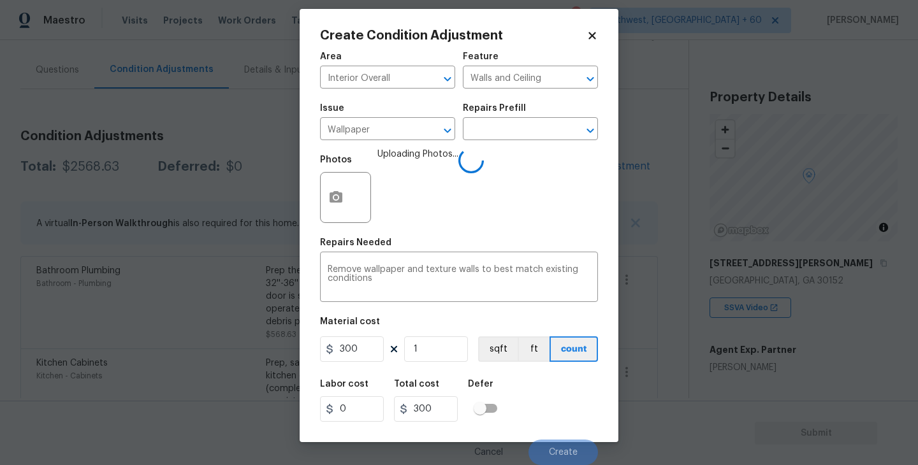
click at [563, 390] on div "Labor cost 0 Total cost 300 Defer" at bounding box center [459, 400] width 278 height 57
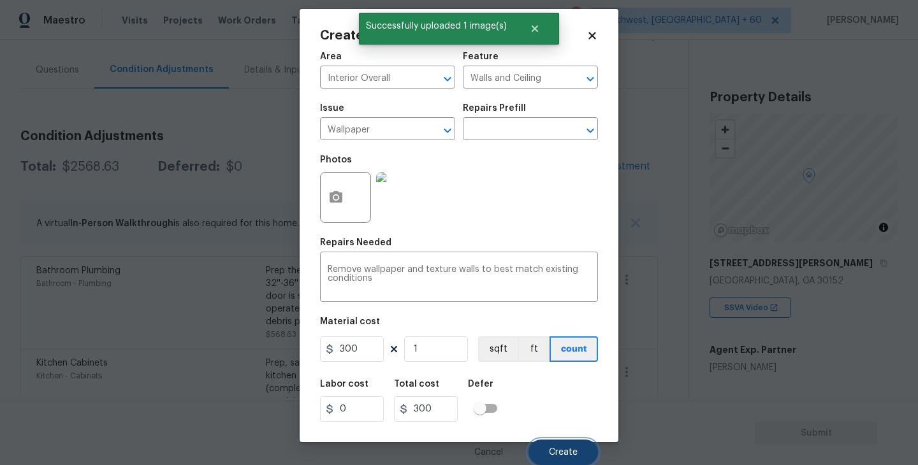
click at [554, 456] on span "Create" at bounding box center [563, 453] width 29 height 10
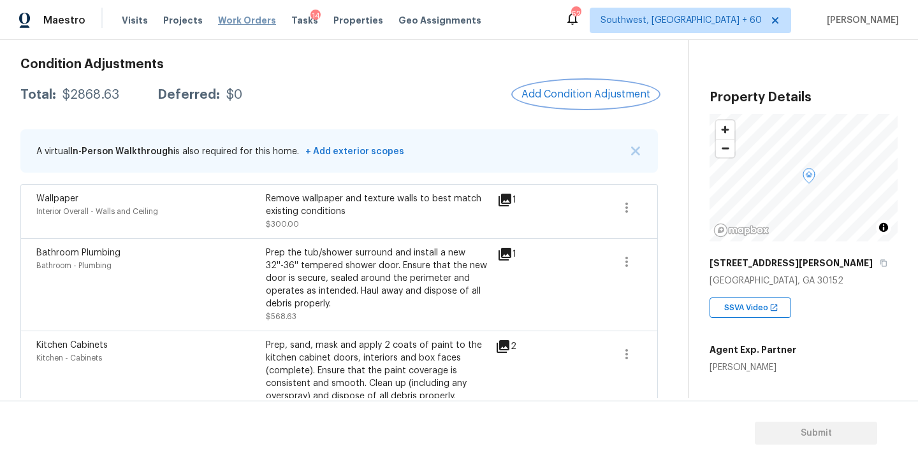
scroll to position [163, 0]
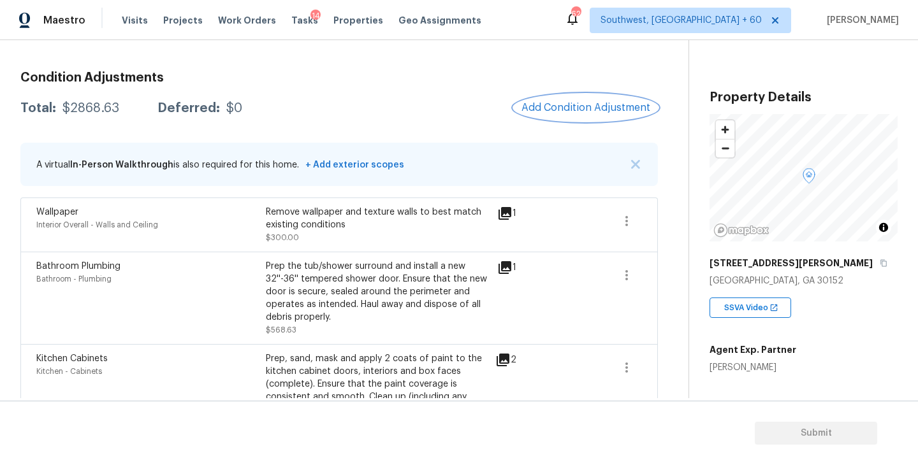
click at [564, 114] on button "Add Condition Adjustment" at bounding box center [586, 107] width 144 height 27
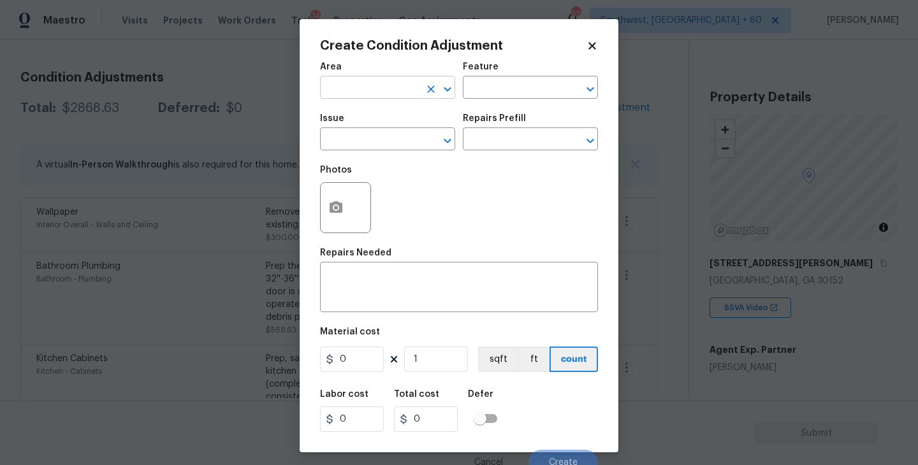
click at [379, 95] on input "text" at bounding box center [369, 89] width 99 height 20
click at [391, 138] on li "Exterior Overall" at bounding box center [387, 138] width 135 height 21
type input "Exterior Overall"
click at [489, 109] on div "Issue ​ Repairs Prefill ​" at bounding box center [459, 132] width 278 height 52
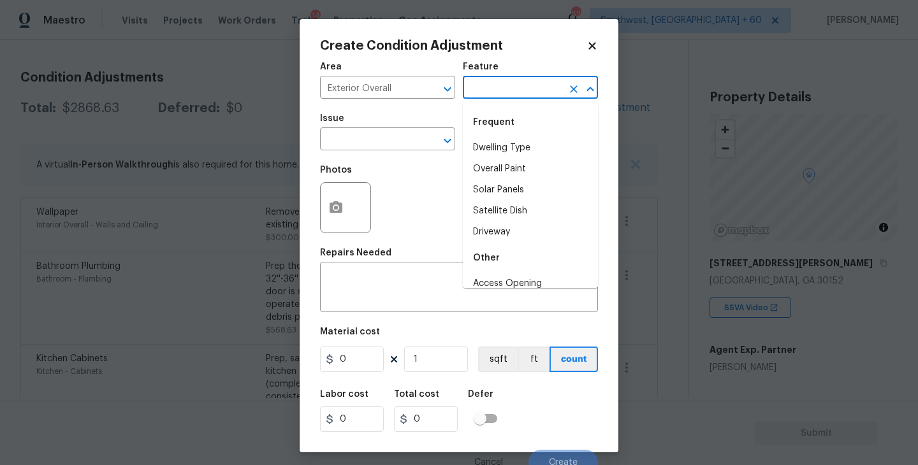
click at [503, 92] on input "text" at bounding box center [512, 89] width 99 height 20
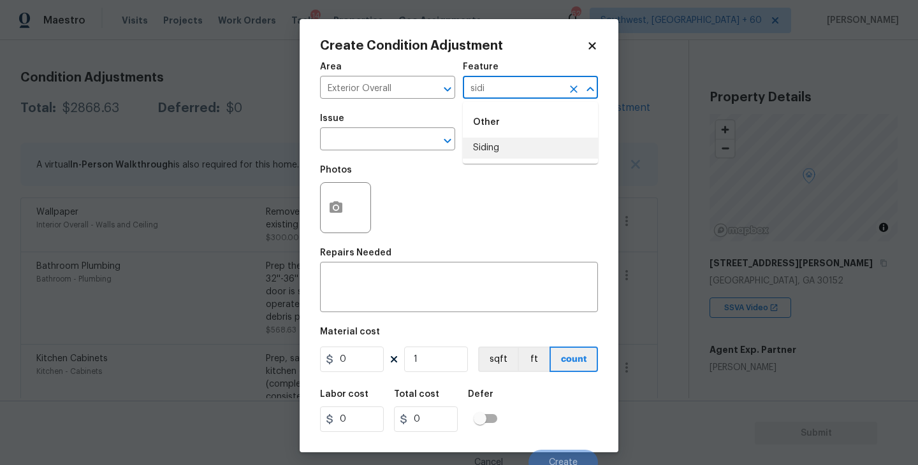
click at [495, 145] on li "Siding" at bounding box center [530, 148] width 135 height 21
type input "Siding"
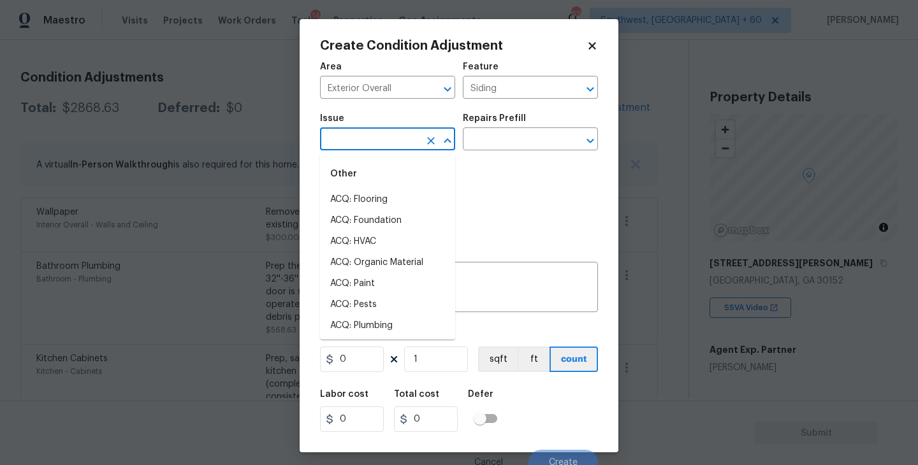
click at [407, 145] on input "text" at bounding box center [369, 141] width 99 height 20
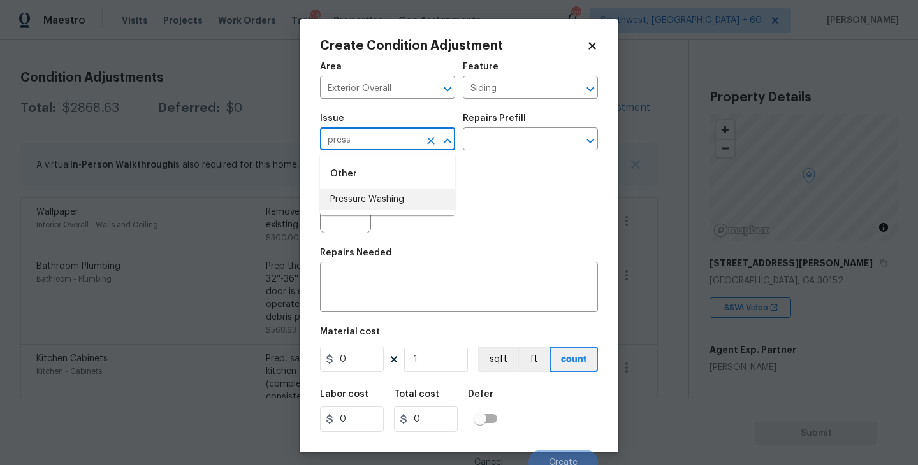
click at [400, 195] on li "Pressure Washing" at bounding box center [387, 199] width 135 height 21
type input "Pressure Washing"
click at [491, 158] on div "Area Exterior Overall ​ Feature Siding ​ Issue Pressure Washing ​ Repairs Prefi…" at bounding box center [459, 265] width 278 height 421
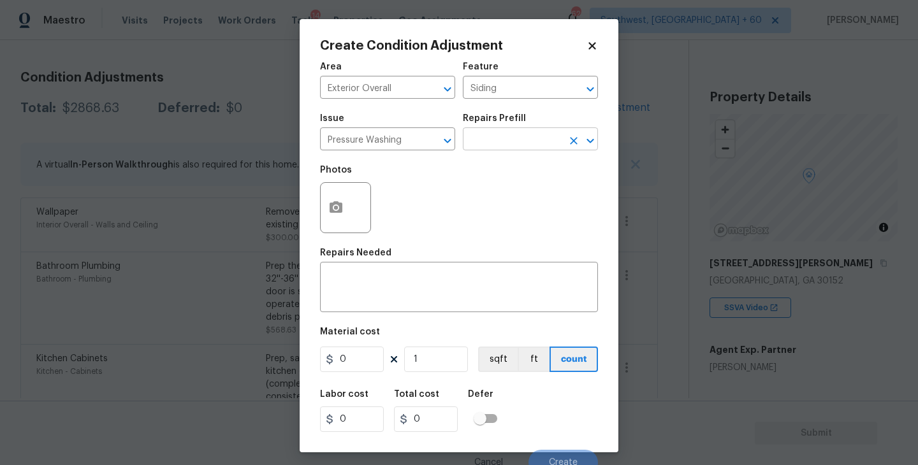
click at [525, 142] on input "text" at bounding box center [512, 141] width 99 height 20
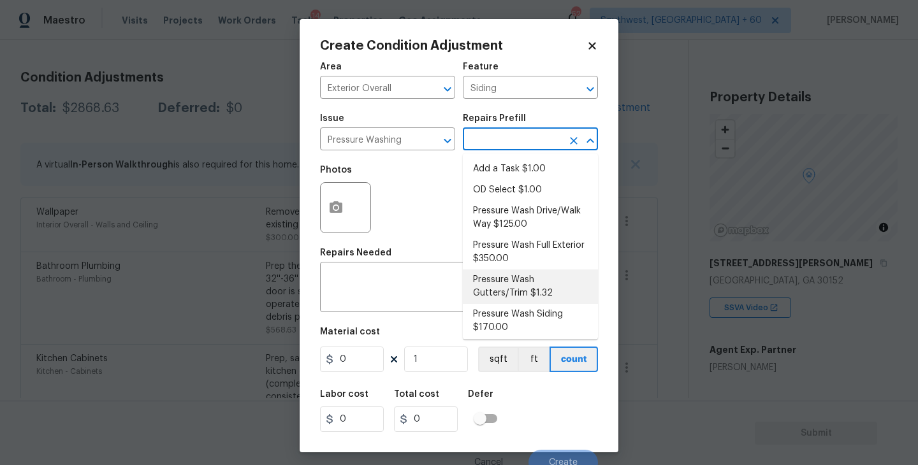
click at [505, 323] on li "Pressure Wash Siding $170.00" at bounding box center [530, 321] width 135 height 34
type textarea "Protect areas as needed for pressure washing. Pressure wash the siding on the h…"
type input "170"
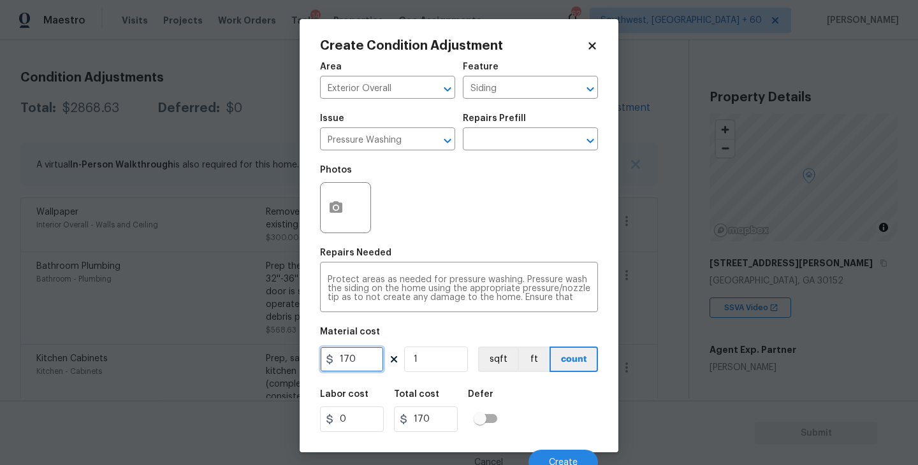
drag, startPoint x: 372, startPoint y: 365, endPoint x: 244, endPoint y: 365, distance: 128.1
click at [244, 365] on div "Create Condition Adjustment Area Exterior Overall ​ Feature Siding ​ Issue Pres…" at bounding box center [459, 232] width 918 height 465
type input "200"
click at [346, 221] on button "button" at bounding box center [336, 208] width 31 height 50
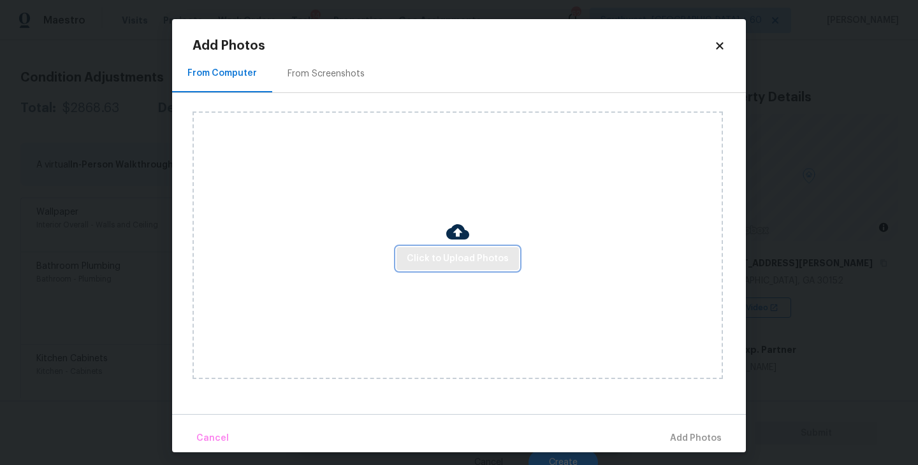
click at [430, 247] on button "Click to Upload Photos" at bounding box center [458, 259] width 122 height 24
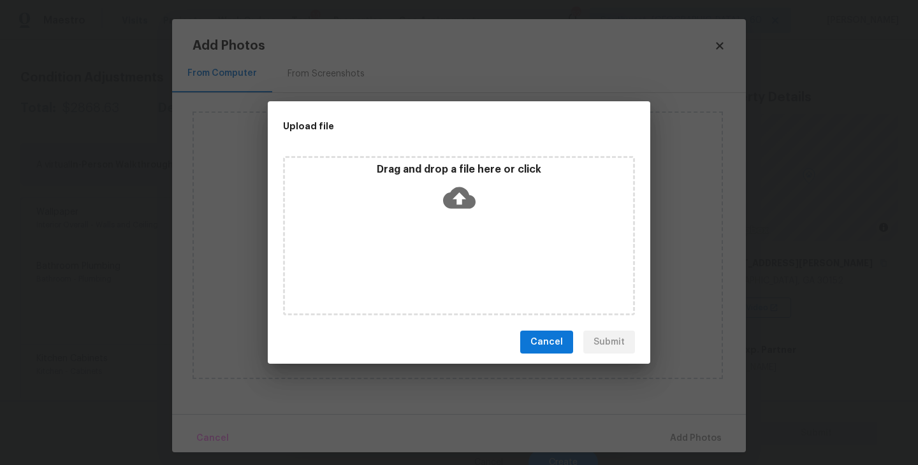
click at [463, 225] on div "Drag and drop a file here or click" at bounding box center [459, 235] width 352 height 159
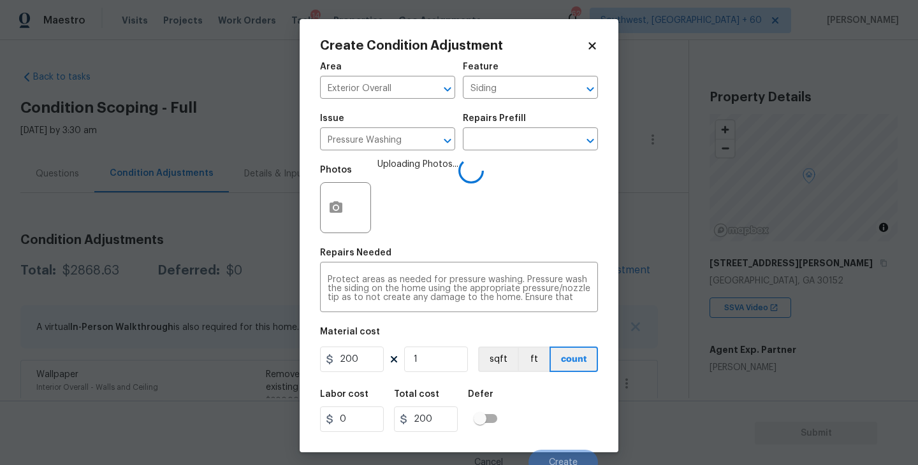
scroll to position [11, 0]
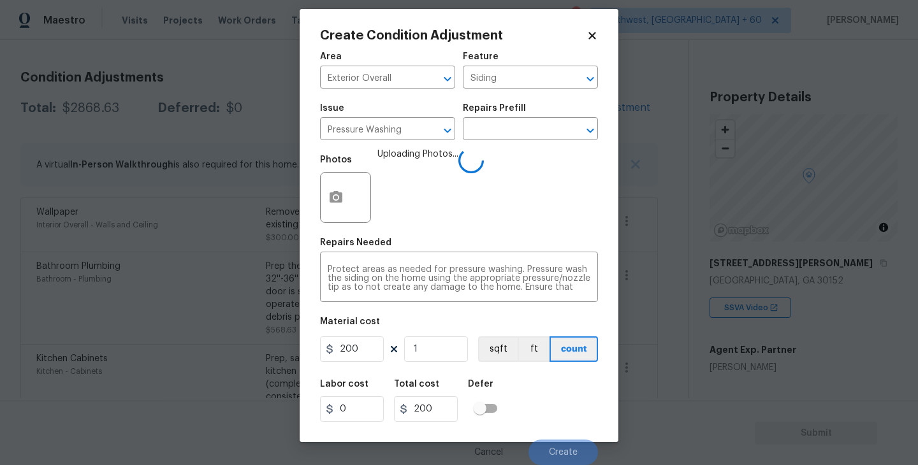
click at [569, 414] on div "Labor cost 0 Total cost 200 Defer" at bounding box center [459, 400] width 278 height 57
click at [567, 412] on div "Labor cost 0 Total cost 200 Defer" at bounding box center [459, 400] width 278 height 57
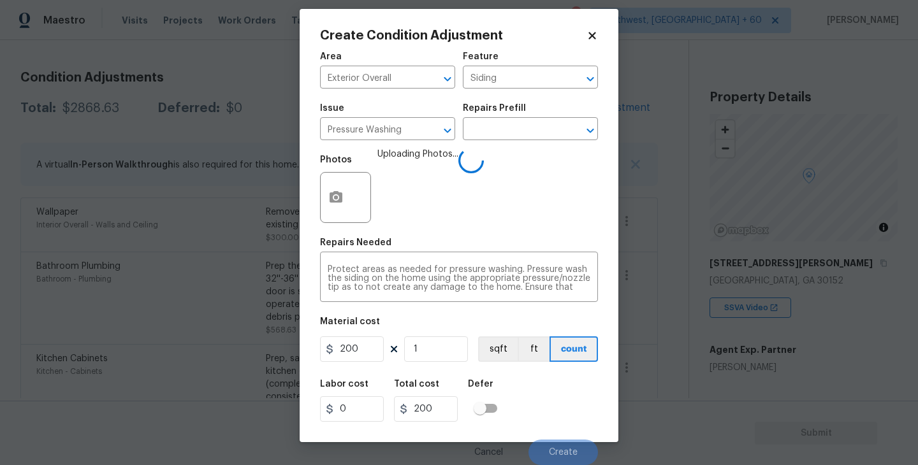
click at [565, 413] on div "Labor cost 0 Total cost 200 Defer" at bounding box center [459, 400] width 278 height 57
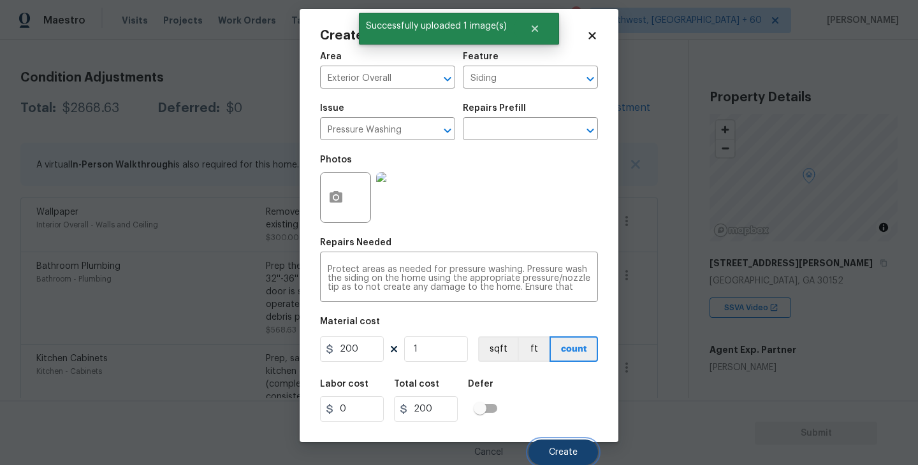
click at [563, 444] on button "Create" at bounding box center [563, 453] width 69 height 26
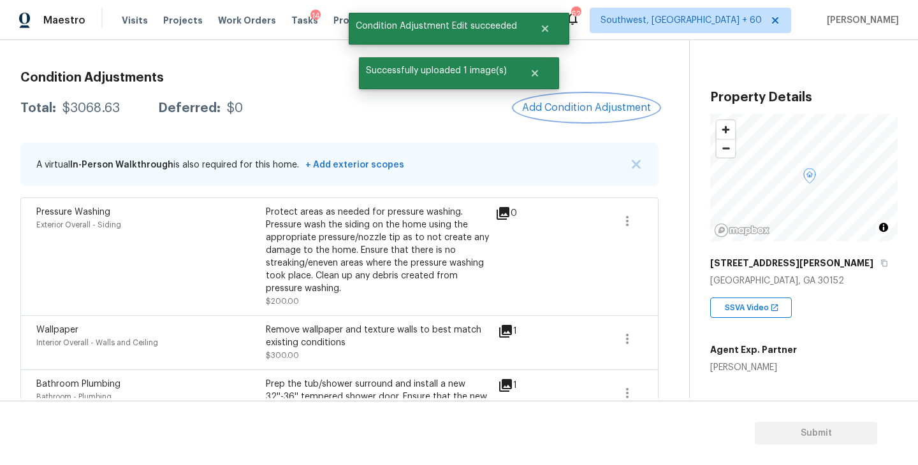
scroll to position [0, 0]
click at [597, 115] on button "Add Condition Adjustment" at bounding box center [586, 107] width 144 height 27
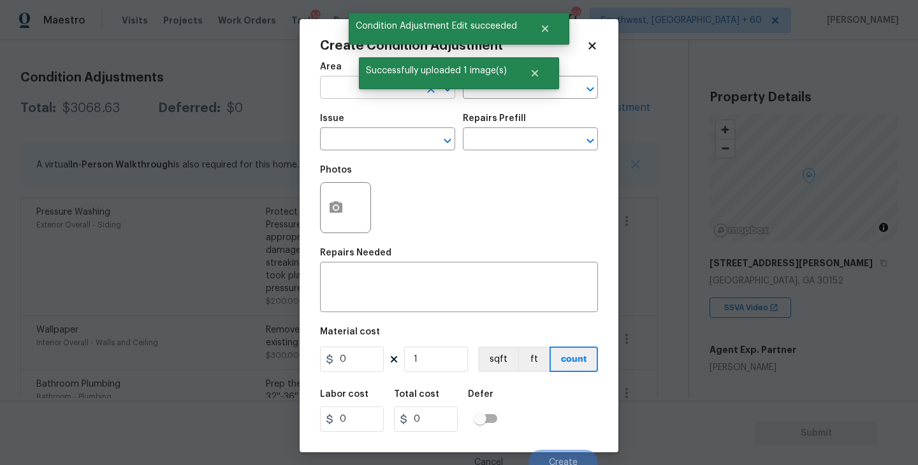
click at [347, 89] on input "text" at bounding box center [369, 89] width 99 height 20
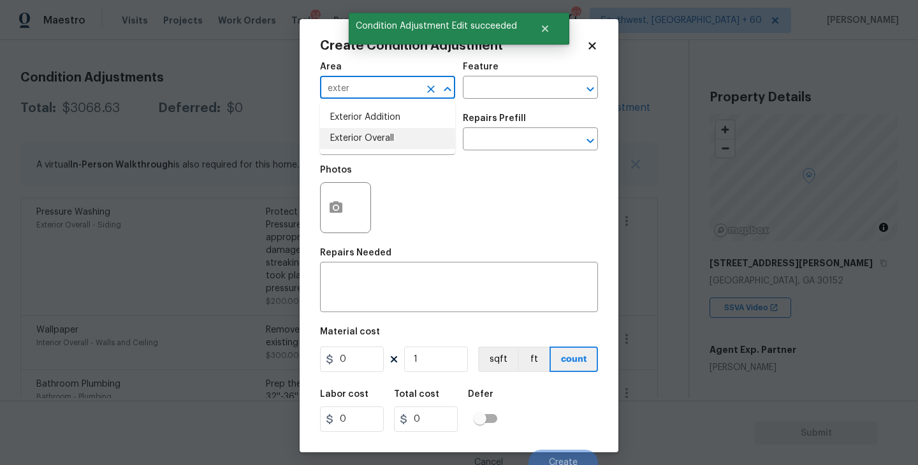
click at [360, 136] on li "Exterior Overall" at bounding box center [387, 138] width 135 height 21
type input "Exterior Overall"
click at [529, 76] on div "Feature" at bounding box center [530, 70] width 135 height 17
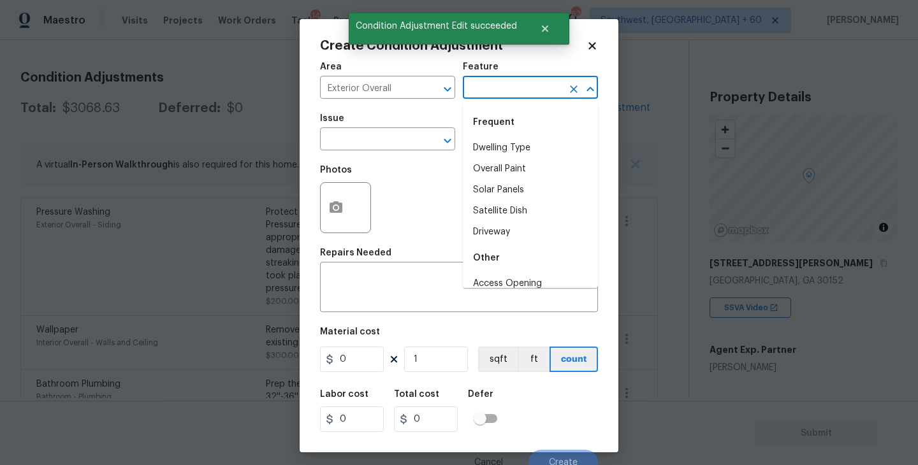
click at [518, 81] on input "text" at bounding box center [512, 89] width 99 height 20
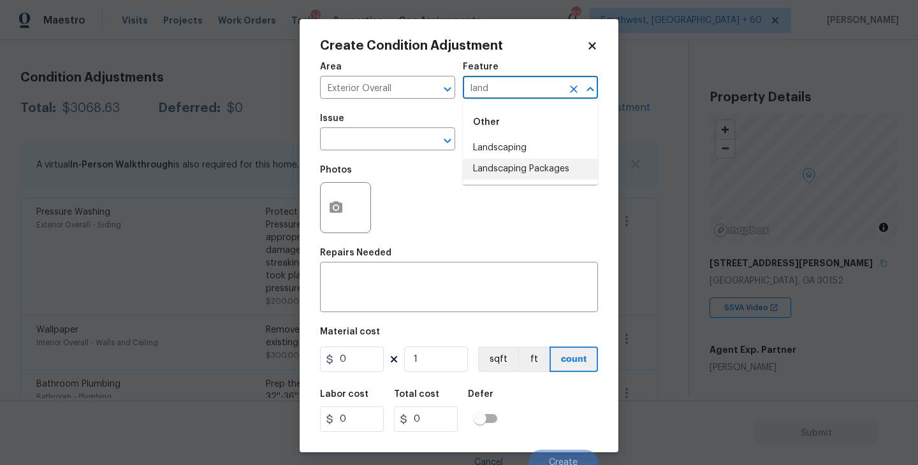
click at [514, 183] on ul "Other Landscaping Landscaping Packages" at bounding box center [530, 143] width 135 height 83
click at [521, 174] on li "Landscaping Packages" at bounding box center [530, 169] width 135 height 21
type input "Landscaping Packages"
click at [386, 125] on div "Issue" at bounding box center [387, 122] width 135 height 17
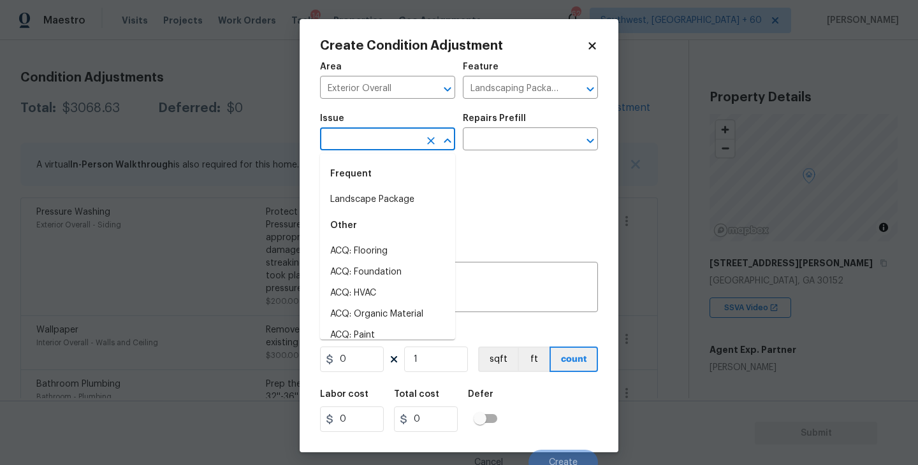
click at [381, 131] on input "text" at bounding box center [369, 141] width 99 height 20
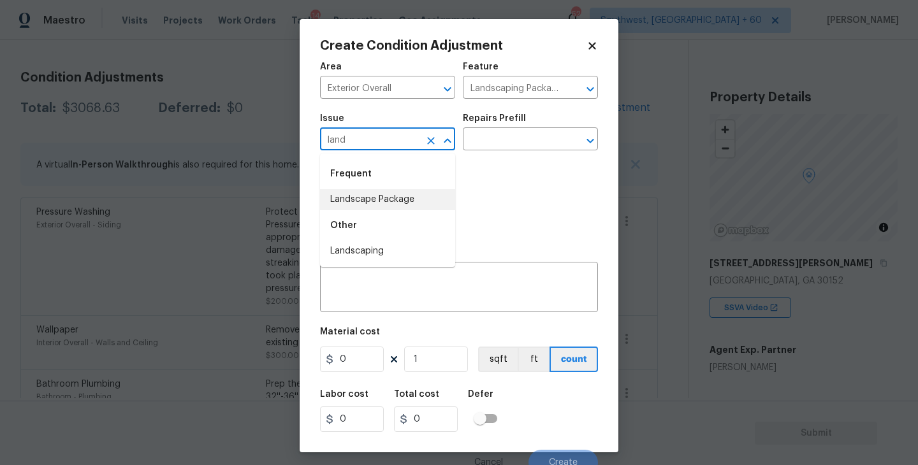
click at [396, 199] on li "Landscape Package" at bounding box center [387, 199] width 135 height 21
type input "Landscape Package"
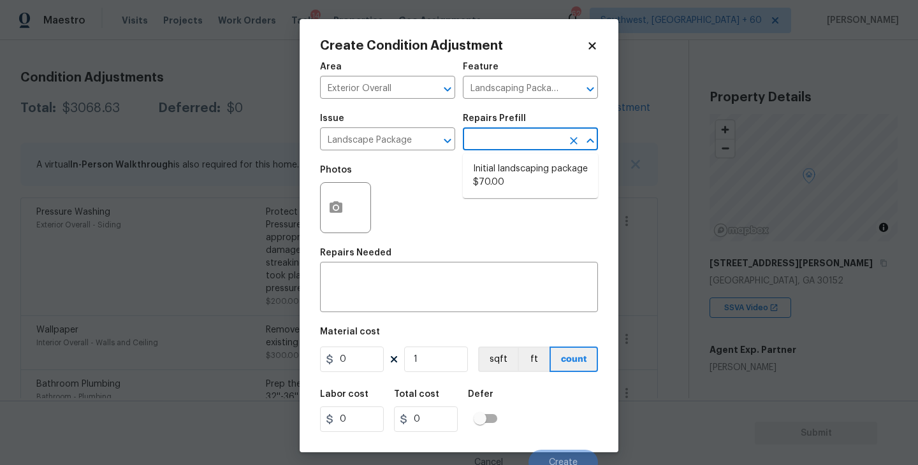
click at [490, 140] on input "text" at bounding box center [512, 141] width 99 height 20
click at [496, 175] on li "Initial landscaping package $70.00" at bounding box center [530, 176] width 135 height 34
type input "Home Readiness Packages"
type textarea "Mowing of grass up to 6" in height. Mow, edge along driveways & sidewalks, trim…"
type input "70"
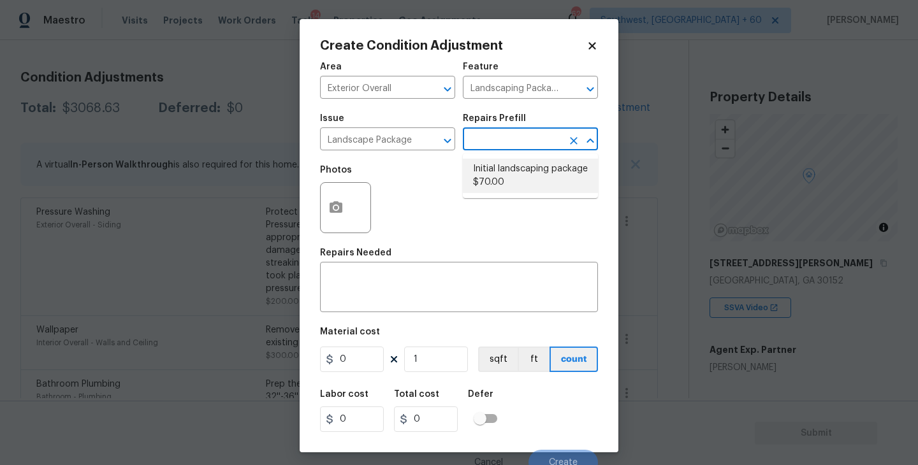
type input "70"
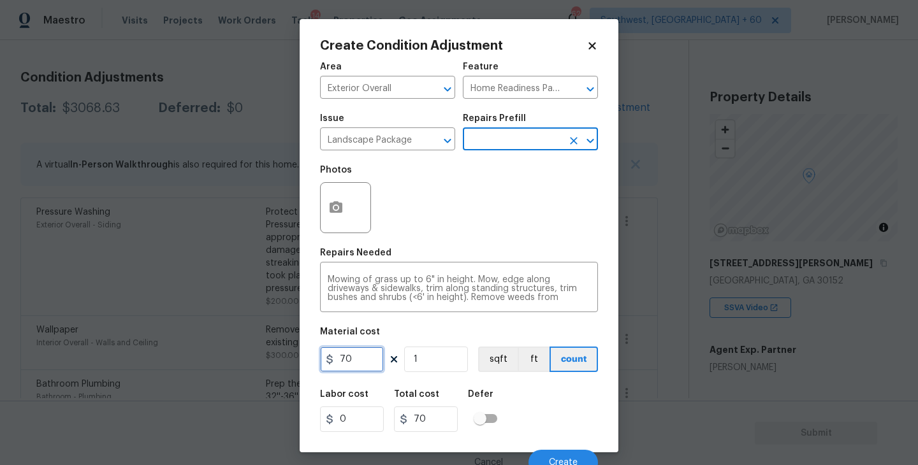
drag, startPoint x: 297, startPoint y: 361, endPoint x: 270, endPoint y: 361, distance: 27.4
click at [270, 361] on div "Create Condition Adjustment Area Exterior Overall ​ Feature Home Readiness Pack…" at bounding box center [459, 232] width 918 height 465
type input "300"
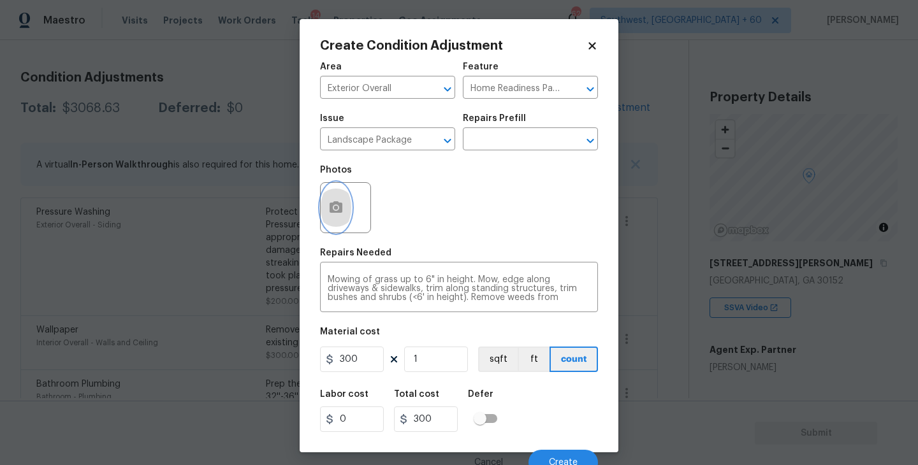
click at [342, 224] on button "button" at bounding box center [336, 208] width 31 height 50
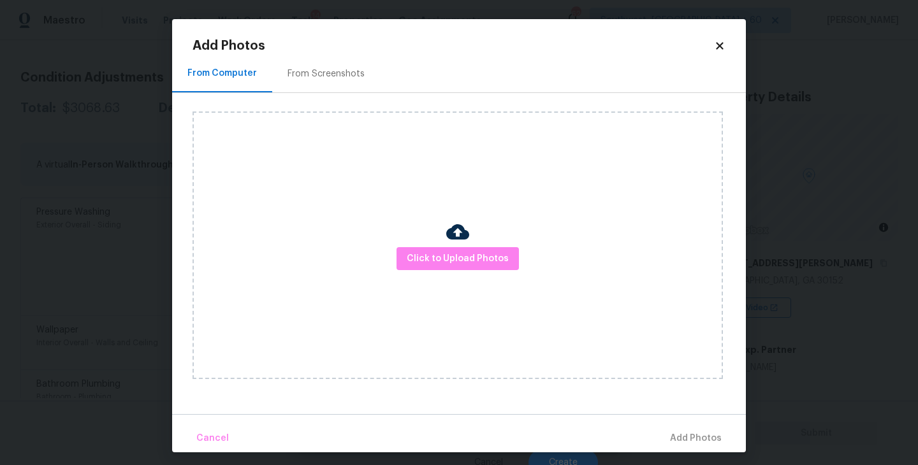
click at [444, 244] on div "Click to Upload Photos" at bounding box center [458, 246] width 530 height 268
click at [454, 253] on span "Click to Upload Photos" at bounding box center [458, 259] width 102 height 16
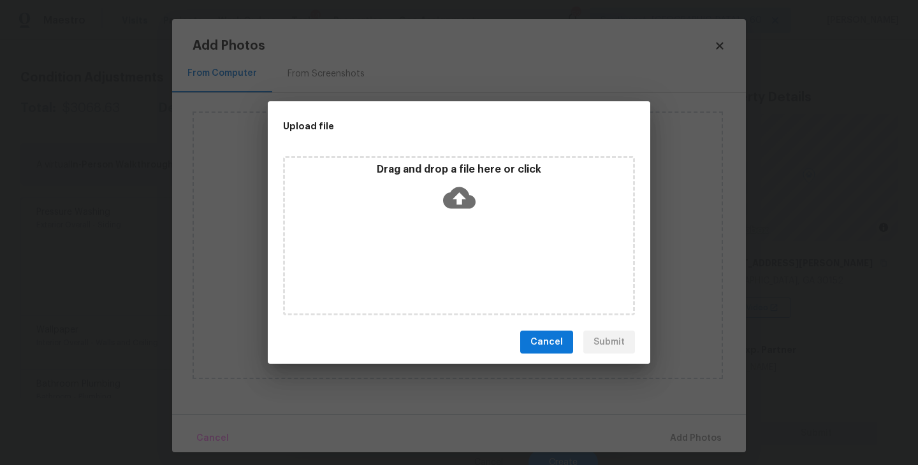
click at [454, 227] on div "Drag and drop a file here or click" at bounding box center [459, 235] width 352 height 159
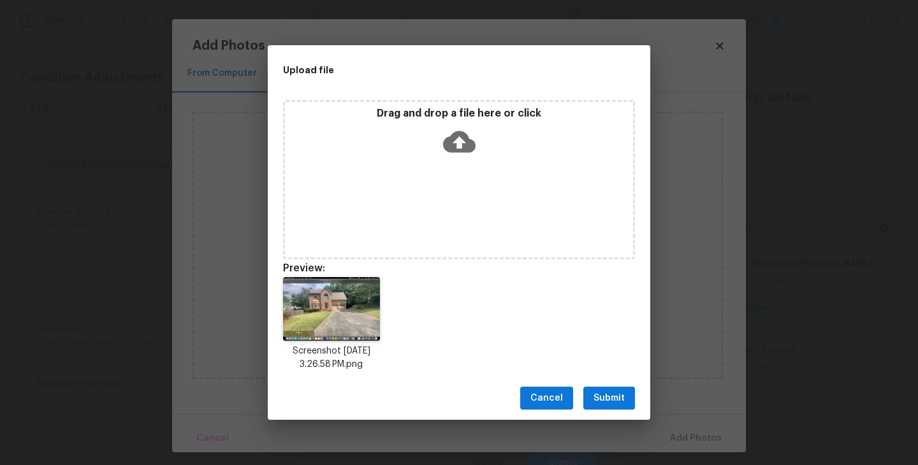
click at [598, 399] on span "Submit" at bounding box center [609, 399] width 31 height 16
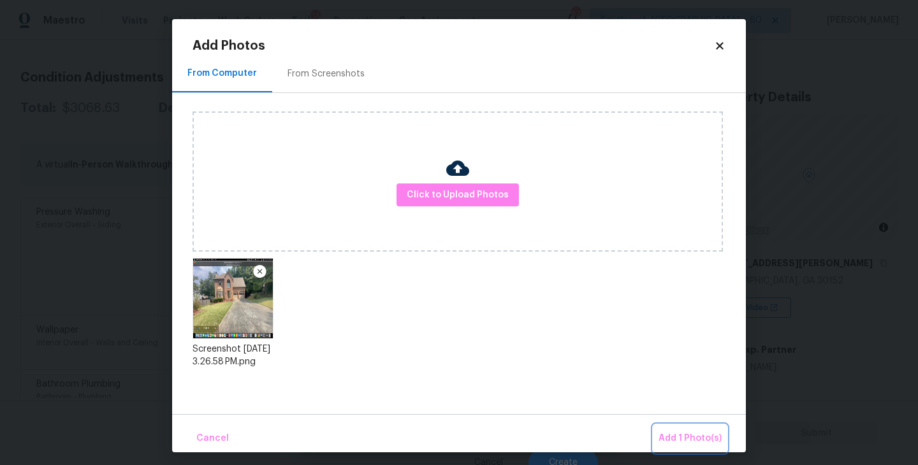
click at [671, 432] on span "Add 1 Photo(s)" at bounding box center [690, 439] width 63 height 16
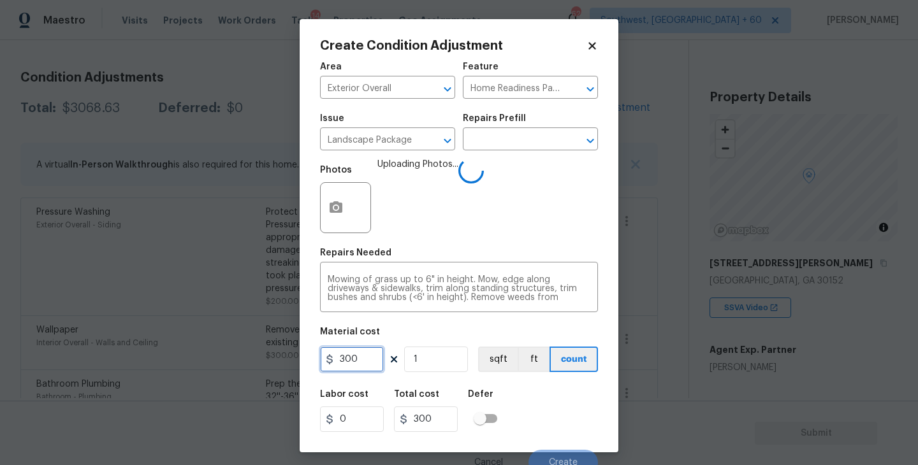
drag, startPoint x: 363, startPoint y: 363, endPoint x: 245, endPoint y: 363, distance: 117.9
click at [245, 363] on div "Create Condition Adjustment Area Exterior Overall ​ Feature Home Readiness Pack…" at bounding box center [459, 232] width 918 height 465
type input "750"
click at [521, 432] on div "Labor cost 0 Total cost 750 Defer" at bounding box center [459, 411] width 278 height 57
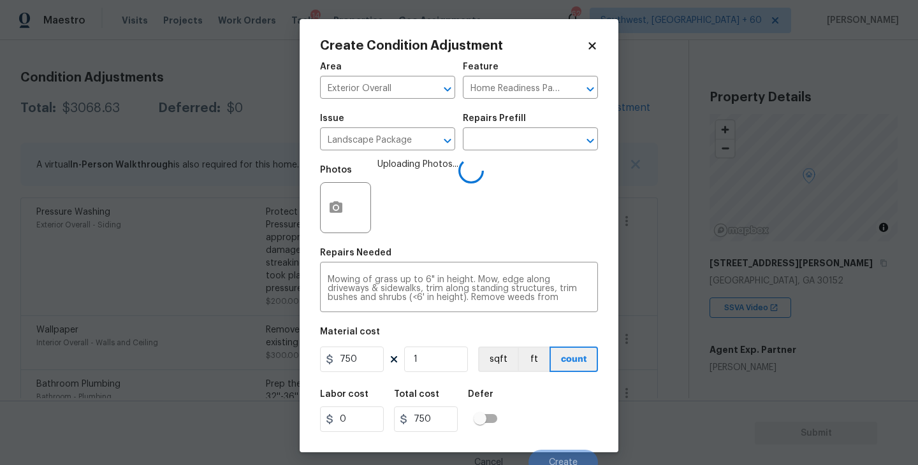
scroll to position [11, 0]
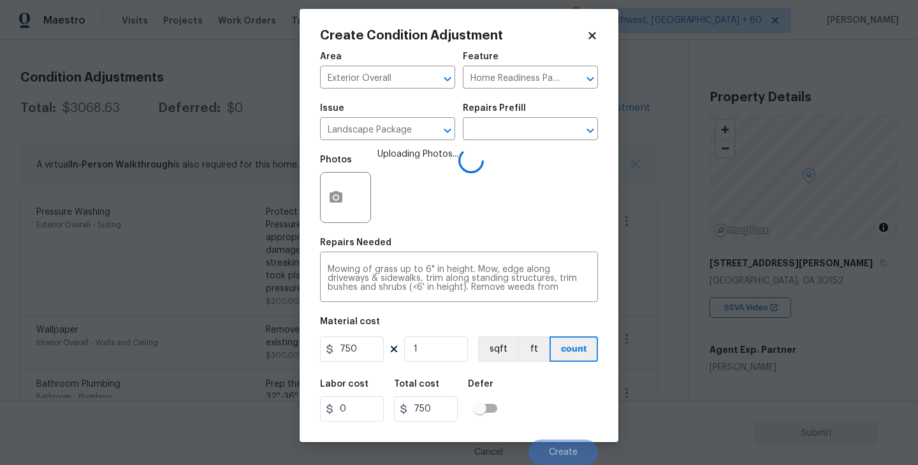
click at [558, 419] on div "Labor cost 0 Total cost 750 Defer" at bounding box center [459, 400] width 278 height 57
click at [557, 415] on div "Labor cost 0 Total cost 750 Defer" at bounding box center [459, 400] width 278 height 57
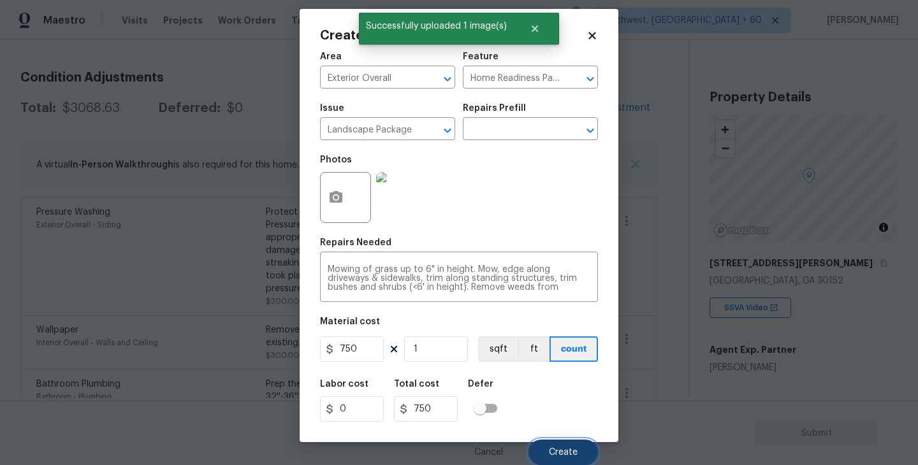
click at [569, 456] on span "Create" at bounding box center [563, 453] width 29 height 10
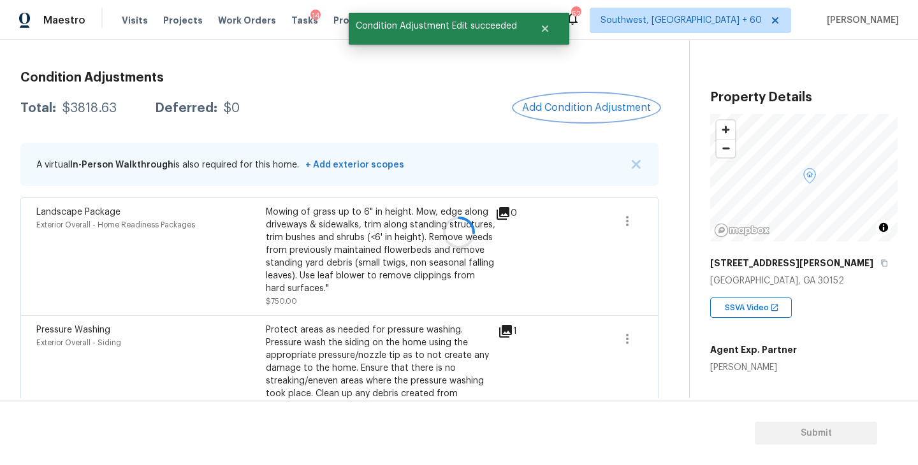
scroll to position [0, 0]
click at [585, 105] on span "Add Condition Adjustment" at bounding box center [585, 107] width 129 height 11
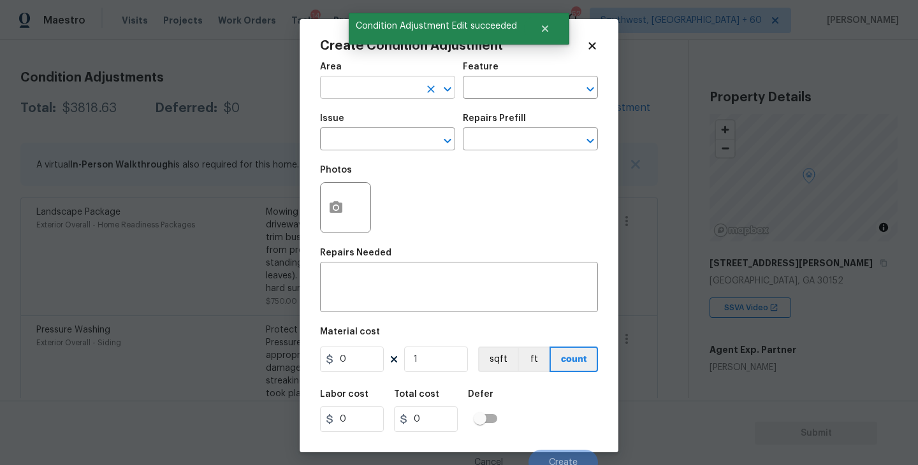
click at [377, 92] on input "text" at bounding box center [369, 89] width 99 height 20
click at [376, 147] on li "Exterior Overall" at bounding box center [387, 138] width 135 height 21
type input "Exterior Overall"
click at [376, 147] on input "text" at bounding box center [369, 141] width 99 height 20
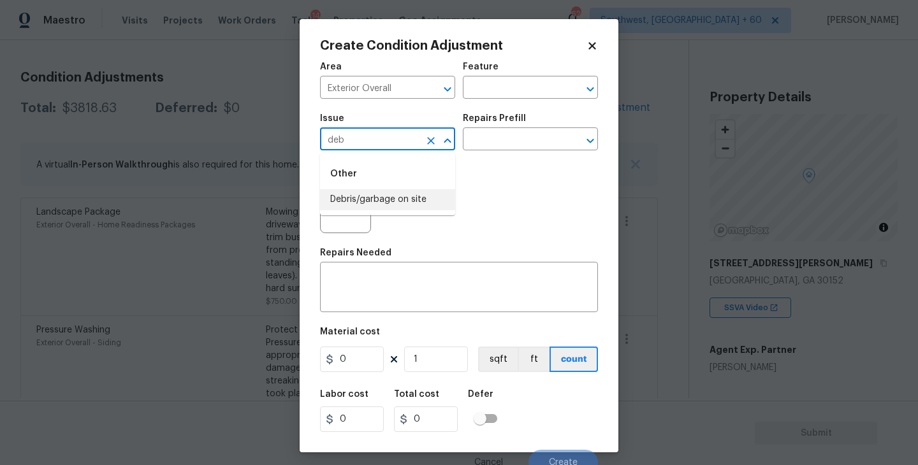
click at [379, 207] on li "Debris/garbage on site" at bounding box center [387, 199] width 135 height 21
type input "Debris/garbage on site"
click at [481, 147] on input "text" at bounding box center [512, 141] width 99 height 20
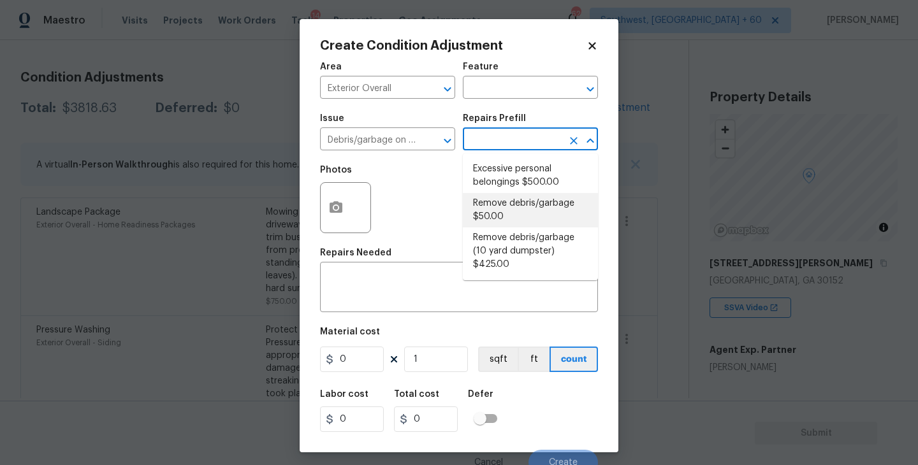
click at [498, 204] on li "Remove debris/garbage $50.00" at bounding box center [530, 210] width 135 height 34
type textarea "Remove, haul off, and properly dispose of any debris left by seller to offsite …"
type input "50"
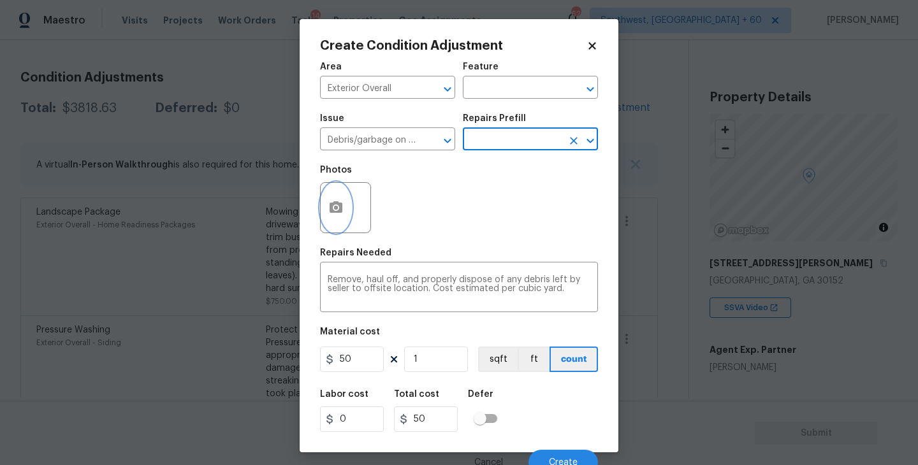
click at [323, 208] on button "button" at bounding box center [336, 208] width 31 height 50
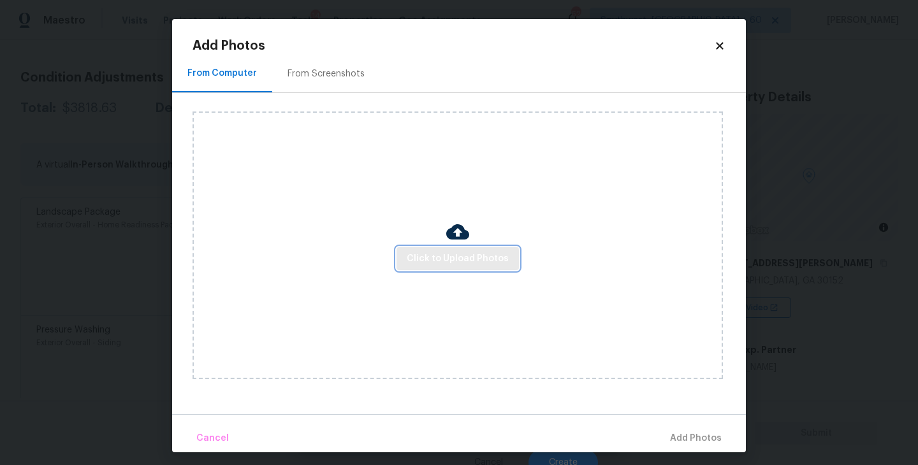
click at [477, 268] on button "Click to Upload Photos" at bounding box center [458, 259] width 122 height 24
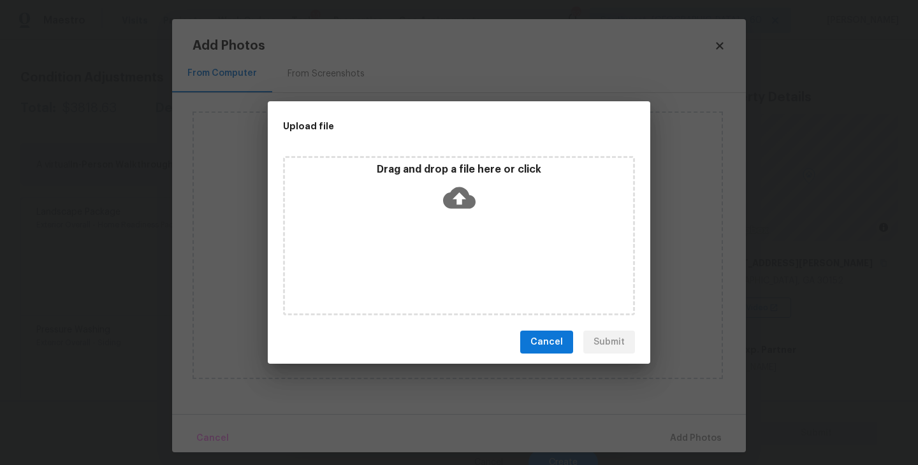
click at [481, 231] on div "Drag and drop a file here or click" at bounding box center [459, 235] width 352 height 159
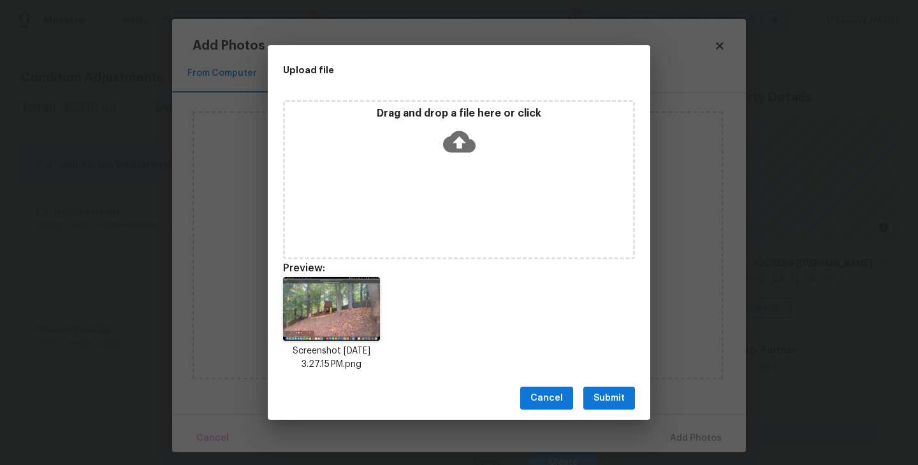
click at [604, 390] on button "Submit" at bounding box center [609, 399] width 52 height 24
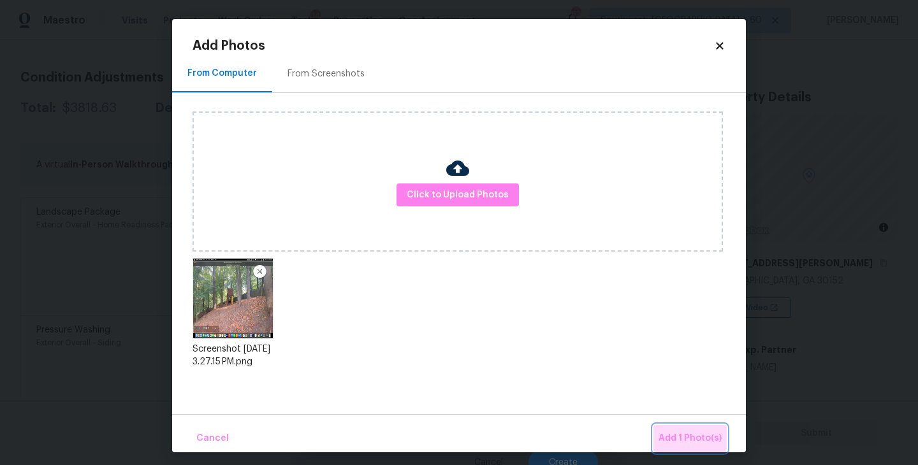
click at [673, 428] on button "Add 1 Photo(s)" at bounding box center [689, 438] width 73 height 27
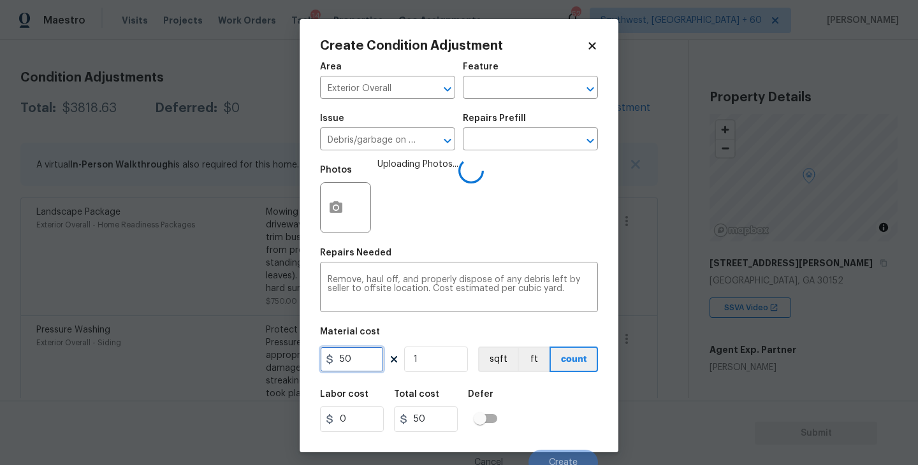
drag, startPoint x: 356, startPoint y: 359, endPoint x: 283, endPoint y: 363, distance: 73.5
click at [283, 363] on div "Create Condition Adjustment Area Exterior Overall ​ Feature ​ Issue Debris/garb…" at bounding box center [459, 232] width 918 height 465
type input "1000"
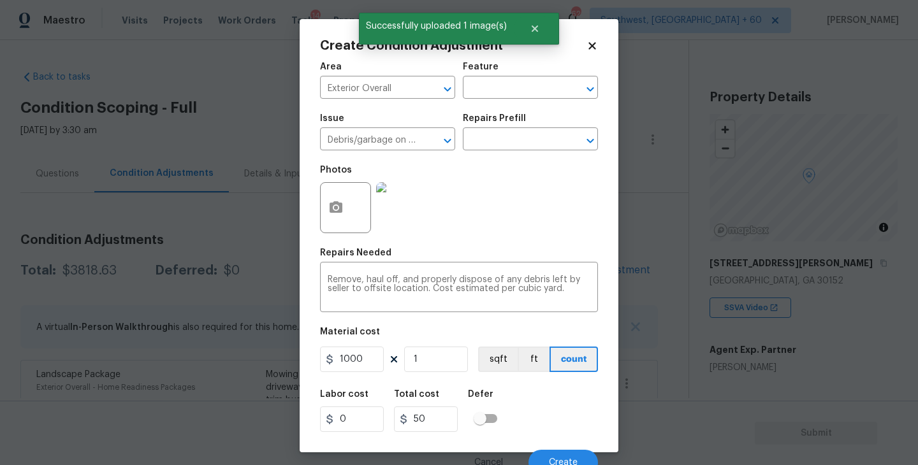
scroll to position [163, 0]
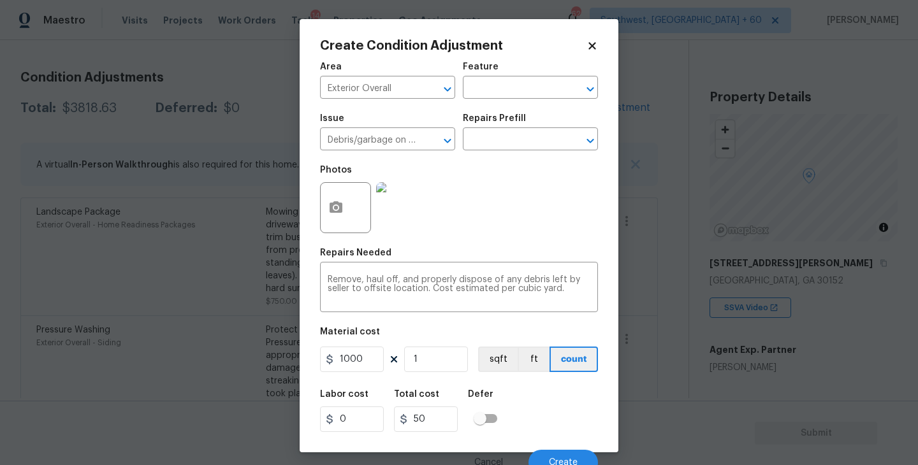
type input "1000"
click at [547, 412] on div "Labor cost 0 Total cost 1000 Defer" at bounding box center [459, 411] width 278 height 57
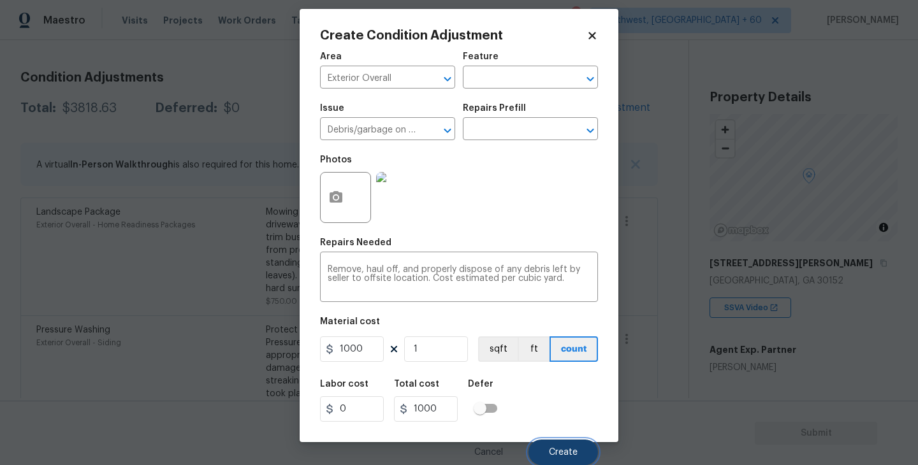
click at [548, 442] on button "Create" at bounding box center [563, 453] width 69 height 26
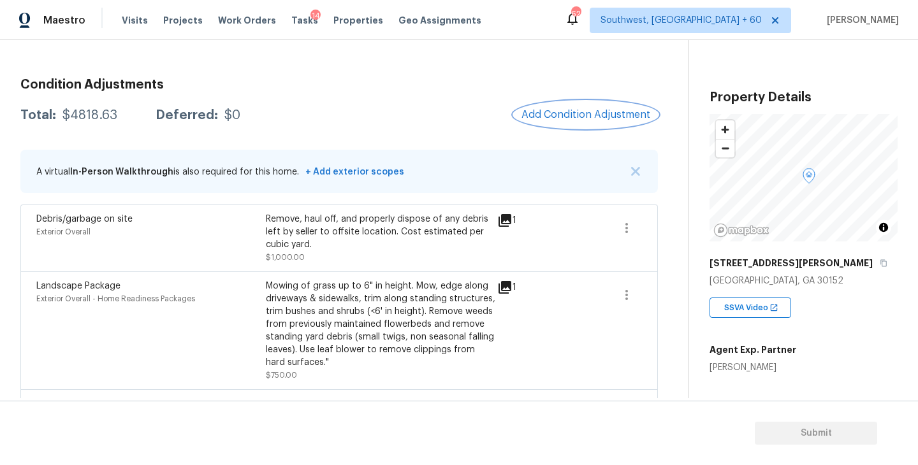
scroll to position [146, 0]
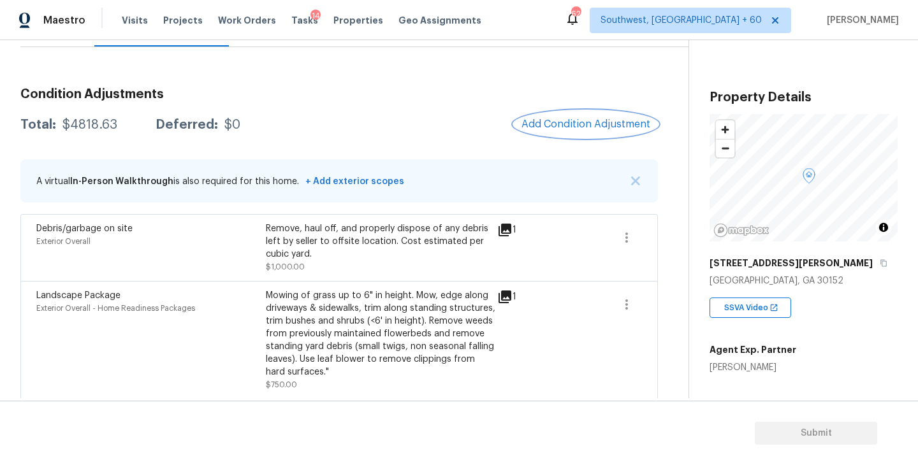
click at [557, 122] on span "Add Condition Adjustment" at bounding box center [585, 124] width 129 height 11
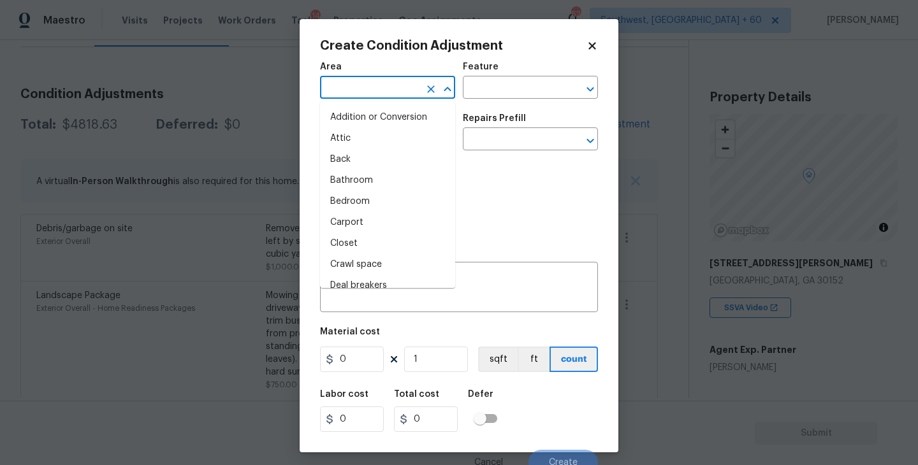
click at [388, 91] on input "text" at bounding box center [369, 89] width 99 height 20
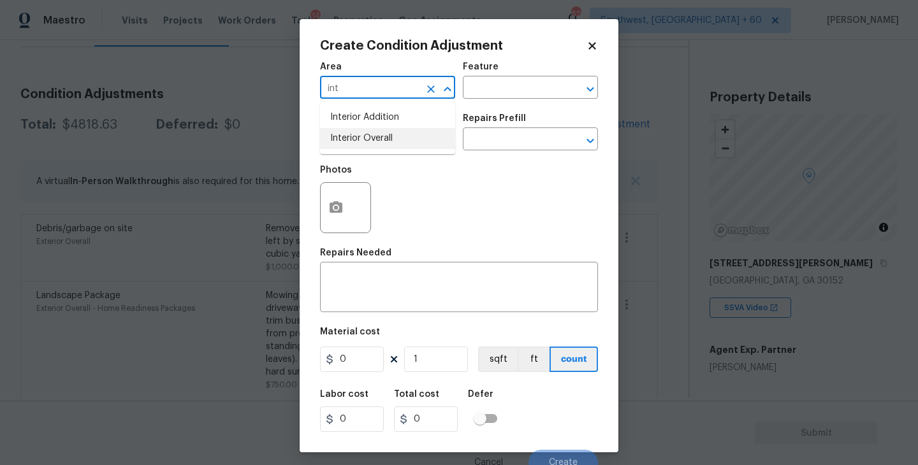
click at [402, 143] on li "Interior Overall" at bounding box center [387, 138] width 135 height 21
type input "Interior Overall"
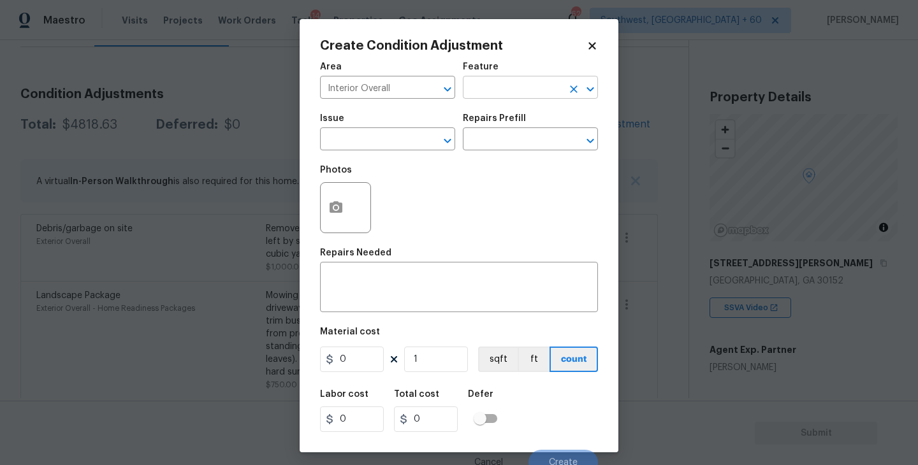
click at [499, 99] on div "Area Interior Overall ​ Feature ​" at bounding box center [459, 81] width 278 height 52
click at [509, 96] on input "text" at bounding box center [512, 89] width 99 height 20
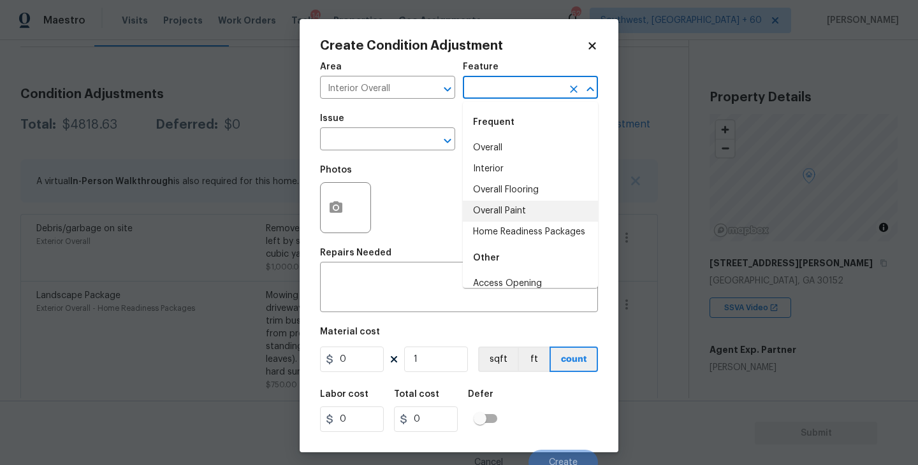
click at [502, 210] on li "Overall Paint" at bounding box center [530, 211] width 135 height 21
type input "Overall Paint"
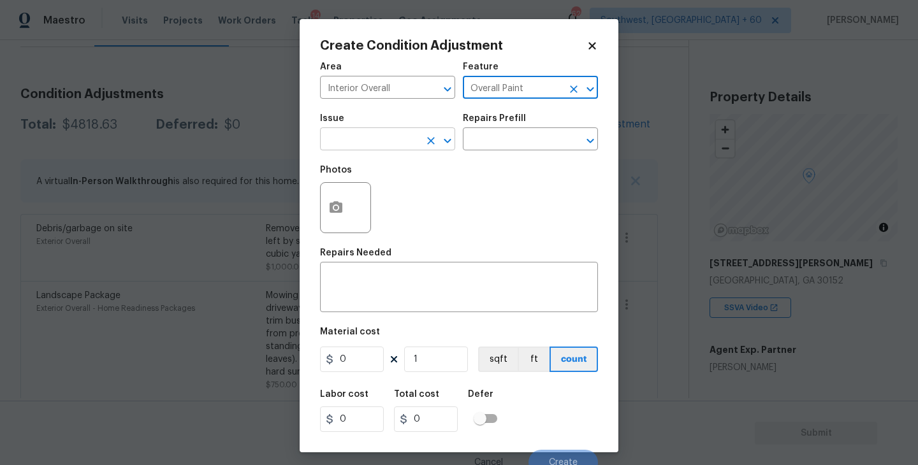
click at [375, 142] on input "text" at bounding box center [369, 141] width 99 height 20
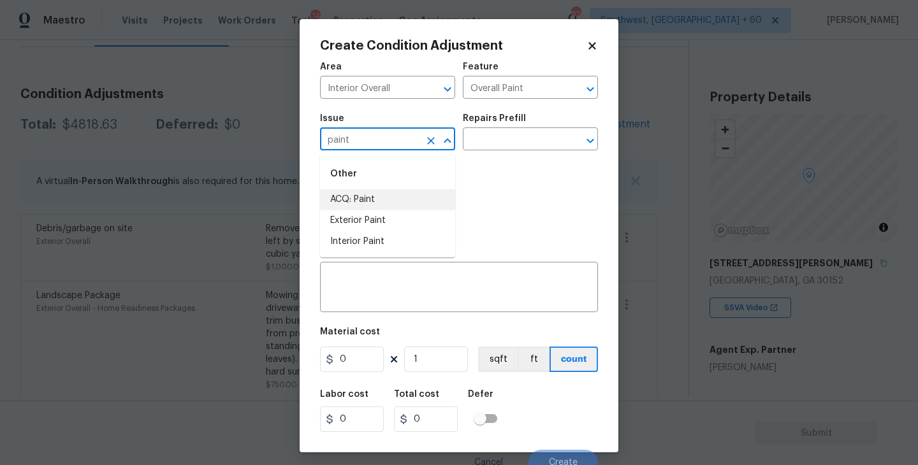
click at [365, 194] on li "ACQ: Paint" at bounding box center [387, 199] width 135 height 21
type input "ACQ: Paint"
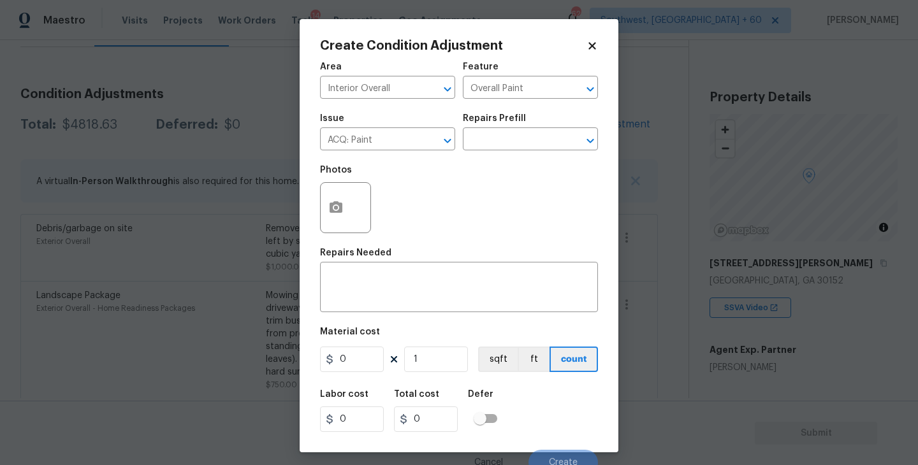
click at [467, 157] on div "Issue ACQ: Paint ​ Repairs Prefill ​" at bounding box center [459, 132] width 278 height 52
click at [500, 150] on body "Maestro Visits Projects Work Orders Tasks 14 Properties Geo Assignments 621 Sou…" at bounding box center [459, 232] width 918 height 465
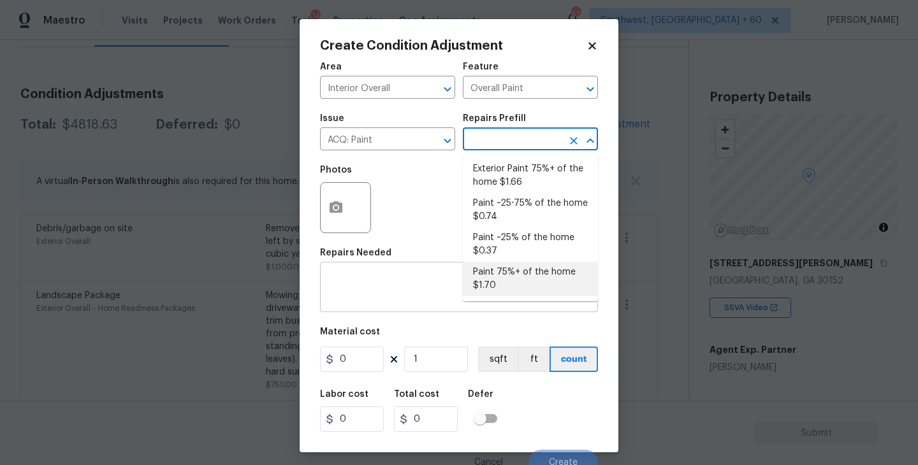
click at [504, 282] on li "Paint 75%+ of the home $1.70" at bounding box center [530, 279] width 135 height 34
type input "Acquisition"
type textarea "Acquisition Scope: 75%+ of the home will likely require interior paint"
type input "1.7"
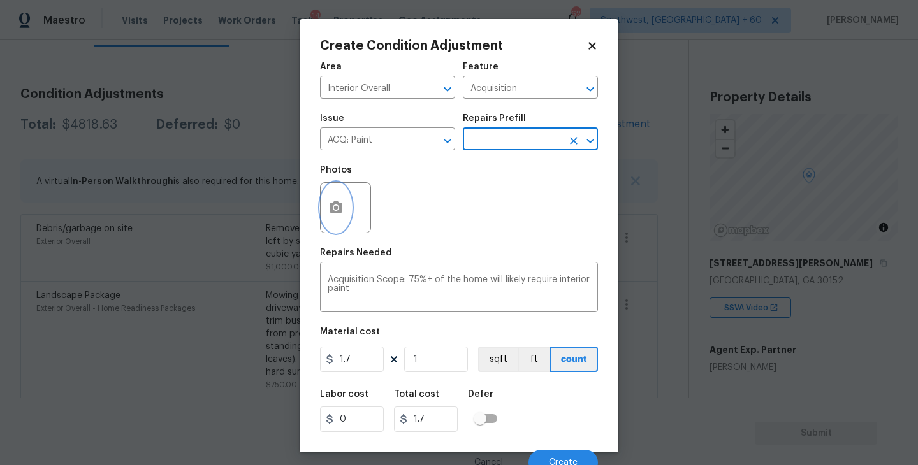
click at [331, 206] on icon "button" at bounding box center [336, 206] width 13 height 11
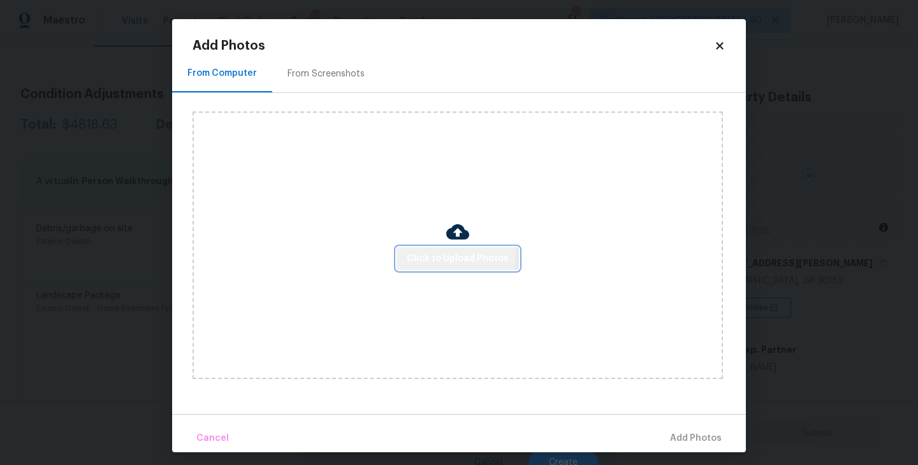
click at [414, 247] on button "Click to Upload Photos" at bounding box center [458, 259] width 122 height 24
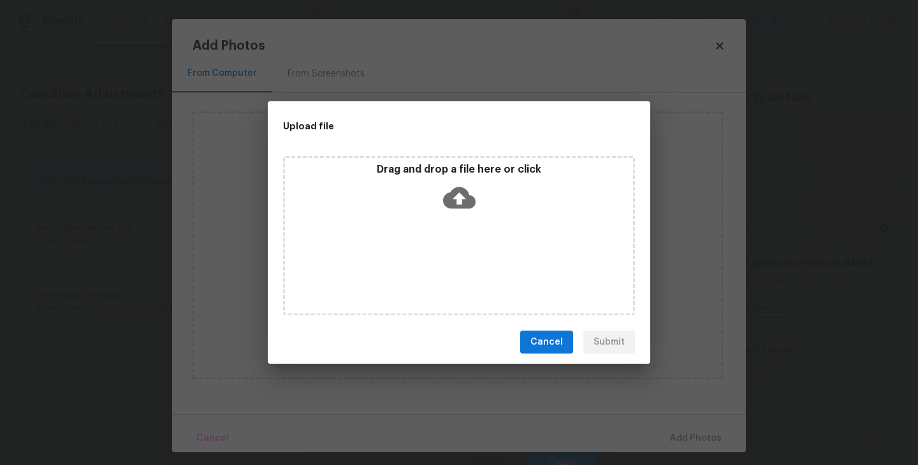
click at [462, 208] on icon at bounding box center [459, 198] width 33 height 33
